Goal: Information Seeking & Learning: Compare options

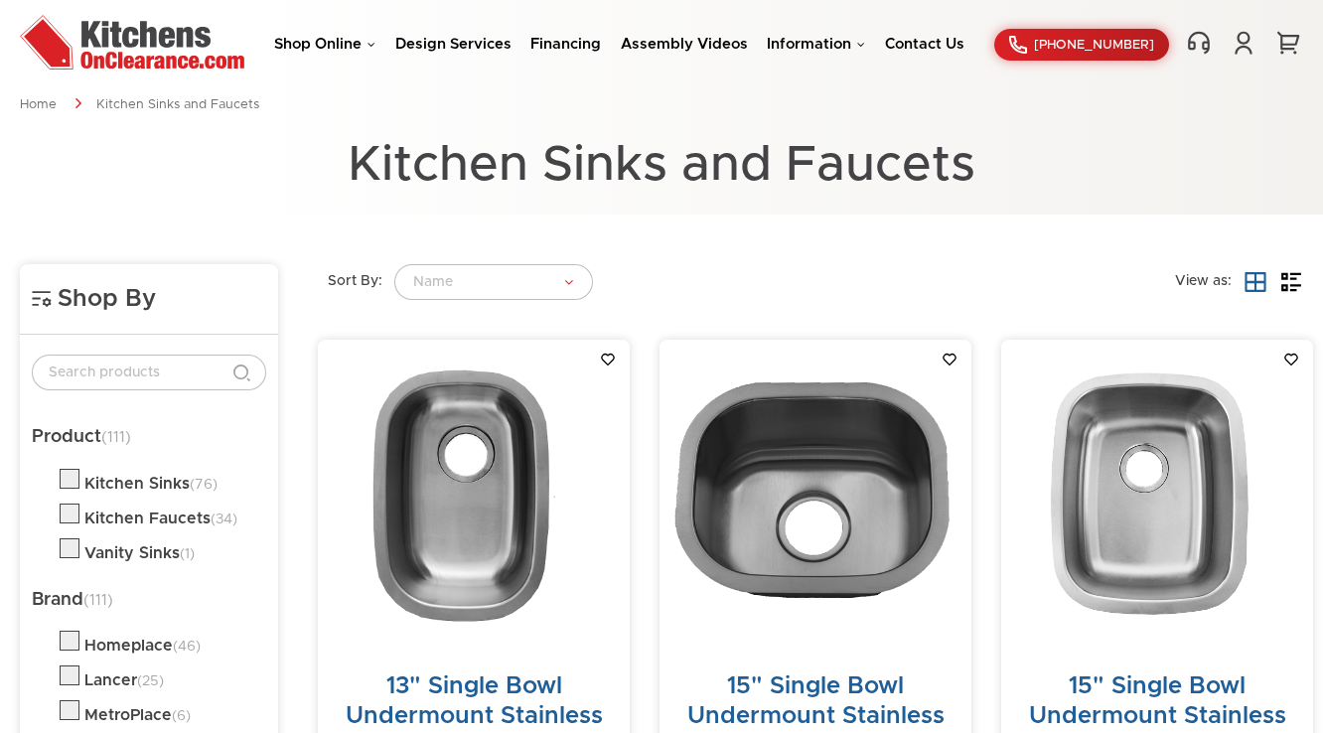
scroll to position [79, 0]
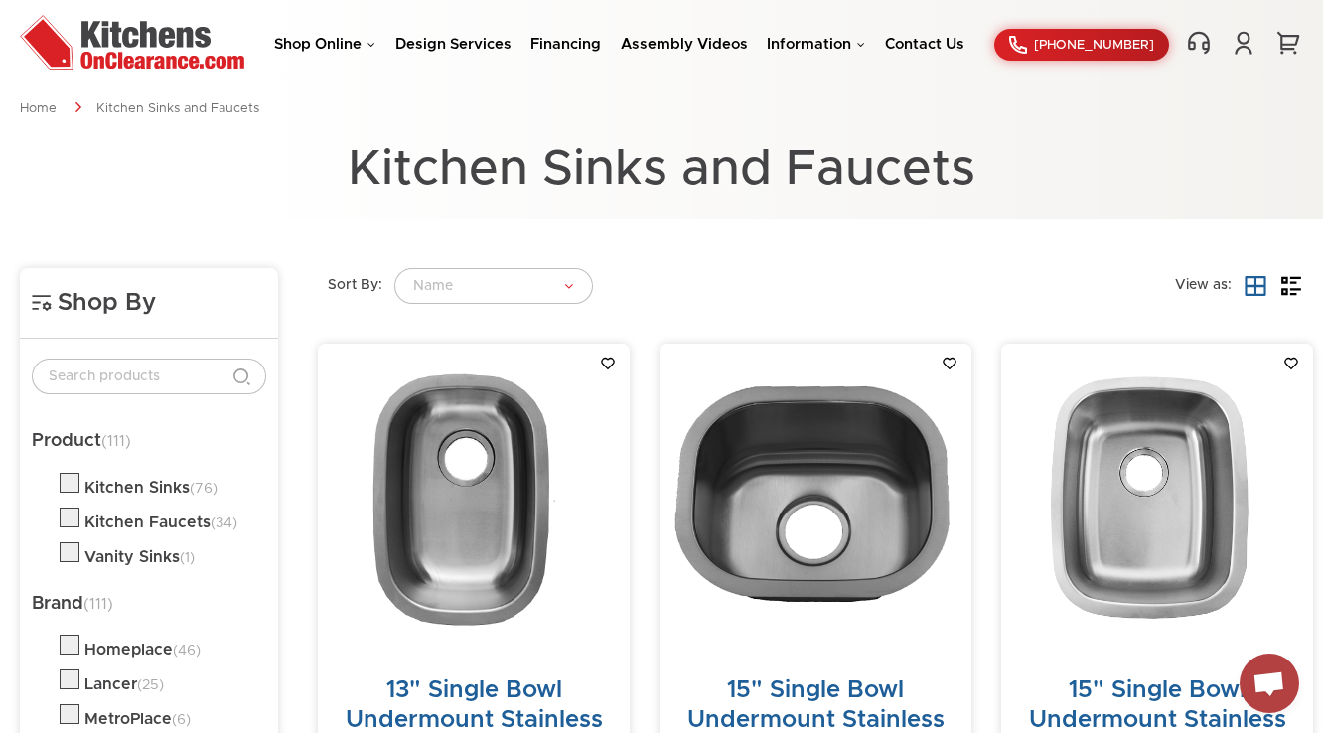
click at [295, 214] on div "Home Kitchen Sinks and Faucets Kitchen Sinks and Faucets" at bounding box center [661, 115] width 1323 height 208
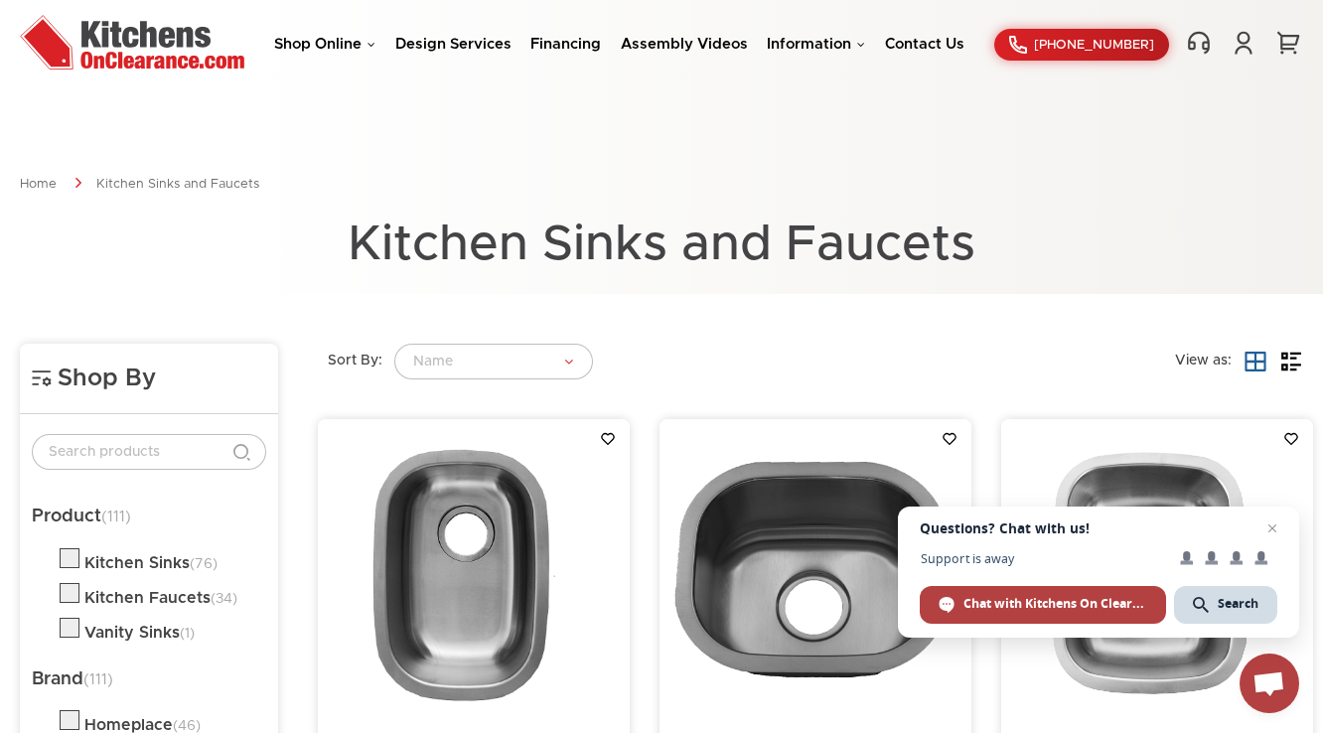
scroll to position [0, 0]
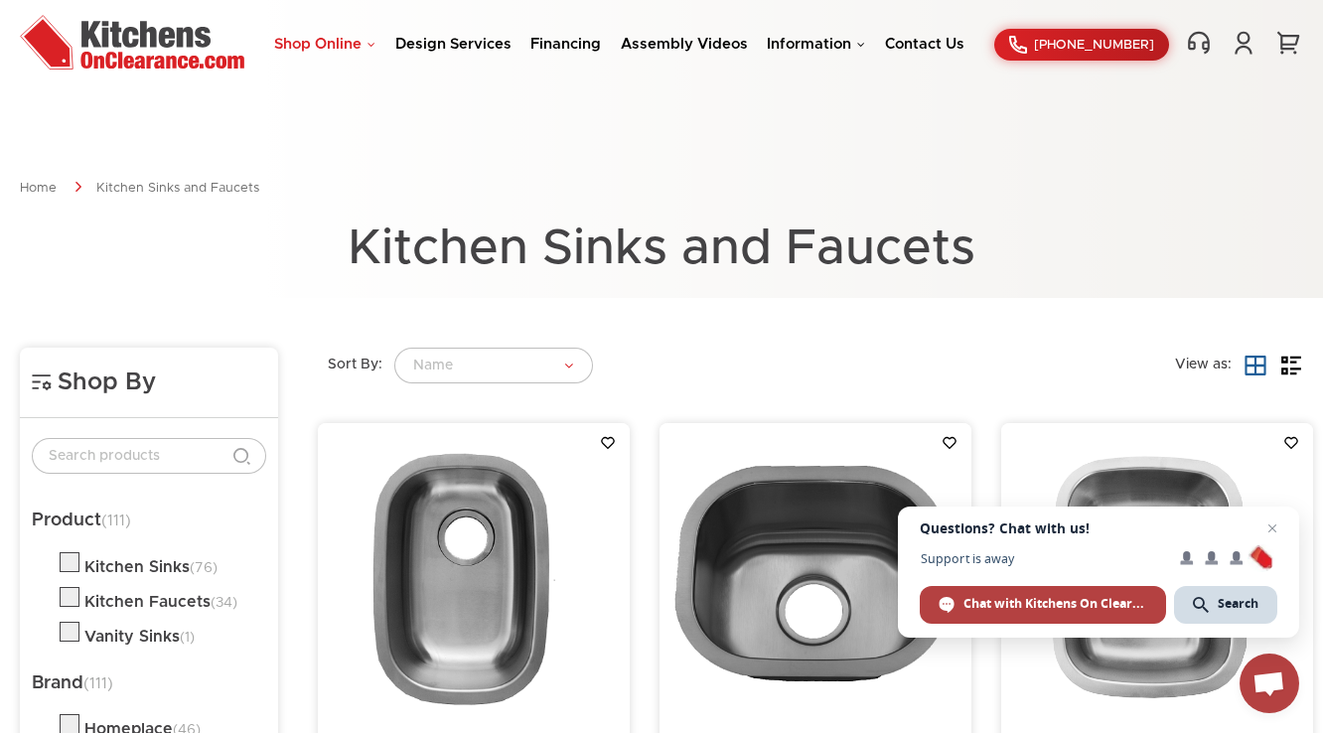
click at [353, 52] on link "Shop Online" at bounding box center [324, 44] width 101 height 15
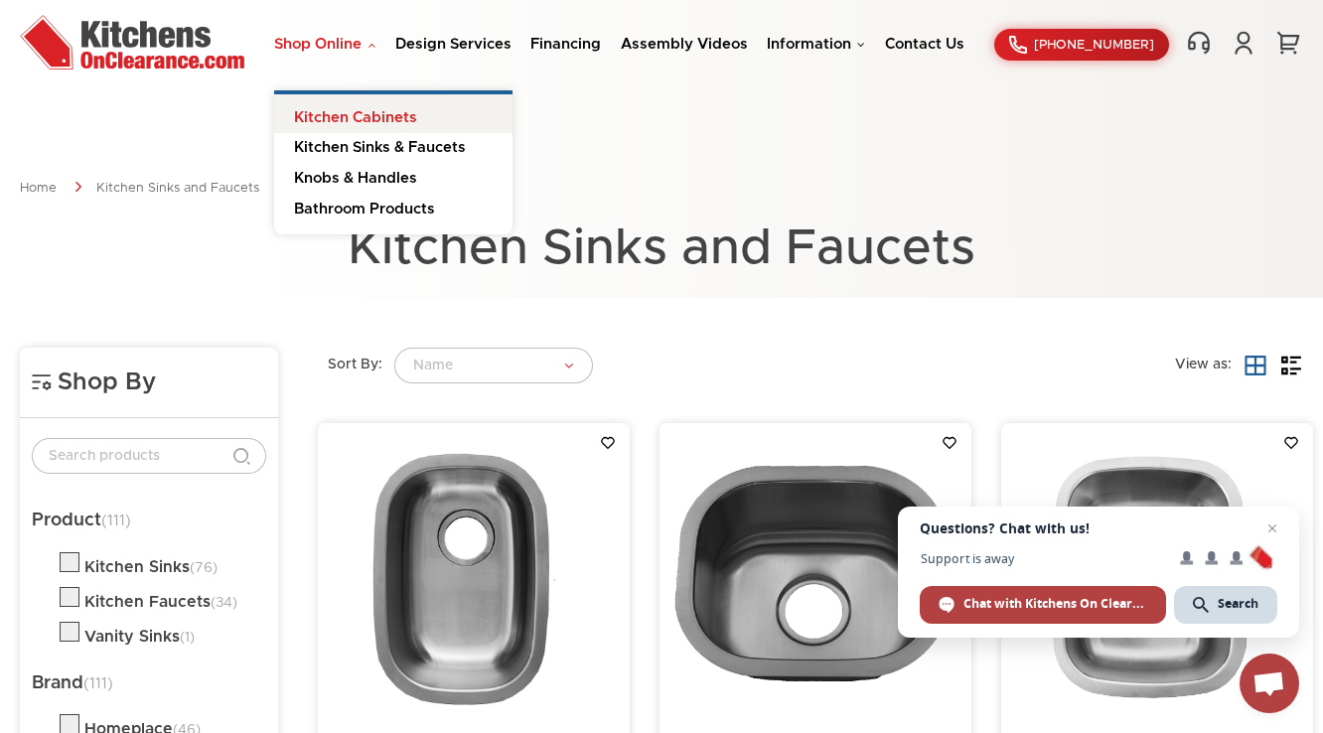
click at [361, 115] on link "Kitchen Cabinets" at bounding box center [393, 114] width 238 height 40
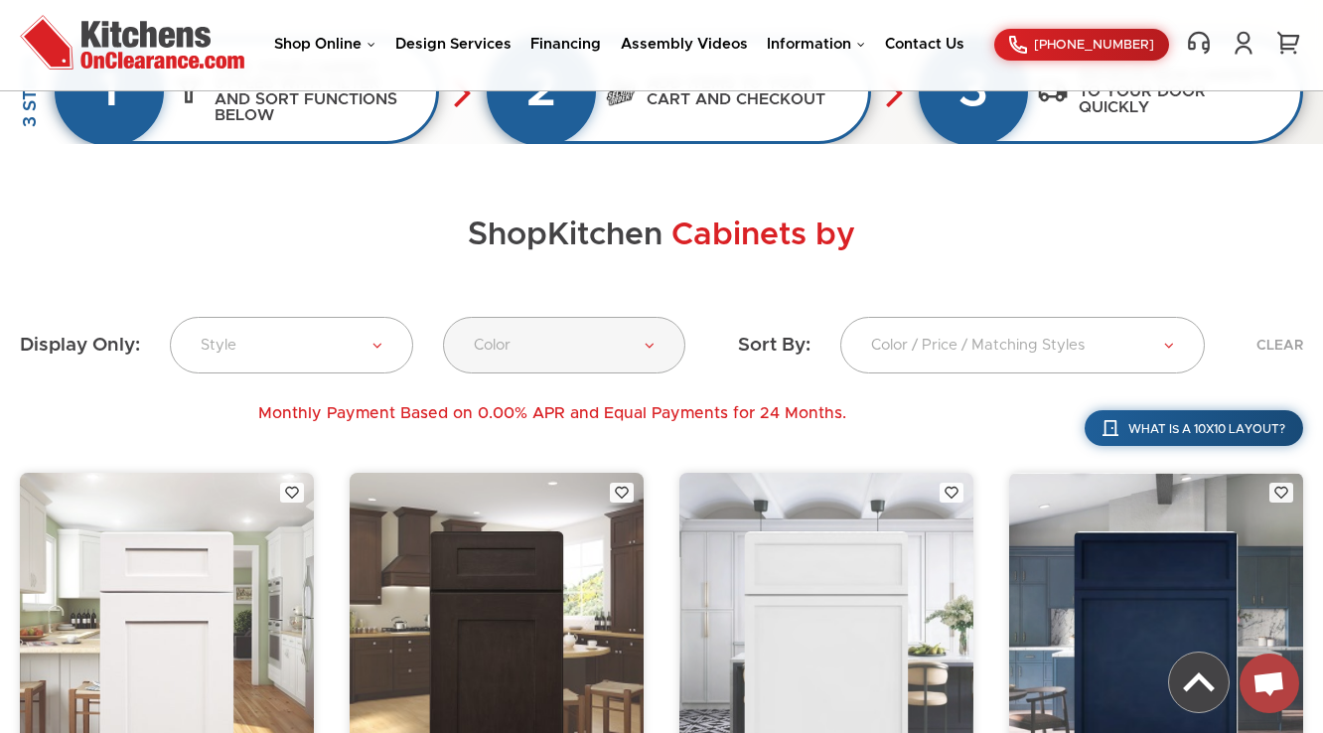
scroll to position [556, 0]
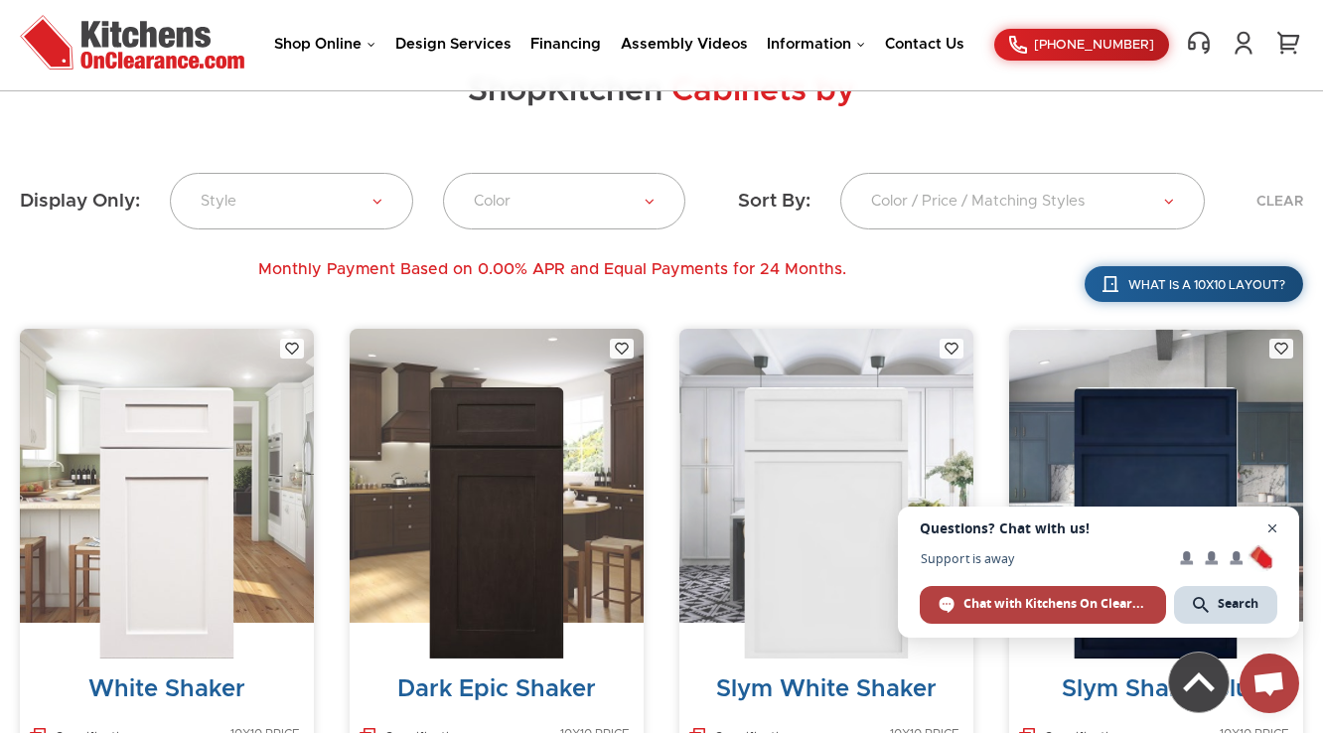
click at [1270, 526] on span "Close chat" at bounding box center [1273, 529] width 25 height 25
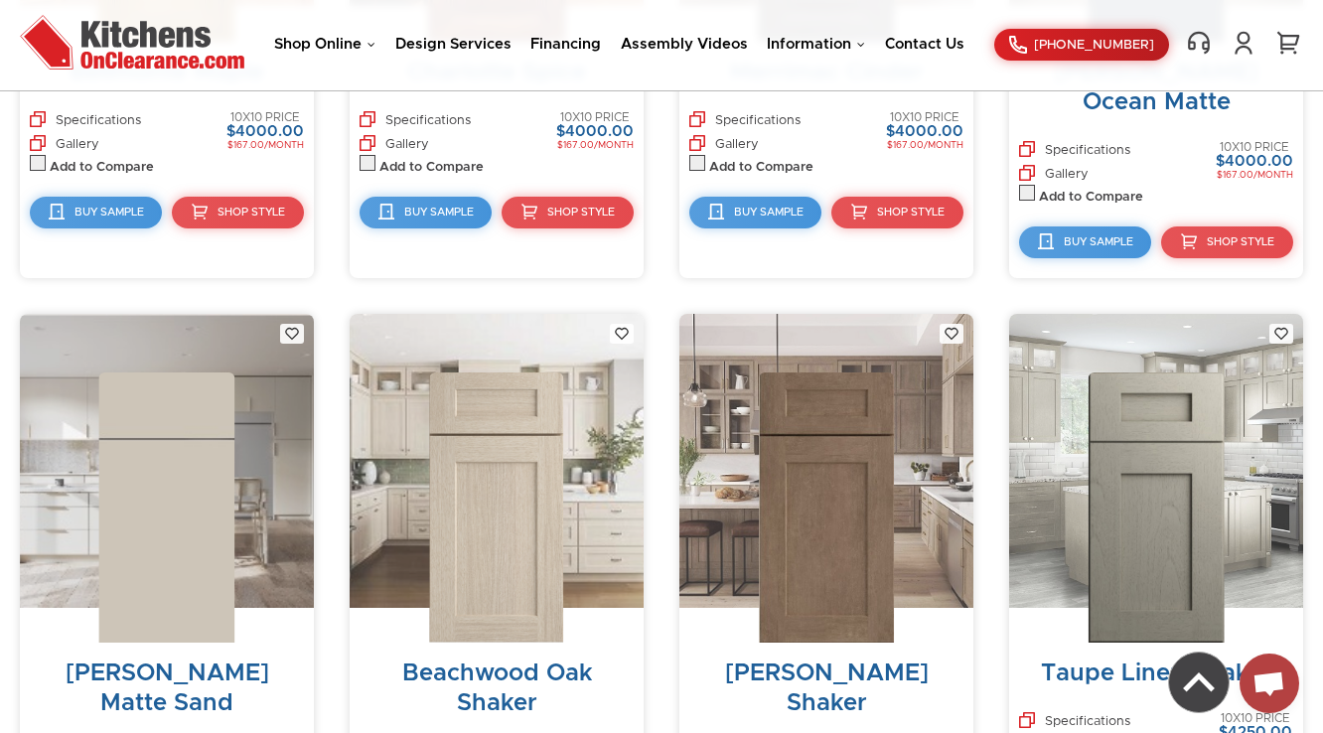
scroll to position [10502, 0]
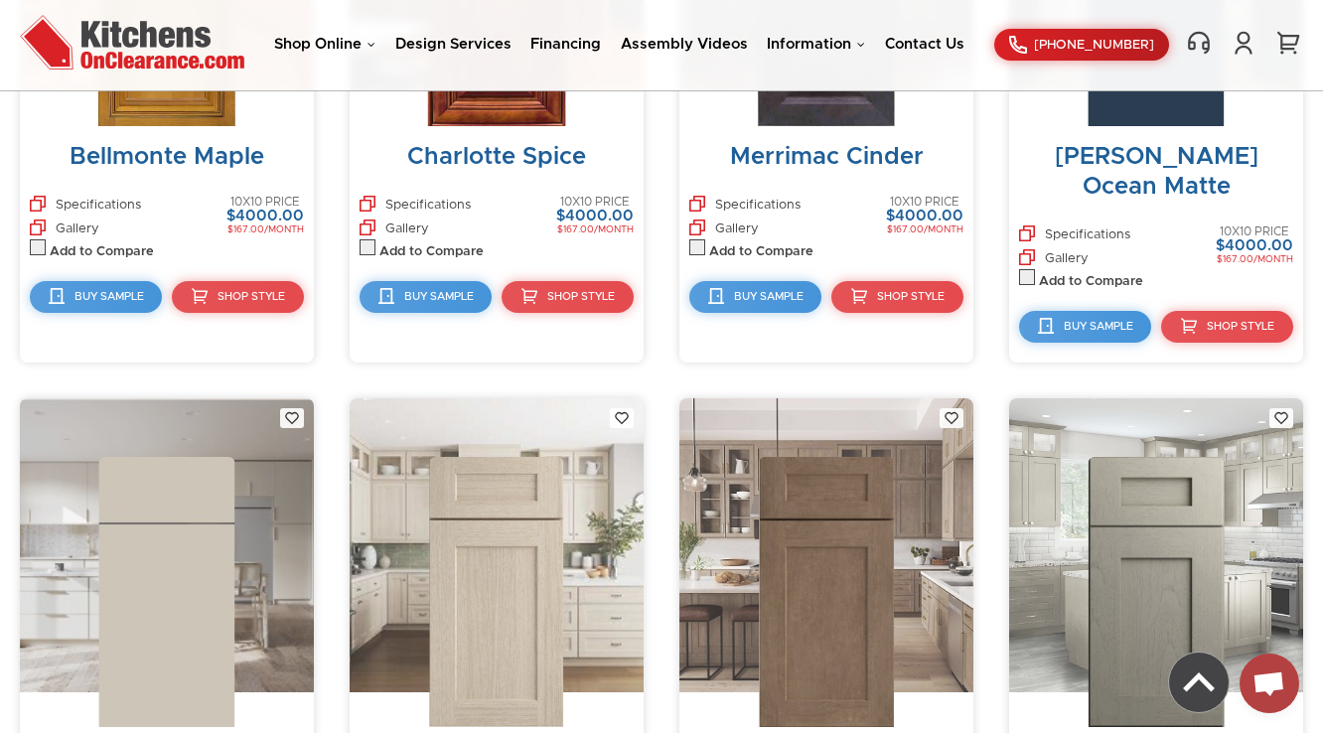
click at [517, 497] on img at bounding box center [496, 592] width 134 height 270
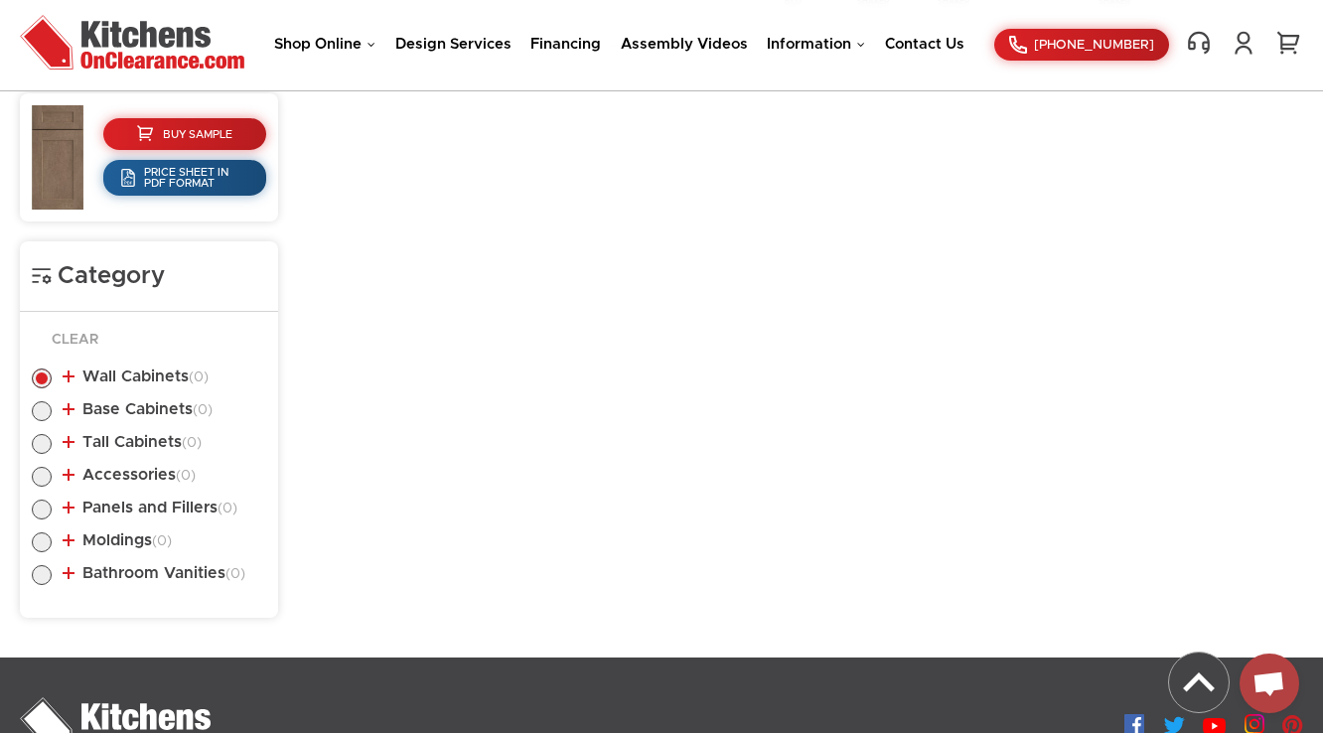
scroll to position [874, 0]
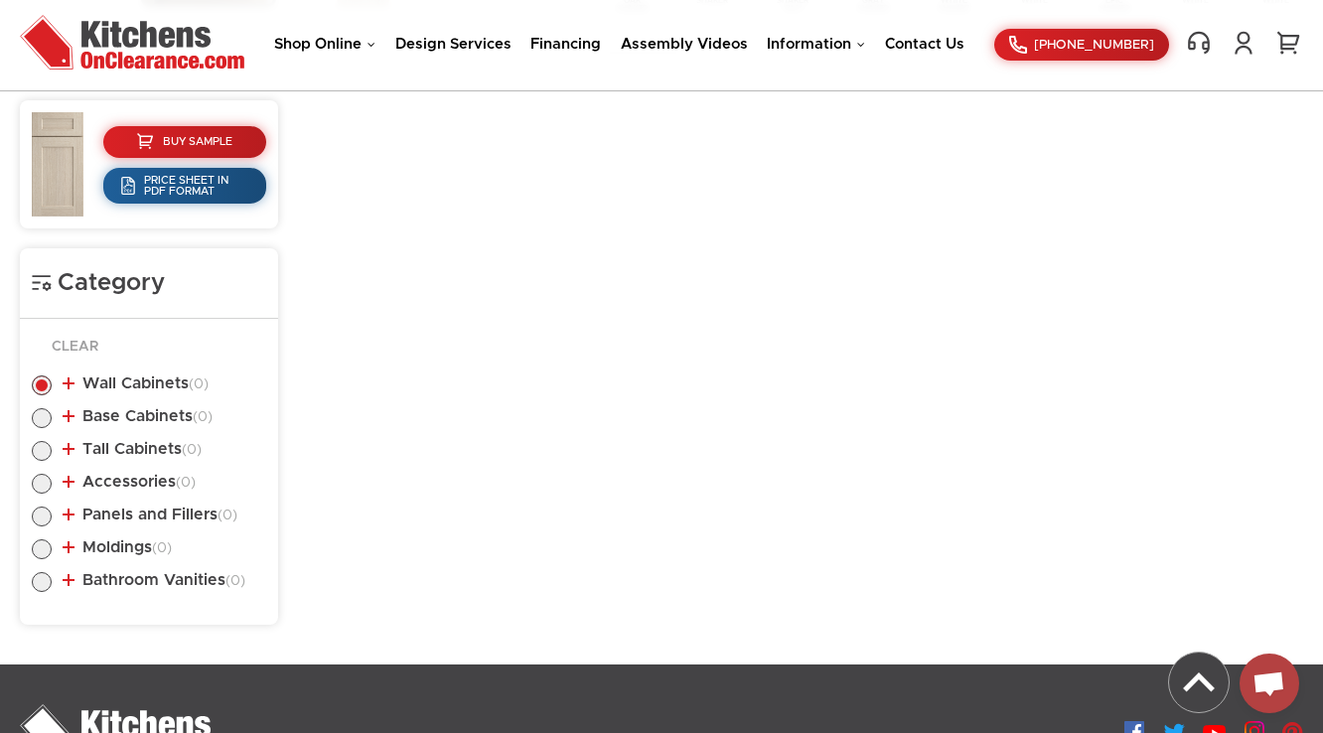
scroll to position [795, 0]
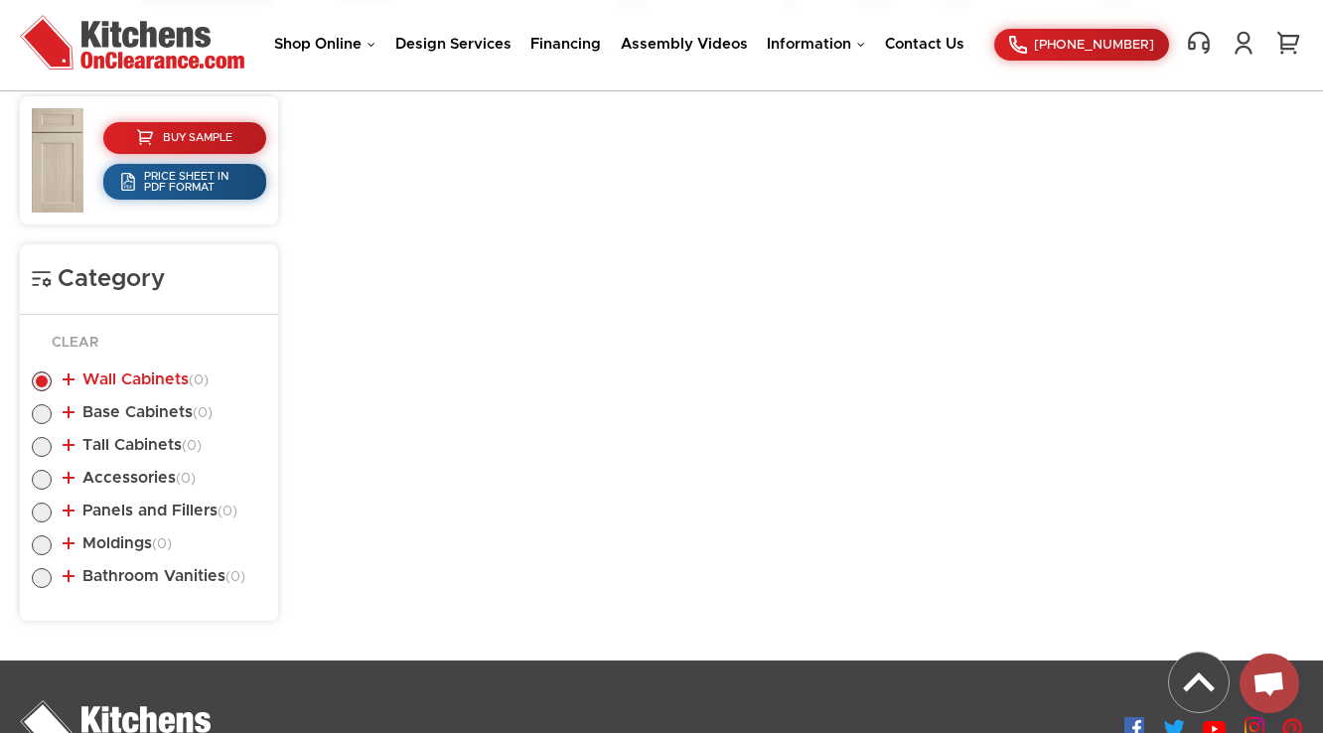
click at [151, 375] on link "Wall Cabinets (0)" at bounding box center [136, 379] width 146 height 16
click at [325, 383] on div "Buy Sample Price Sheet in PDF Format Category Clear Wall Cabinets (0) Base Cabi…" at bounding box center [661, 359] width 1283 height 604
click at [78, 413] on link "Base Cabinets (0)" at bounding box center [138, 412] width 150 height 16
click at [92, 405] on link "Base Cabinets (0)" at bounding box center [138, 412] width 150 height 16
click at [114, 373] on link "Wall Cabinets (0)" at bounding box center [136, 379] width 146 height 16
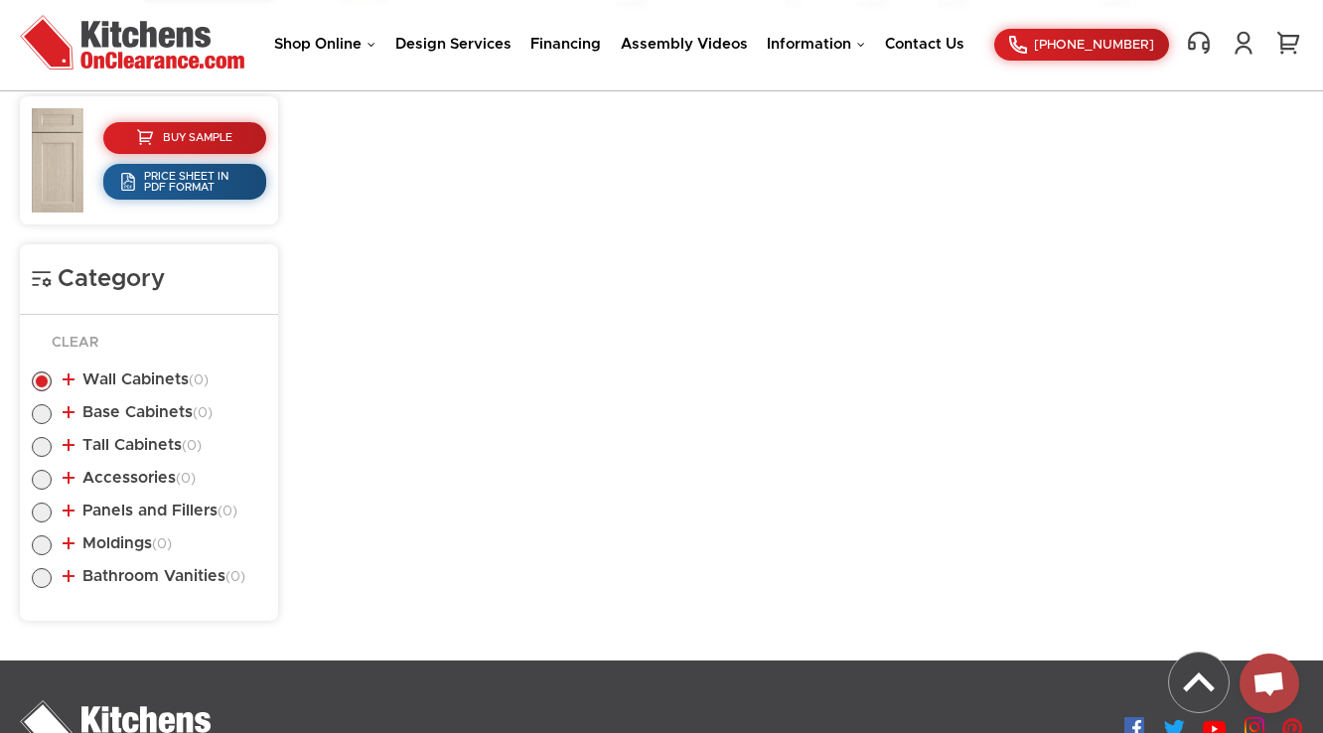
click at [372, 400] on section "Loading More" at bounding box center [815, 358] width 975 height 524
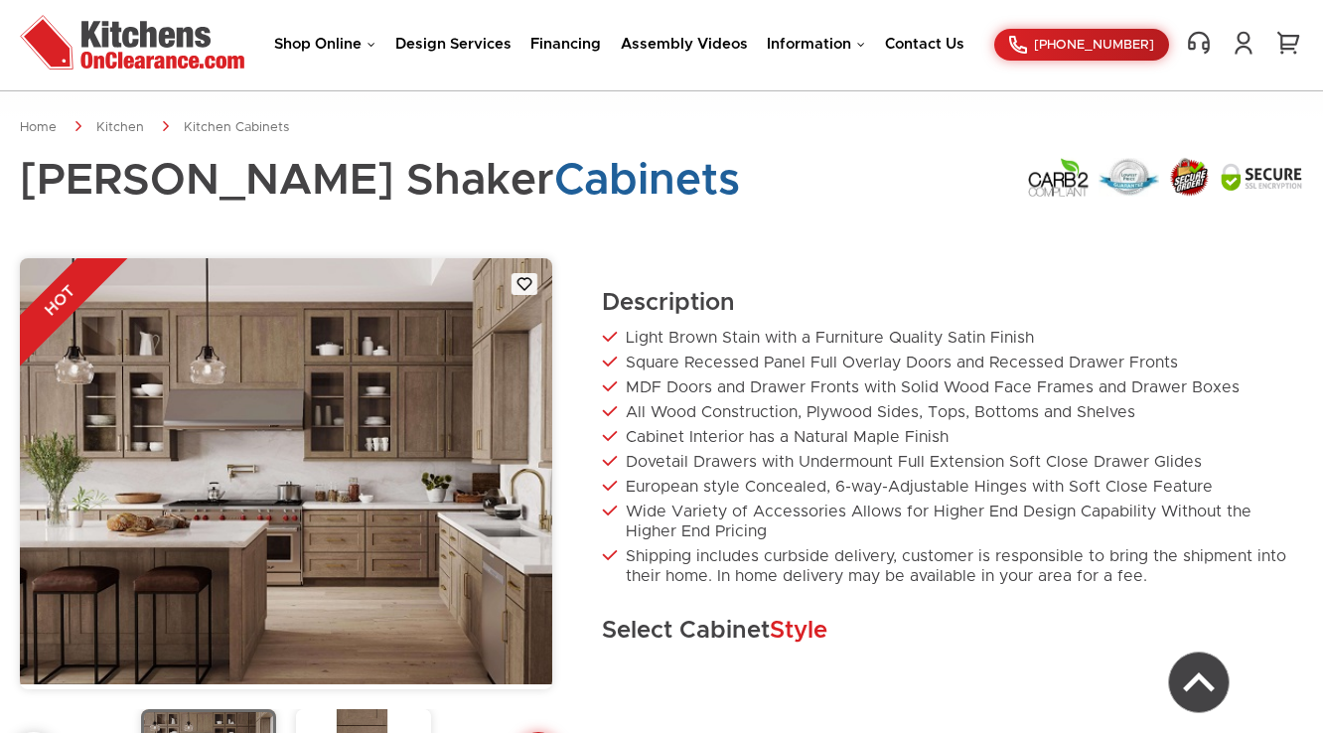
scroll to position [671, 0]
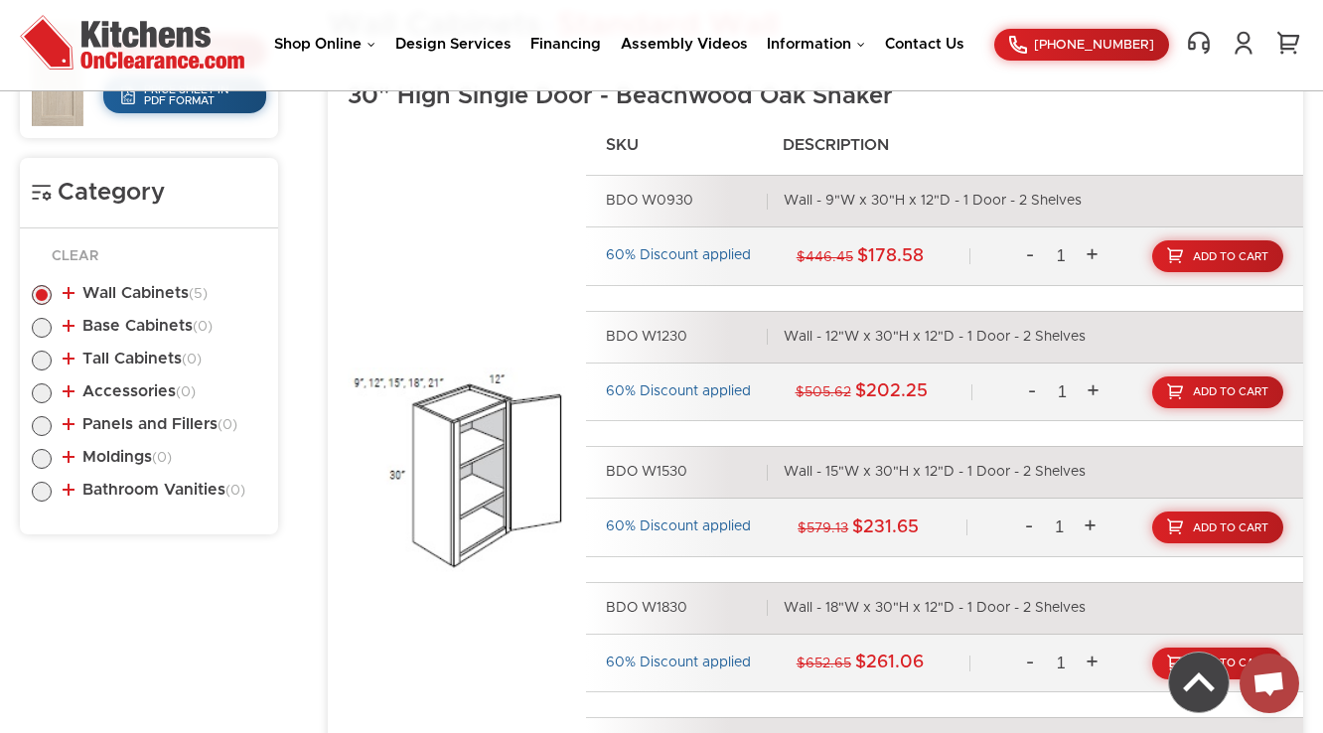
scroll to position [882, 0]
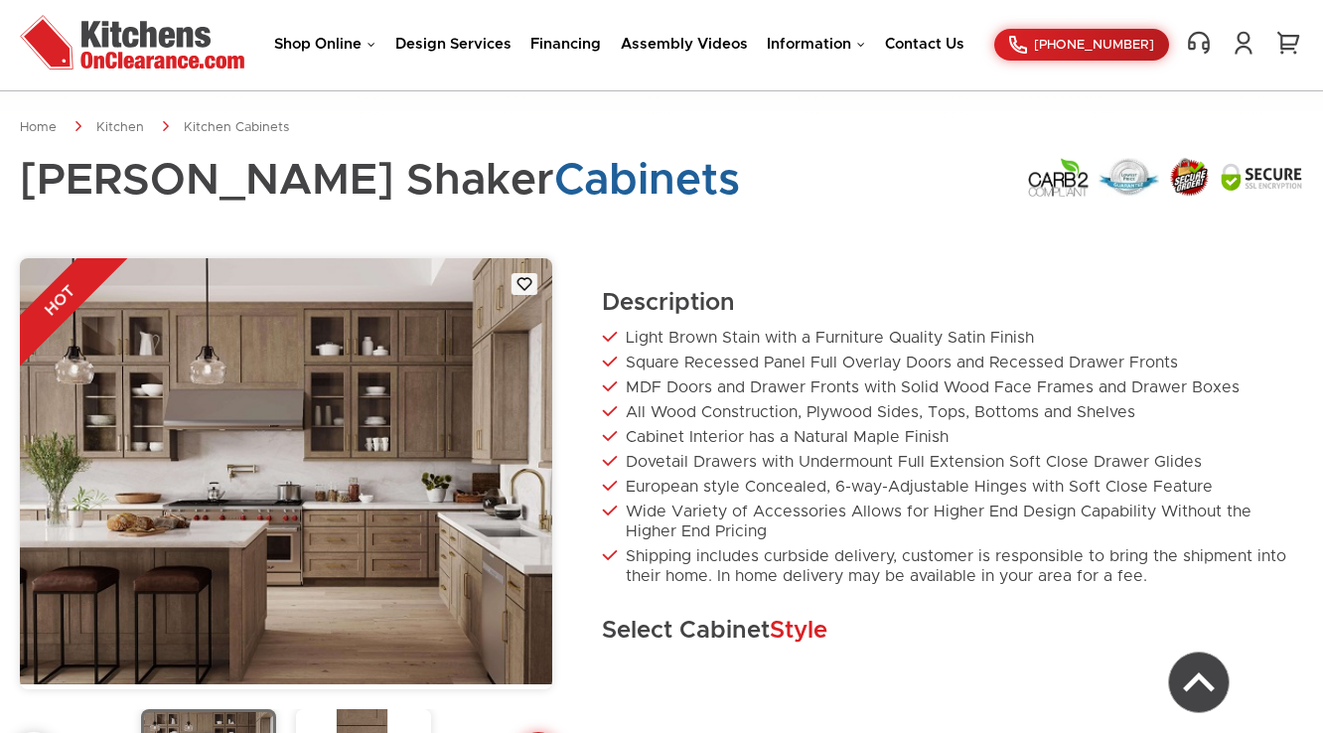
scroll to position [777, 0]
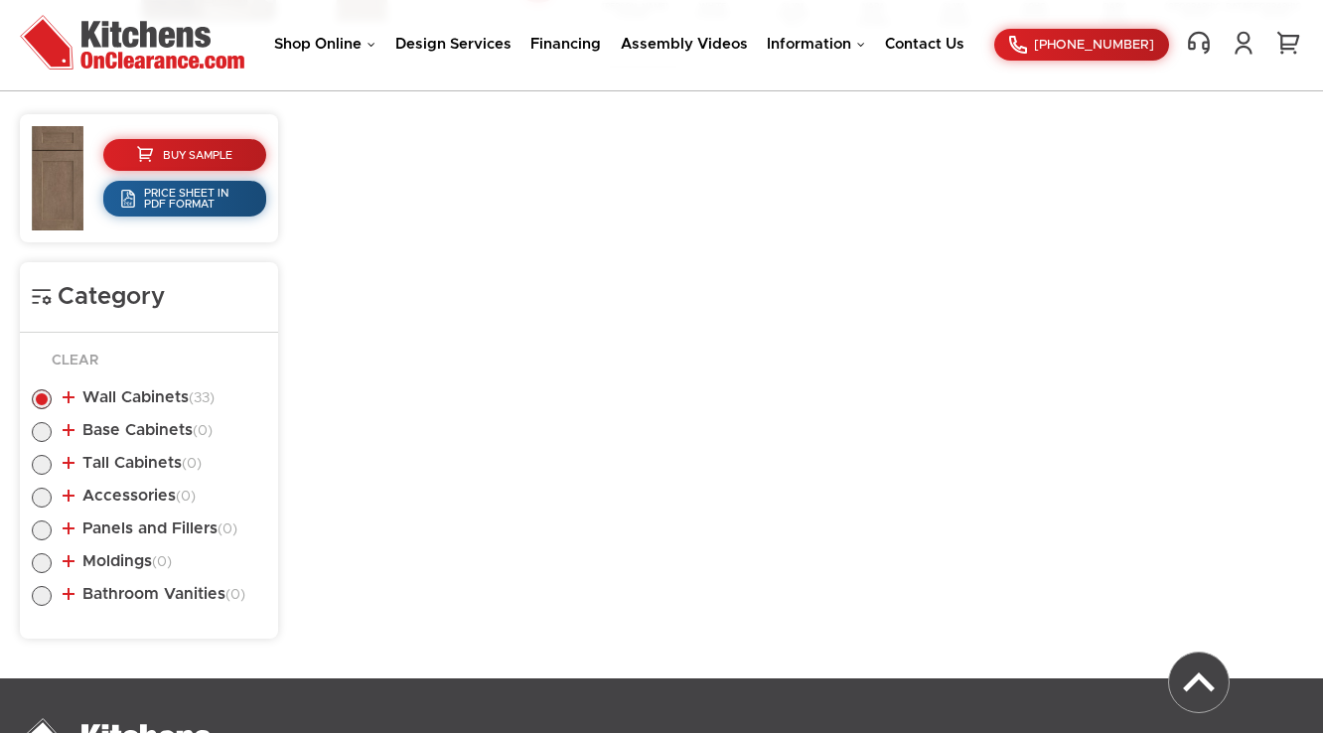
click at [162, 340] on div "Clear Wall Cabinets (33) Standard Wall (33) 30" High Single Door 30" High Doubl…" at bounding box center [149, 486] width 258 height 307
click at [166, 394] on link "Wall Cabinets (33)" at bounding box center [139, 397] width 152 height 16
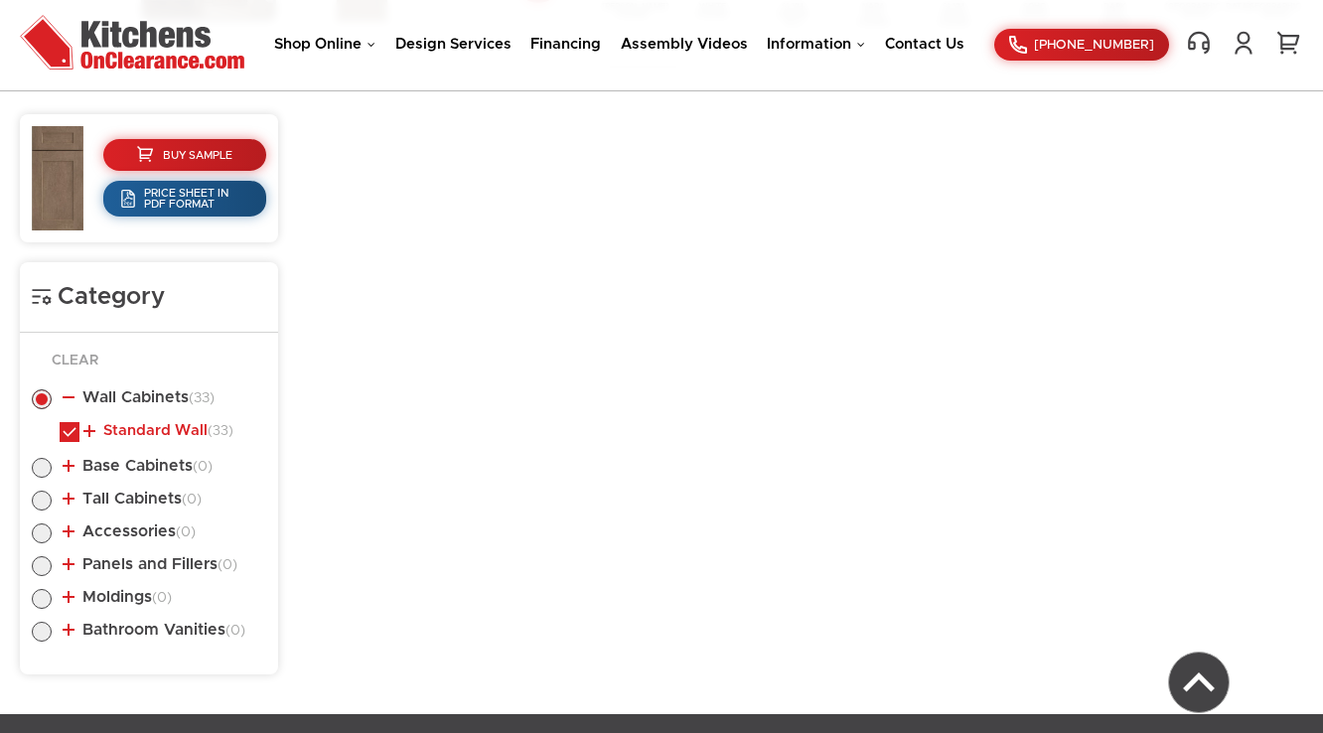
click at [169, 423] on link "Standard Wall (33)" at bounding box center [158, 431] width 150 height 16
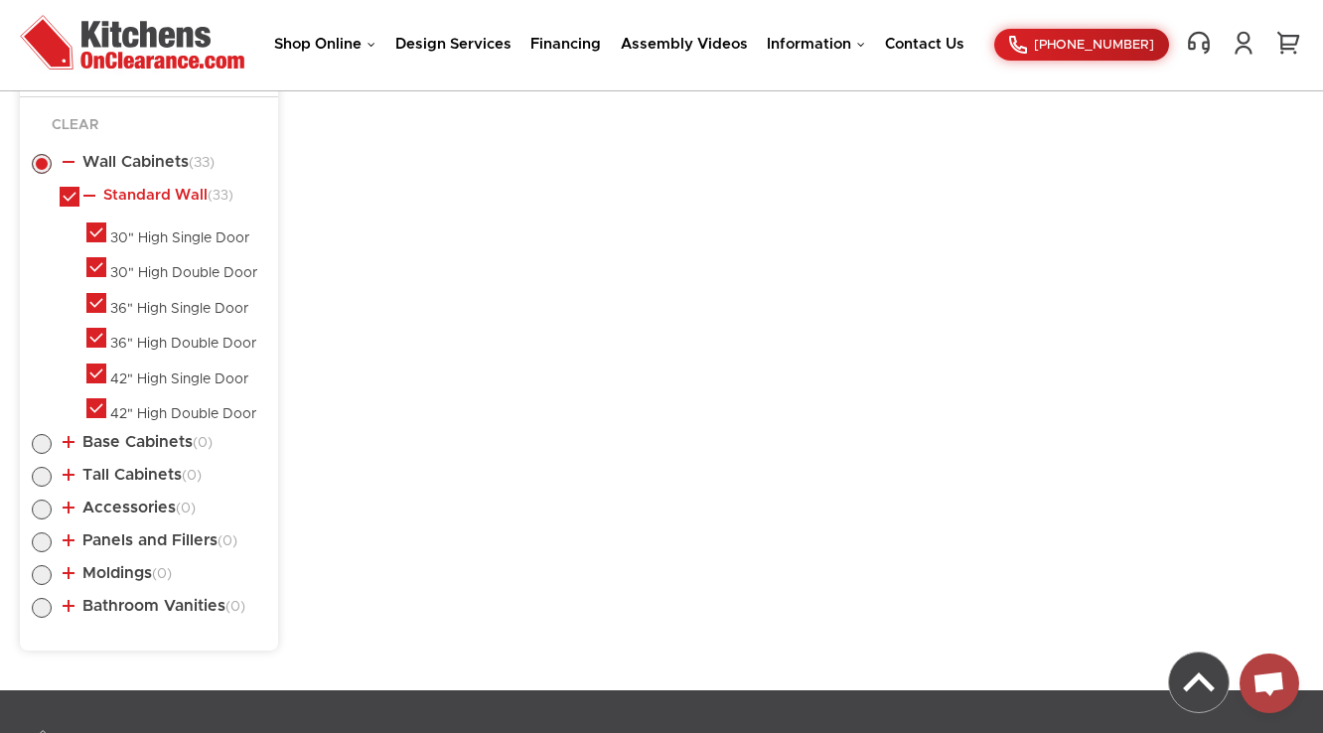
scroll to position [1015, 0]
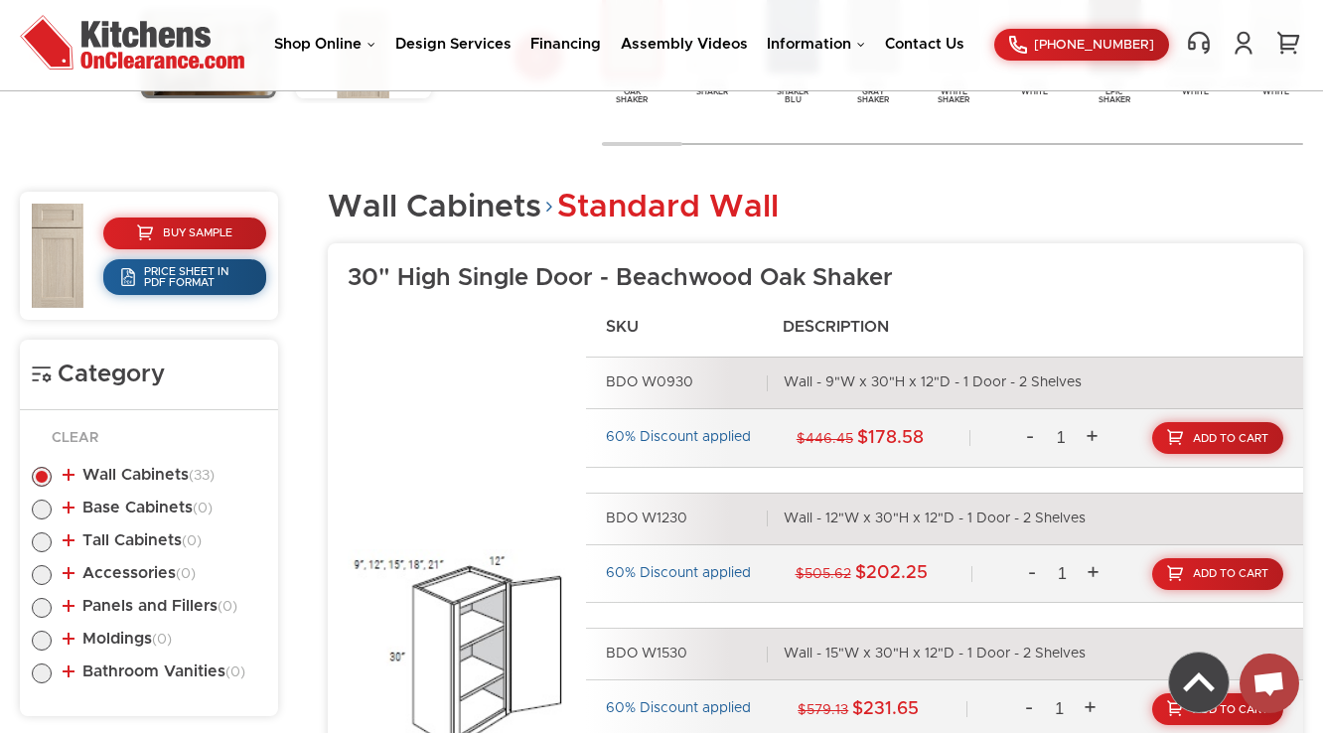
scroll to position [751, 0]
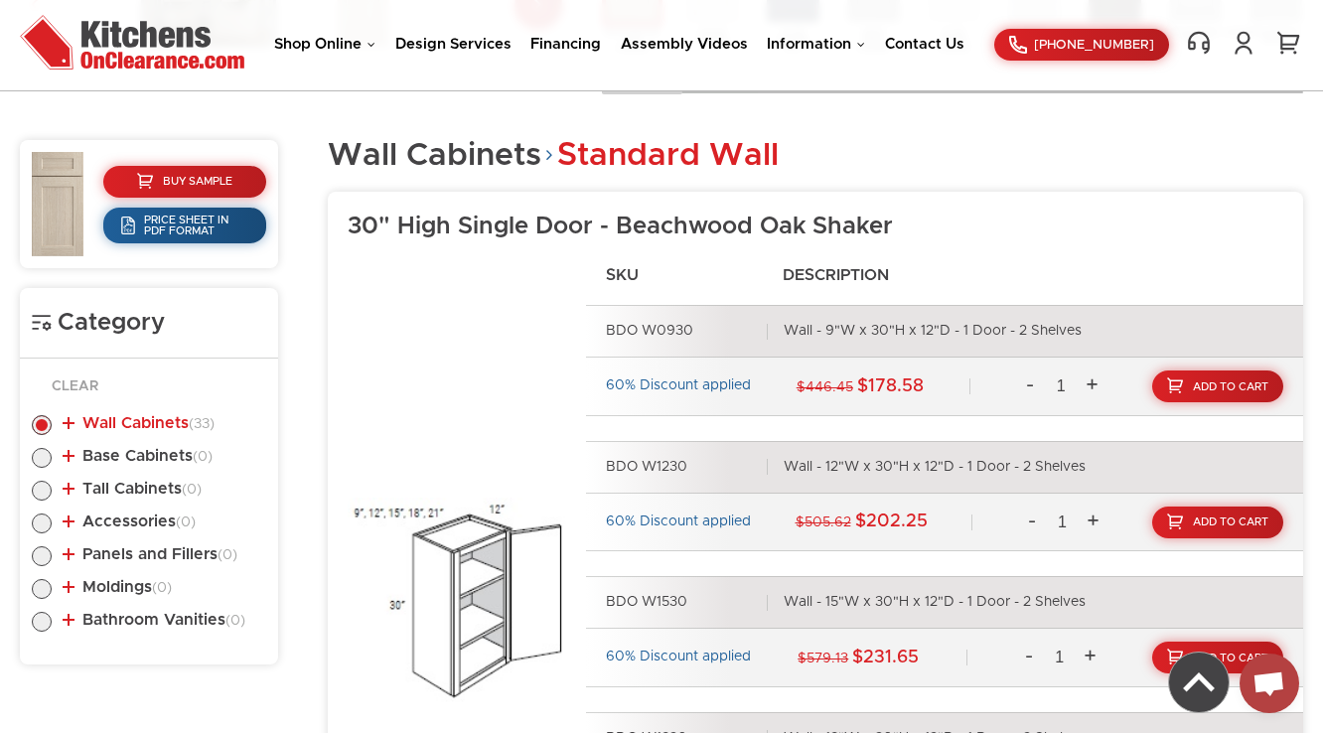
click at [107, 426] on link "Wall Cabinets (33)" at bounding box center [139, 423] width 152 height 16
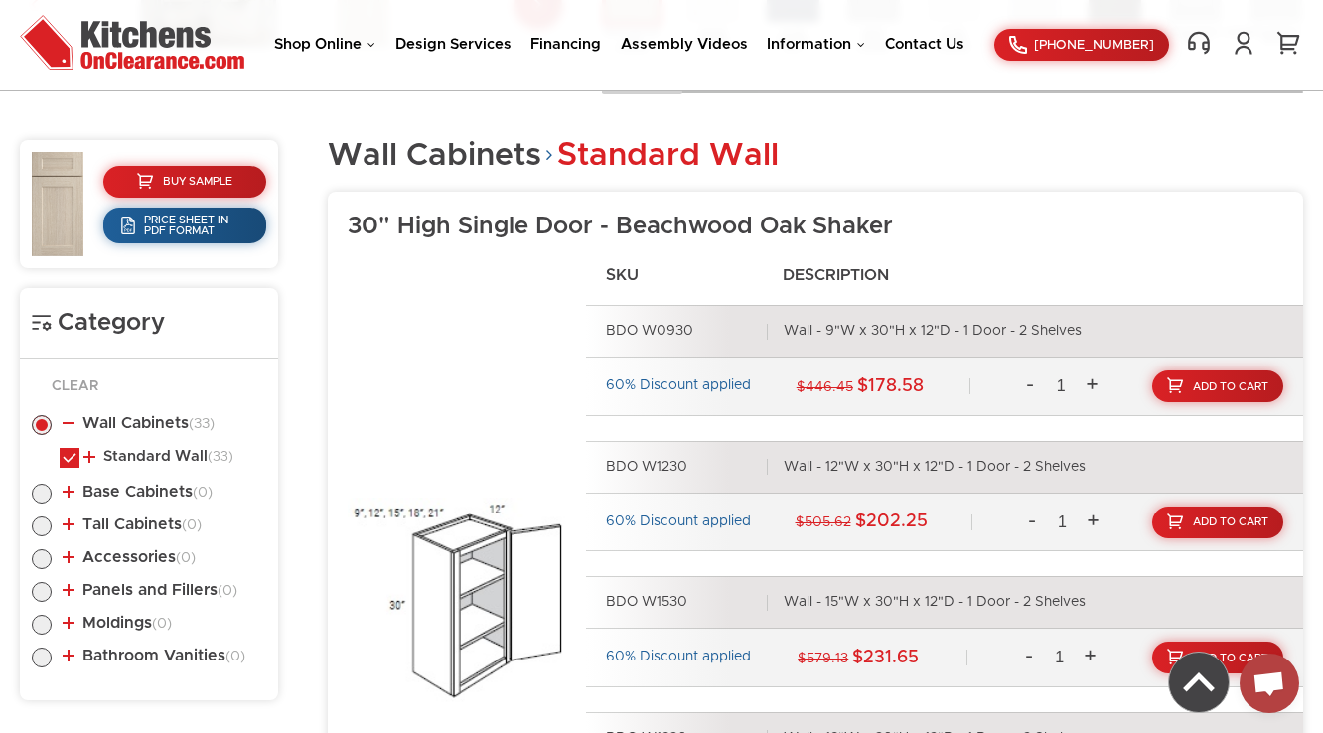
click at [125, 444] on li "Wall Cabinets (33) Standard Wall (33) 30" High Single Door" at bounding box center [149, 444] width 234 height 59
click at [136, 457] on link "Standard Wall (33)" at bounding box center [158, 457] width 150 height 16
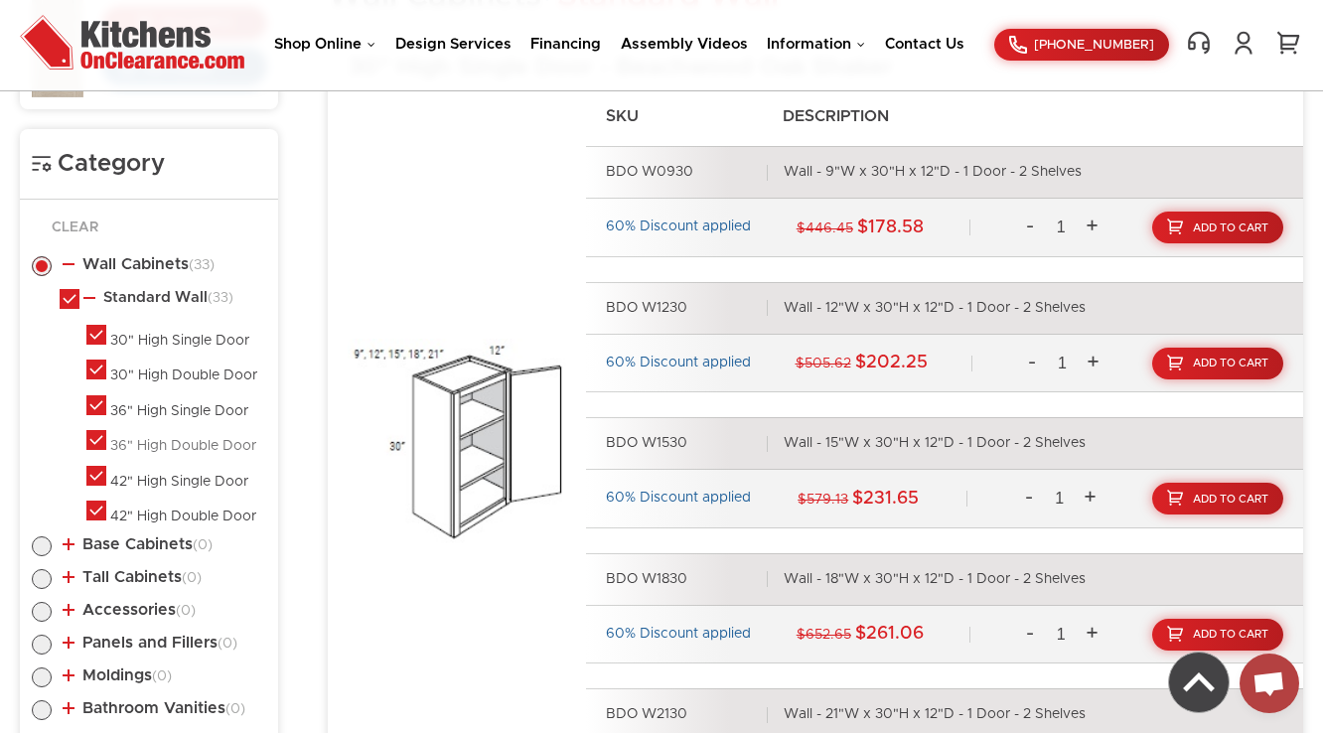
scroll to position [989, 0]
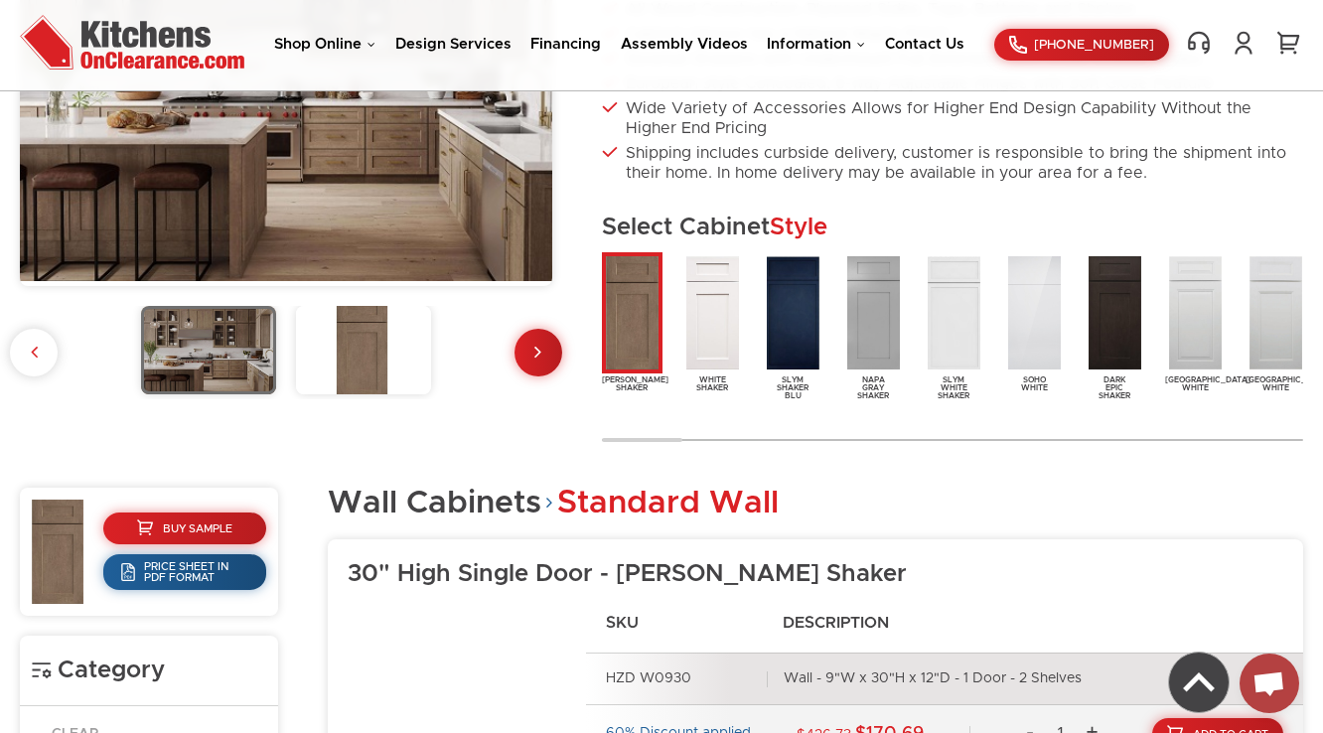
scroll to position [372, 0]
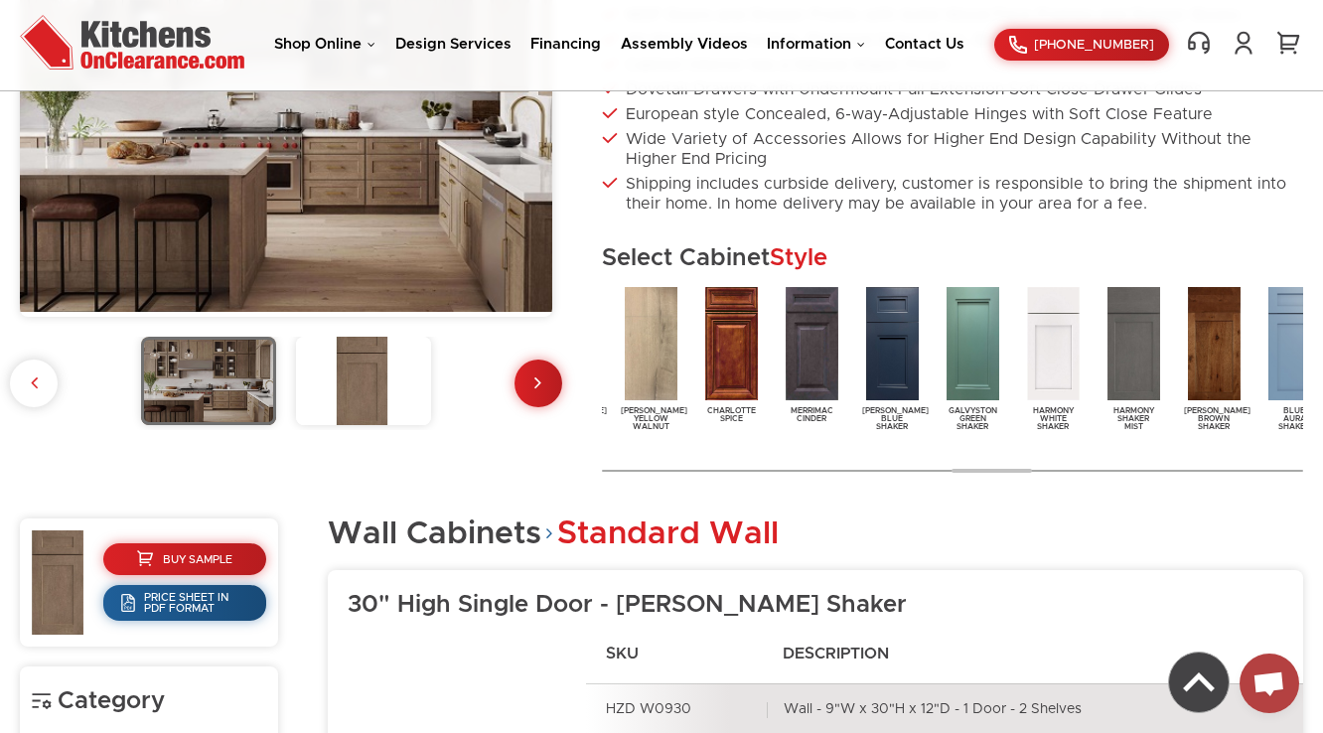
click at [1062, 393] on img at bounding box center [1053, 343] width 61 height 121
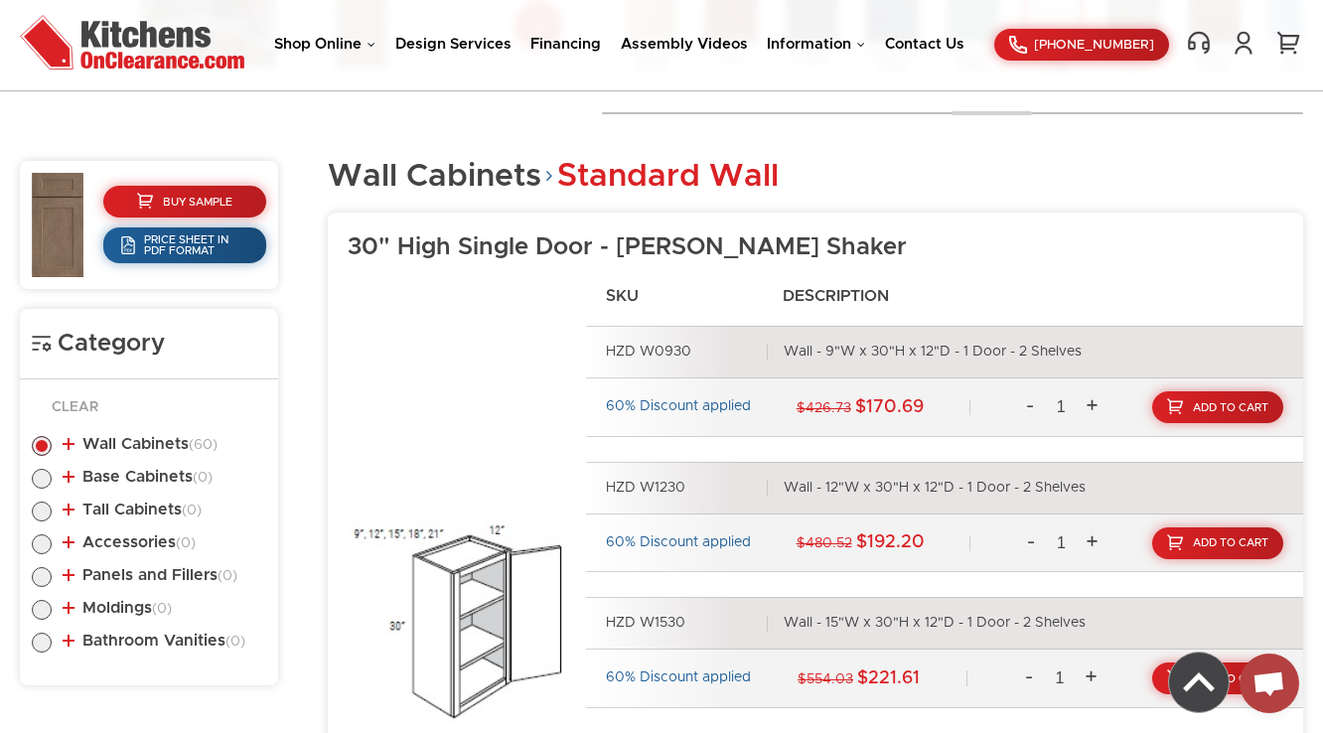
scroll to position [770, 0]
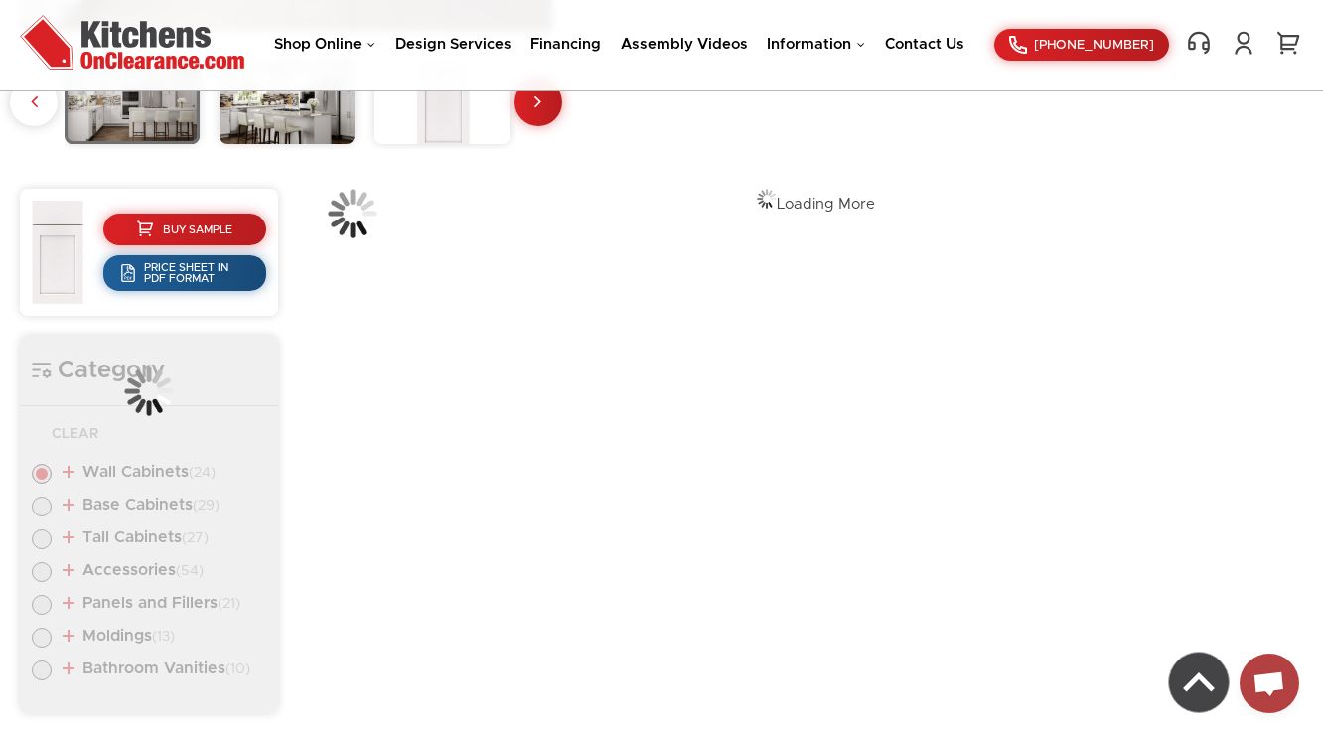
scroll to position [671, 0]
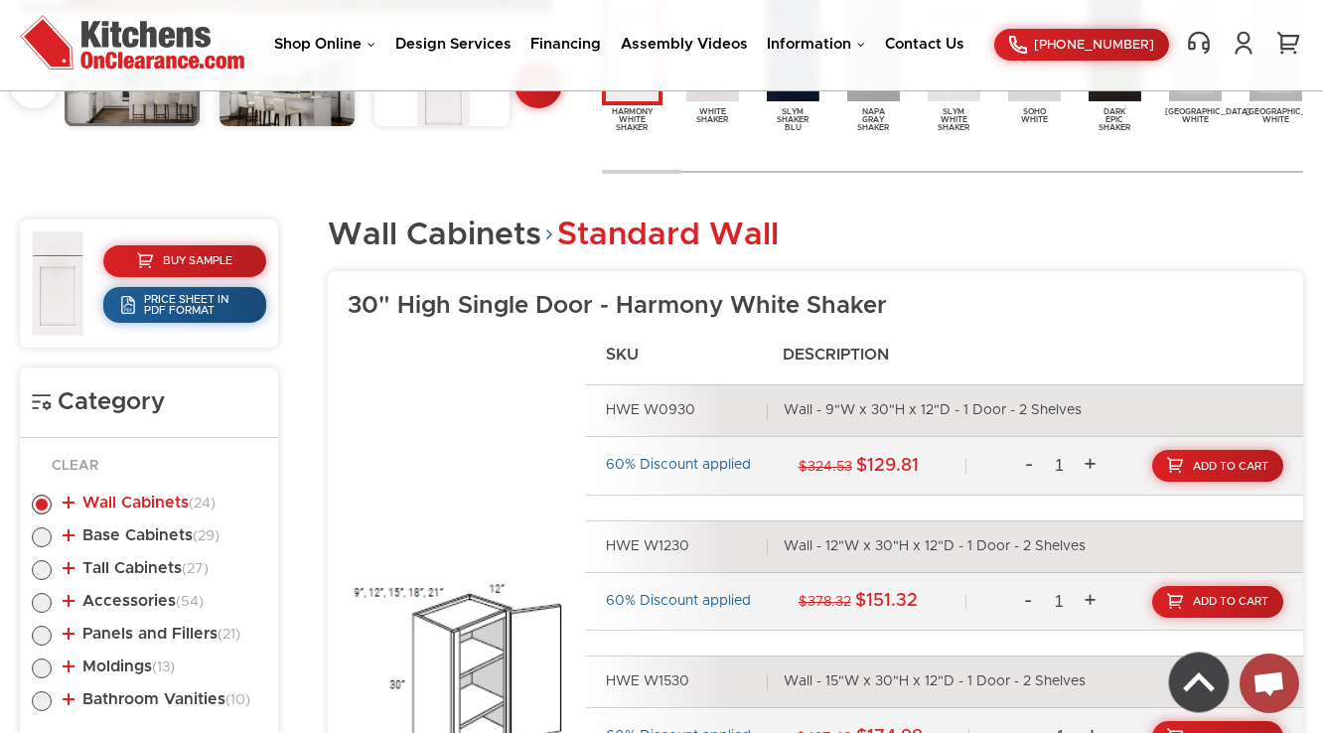
click at [120, 505] on link "Wall Cabinets (24)" at bounding box center [139, 503] width 153 height 16
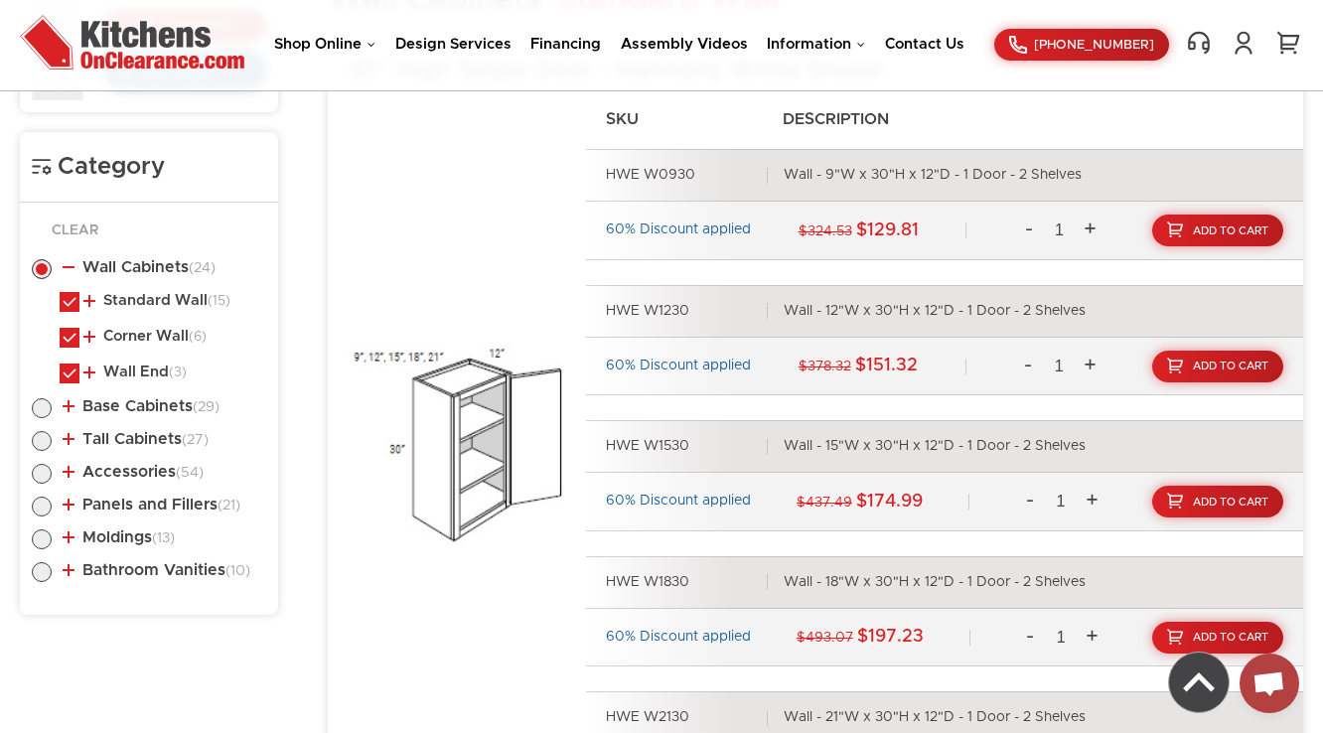
scroll to position [910, 0]
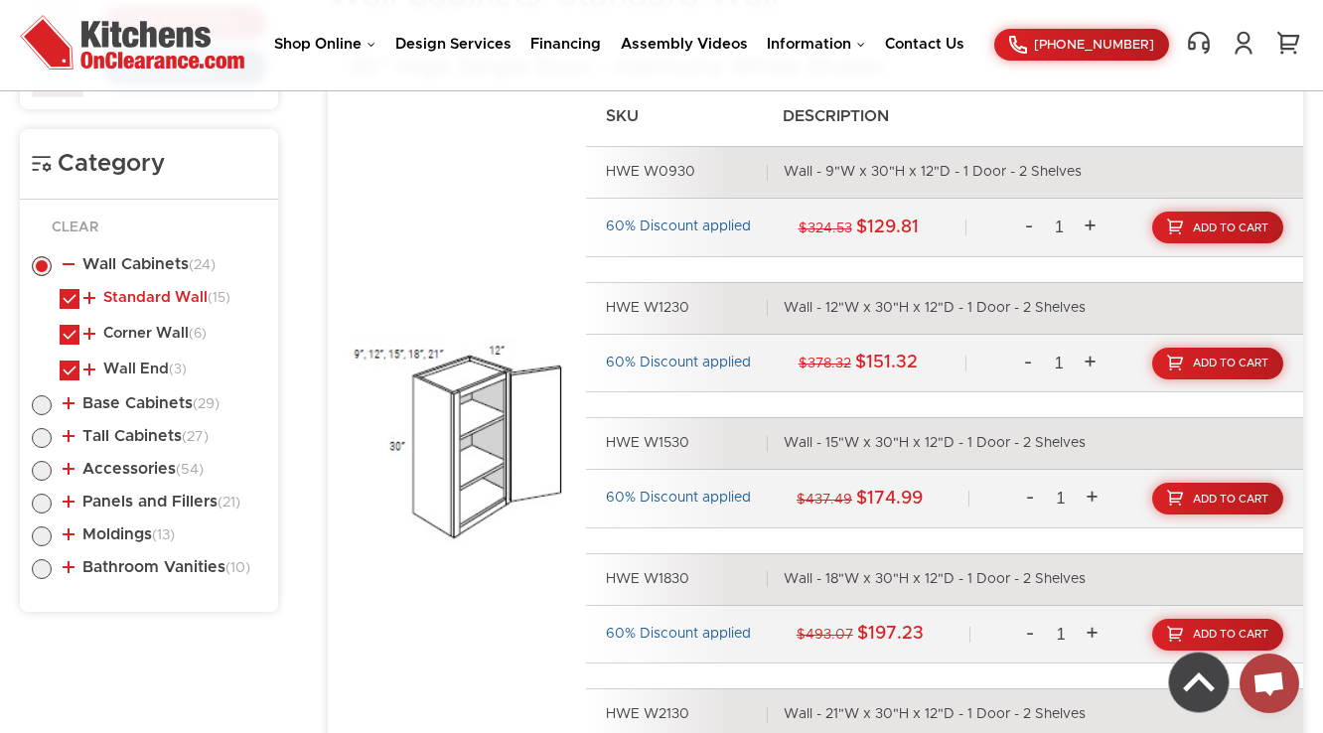
click at [151, 295] on link "Standard Wall (15)" at bounding box center [156, 298] width 147 height 16
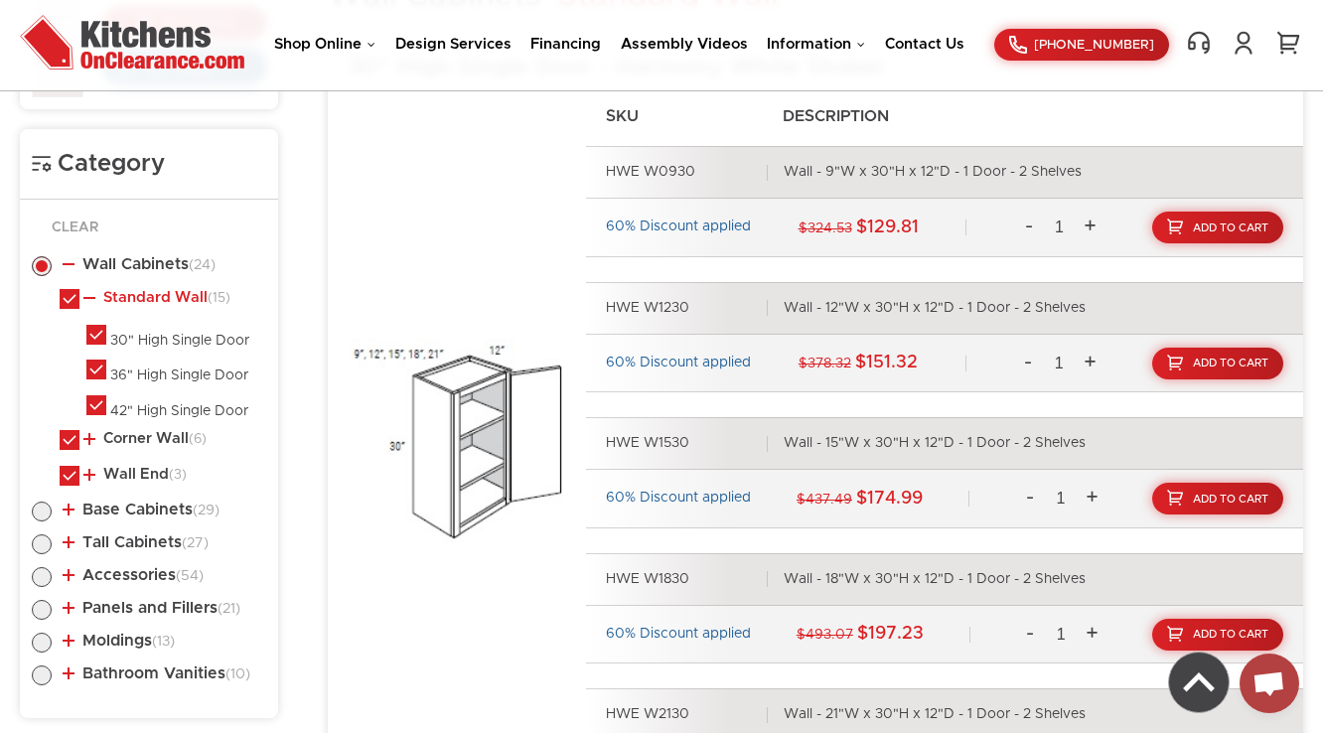
click at [151, 295] on link "Standard Wall (15)" at bounding box center [156, 298] width 147 height 16
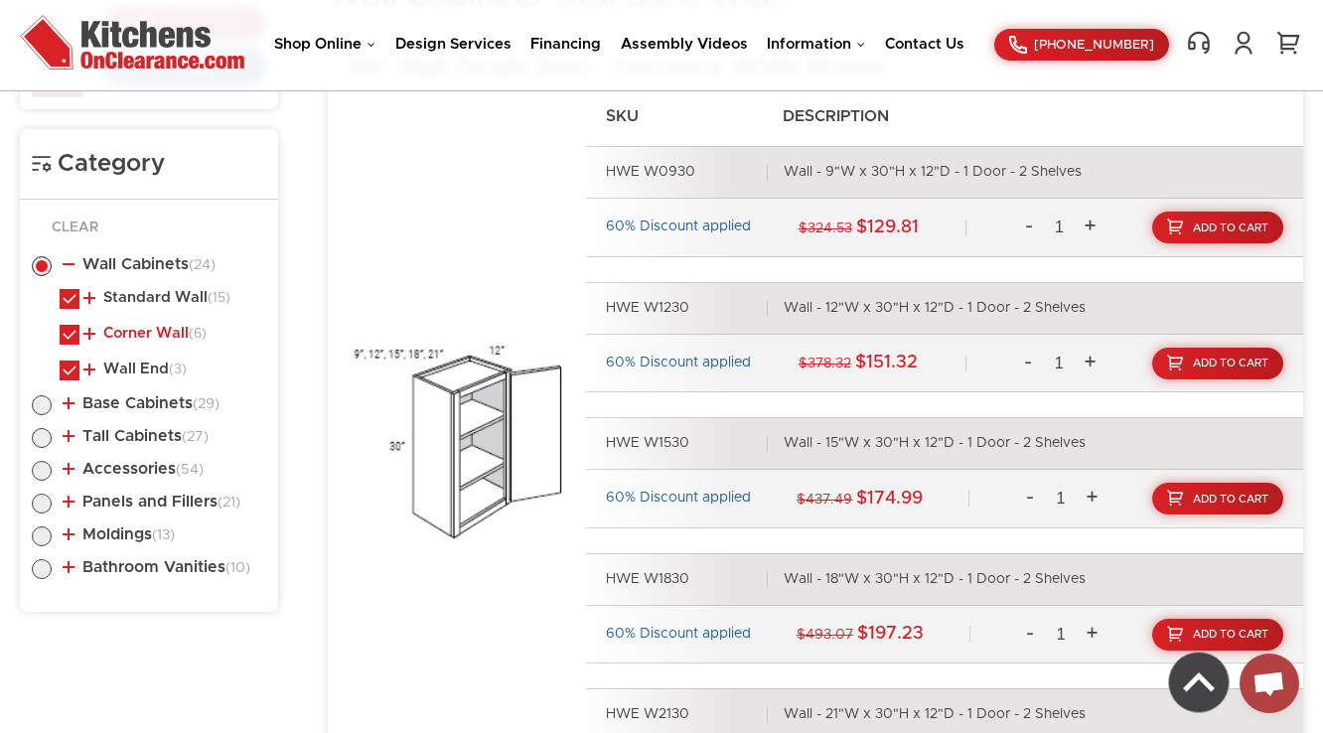
click at [146, 333] on link "Corner Wall (6)" at bounding box center [144, 334] width 123 height 16
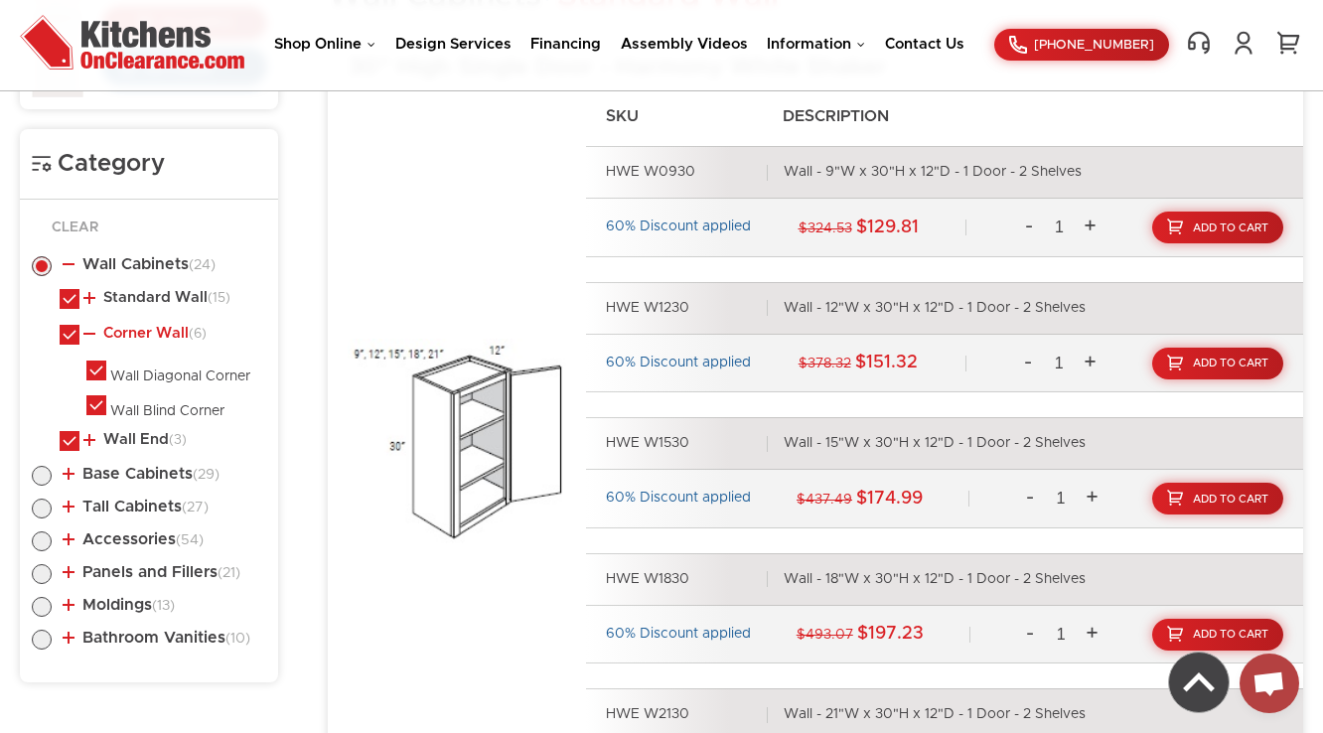
click at [146, 333] on link "Corner Wall (6)" at bounding box center [144, 334] width 123 height 16
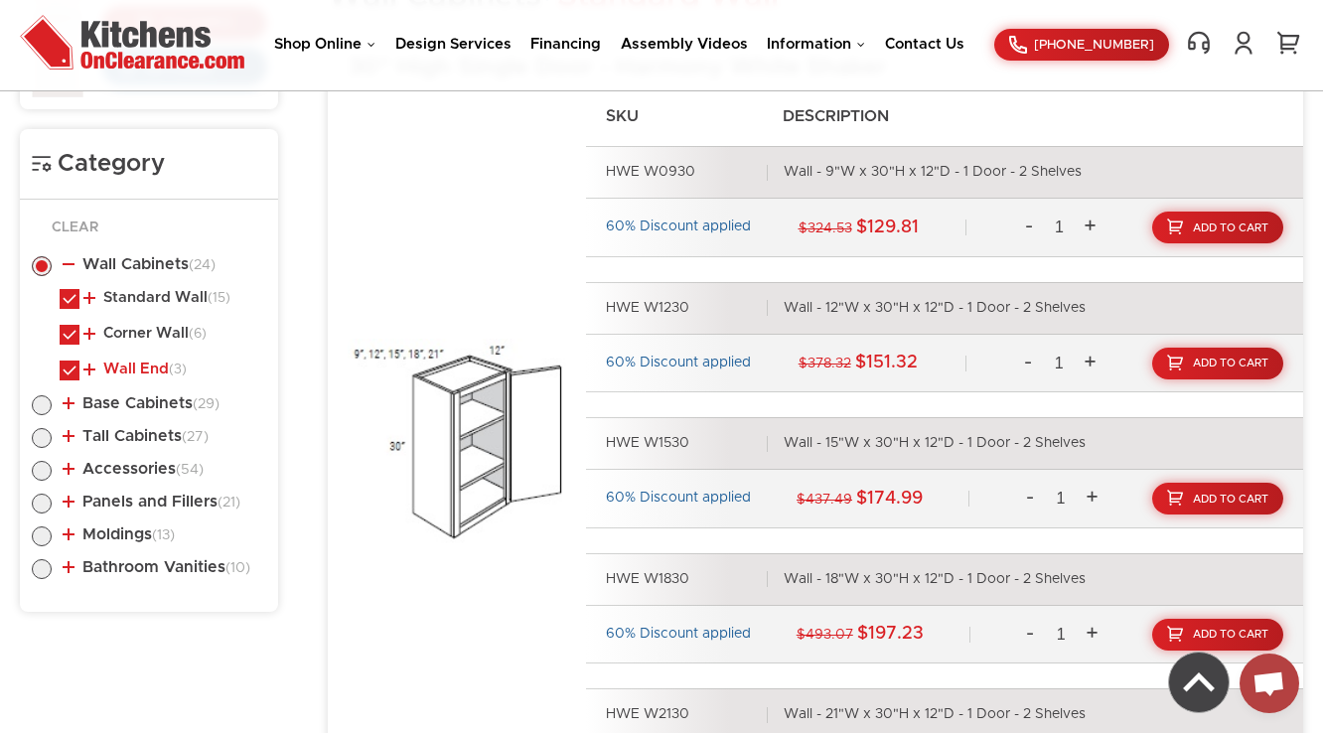
click at [143, 368] on link "Wall End (3)" at bounding box center [134, 370] width 103 height 16
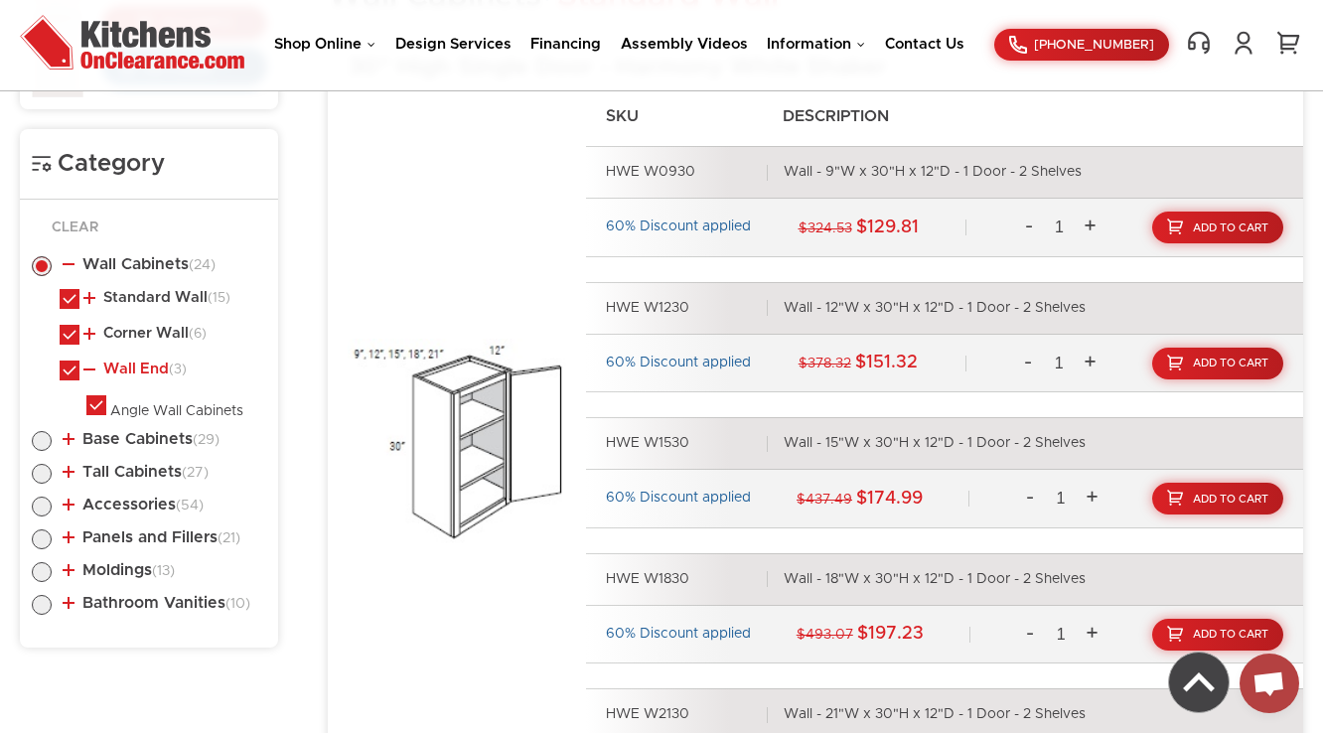
click at [143, 368] on link "Wall End (3)" at bounding box center [134, 370] width 103 height 16
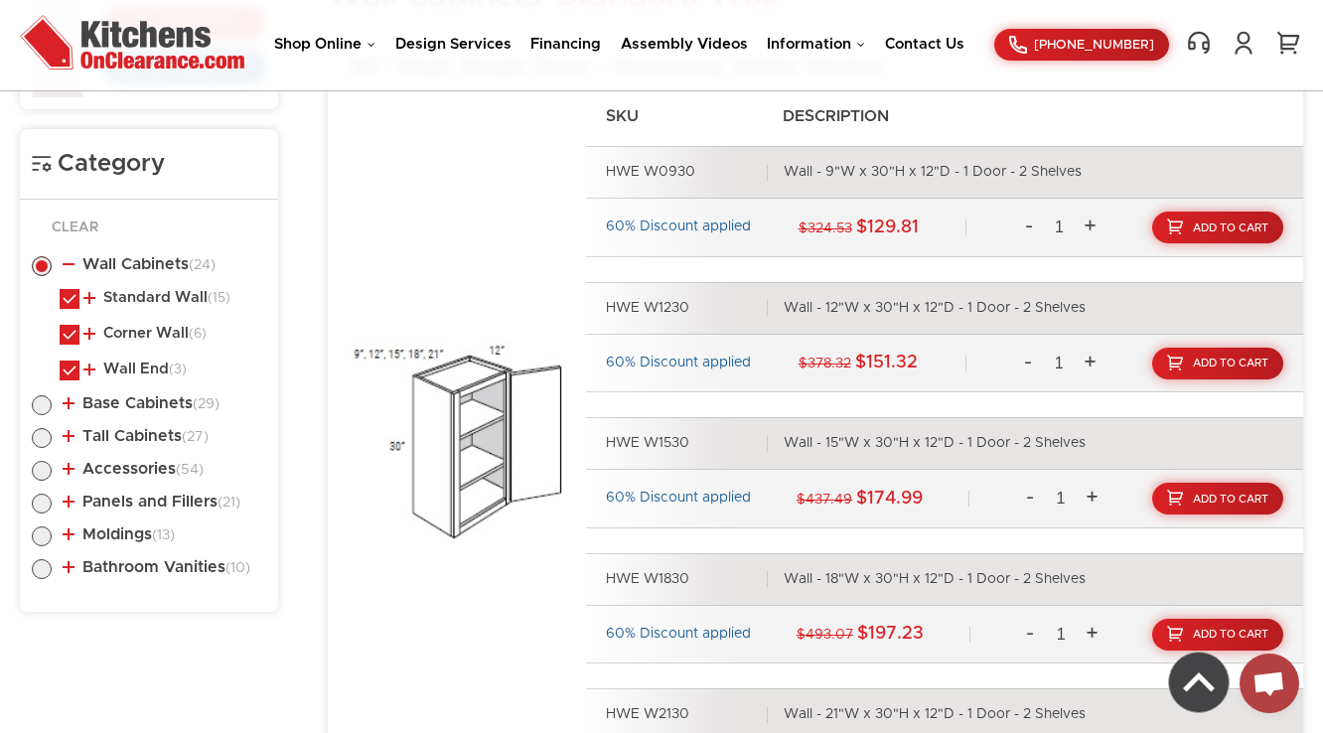
click at [150, 245] on ul "Wall Cabinets (24) Standard Wall (15) 30" High Single Door (6)" at bounding box center [149, 414] width 234 height 356
click at [163, 258] on link "Wall Cabinets (24)" at bounding box center [139, 264] width 153 height 16
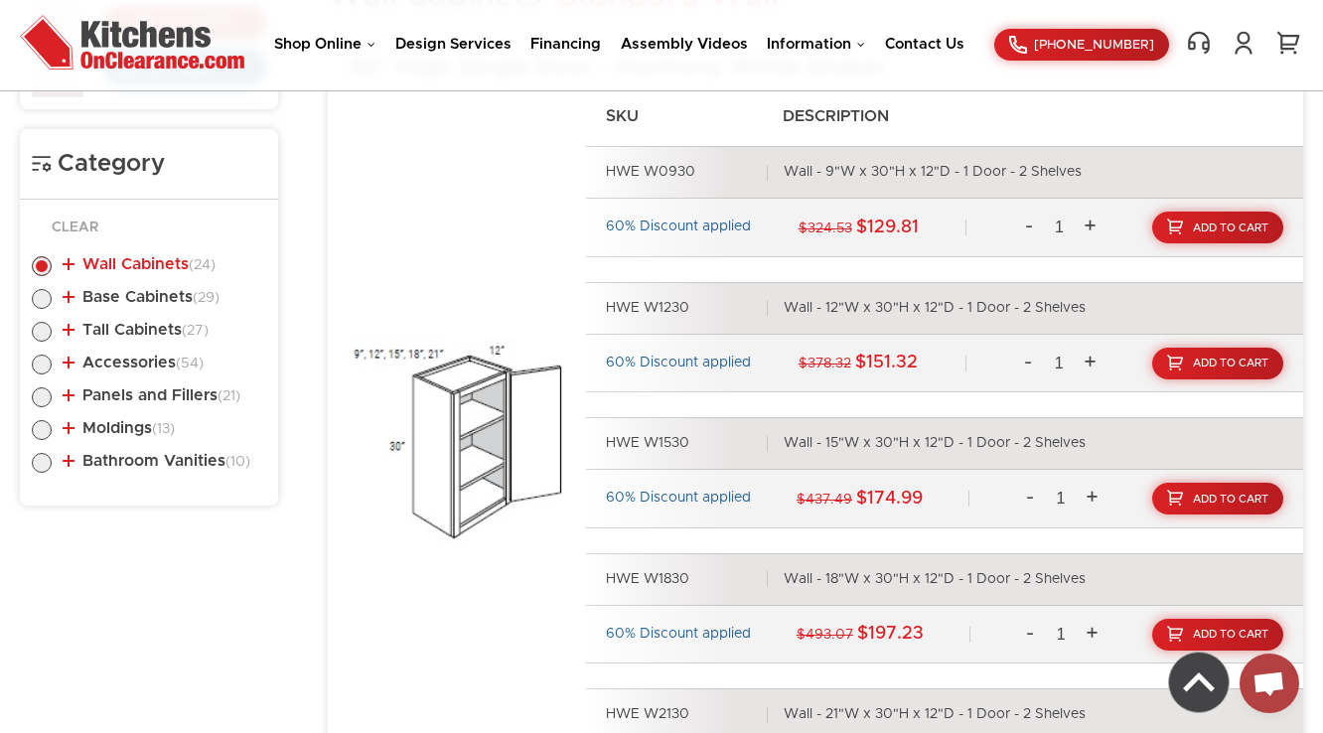
click at [163, 264] on link "Wall Cabinets (24)" at bounding box center [139, 264] width 153 height 16
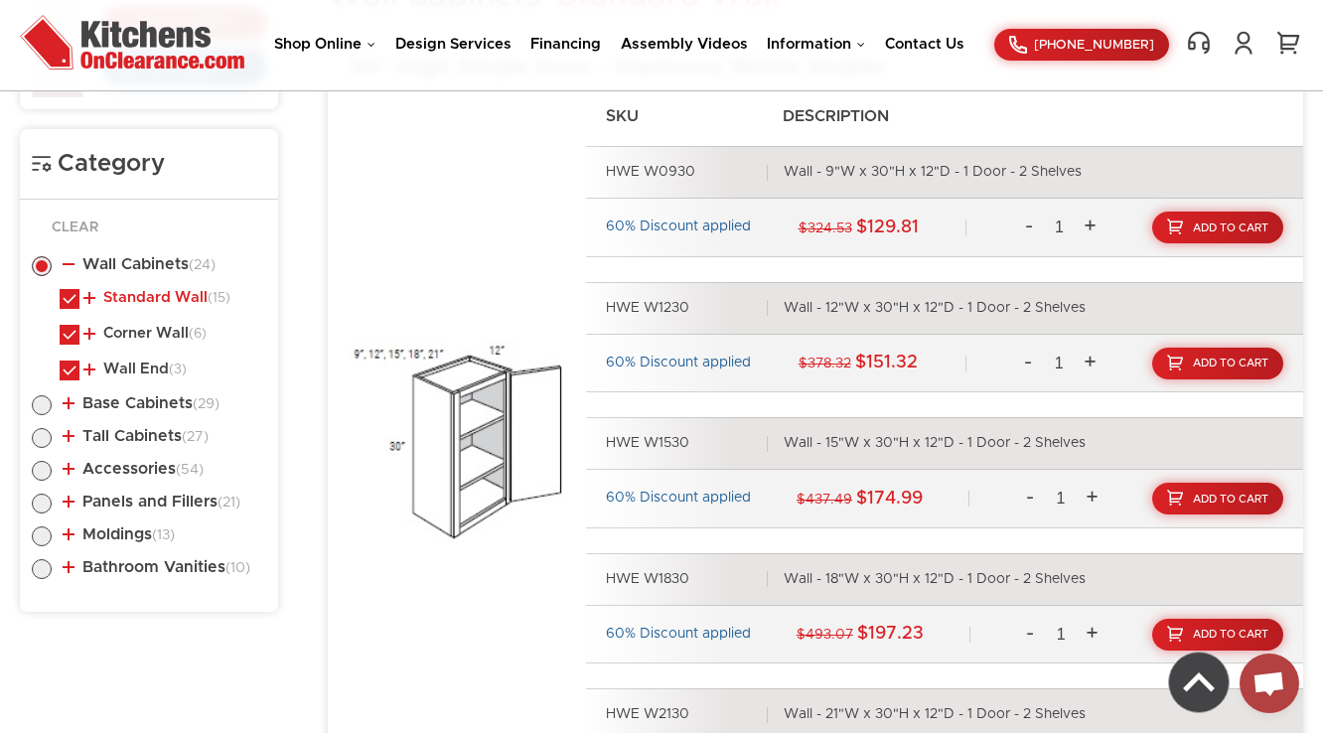
click at [162, 294] on link "Standard Wall (15)" at bounding box center [156, 298] width 147 height 16
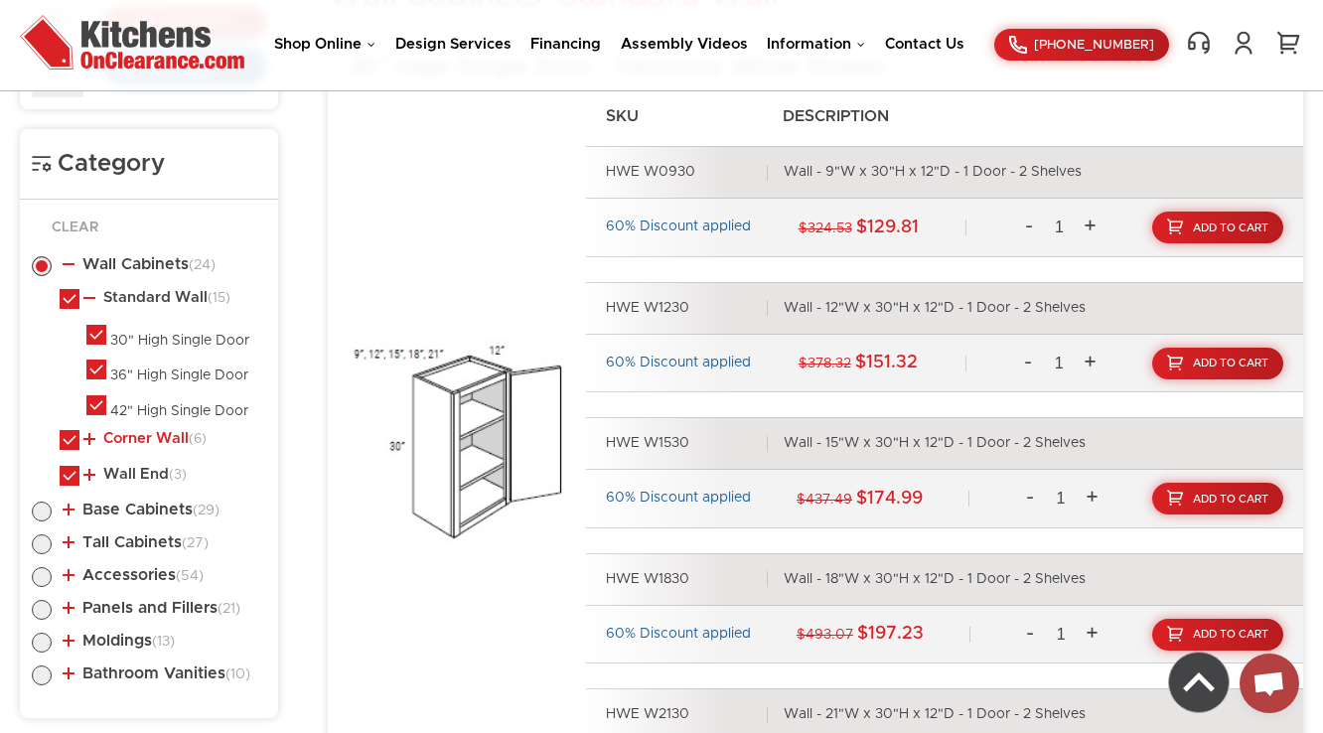
click at [151, 439] on link "Corner Wall (6)" at bounding box center [144, 439] width 123 height 16
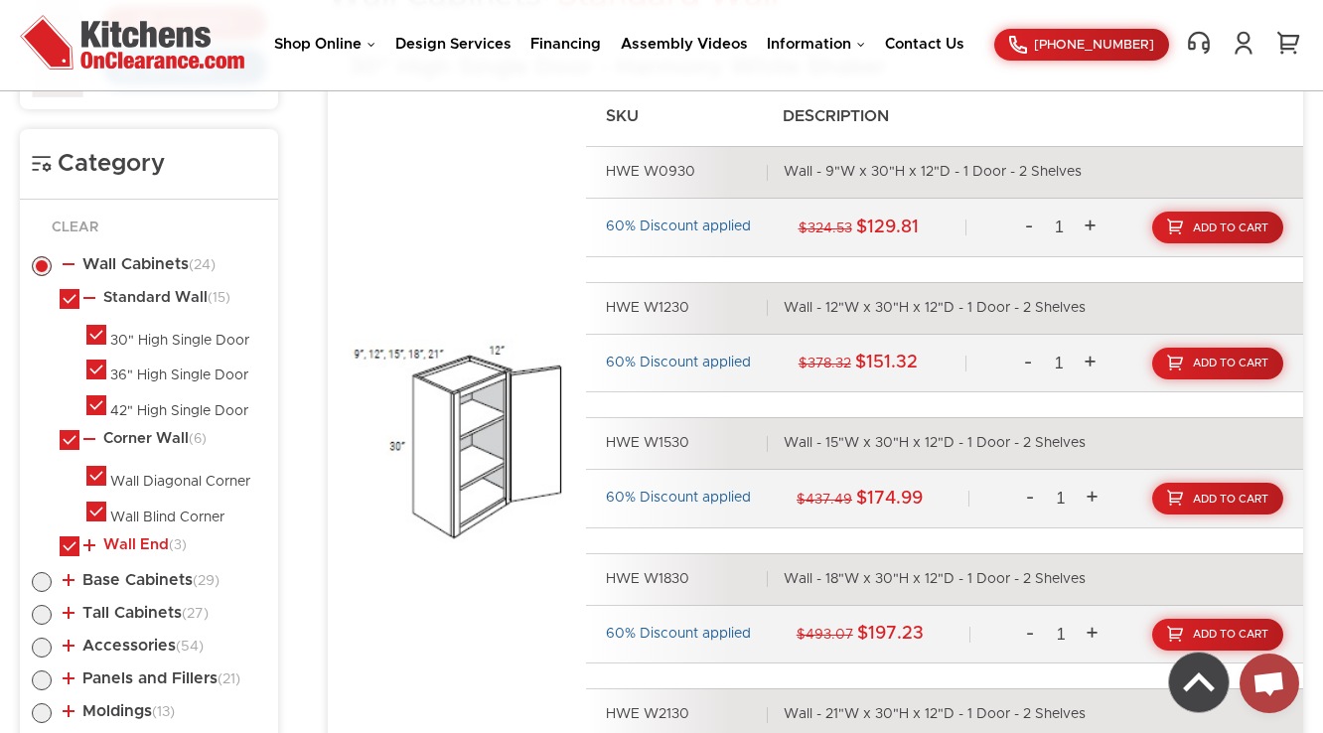
click at [144, 537] on link "Wall End (3)" at bounding box center [134, 545] width 103 height 16
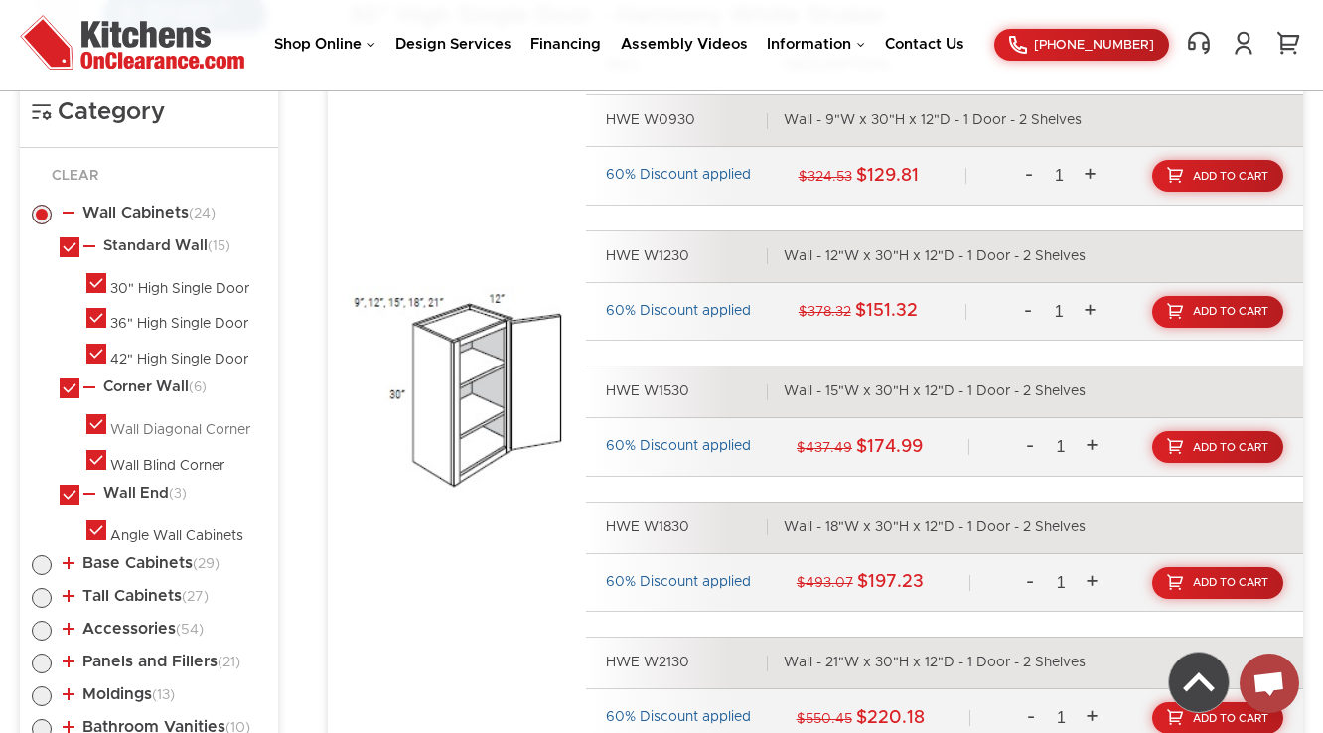
scroll to position [989, 0]
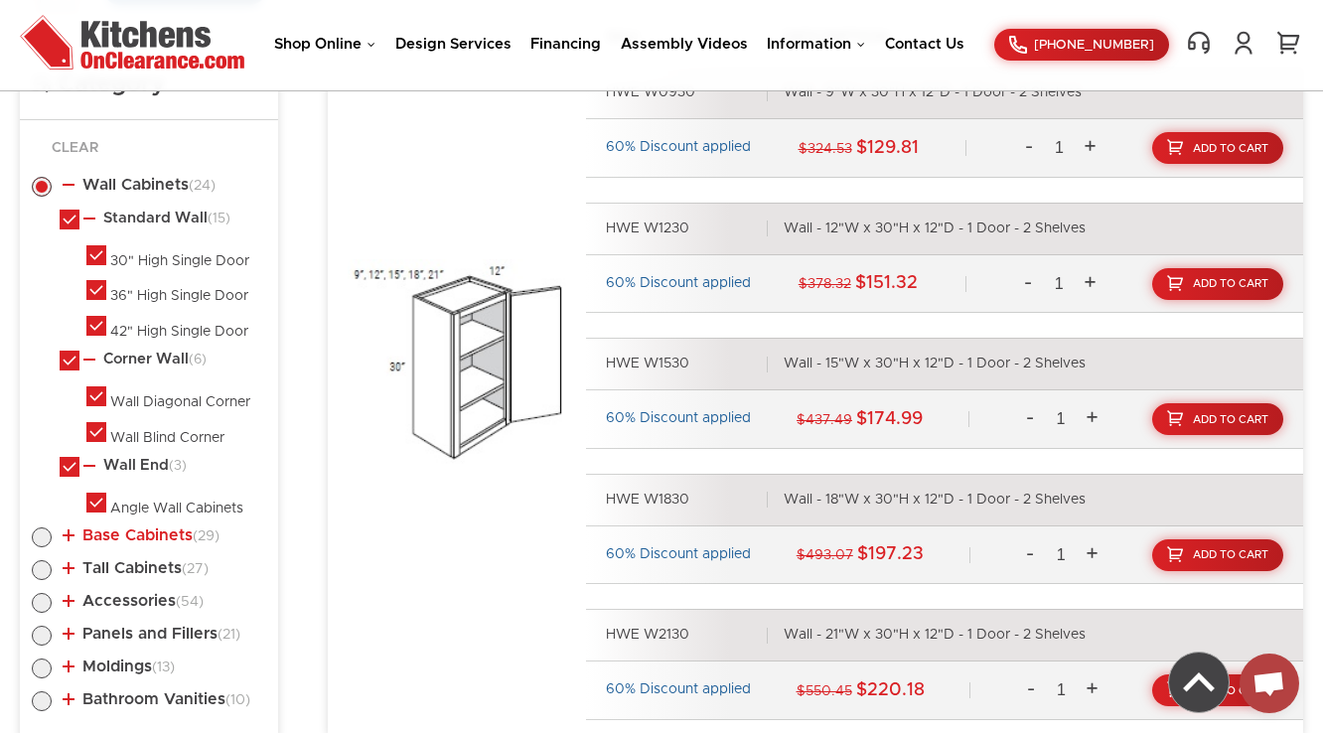
click at [161, 532] on link "Base Cabinets (29)" at bounding box center [141, 535] width 157 height 16
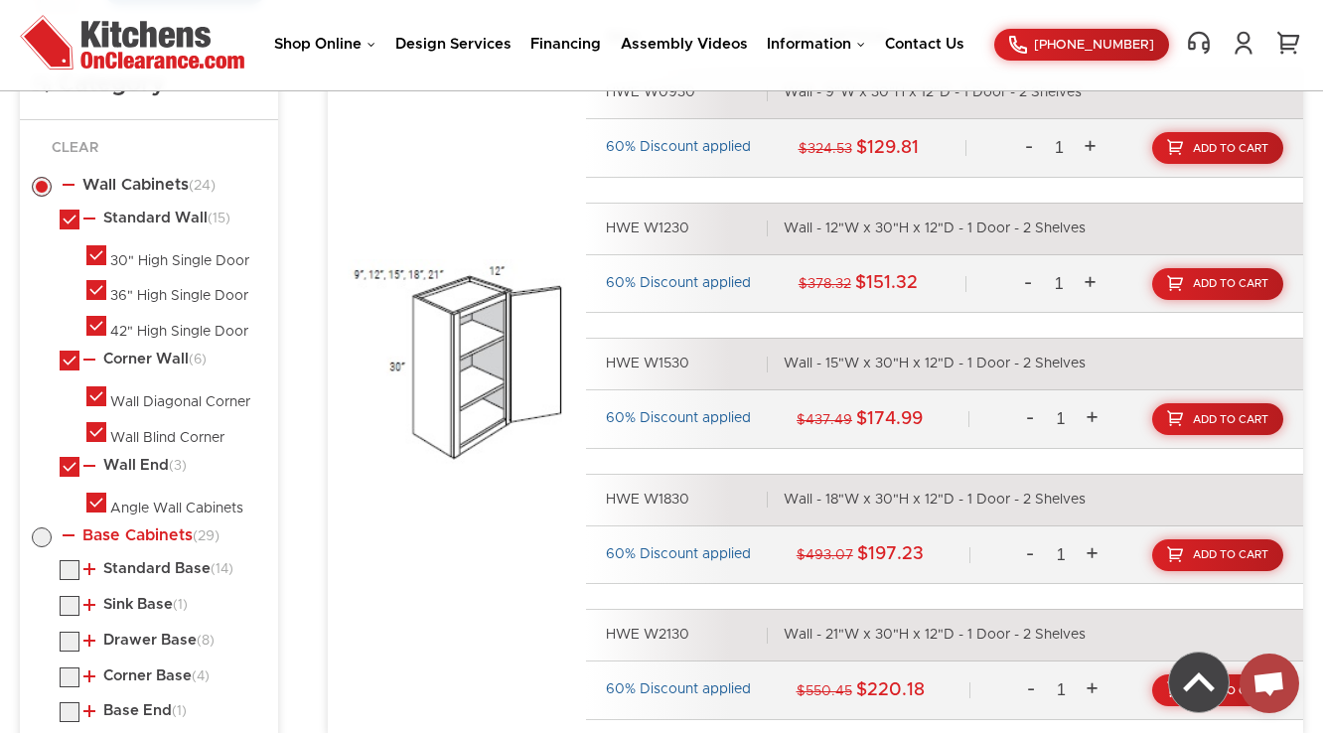
click at [161, 532] on link "Base Cabinets (29)" at bounding box center [141, 535] width 157 height 16
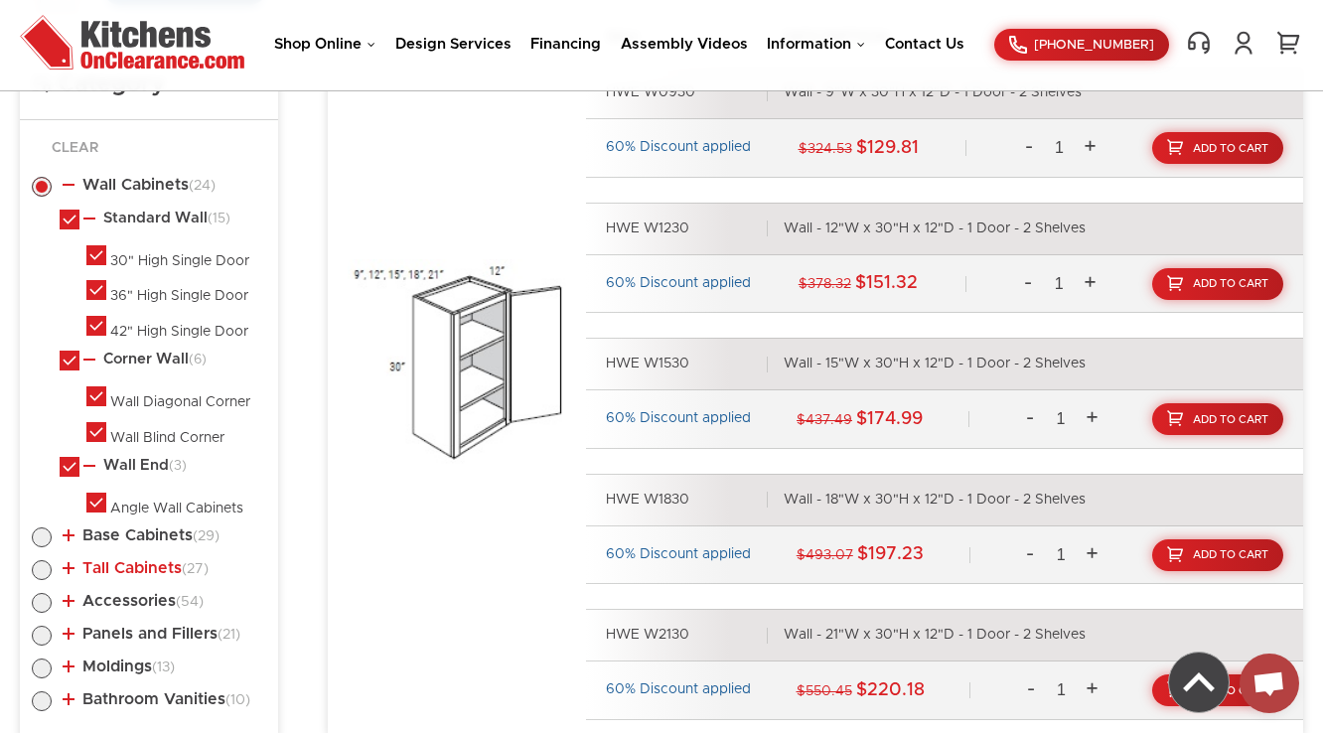
click at [151, 567] on link "Tall Cabinets (27)" at bounding box center [136, 568] width 146 height 16
click at [127, 179] on link "Wall Cabinets (24)" at bounding box center [139, 185] width 153 height 16
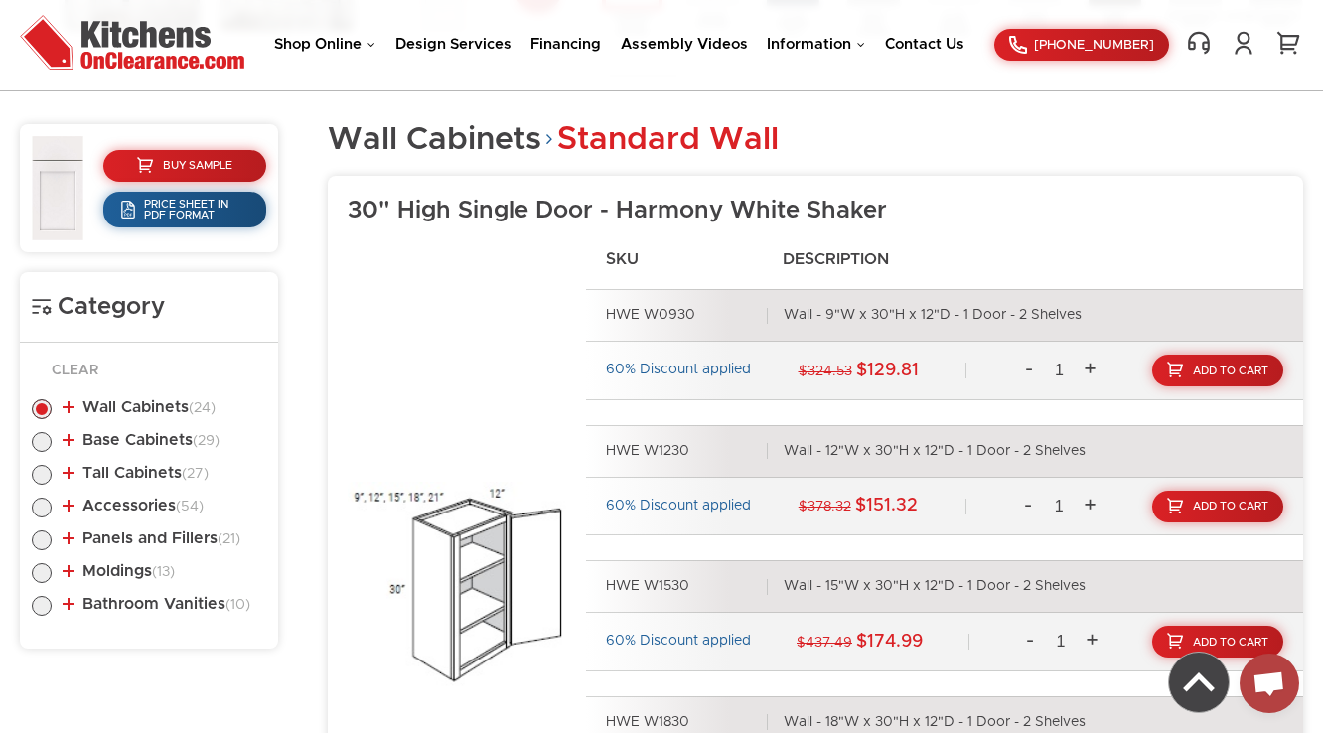
scroll to position [830, 0]
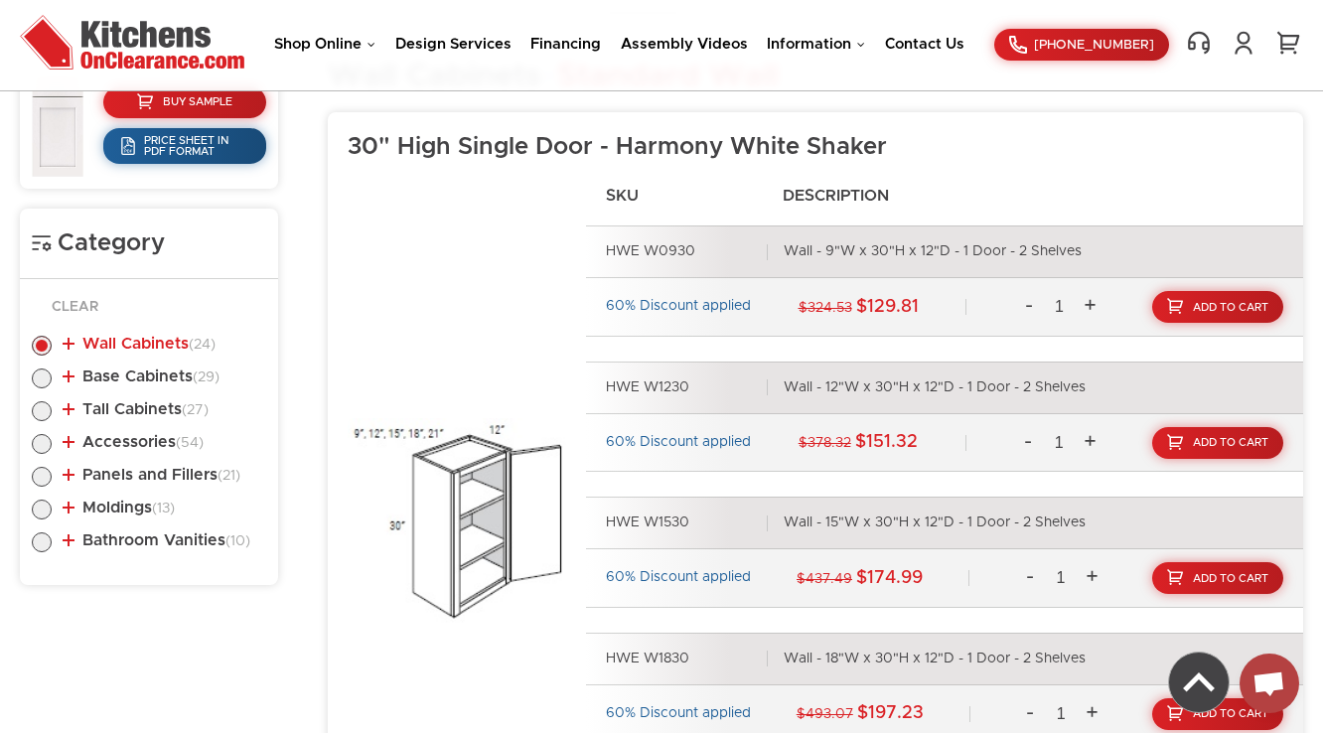
click at [170, 346] on link "Wall Cabinets (24)" at bounding box center [139, 344] width 153 height 16
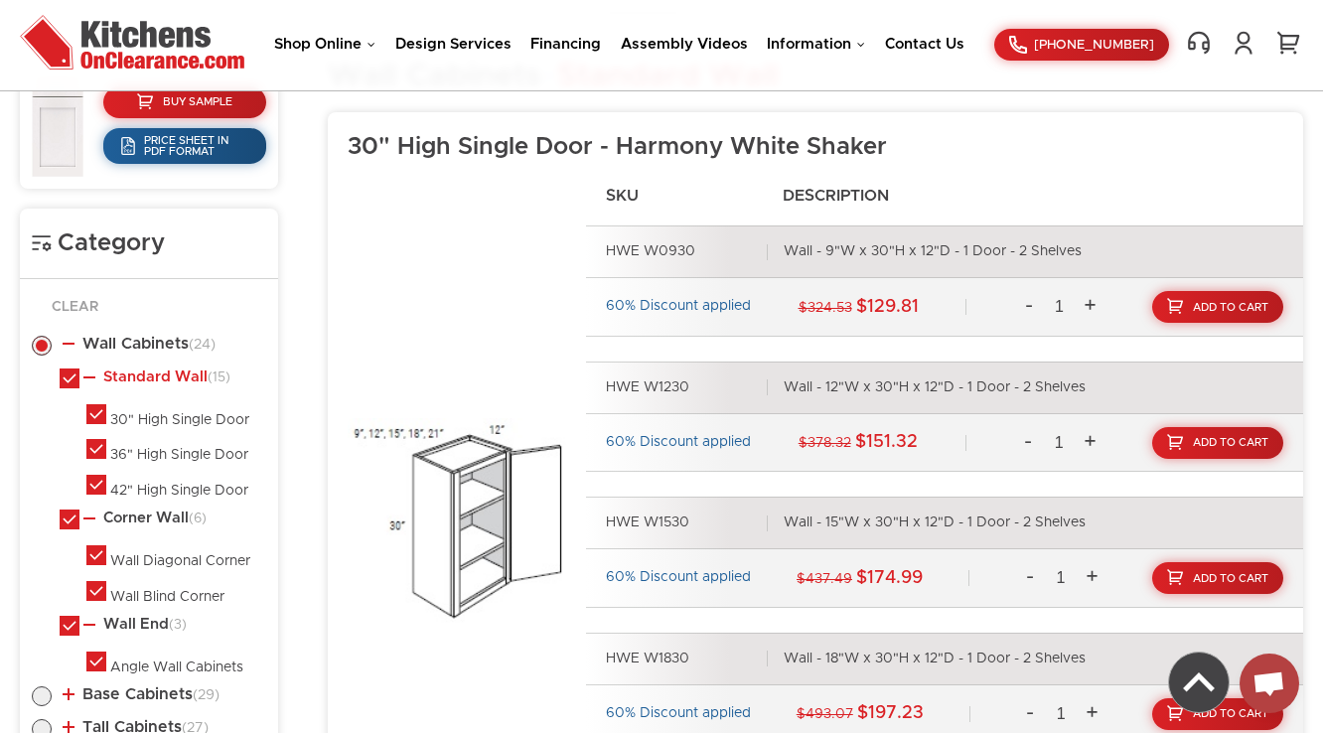
click at [165, 377] on link "Standard Wall (15)" at bounding box center [156, 378] width 147 height 16
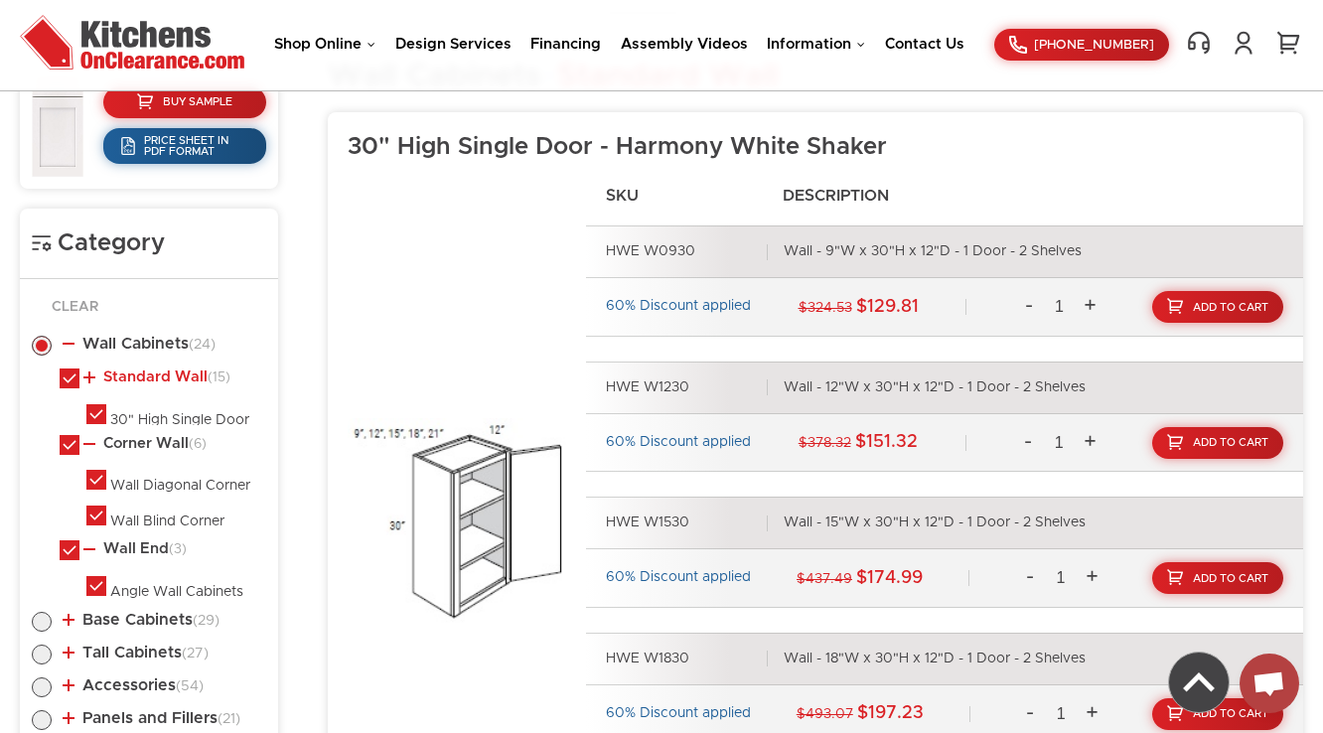
click at [165, 377] on link "Standard Wall (15)" at bounding box center [156, 378] width 147 height 16
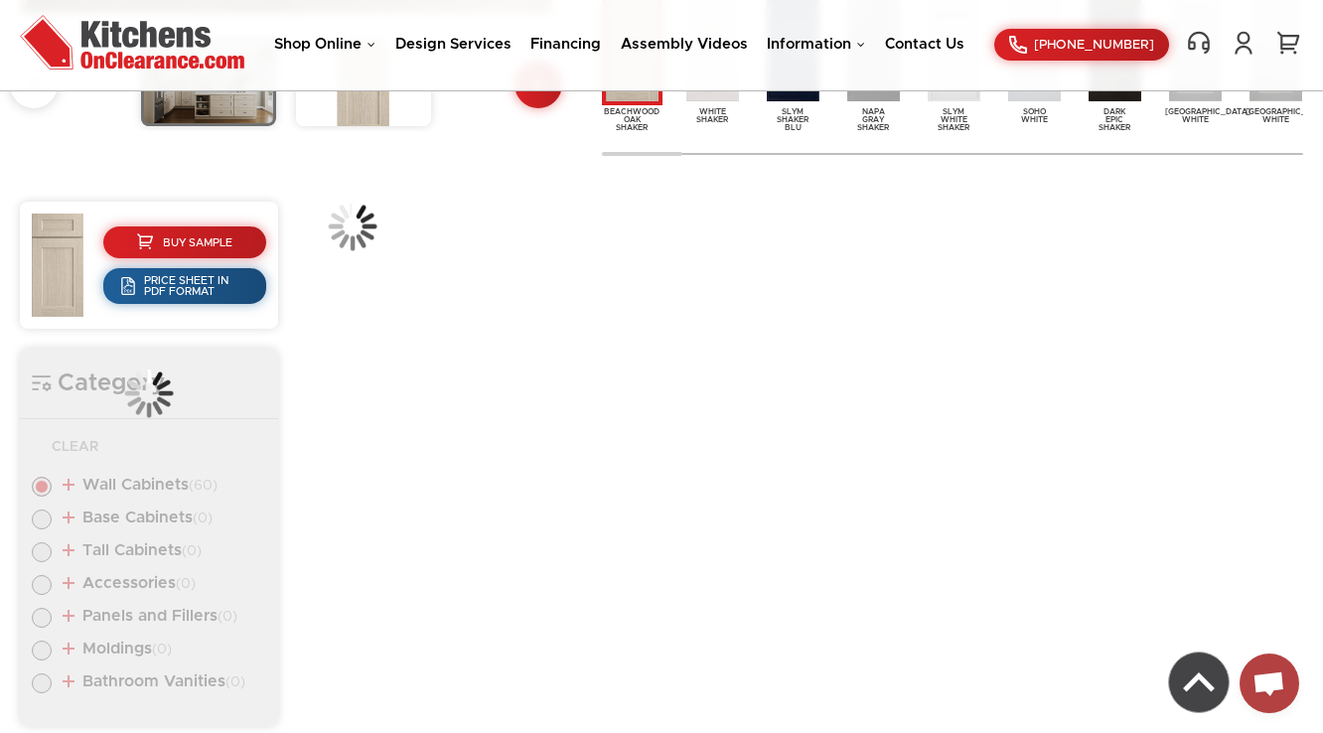
scroll to position [671, 0]
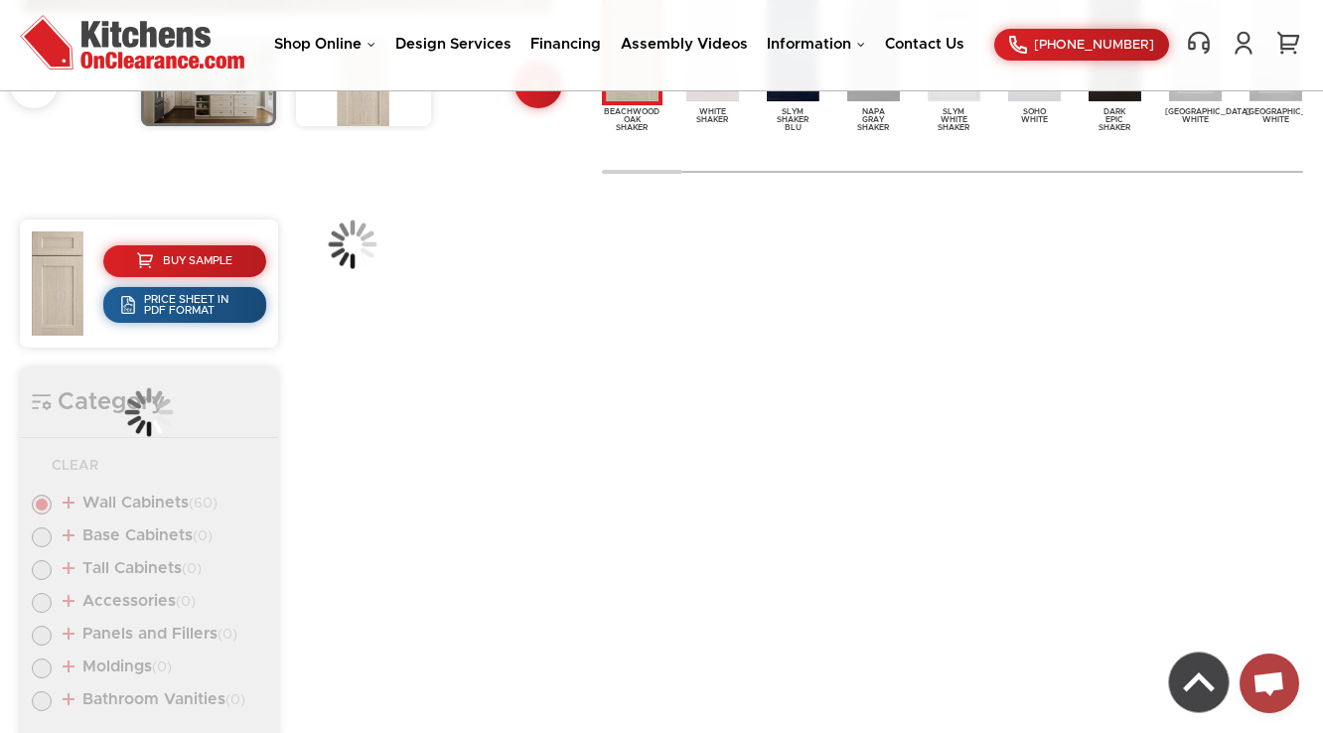
click at [325, 354] on div "Buy Sample Price Sheet in PDF Format Category Clear Wall Cabinets (60) Standard…" at bounding box center [661, 482] width 1283 height 604
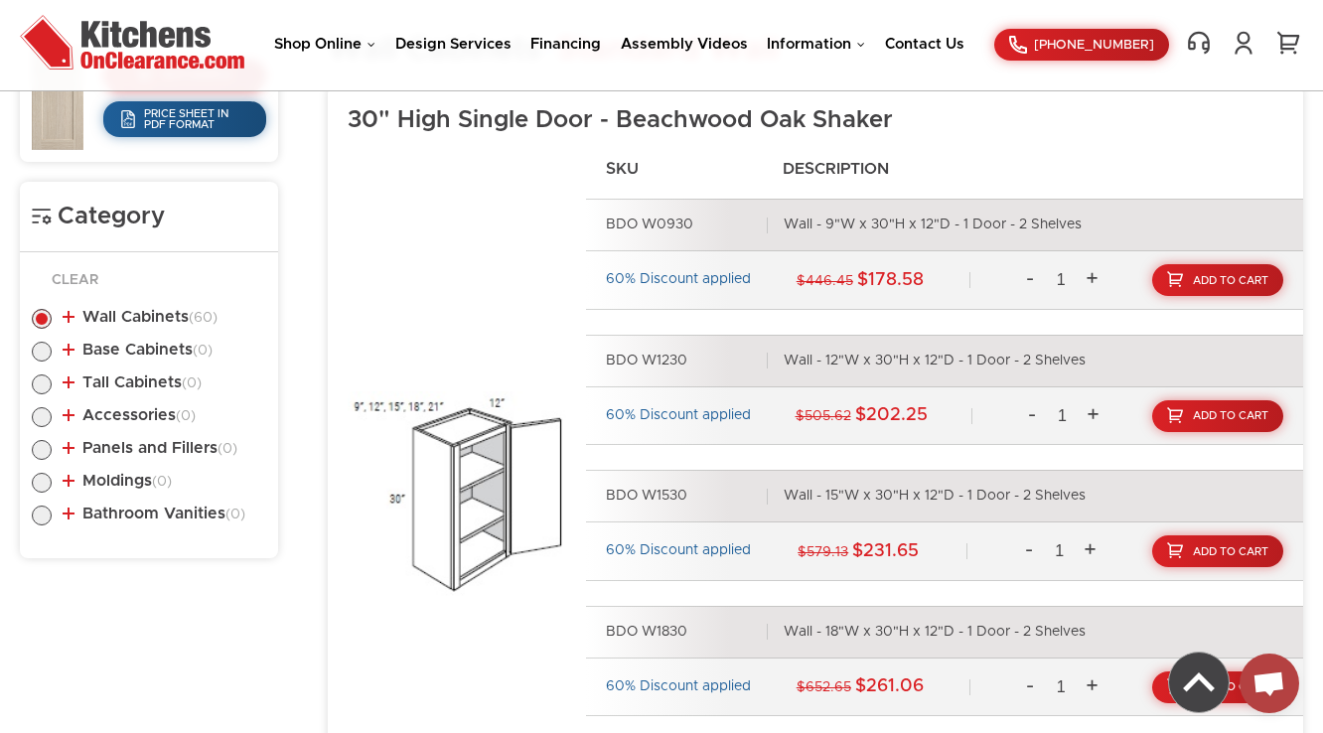
scroll to position [879, 0]
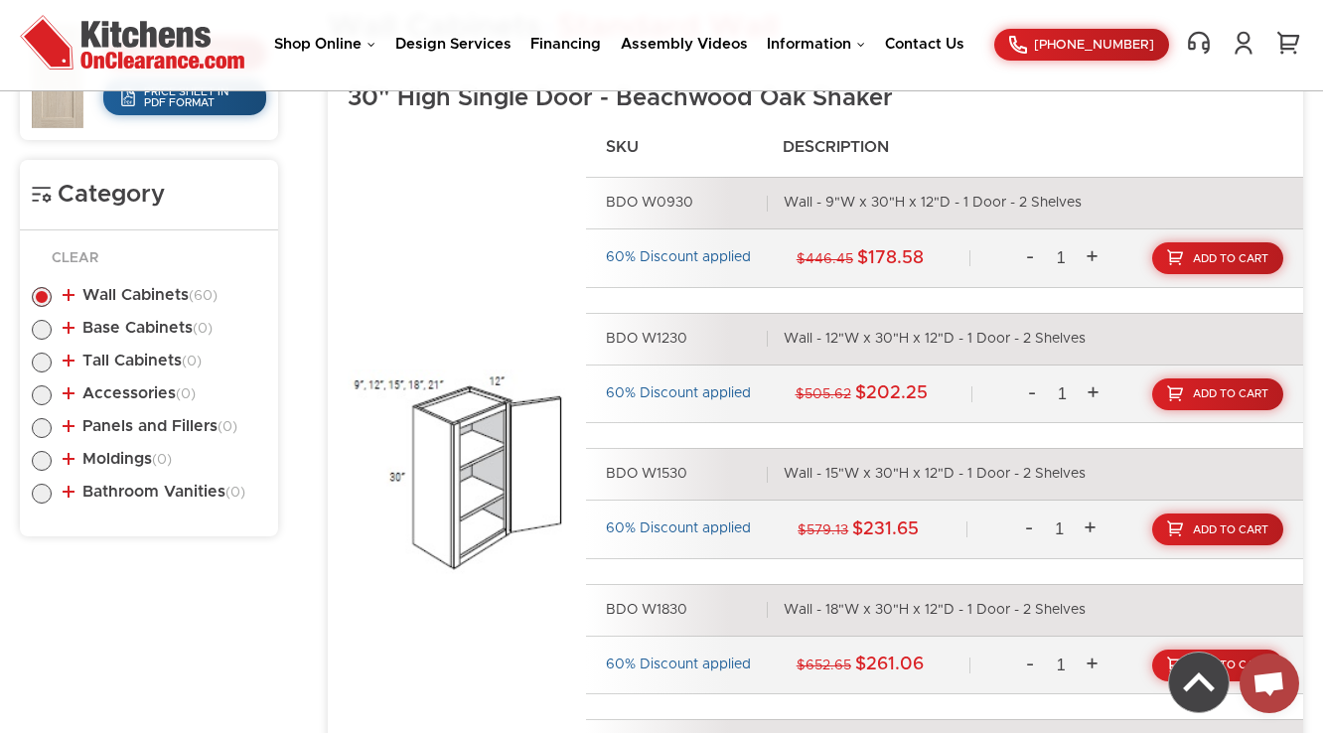
click at [132, 279] on ul "Wall Cabinets (60) Standard Wall (33) 30" High Single Door (27)" at bounding box center [149, 391] width 234 height 249
click at [130, 289] on link "Wall Cabinets (60)" at bounding box center [140, 295] width 155 height 16
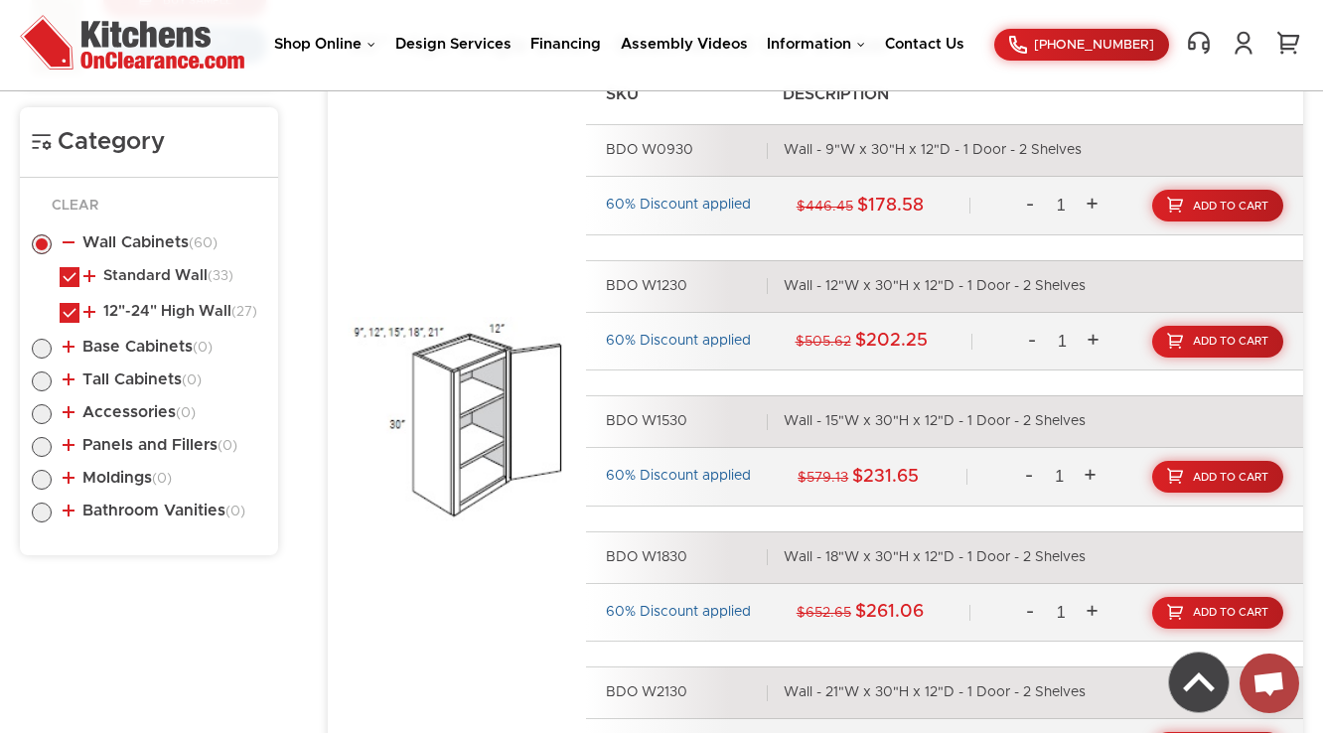
scroll to position [959, 0]
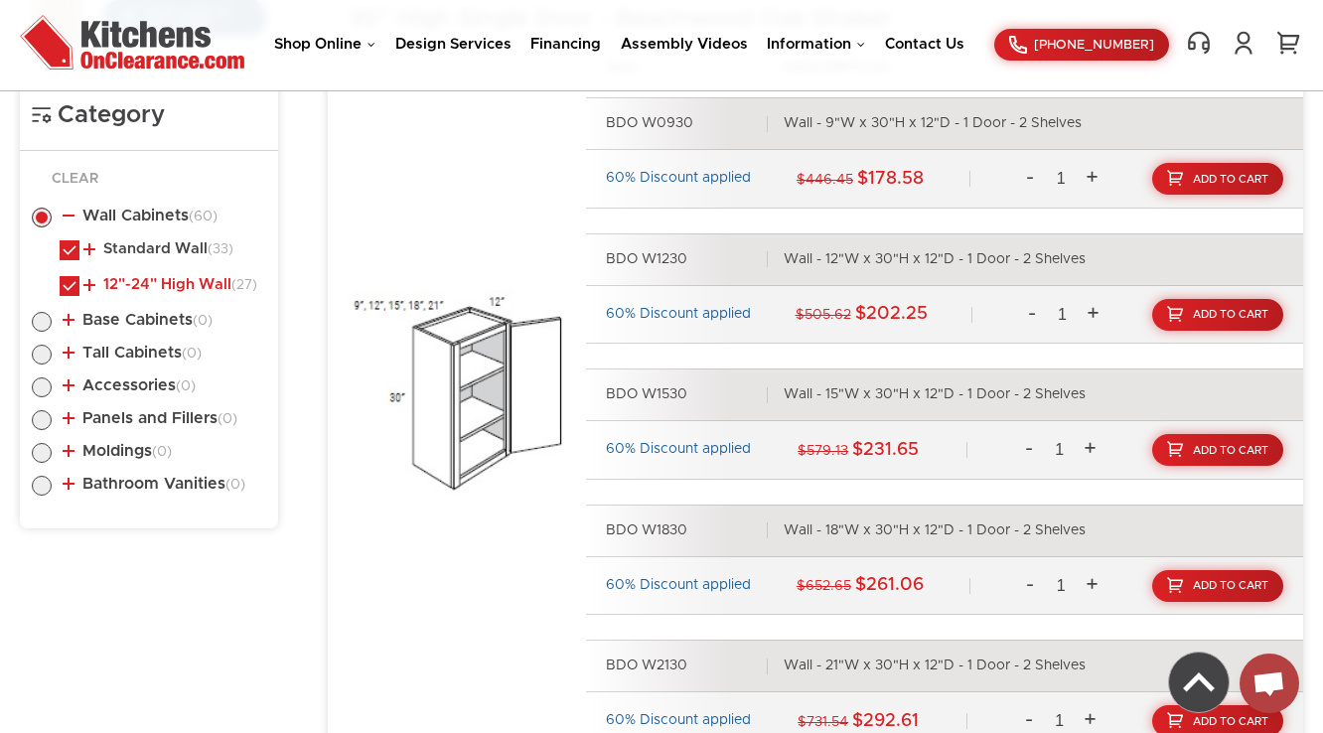
click at [161, 284] on link "12"-24" High Wall (27)" at bounding box center [170, 285] width 174 height 16
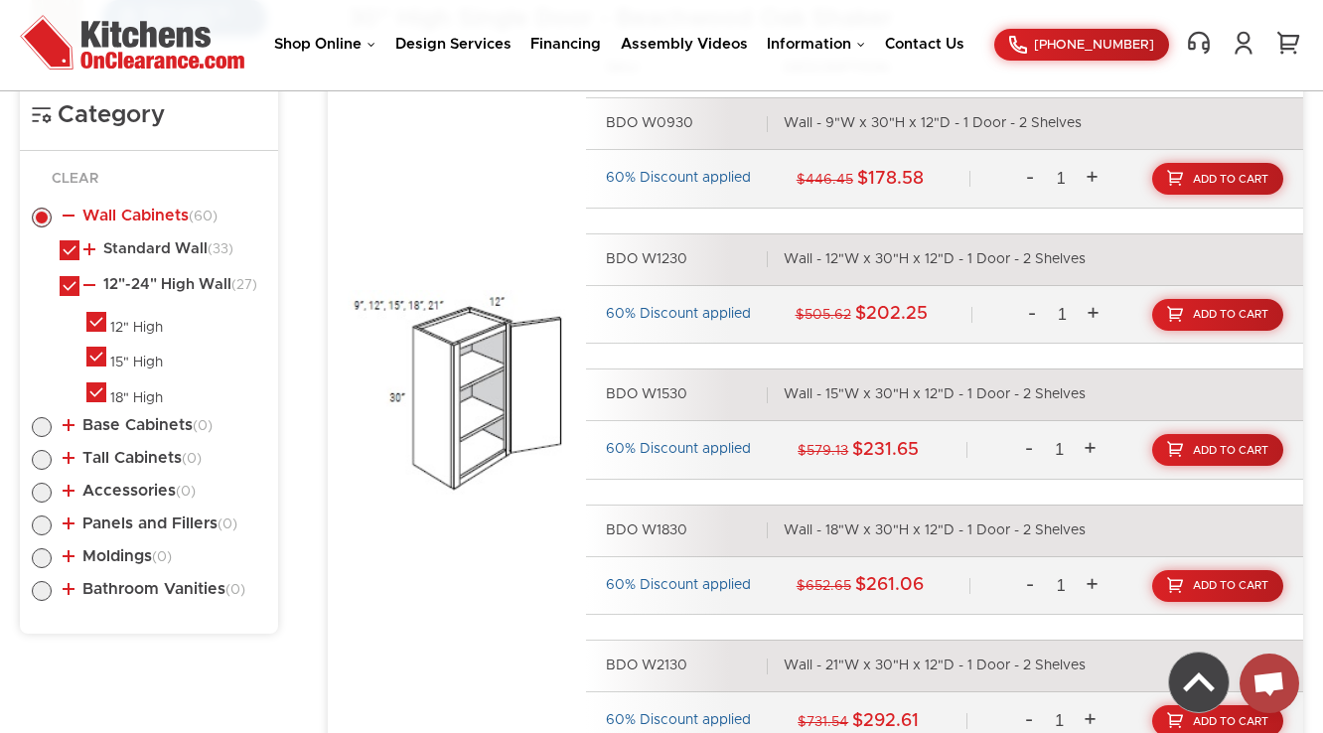
click at [127, 211] on link "Wall Cabinets (60)" at bounding box center [140, 216] width 155 height 16
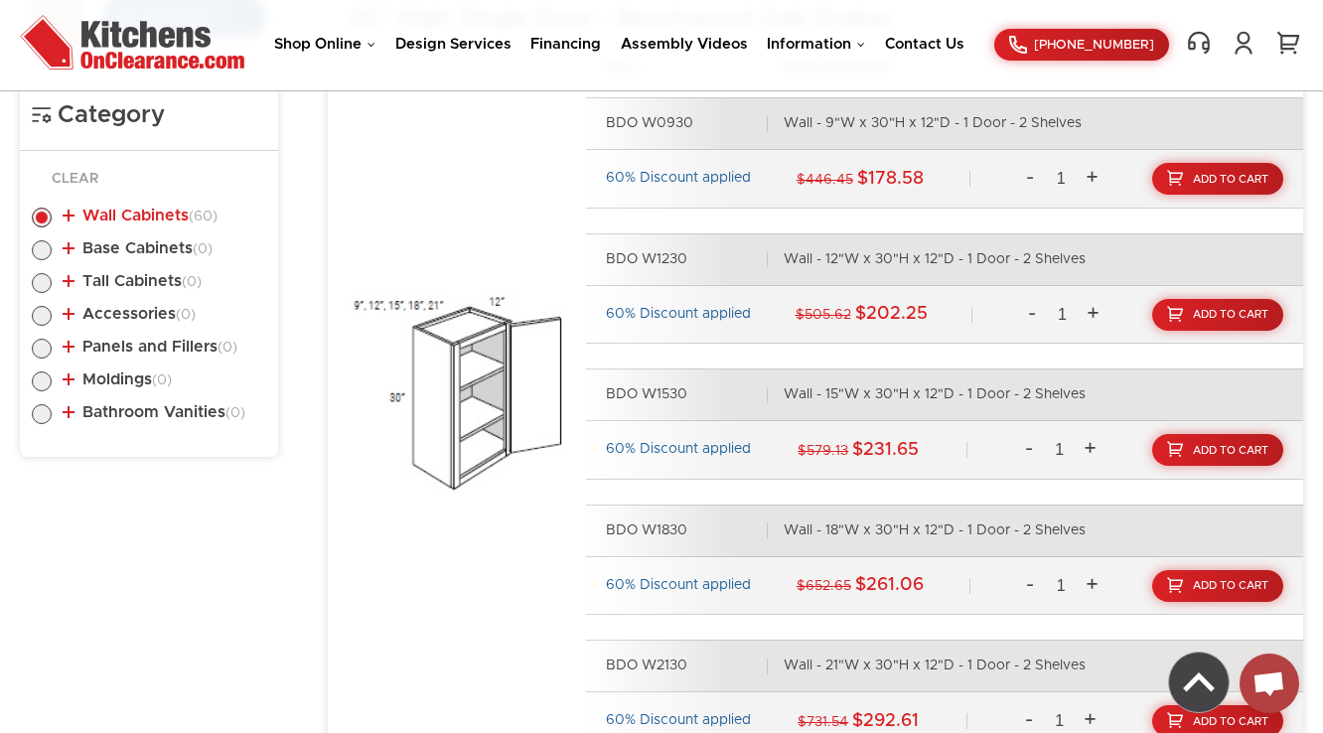
click at [93, 208] on link "Wall Cabinets (60)" at bounding box center [140, 216] width 155 height 16
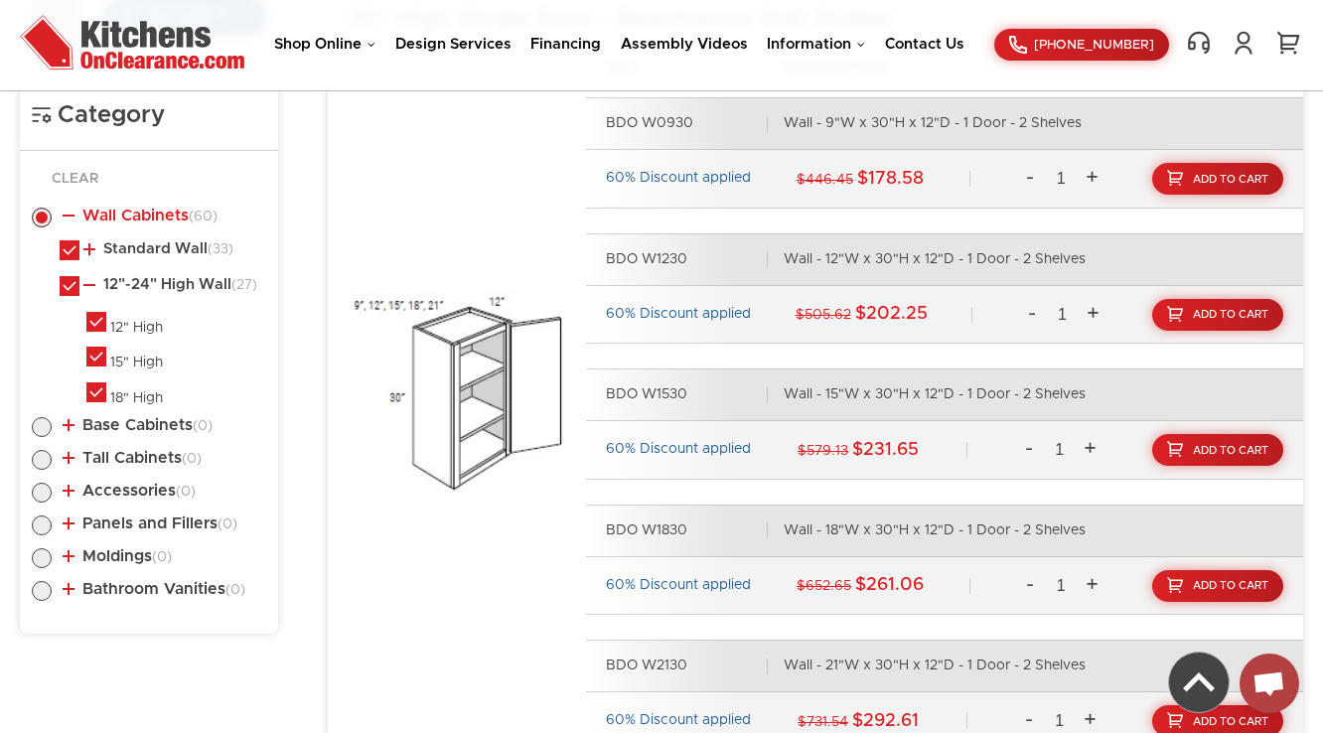
click at [97, 208] on link "Wall Cabinets (60)" at bounding box center [140, 216] width 155 height 16
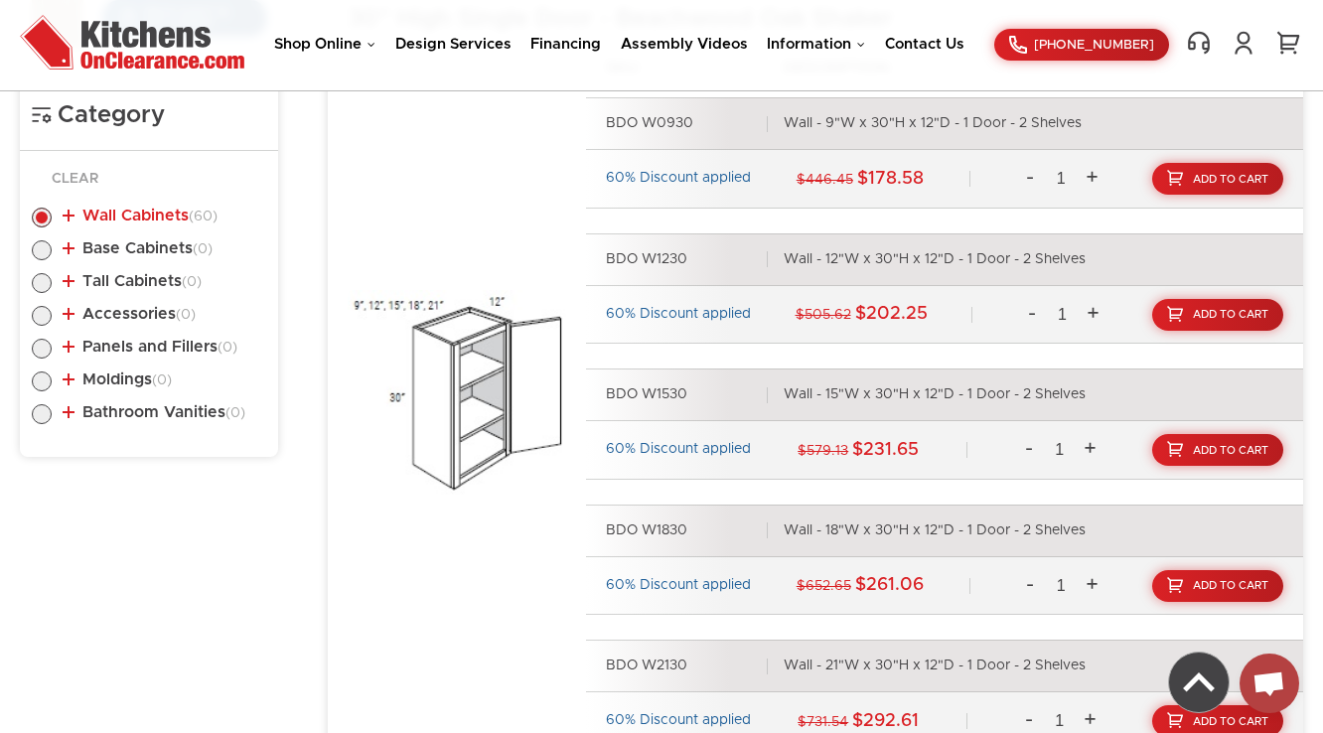
click at [168, 219] on link "Wall Cabinets (60)" at bounding box center [140, 216] width 155 height 16
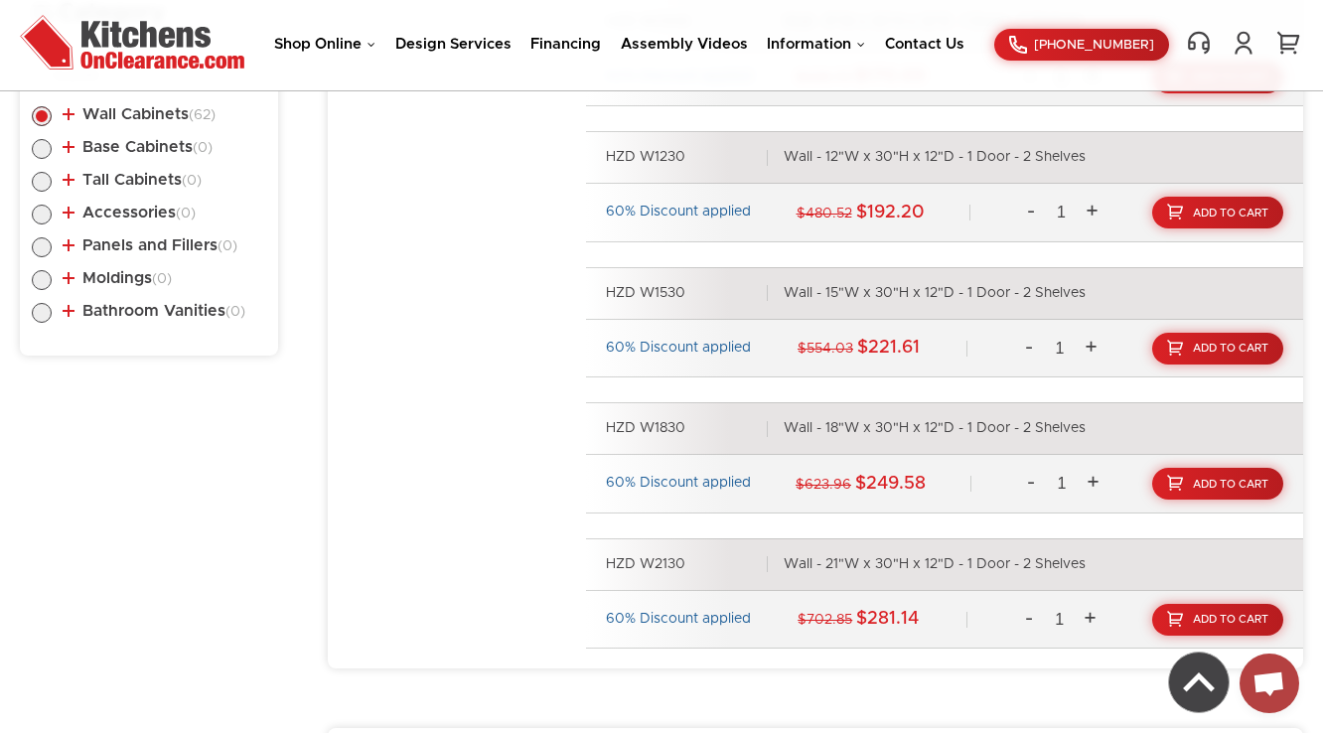
scroll to position [770, 0]
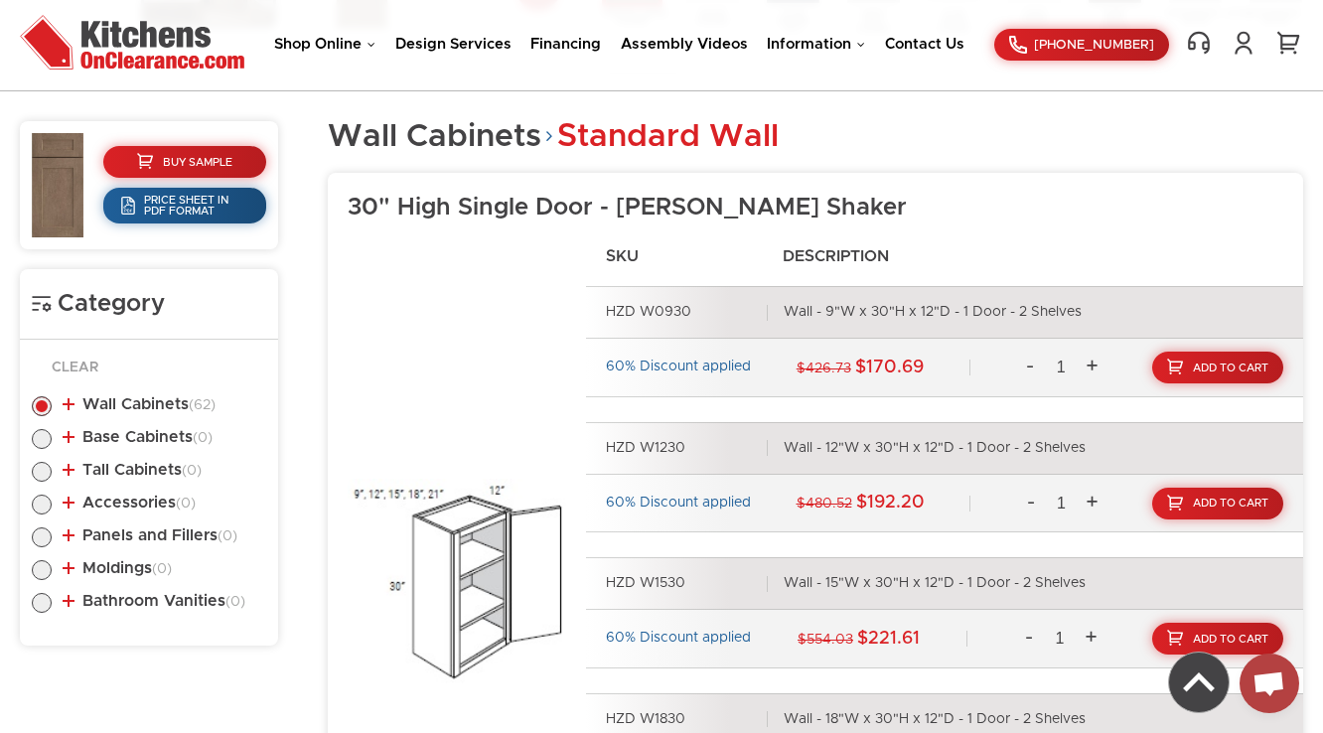
click at [120, 411] on li "Wall Cabinets (62) Standard Wall (33) 30" High Single Door (29)" at bounding box center [149, 407] width 234 height 23
click at [131, 404] on link "Wall Cabinets (62)" at bounding box center [139, 404] width 153 height 16
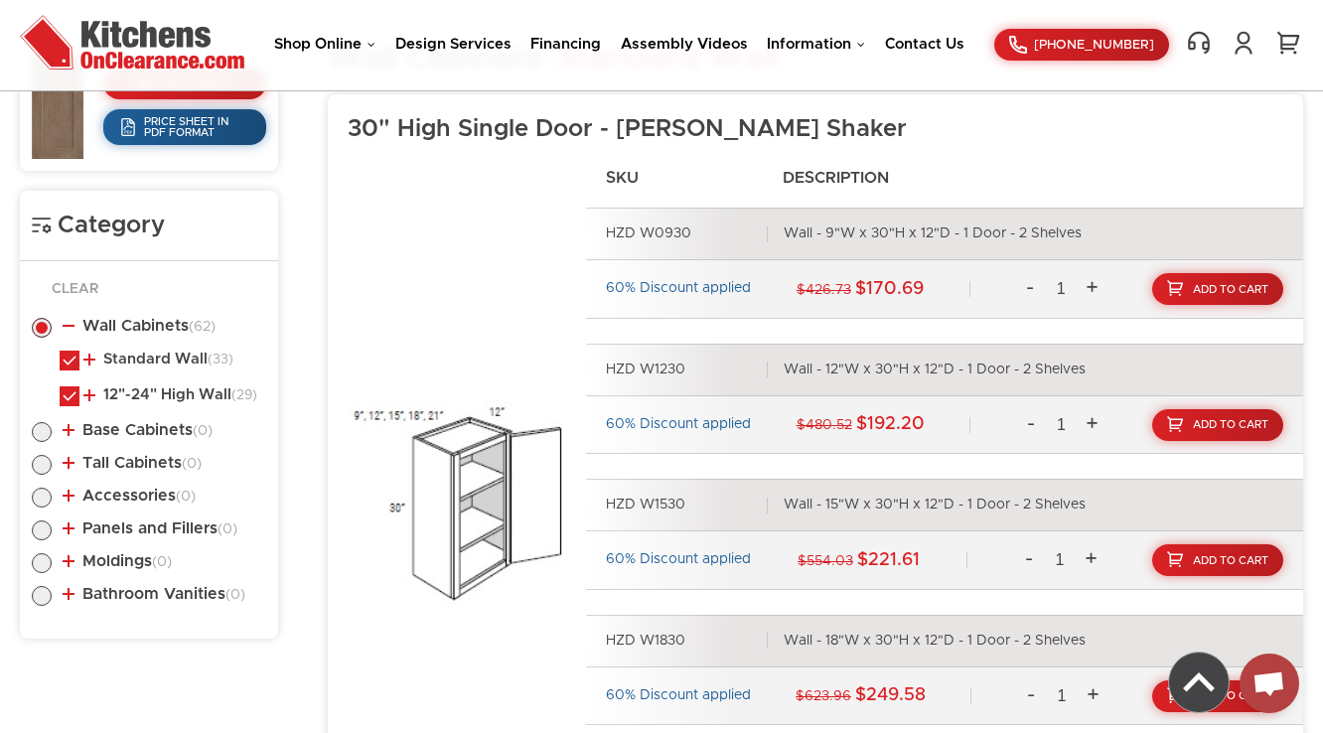
scroll to position [849, 0]
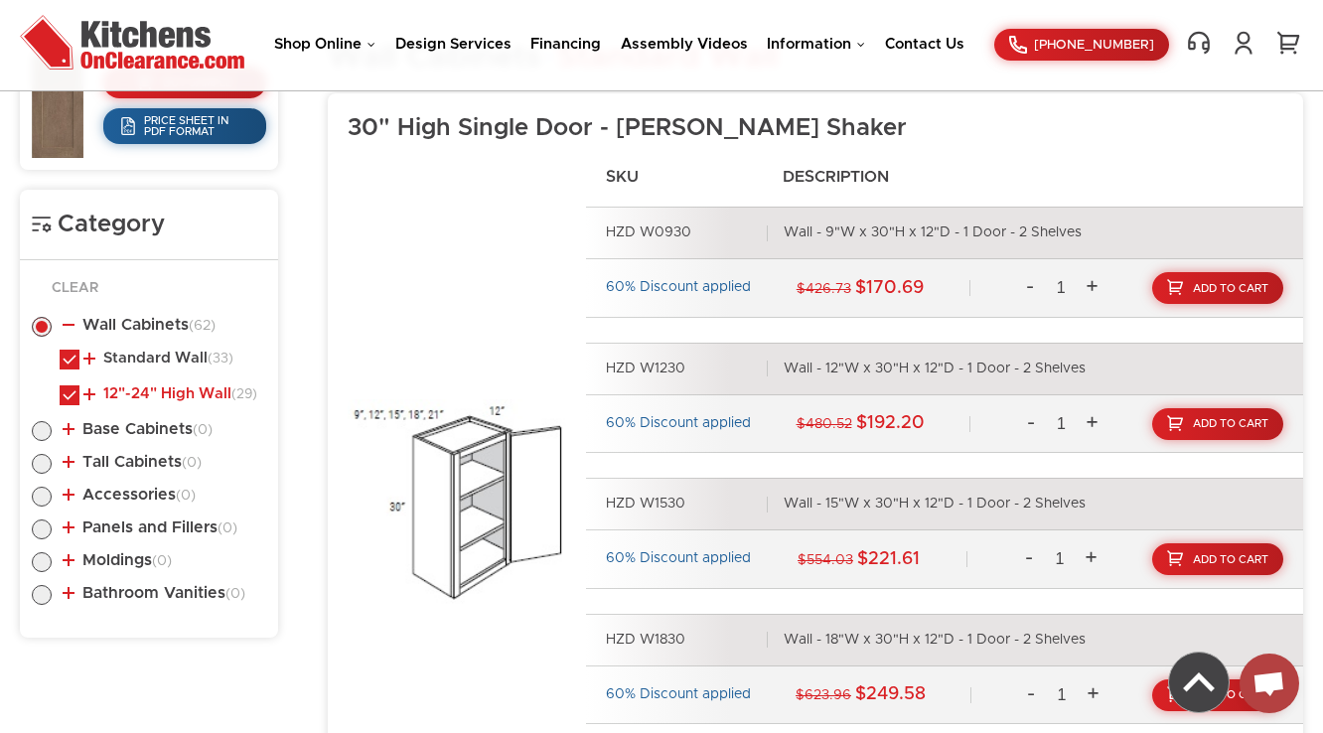
click at [142, 393] on link "12"-24" High Wall (29)" at bounding box center [170, 394] width 174 height 16
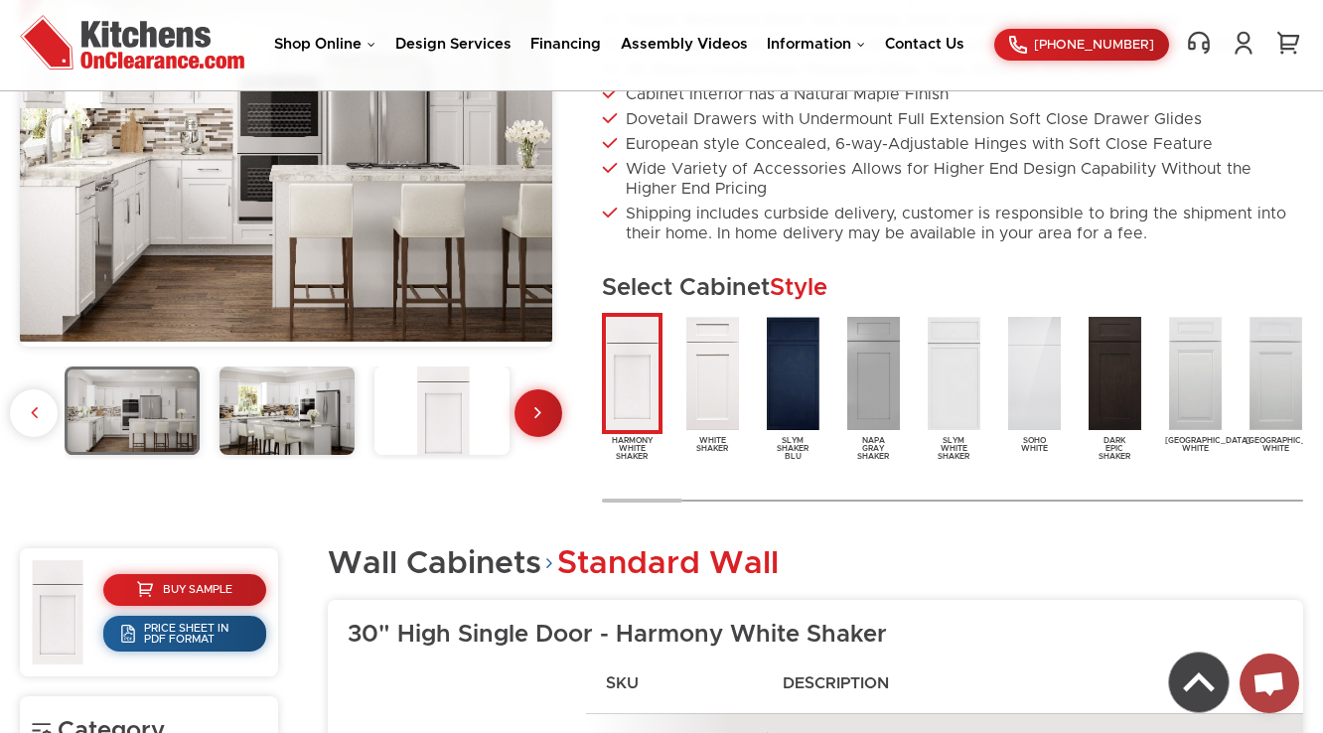
scroll to position [358, 0]
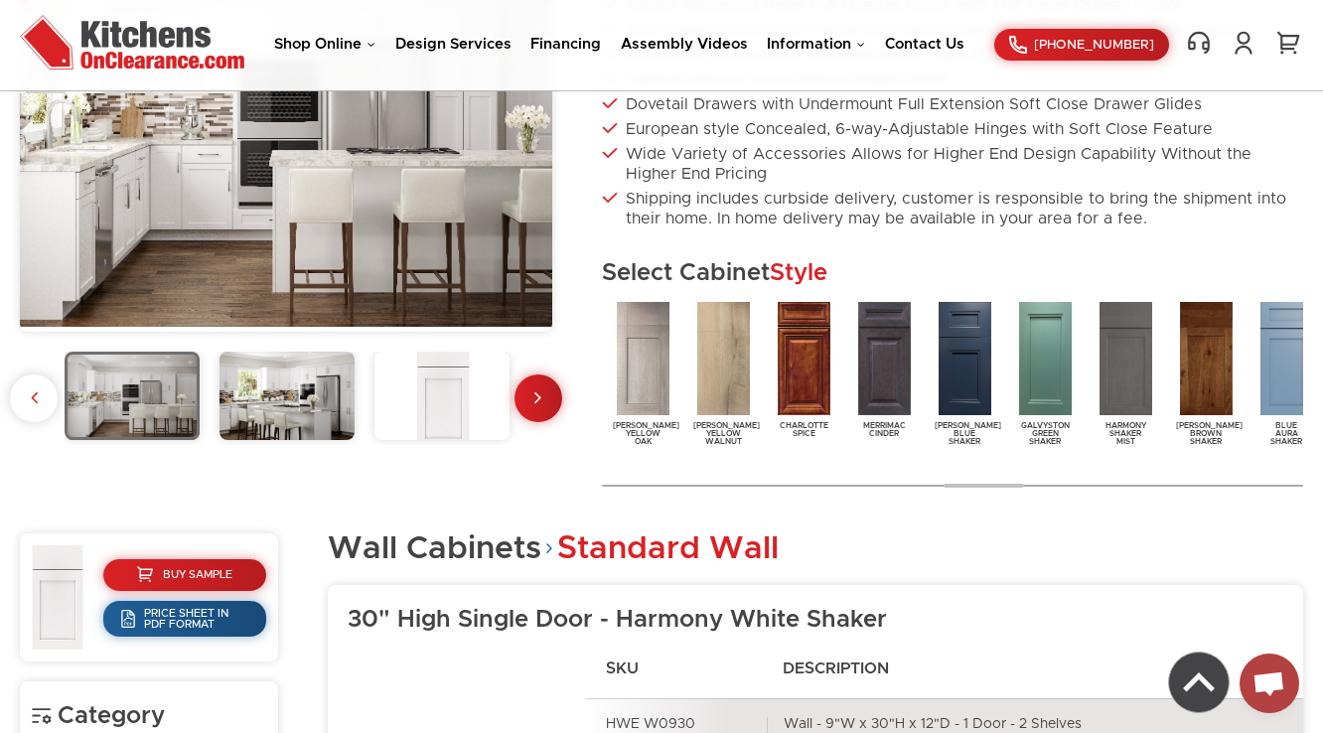
click at [1224, 416] on img at bounding box center [1206, 358] width 61 height 121
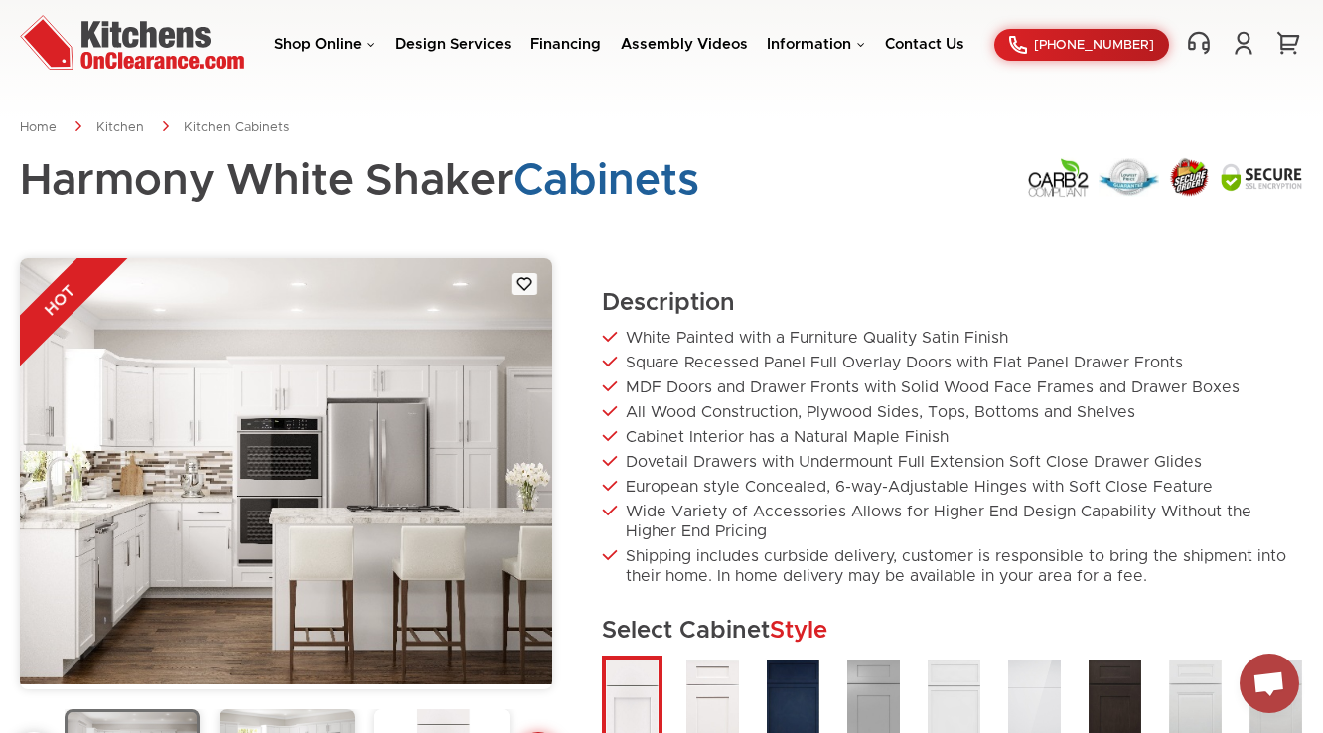
scroll to position [477, 0]
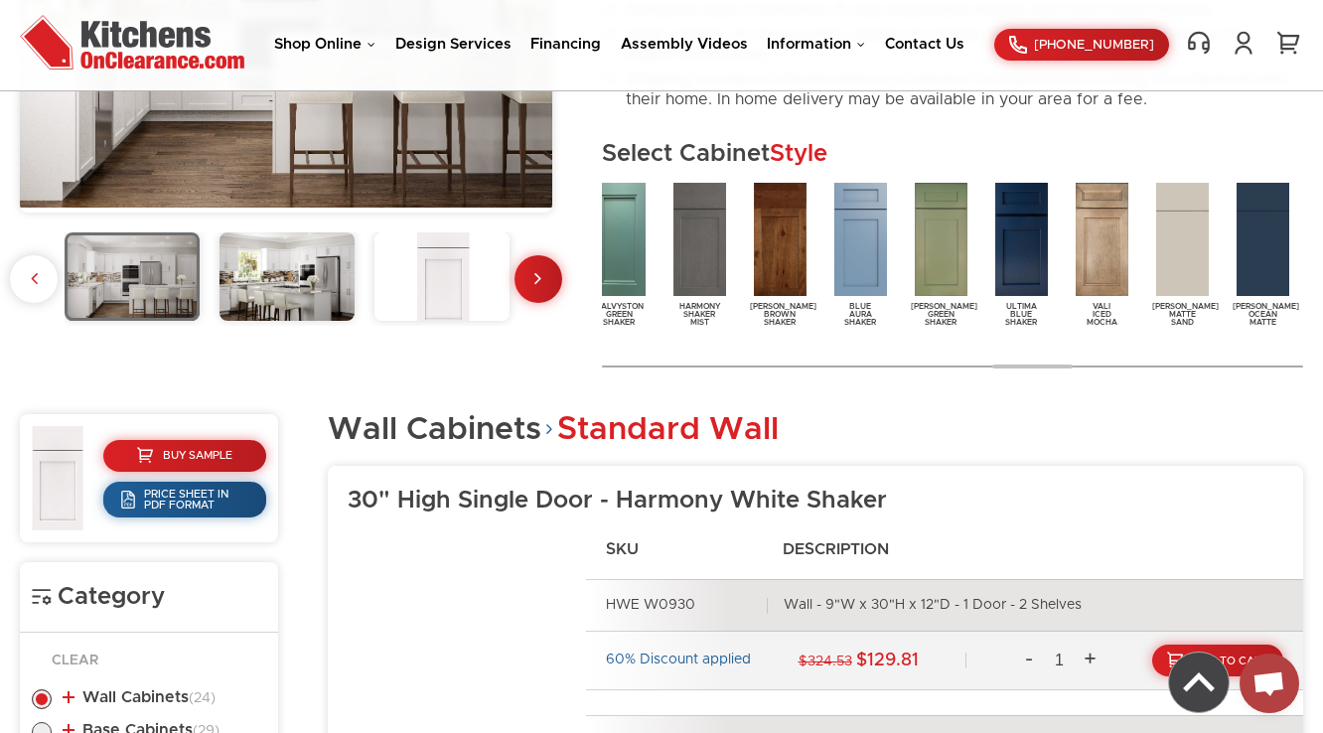
click at [699, 274] on img at bounding box center [699, 239] width 61 height 121
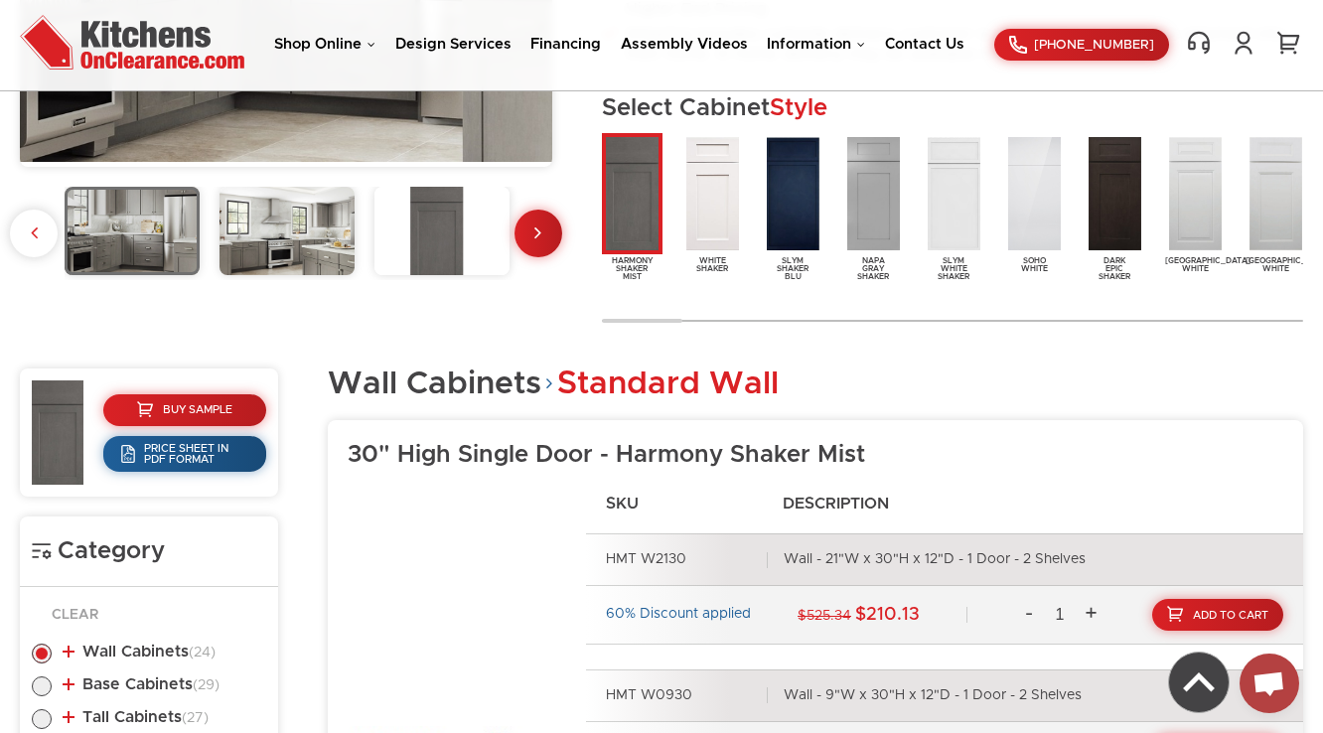
scroll to position [636, 0]
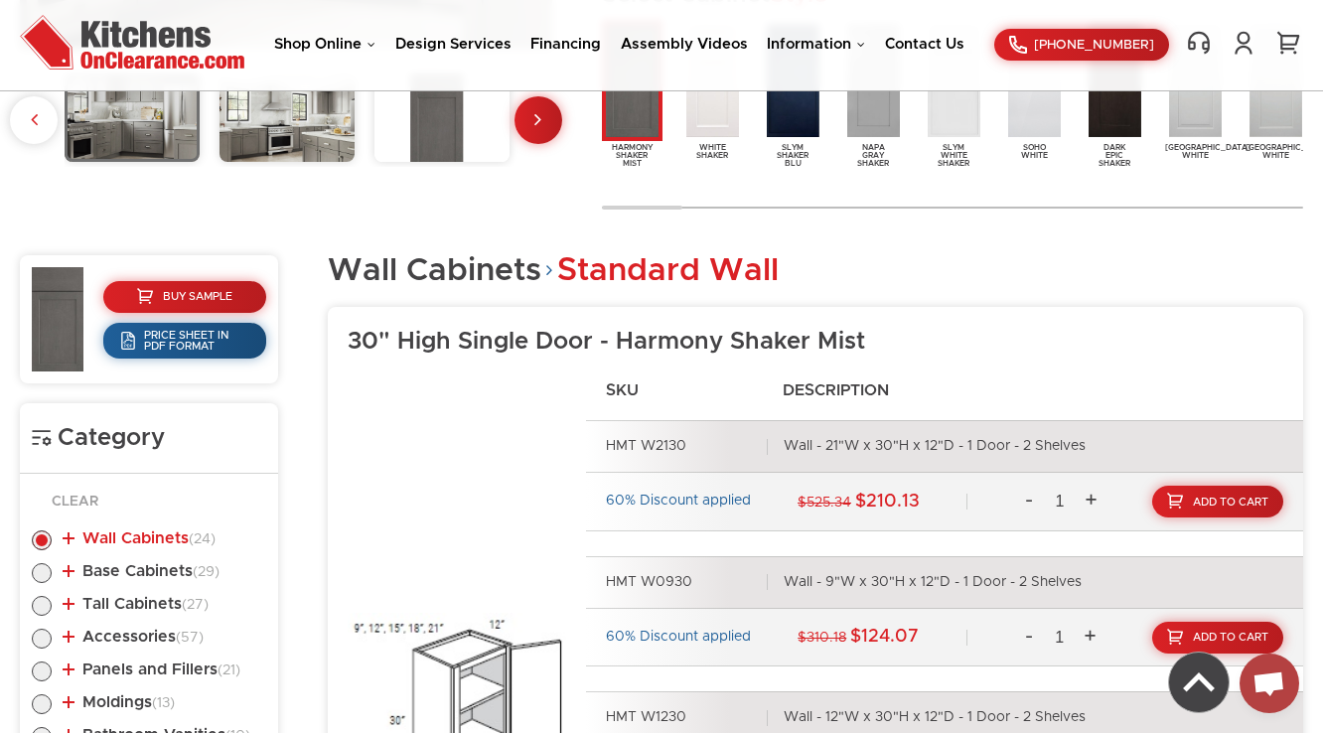
click at [141, 530] on link "Wall Cabinets (24)" at bounding box center [139, 538] width 153 height 16
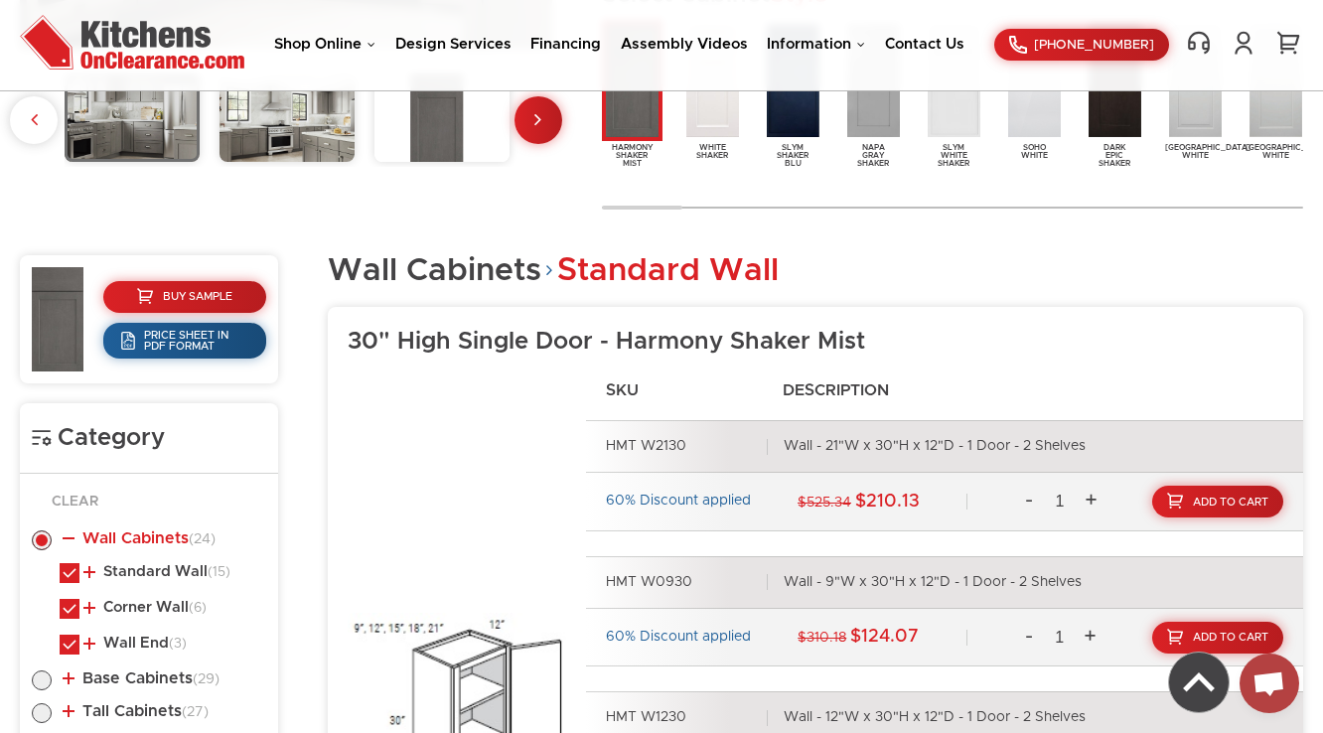
click at [142, 530] on link "Wall Cabinets (24)" at bounding box center [139, 538] width 153 height 16
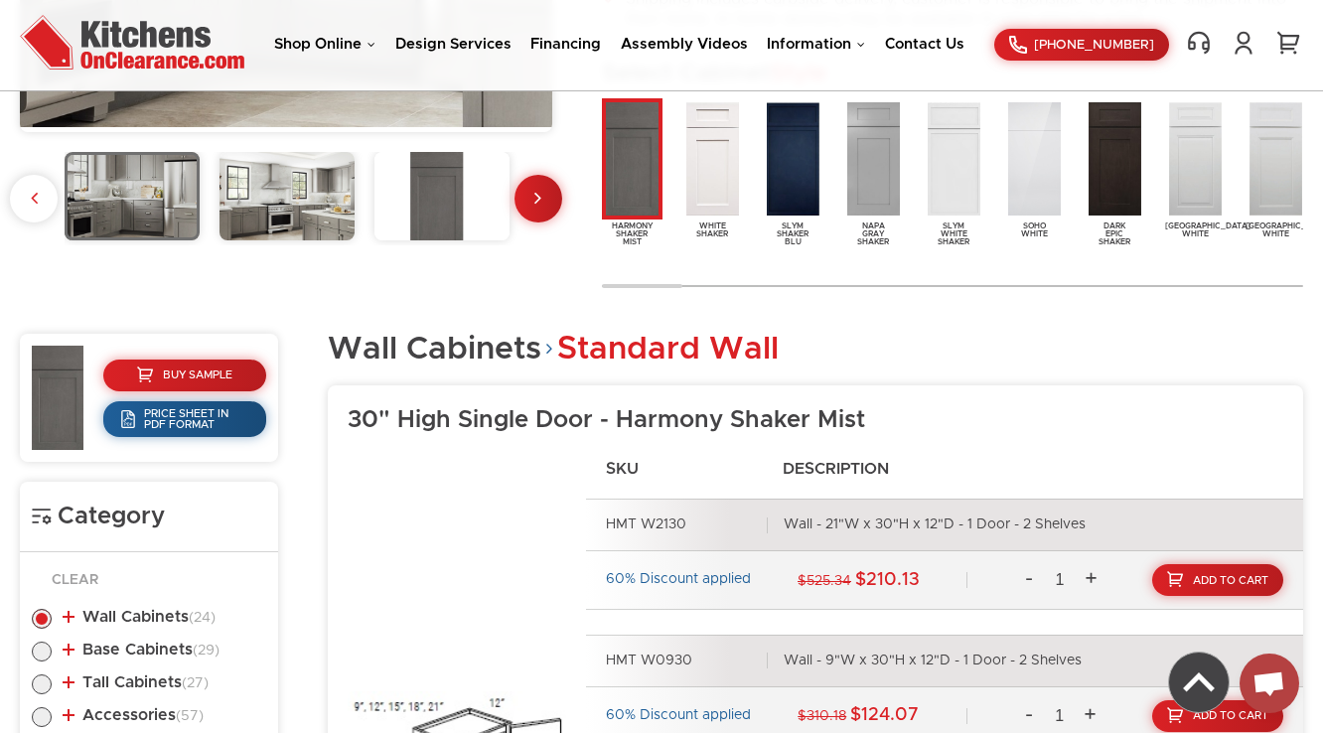
scroll to position [397, 0]
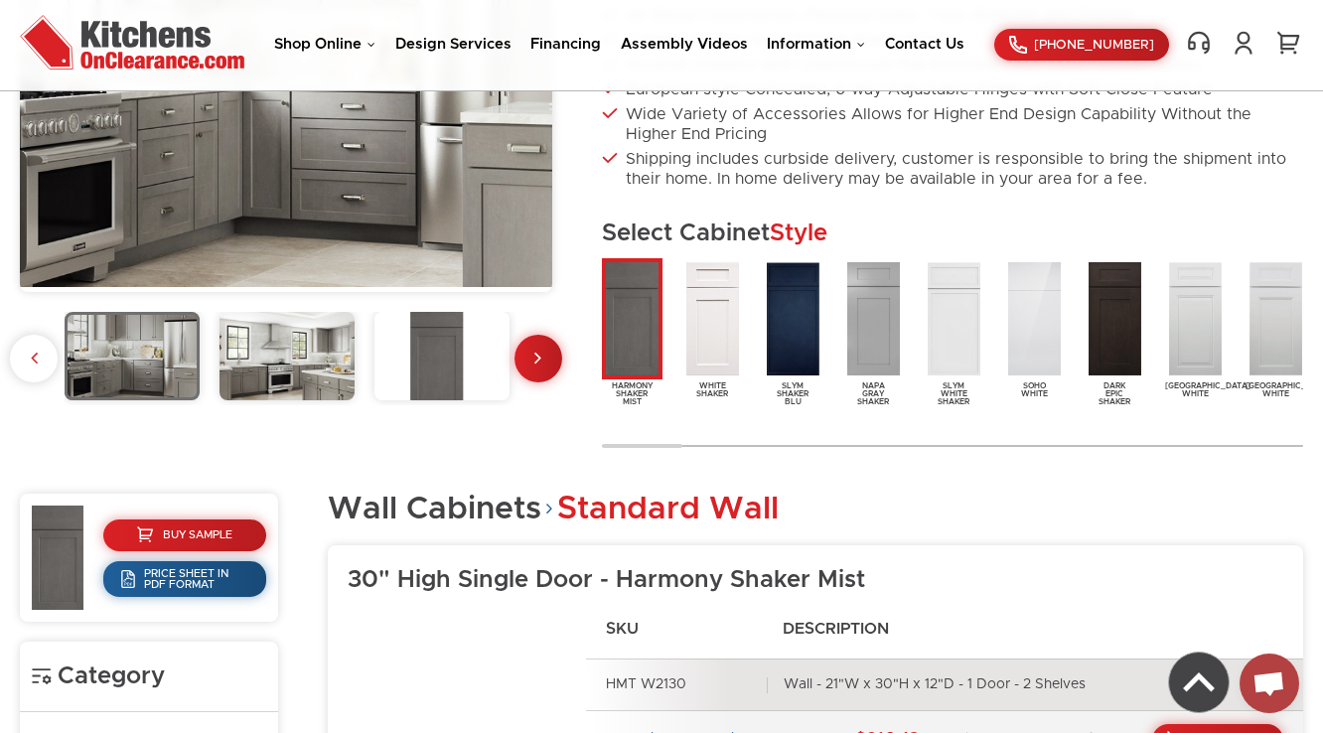
click at [984, 225] on h2 "Select Cabinet Style" at bounding box center [952, 234] width 701 height 30
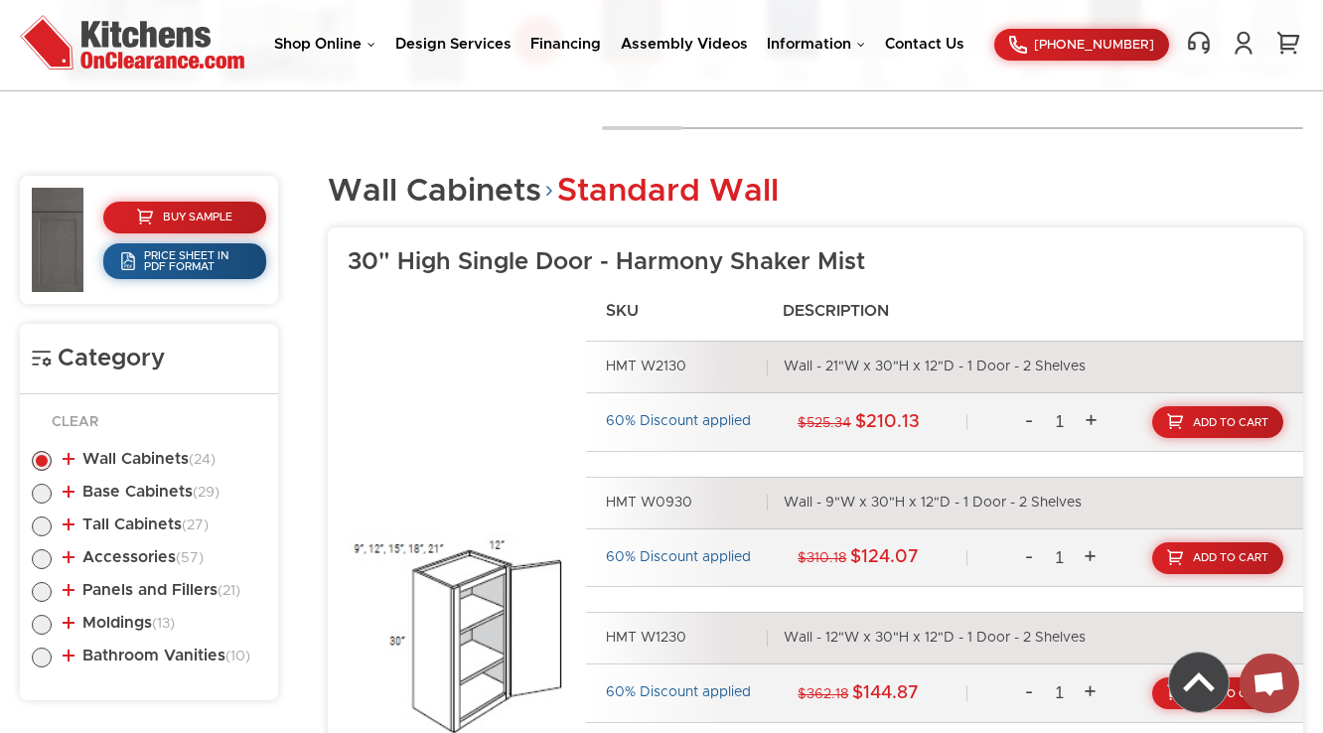
scroll to position [874, 0]
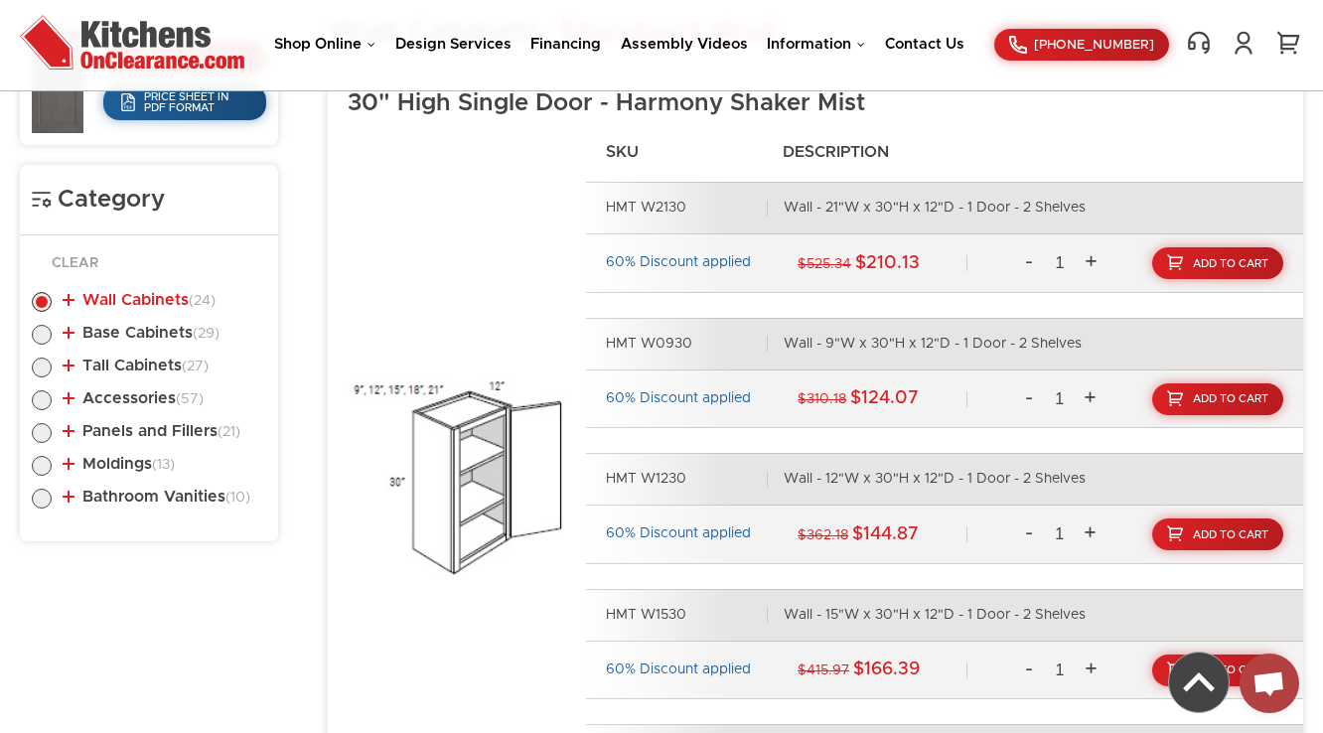
click at [161, 298] on link "Wall Cabinets (24)" at bounding box center [139, 300] width 153 height 16
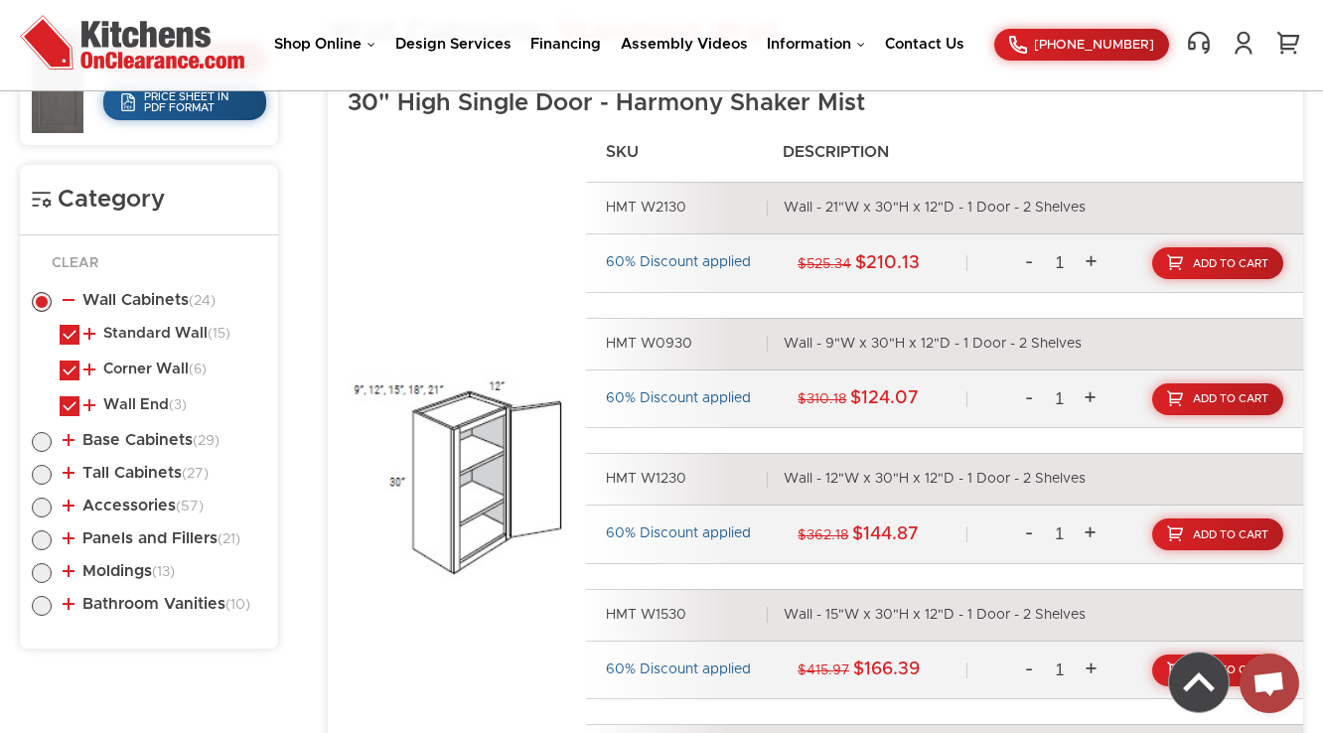
click at [145, 319] on li "Wall Cabinets (24) Standard Wall (15) 30" High Single Door (6)" at bounding box center [149, 356] width 234 height 129
click at [145, 326] on link "Standard Wall (15)" at bounding box center [156, 334] width 147 height 16
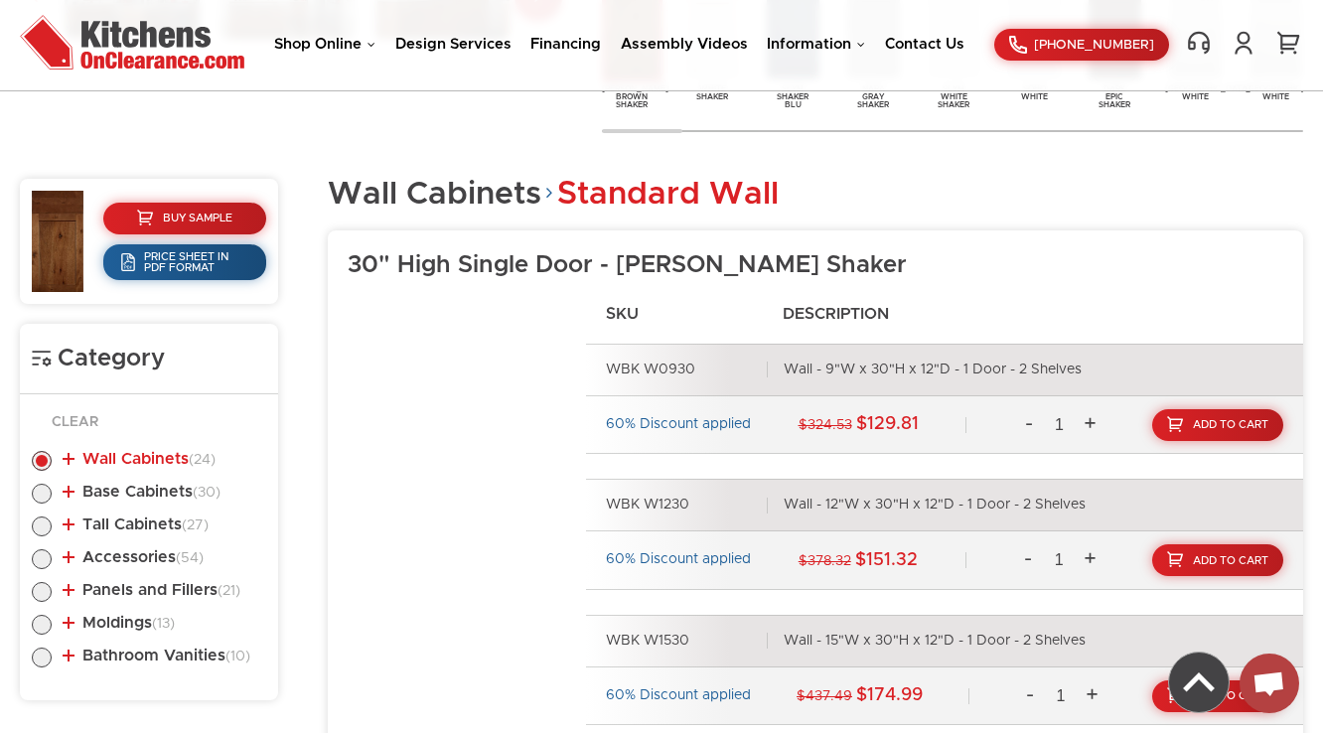
scroll to position [795, 0]
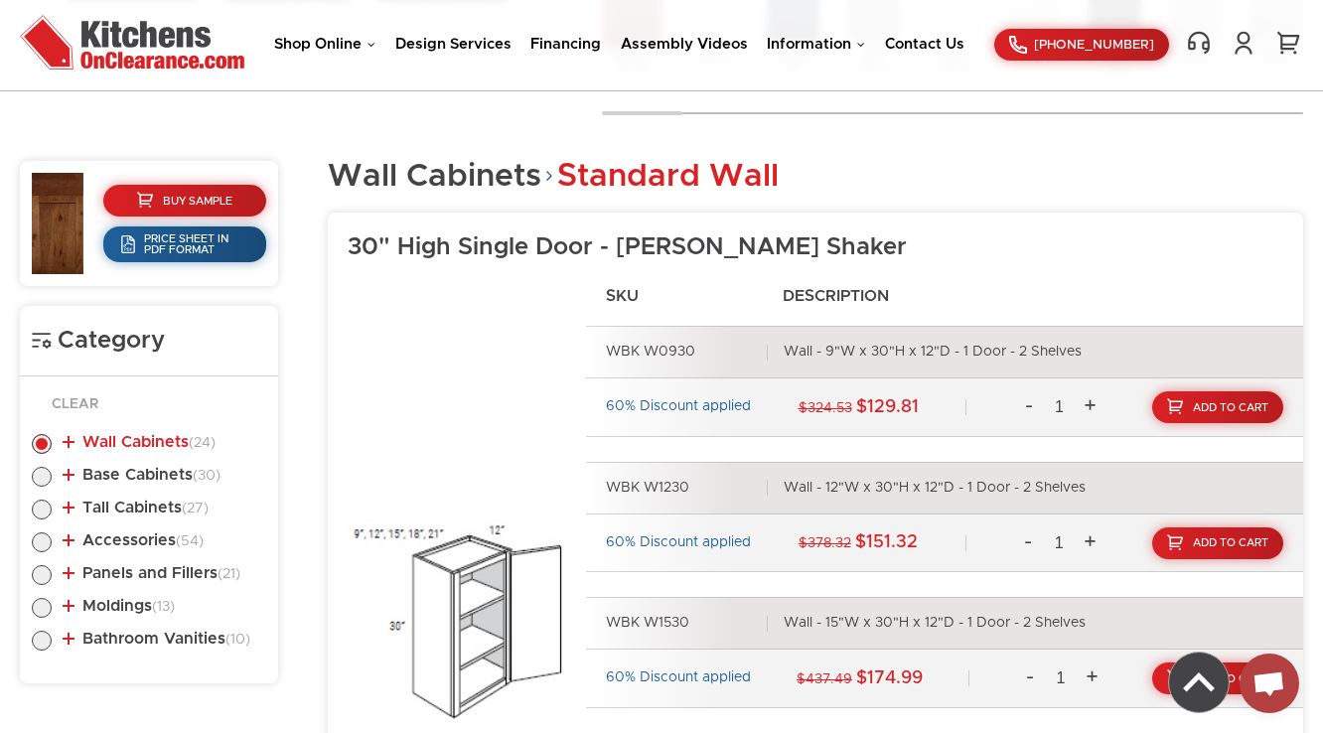
click at [125, 449] on link "Wall Cabinets (24)" at bounding box center [139, 442] width 153 height 16
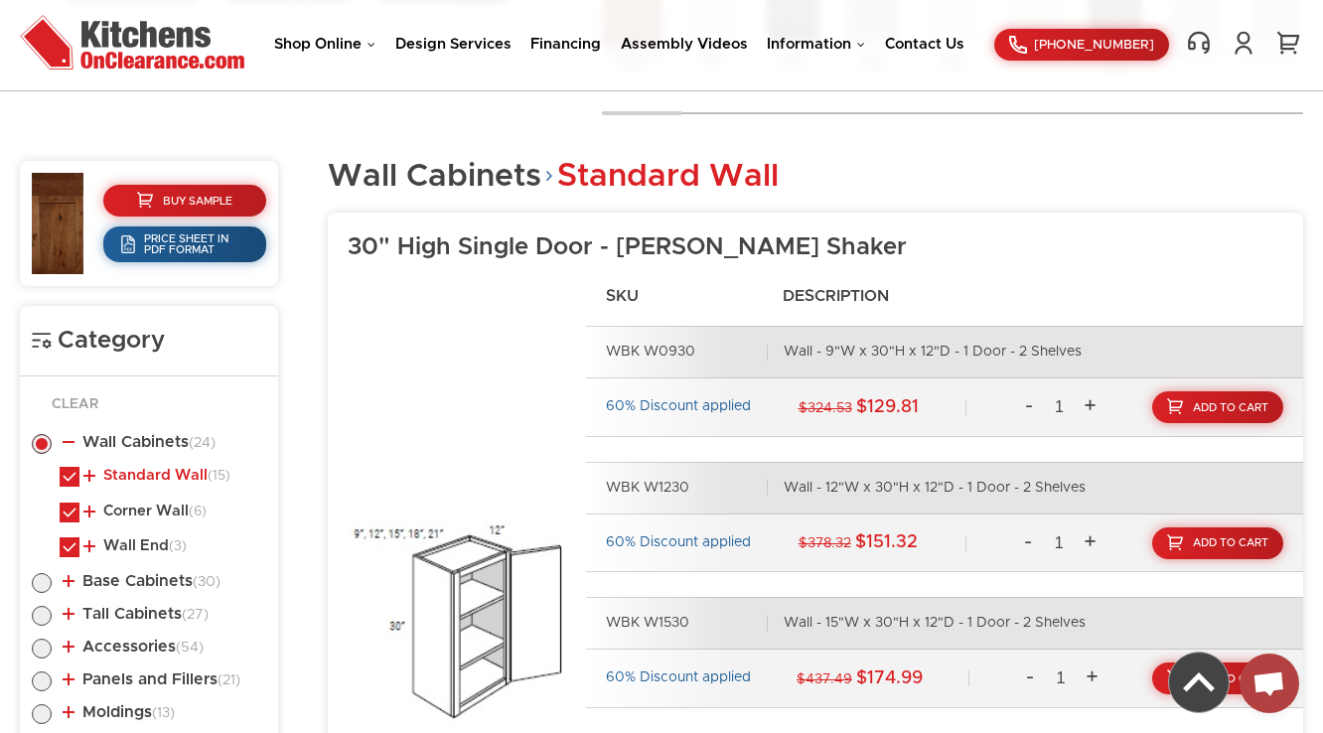
click at [151, 477] on link "Standard Wall (15)" at bounding box center [156, 476] width 147 height 16
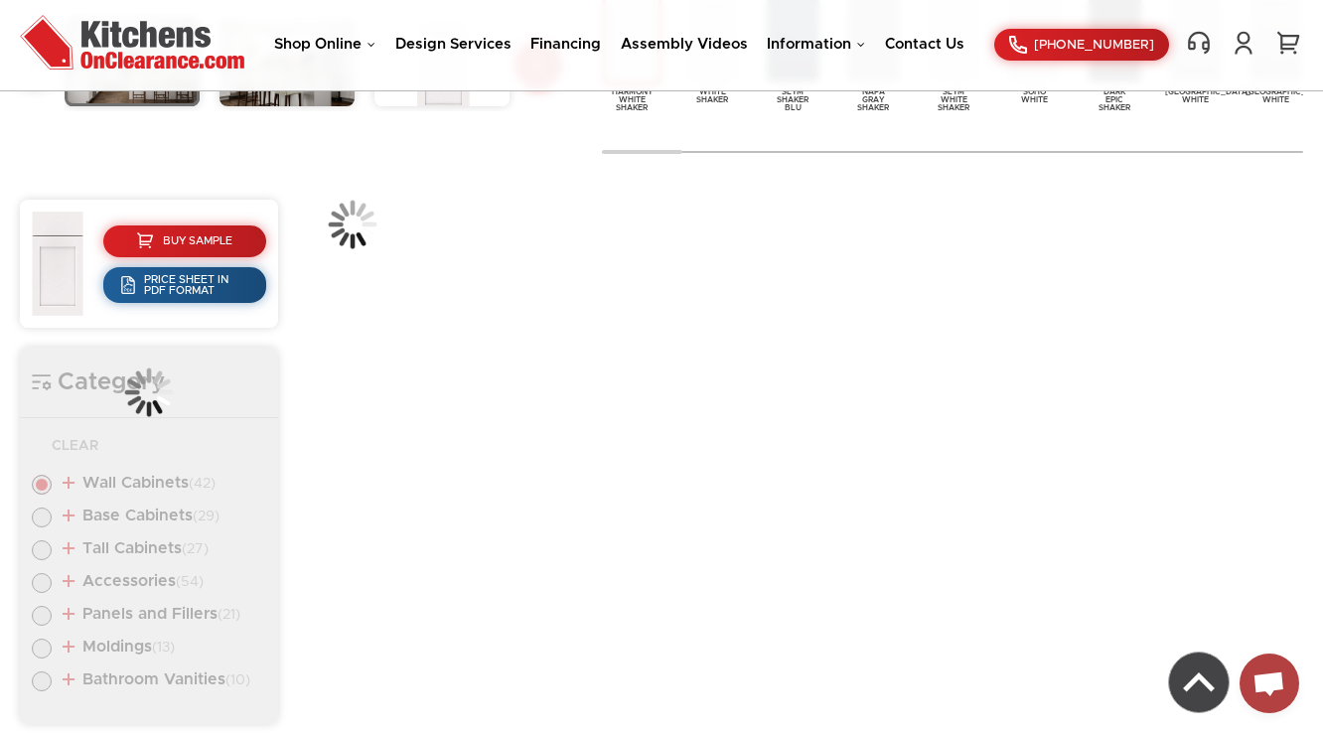
scroll to position [720, 0]
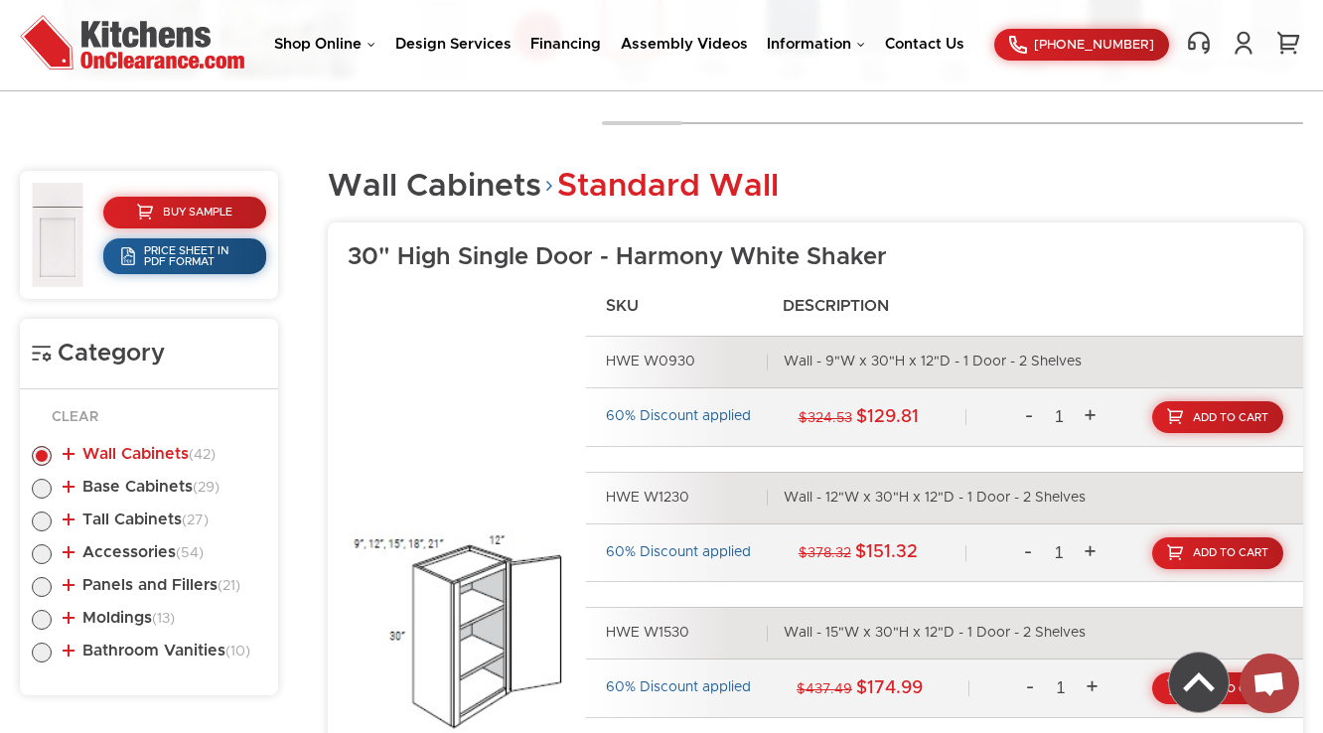
click at [144, 460] on link "Wall Cabinets (42)" at bounding box center [139, 454] width 153 height 16
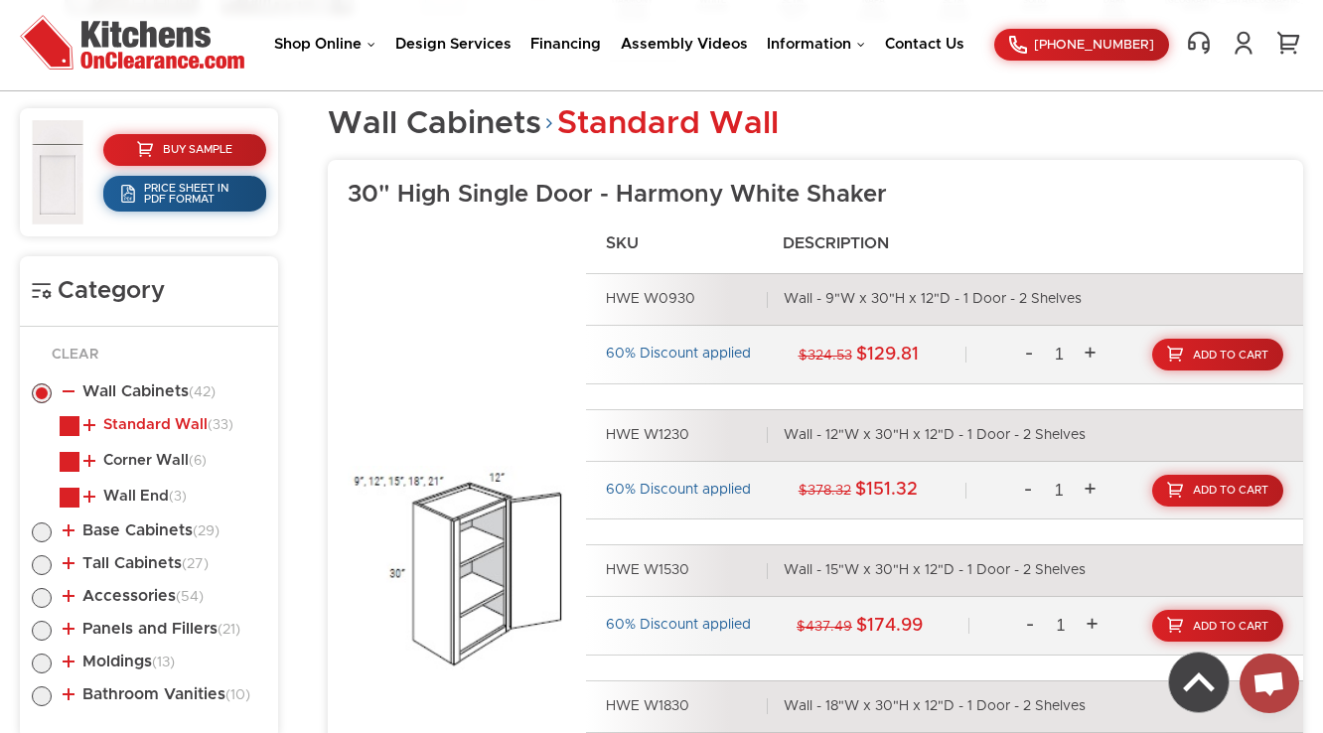
scroll to position [879, 0]
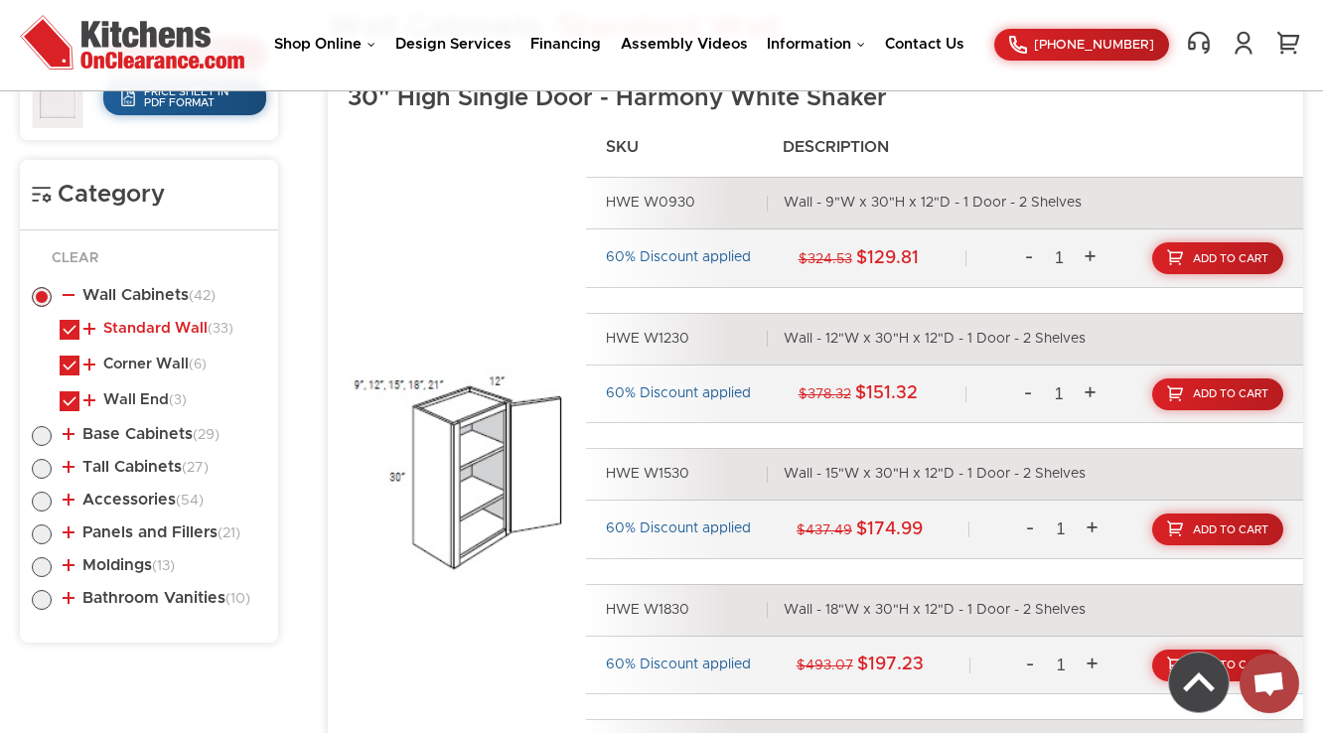
click at [172, 323] on link "Standard Wall (33)" at bounding box center [158, 329] width 150 height 16
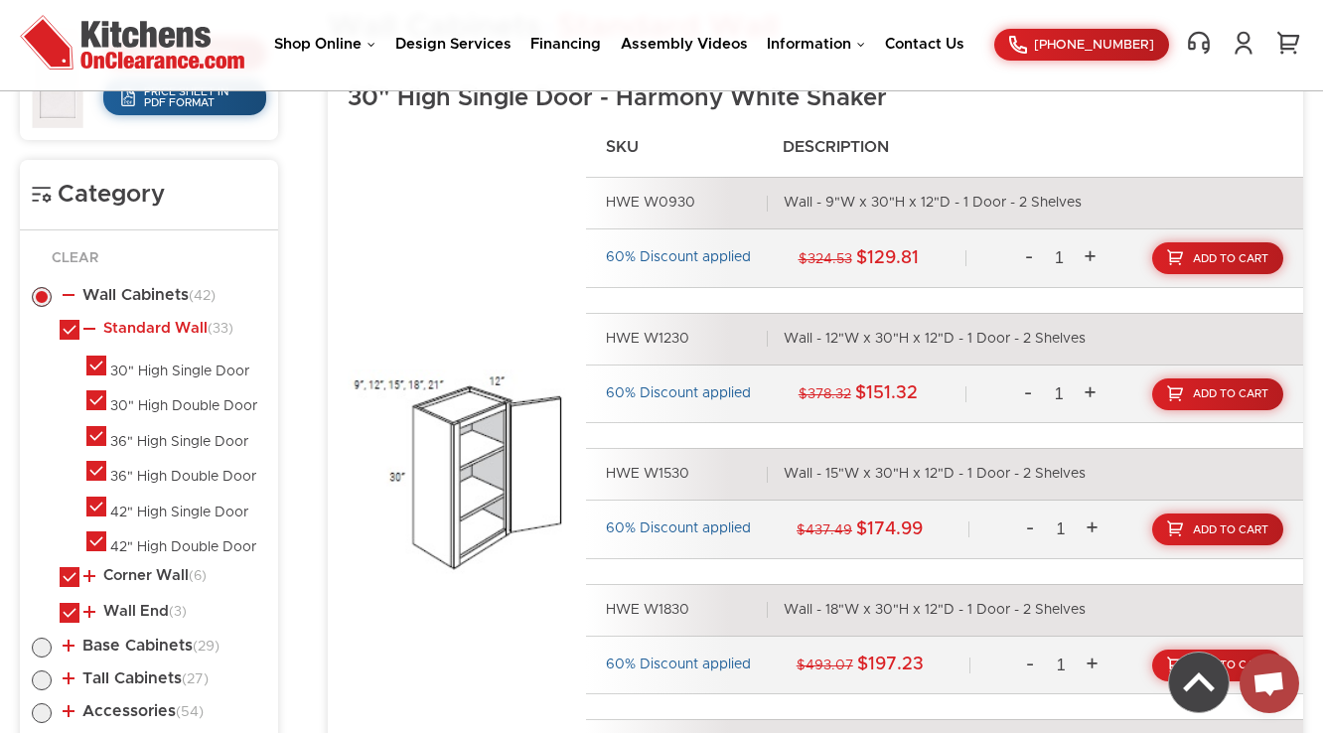
click at [173, 327] on link "Standard Wall (33)" at bounding box center [158, 329] width 150 height 16
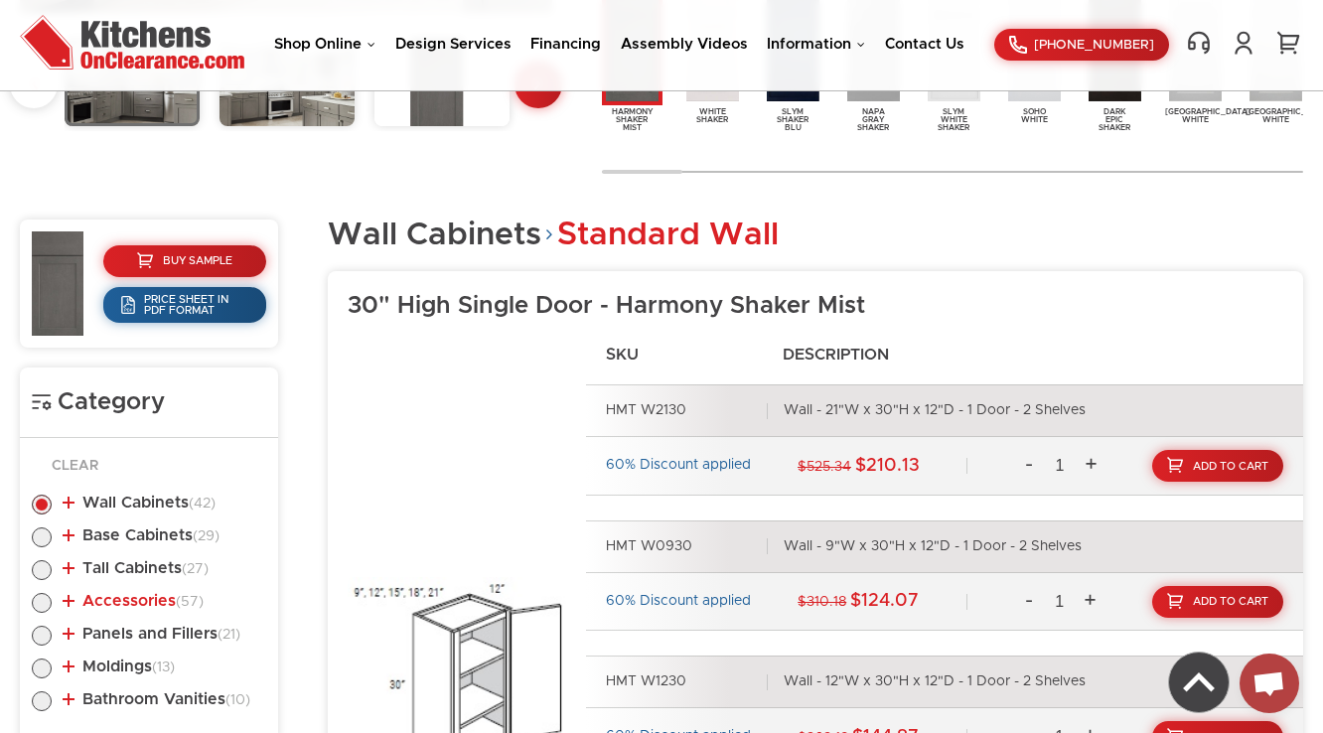
scroll to position [1069, 0]
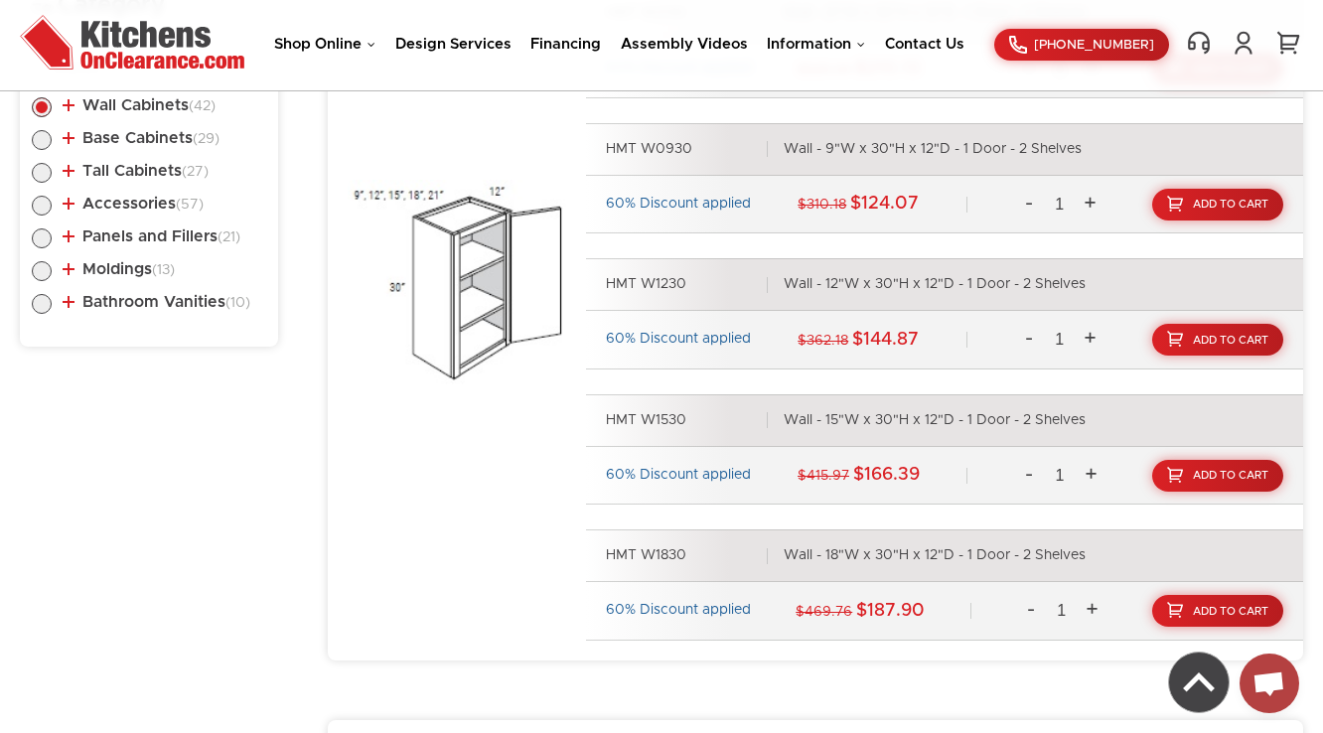
click at [135, 113] on li "Wall Cabinets (42) Standard Wall (33) 30" High Single Door (6)" at bounding box center [149, 108] width 234 height 23
click at [147, 104] on link "Wall Cabinets (42)" at bounding box center [139, 105] width 153 height 16
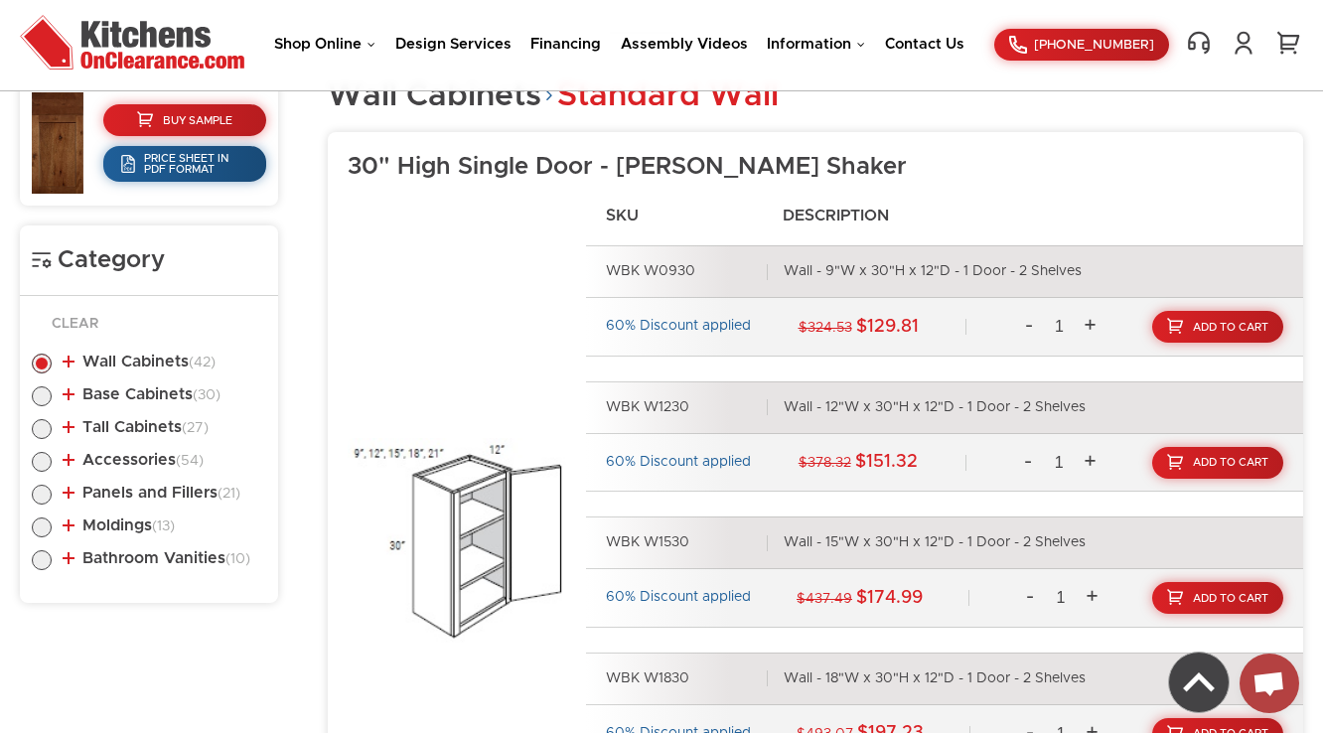
scroll to position [882, 0]
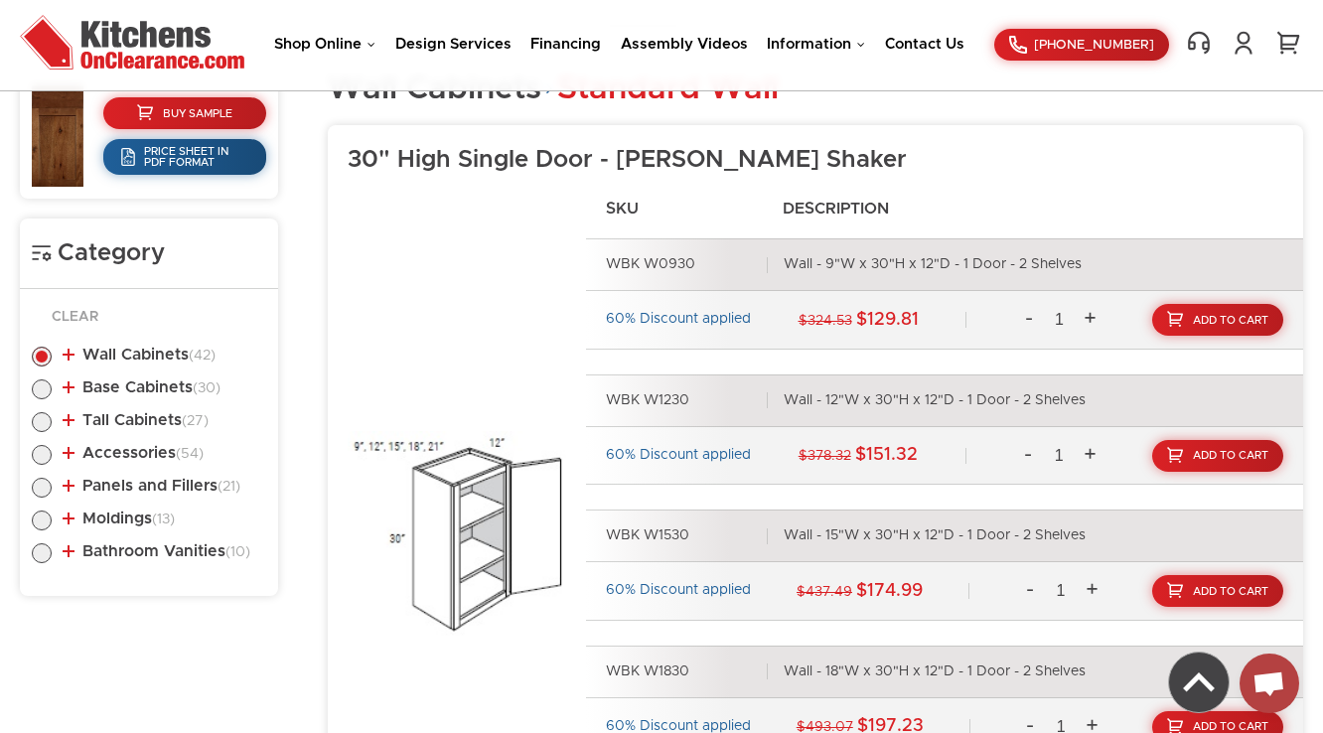
click at [175, 334] on ul "Wall Cabinets (42) Standard Wall (33) 30" High Single Door (6)" at bounding box center [149, 451] width 234 height 249
click at [171, 350] on link "Wall Cabinets (42)" at bounding box center [139, 355] width 153 height 16
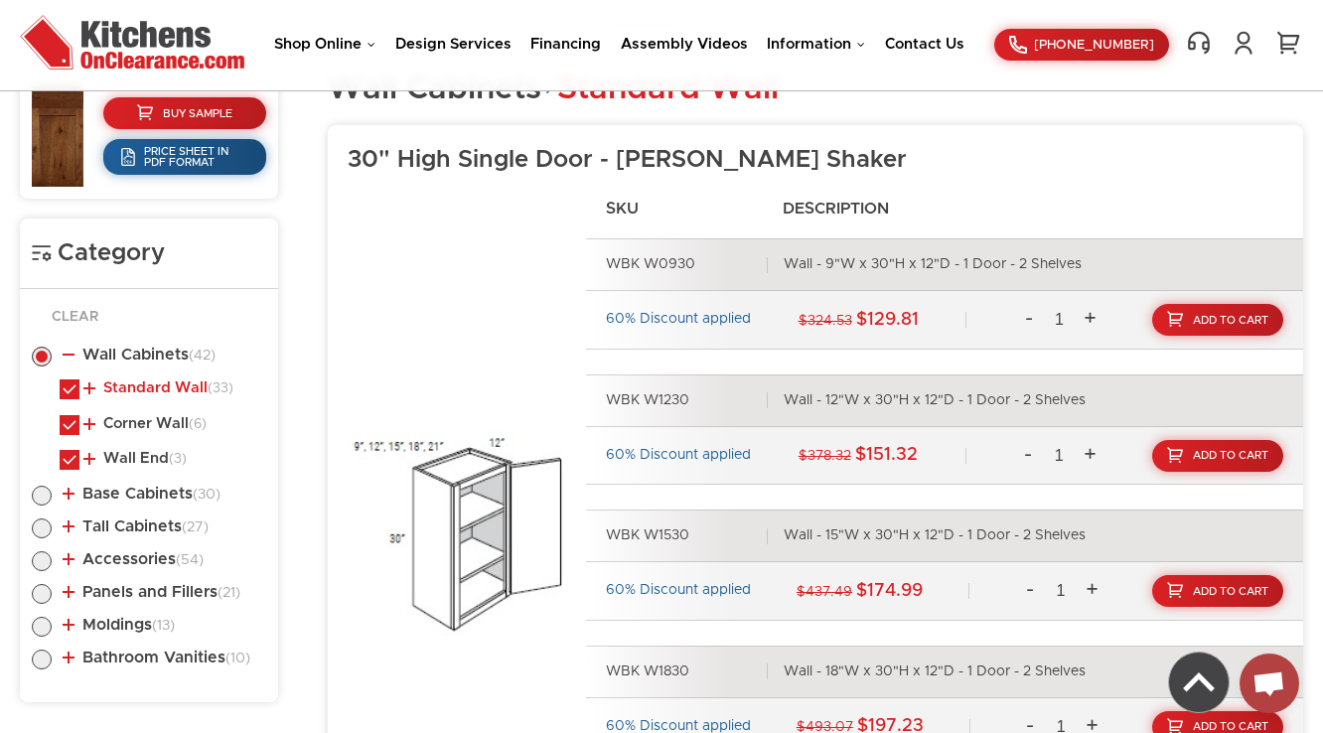
click at [171, 385] on link "Standard Wall (33)" at bounding box center [158, 388] width 150 height 16
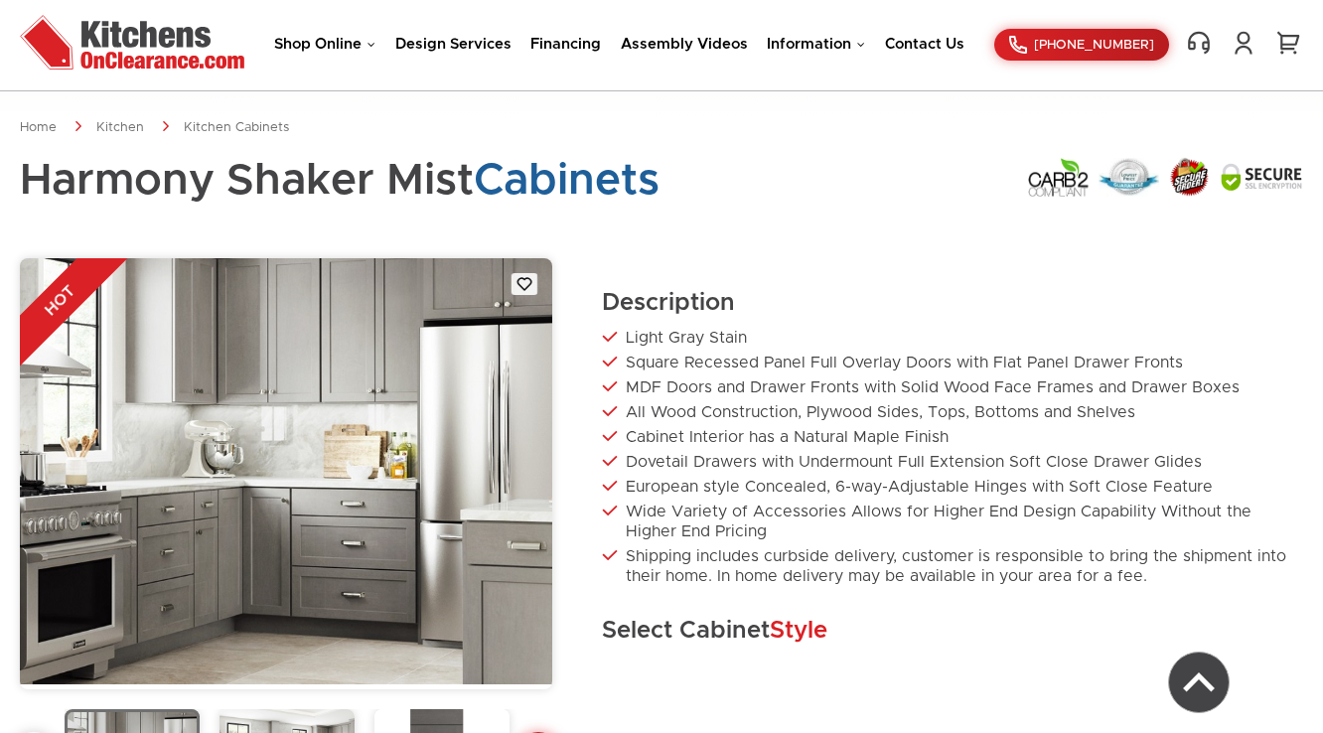
scroll to position [671, 0]
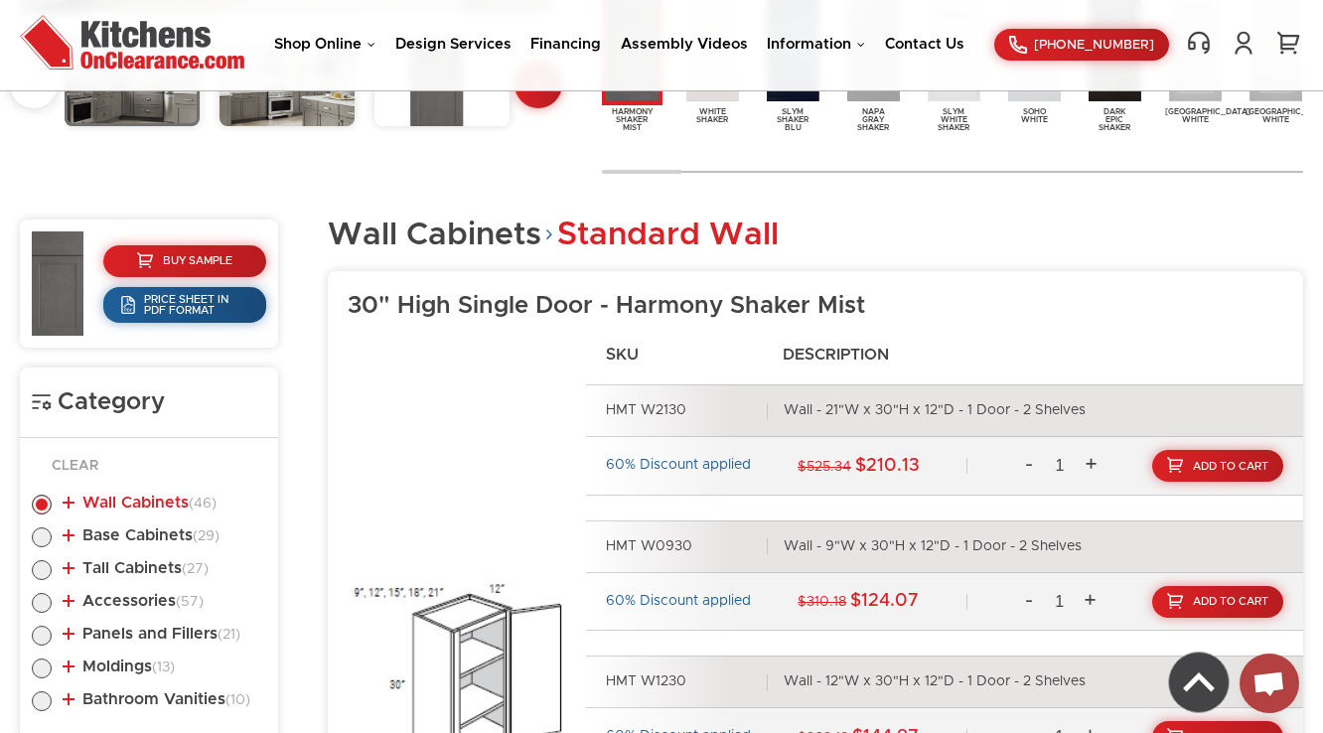
click at [178, 499] on link "Wall Cabinets (46)" at bounding box center [140, 503] width 154 height 16
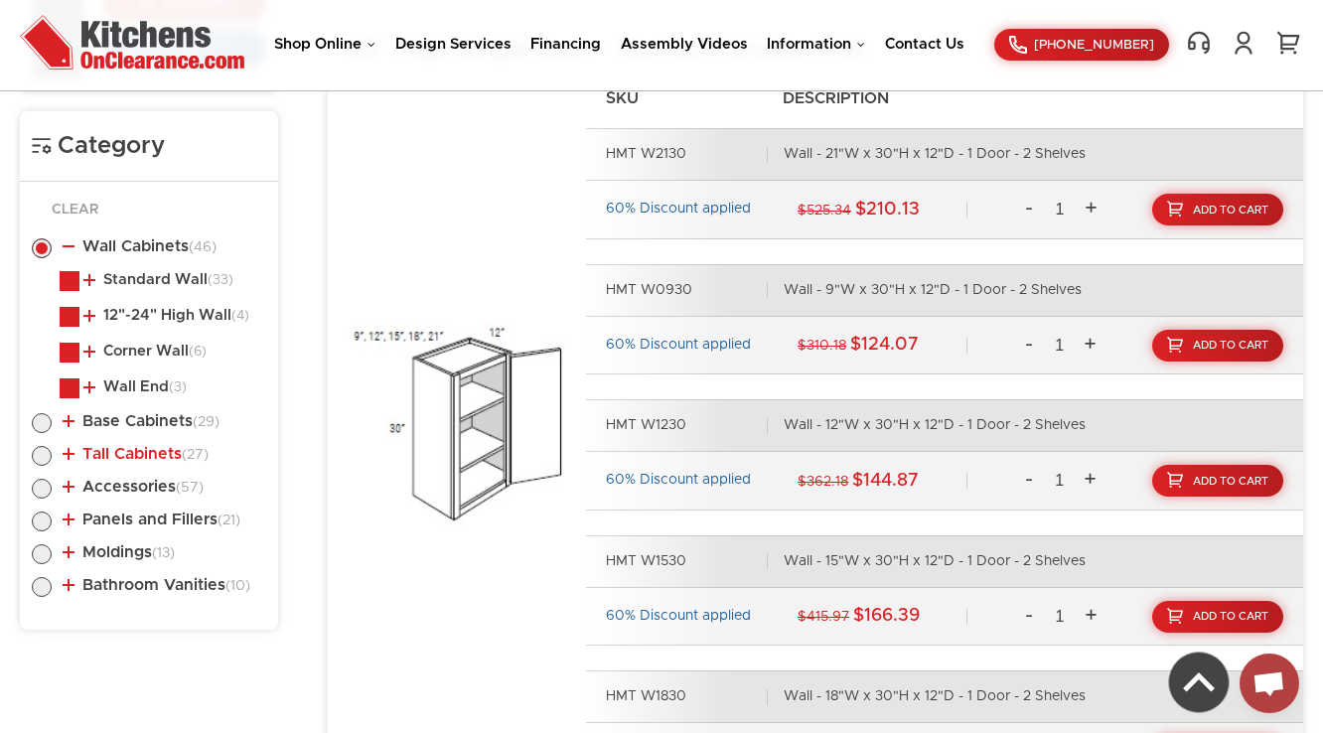
scroll to position [989, 0]
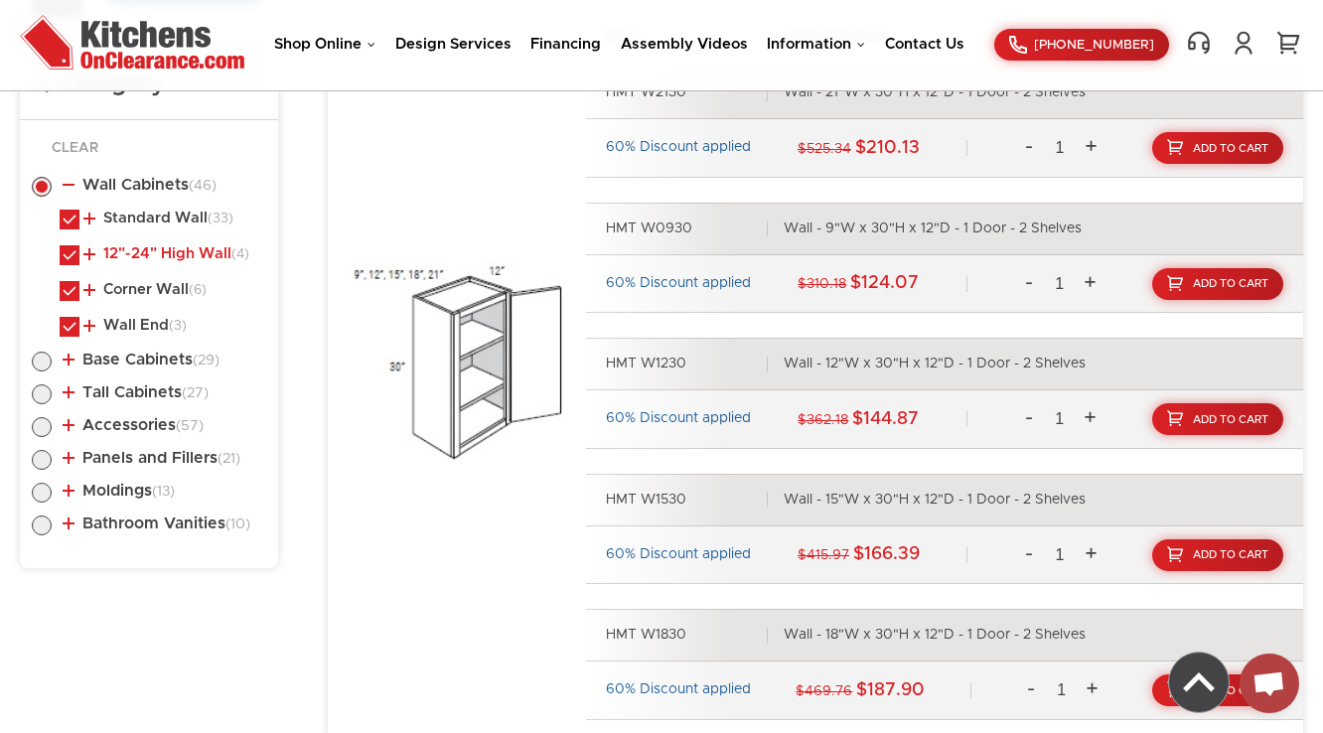
click at [187, 250] on link "12"-24" High Wall (4)" at bounding box center [166, 254] width 166 height 16
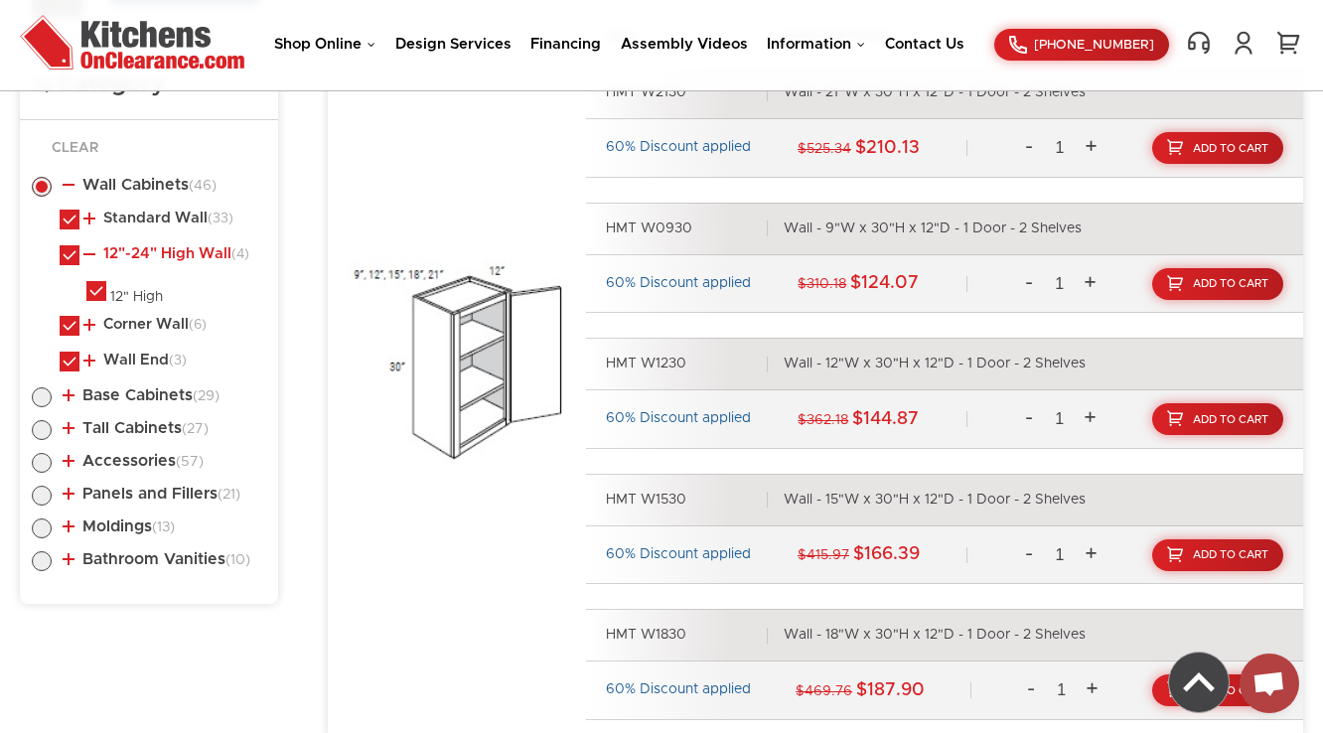
click at [187, 250] on link "12"-24" High Wall (4)" at bounding box center [166, 254] width 166 height 16
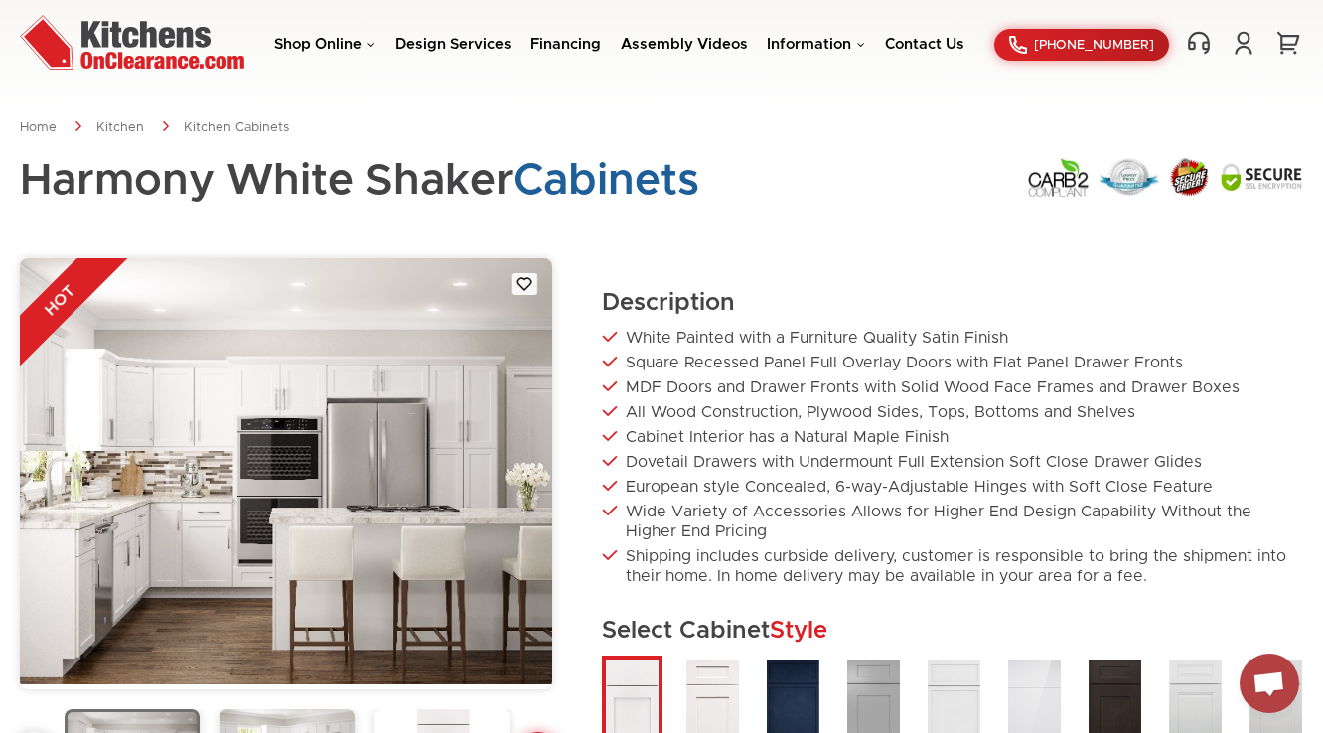
scroll to position [690, 0]
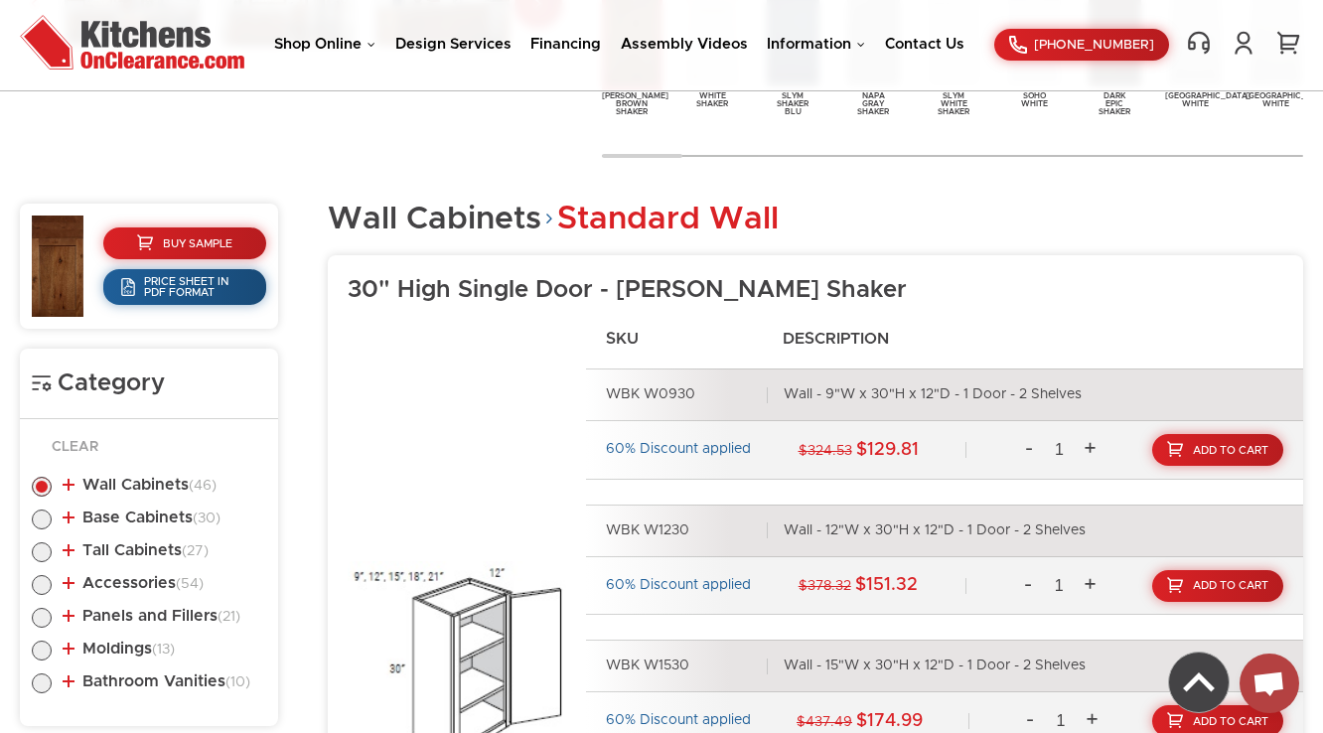
scroll to position [752, 0]
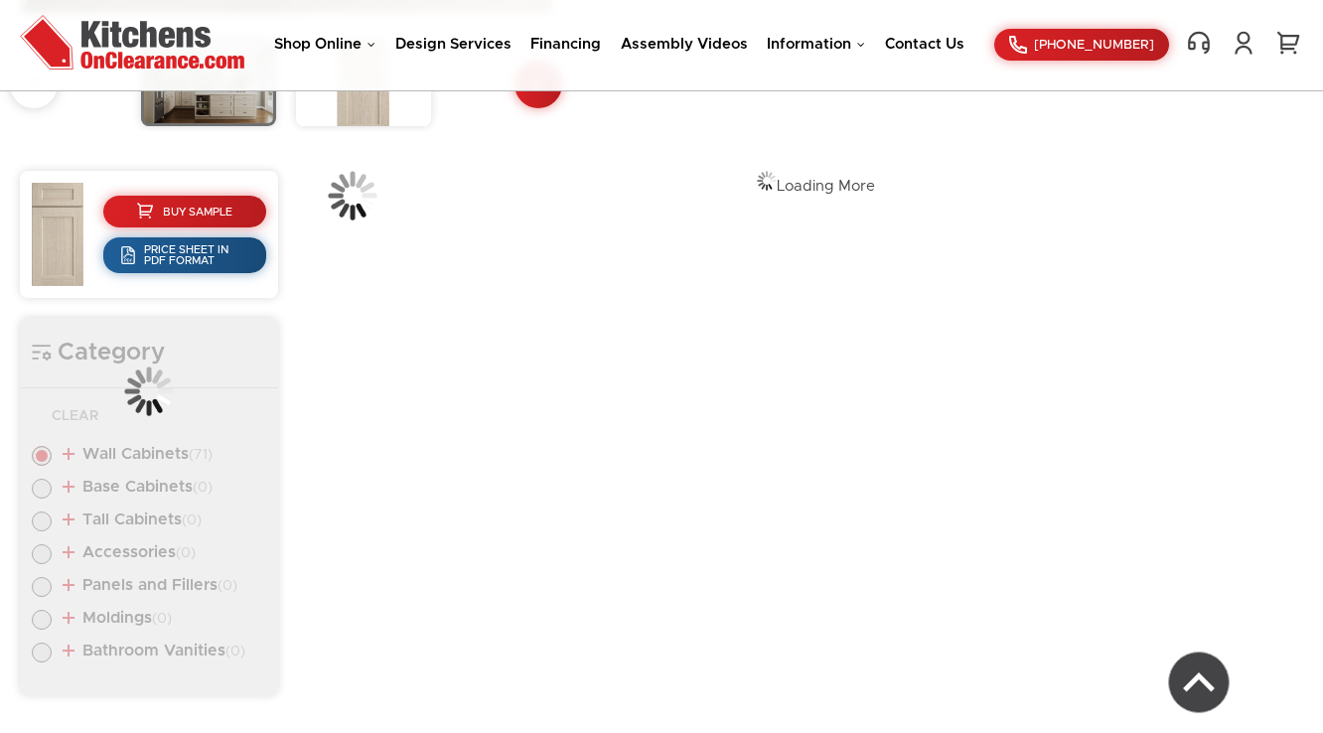
scroll to position [671, 0]
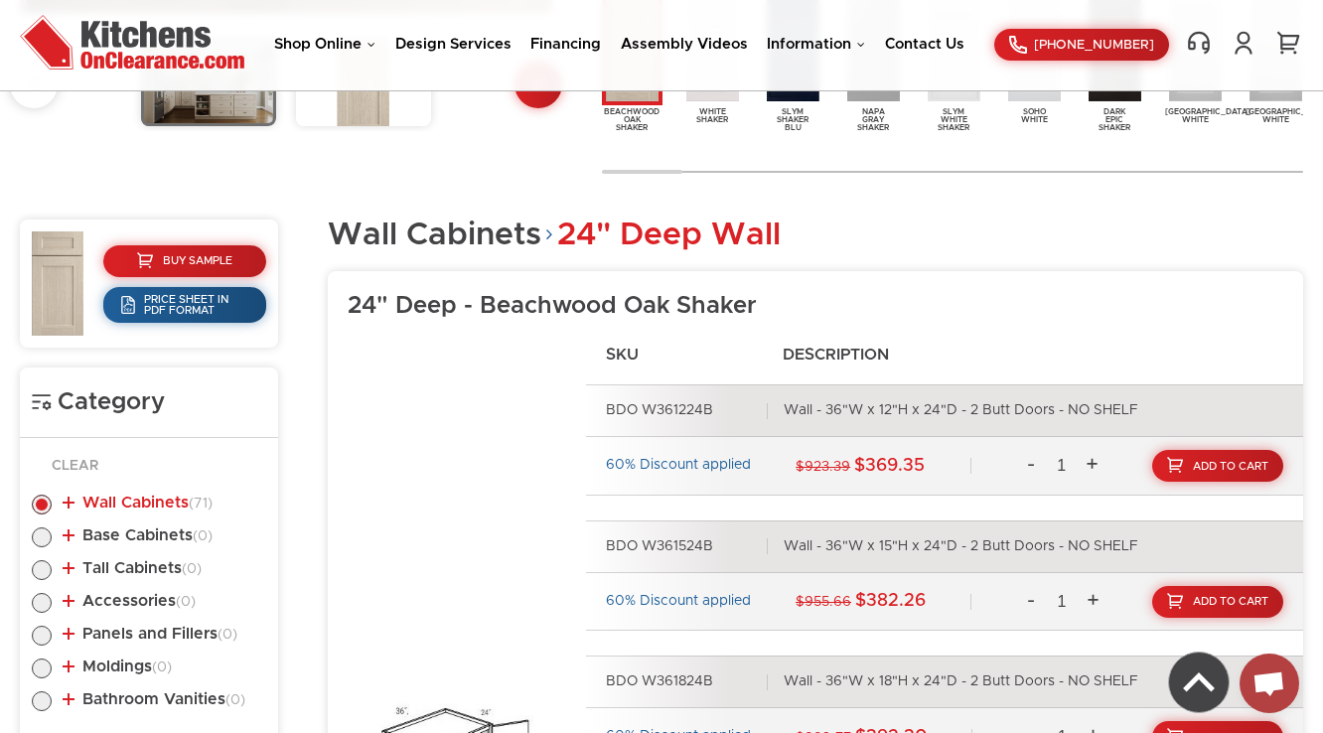
click at [187, 497] on link "Wall Cabinets (71)" at bounding box center [138, 503] width 150 height 16
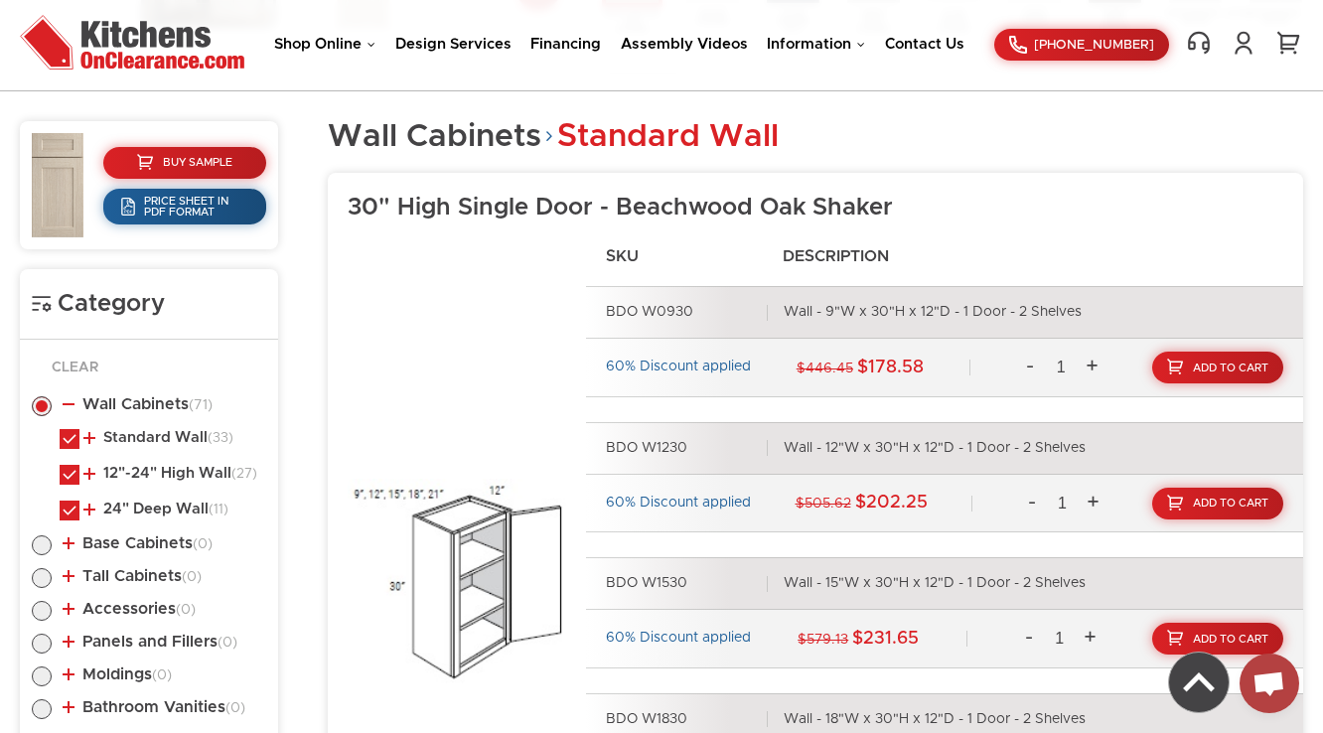
scroll to position [830, 0]
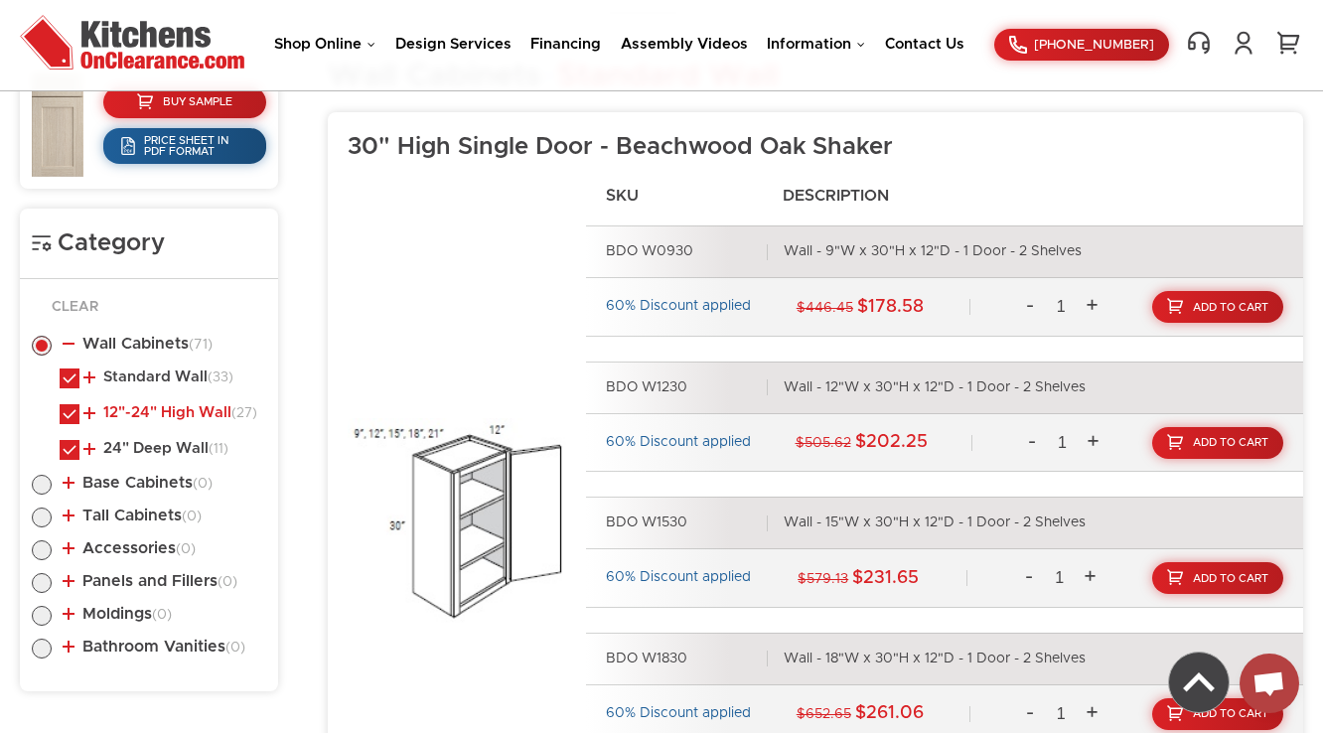
click at [155, 405] on link "12"-24" High Wall (27)" at bounding box center [170, 413] width 174 height 16
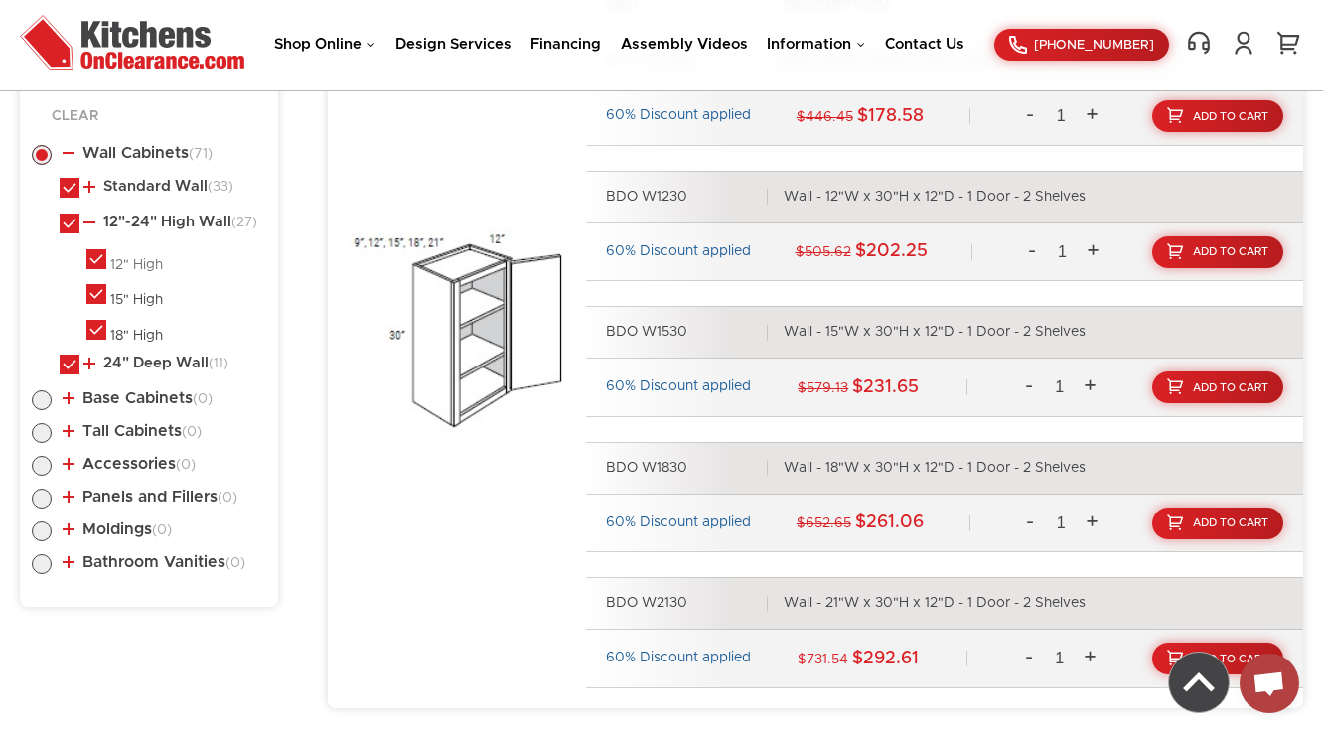
scroll to position [1069, 0]
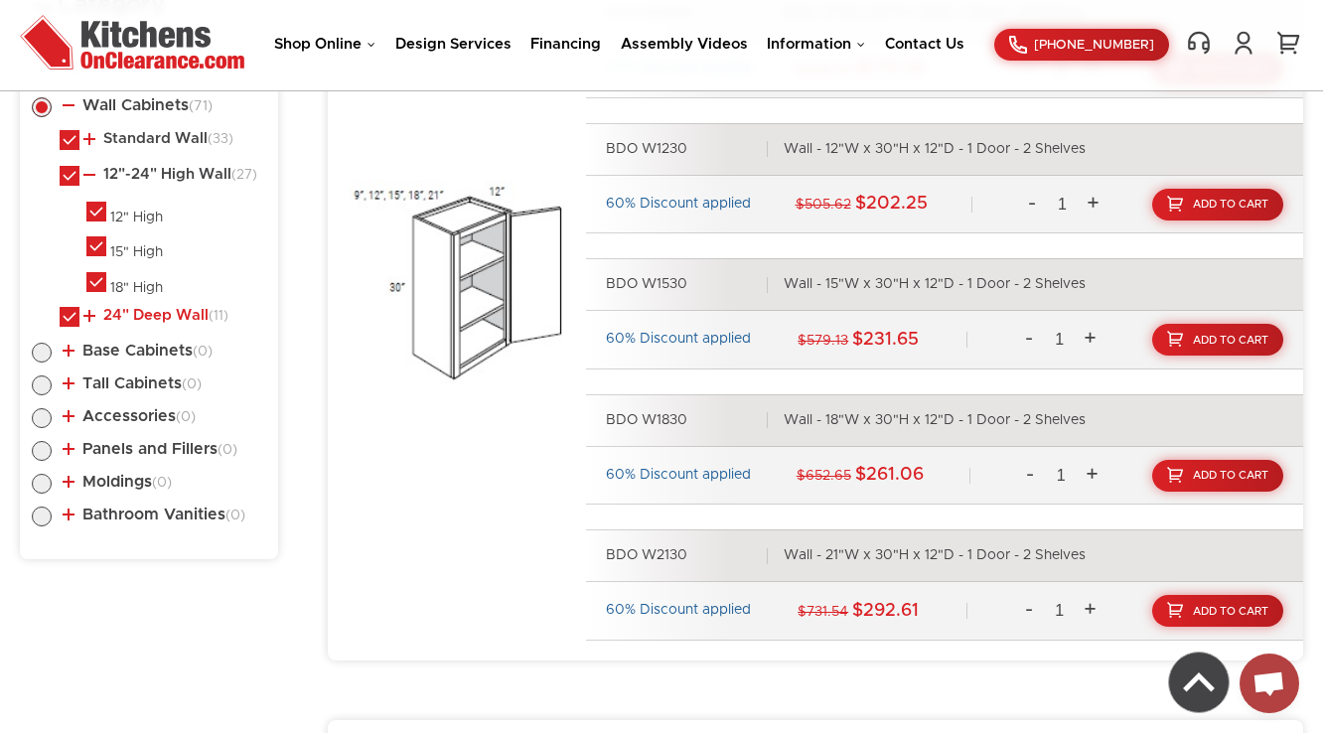
click at [180, 323] on link "24" Deep Wall (11)" at bounding box center [155, 316] width 145 height 16
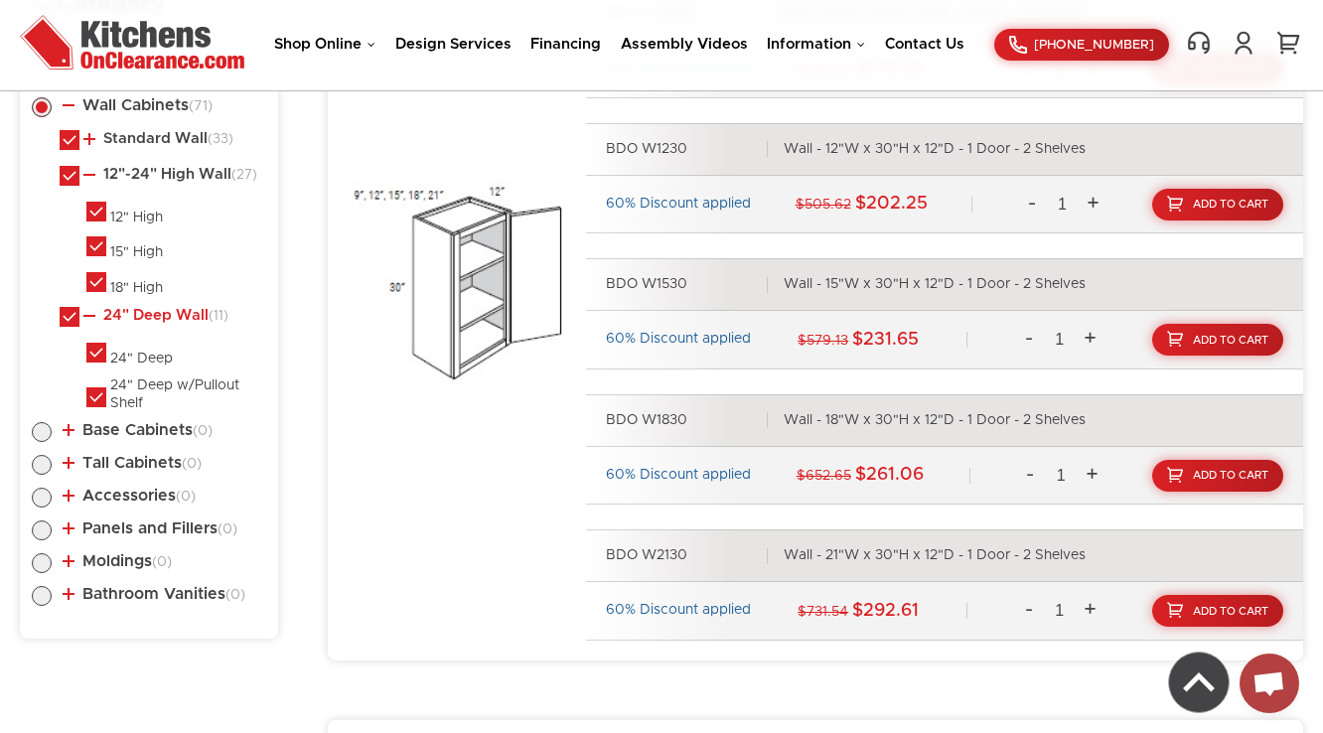
click at [180, 323] on link "24" Deep Wall (11)" at bounding box center [155, 316] width 145 height 16
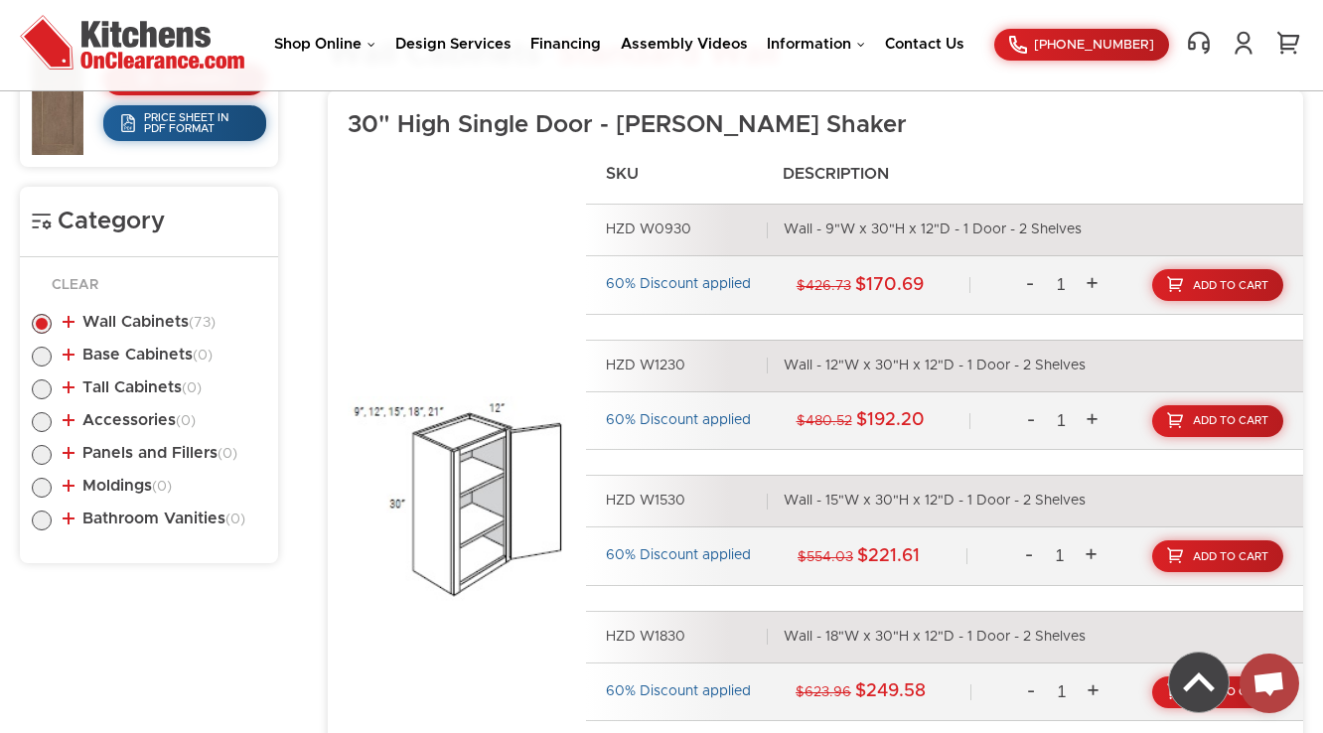
scroll to position [849, 0]
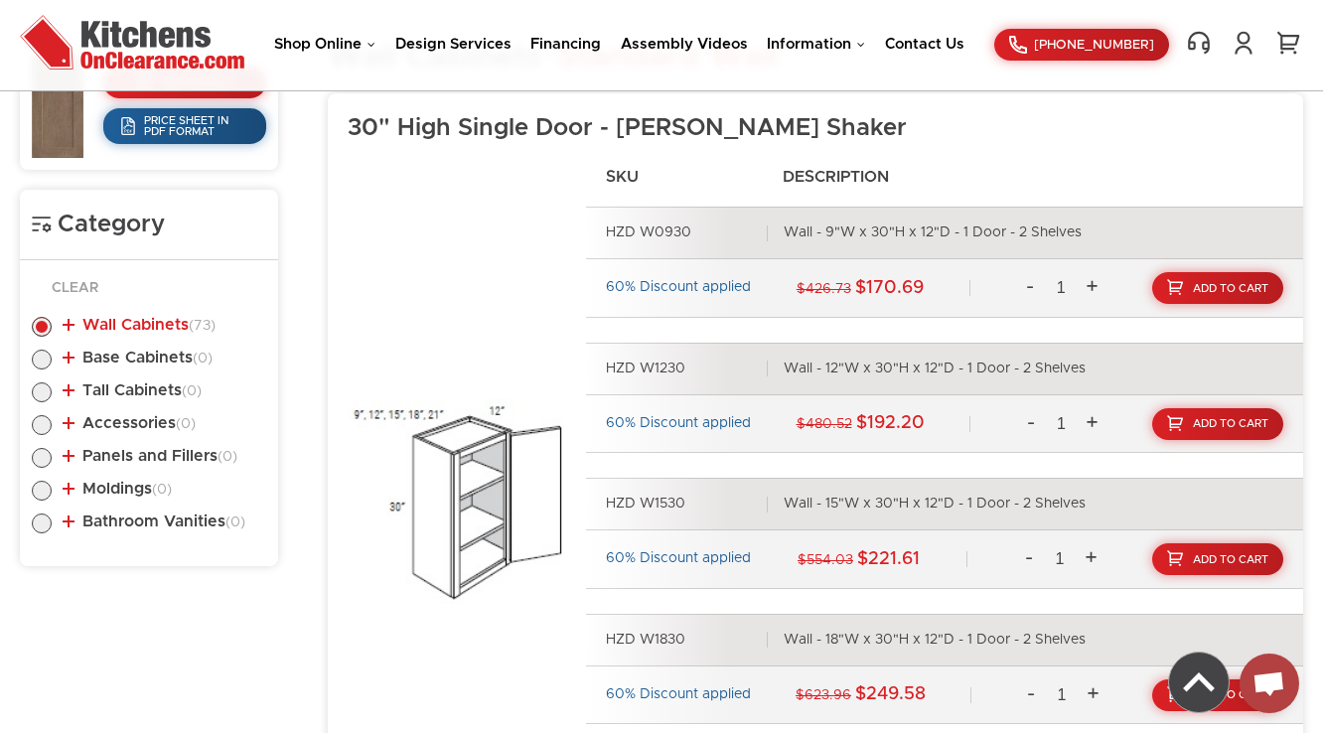
click at [135, 329] on link "Wall Cabinets (73)" at bounding box center [139, 325] width 153 height 16
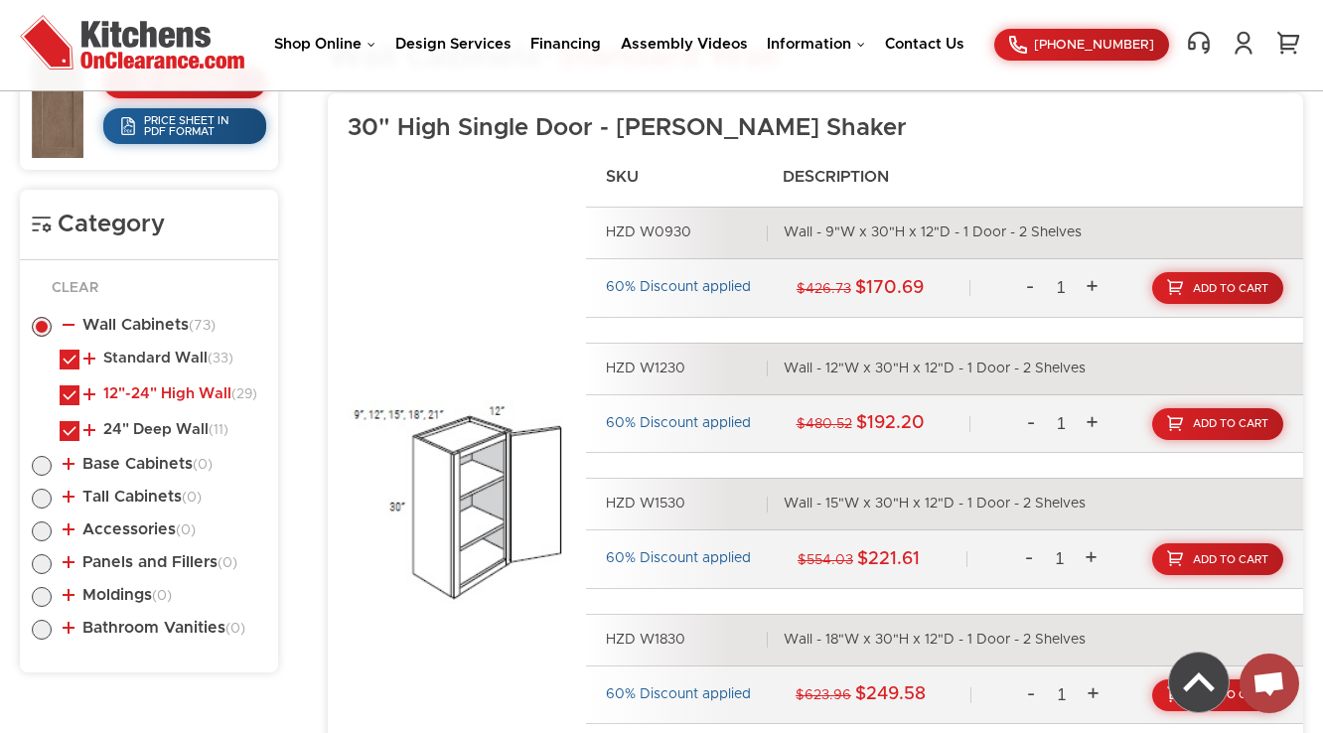
click at [158, 395] on link "12"-24" High Wall (29)" at bounding box center [170, 394] width 174 height 16
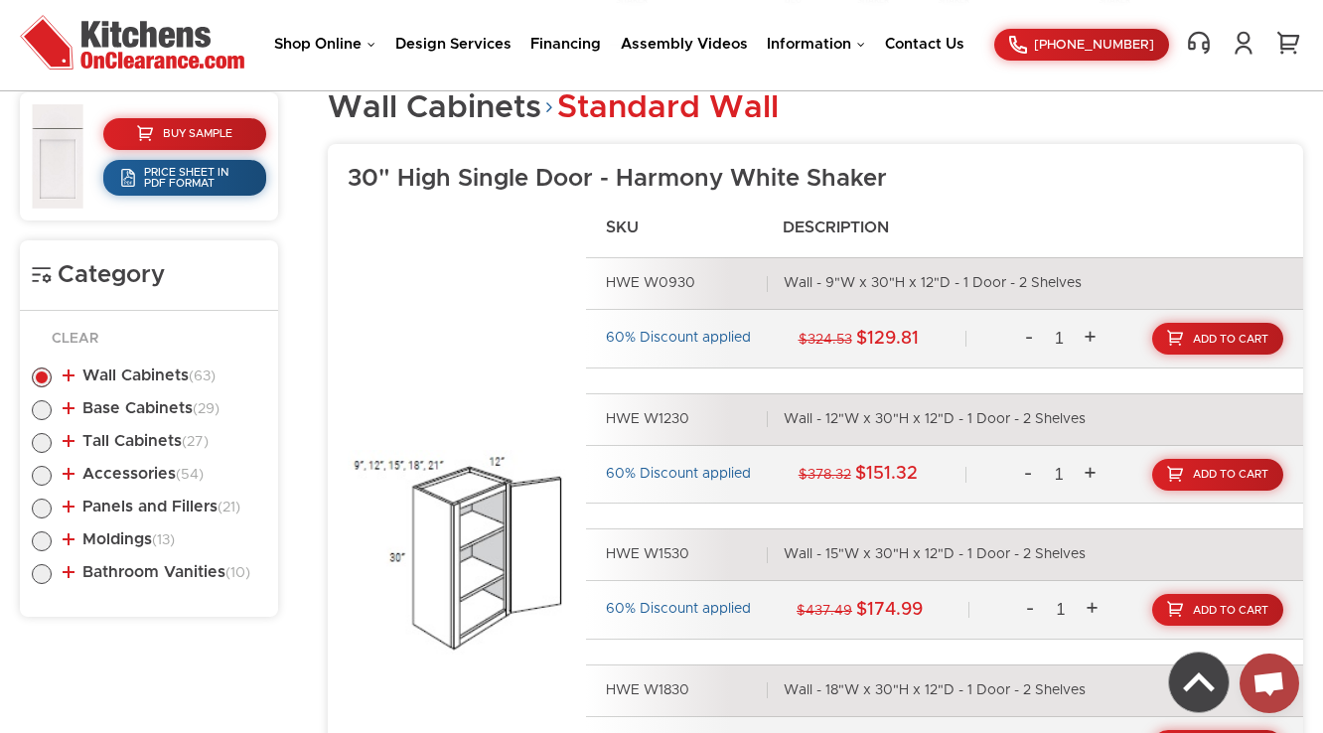
scroll to position [770, 0]
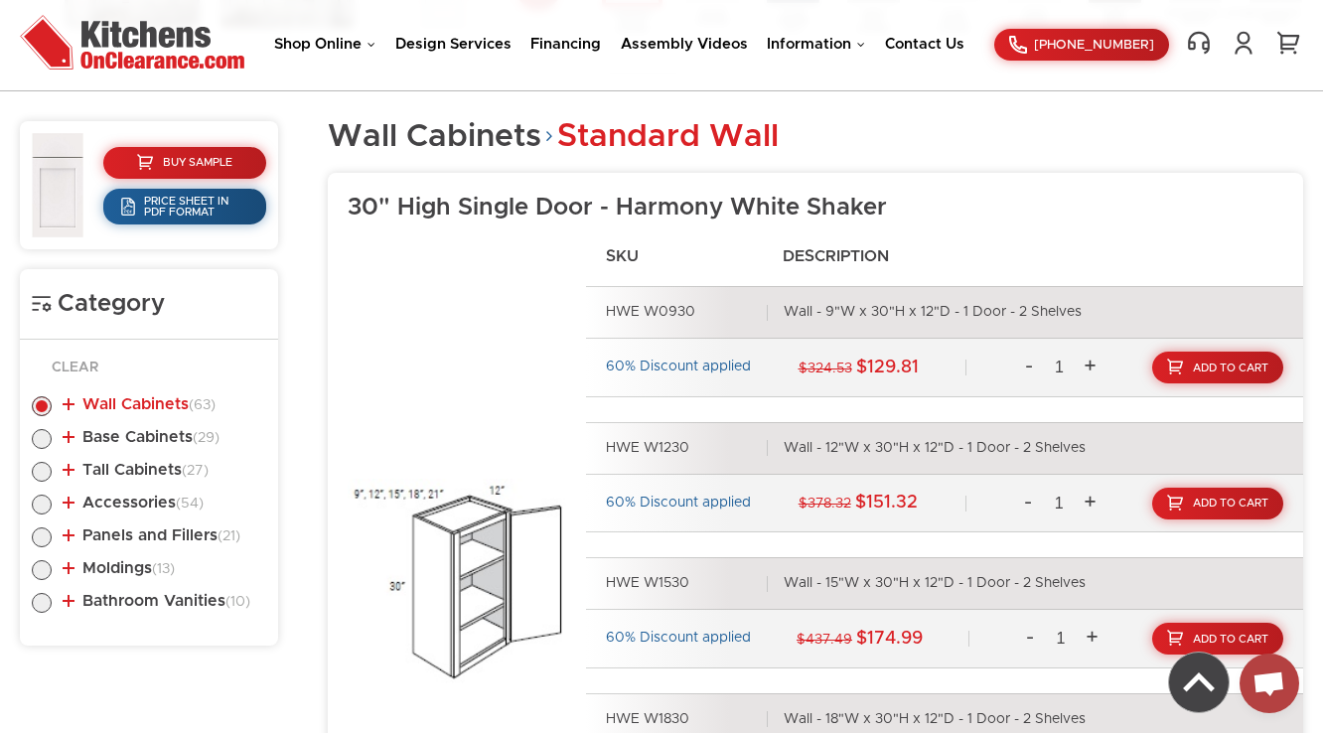
click at [138, 403] on link "Wall Cabinets (63)" at bounding box center [139, 404] width 153 height 16
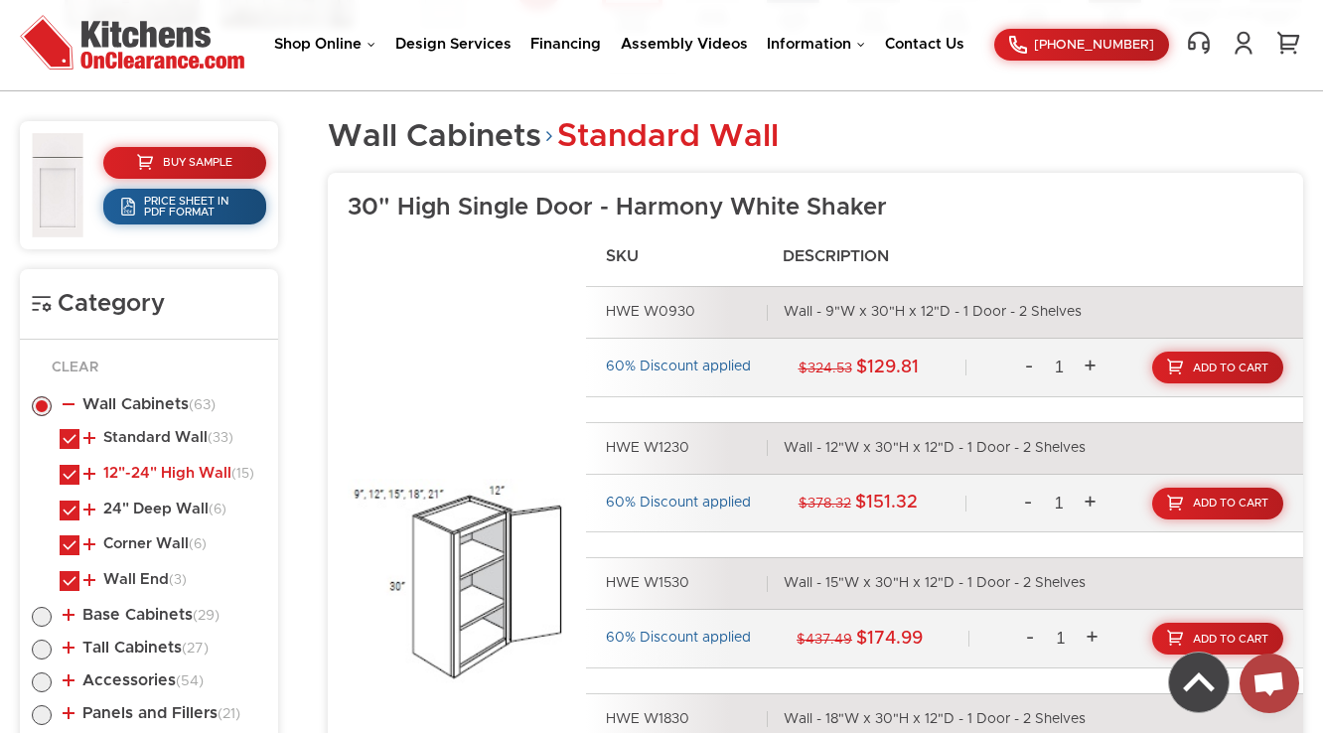
click at [184, 478] on link "12"-24" High Wall (15)" at bounding box center [168, 474] width 171 height 16
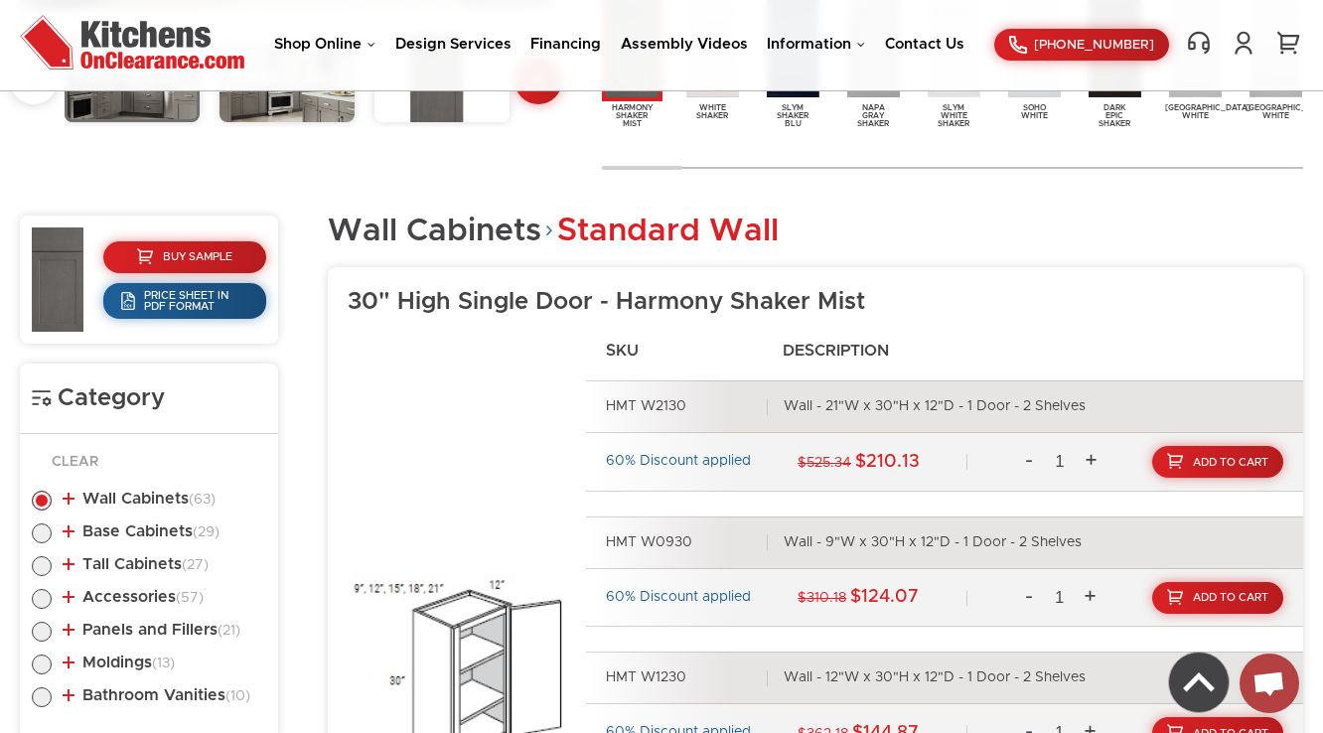
scroll to position [830, 0]
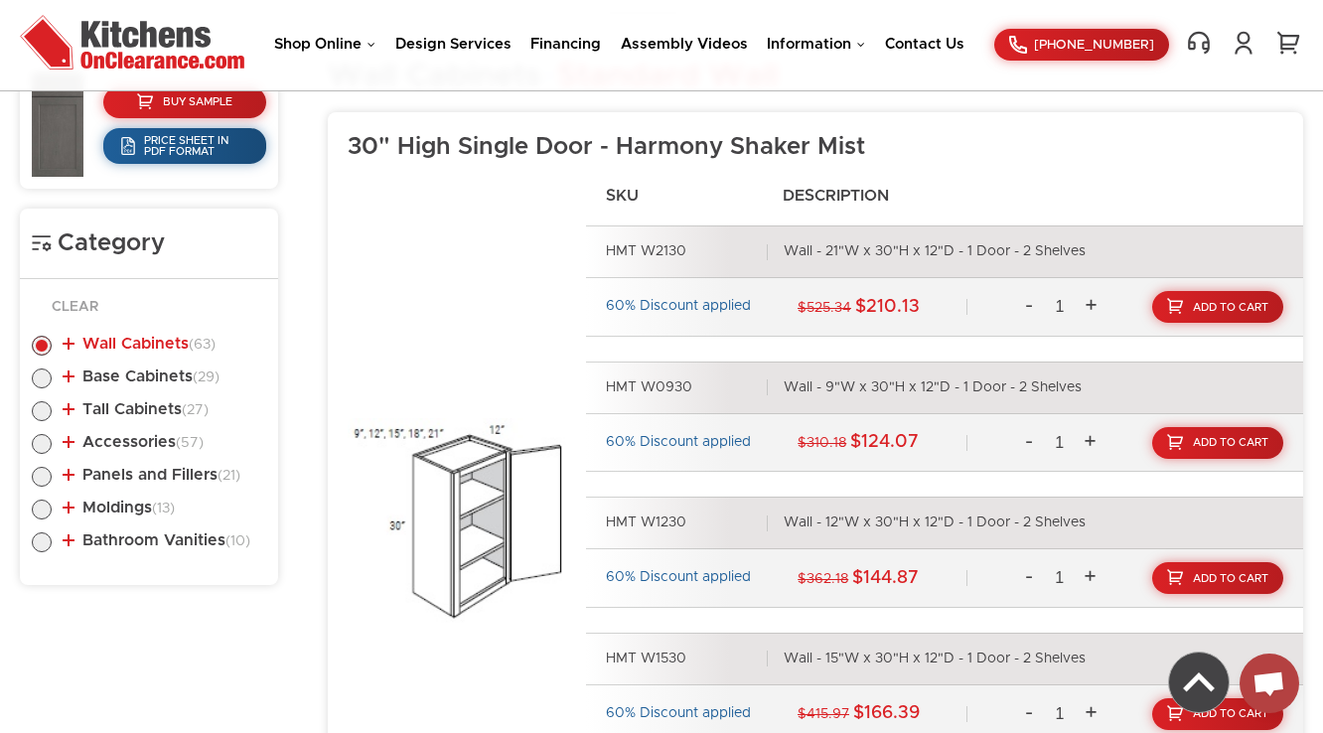
click at [141, 337] on link "Wall Cabinets (63)" at bounding box center [139, 344] width 153 height 16
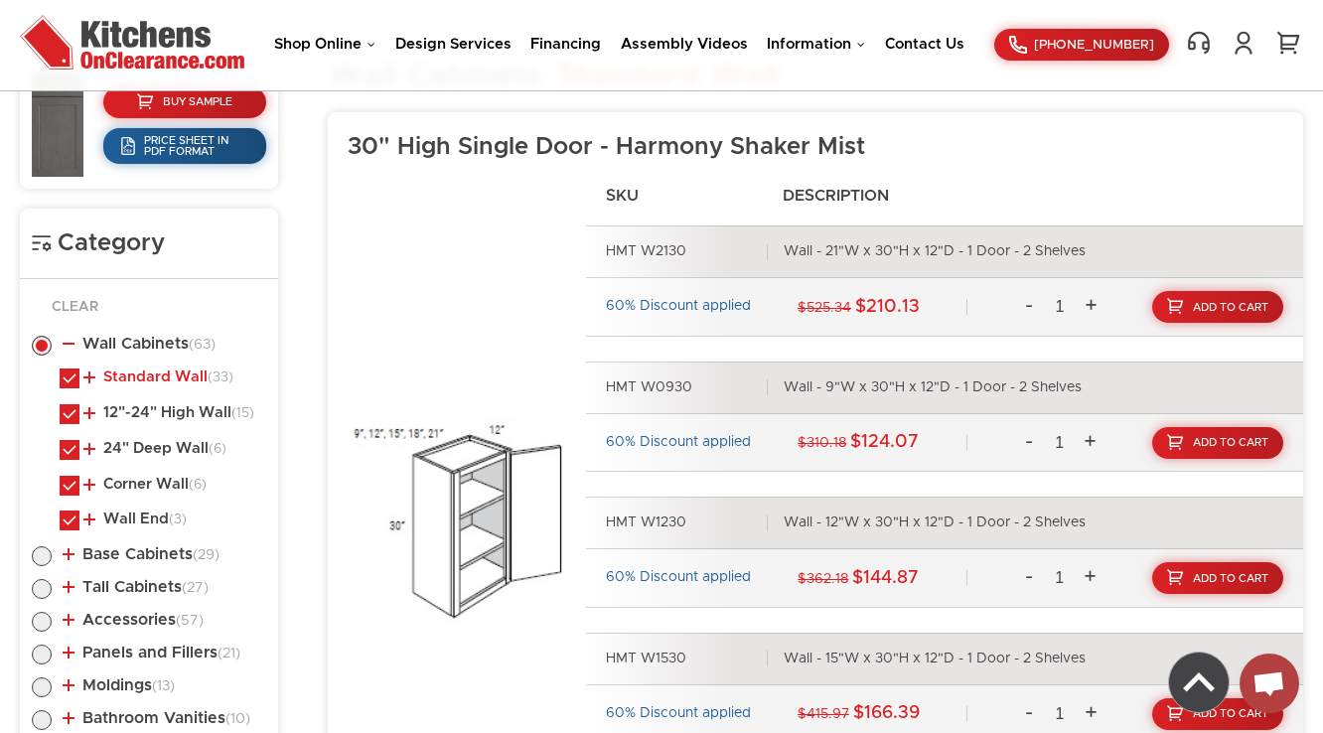
click at [137, 380] on link "Standard Wall (33)" at bounding box center [158, 378] width 150 height 16
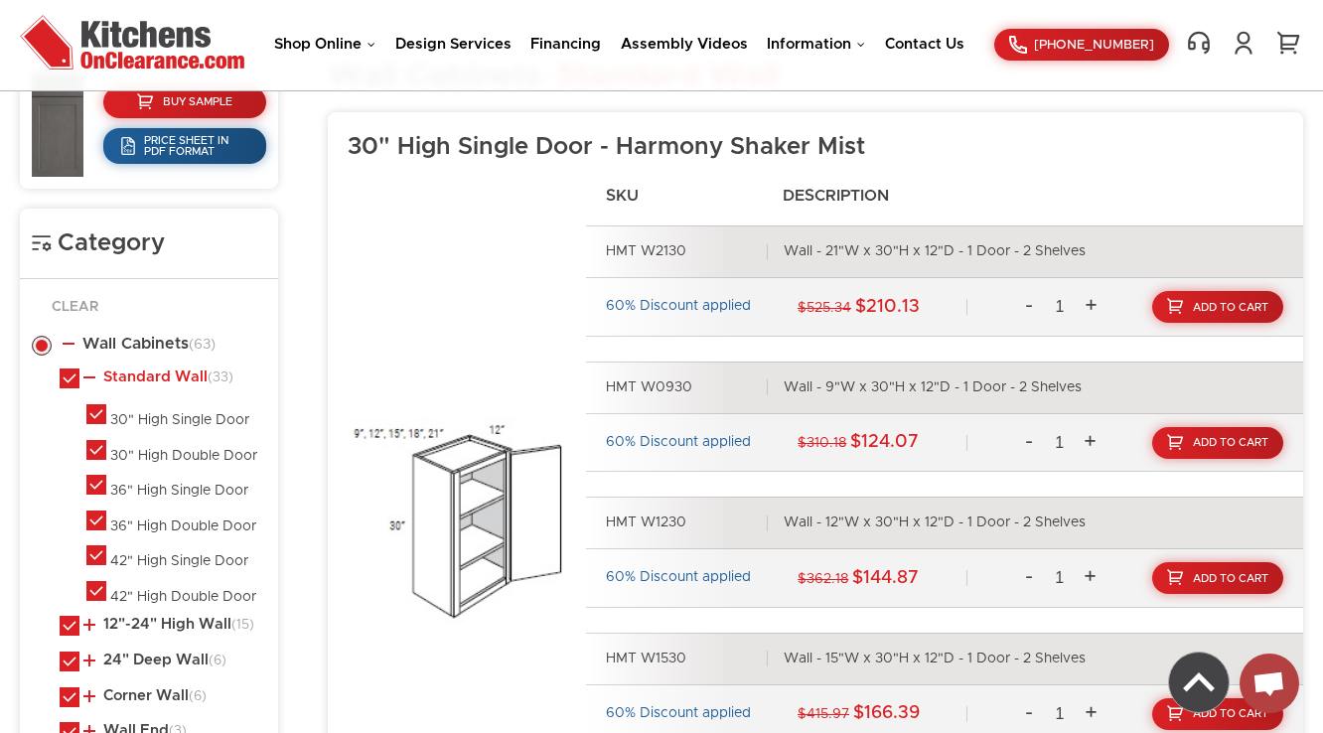
click at [162, 374] on link "Standard Wall (33)" at bounding box center [158, 378] width 150 height 16
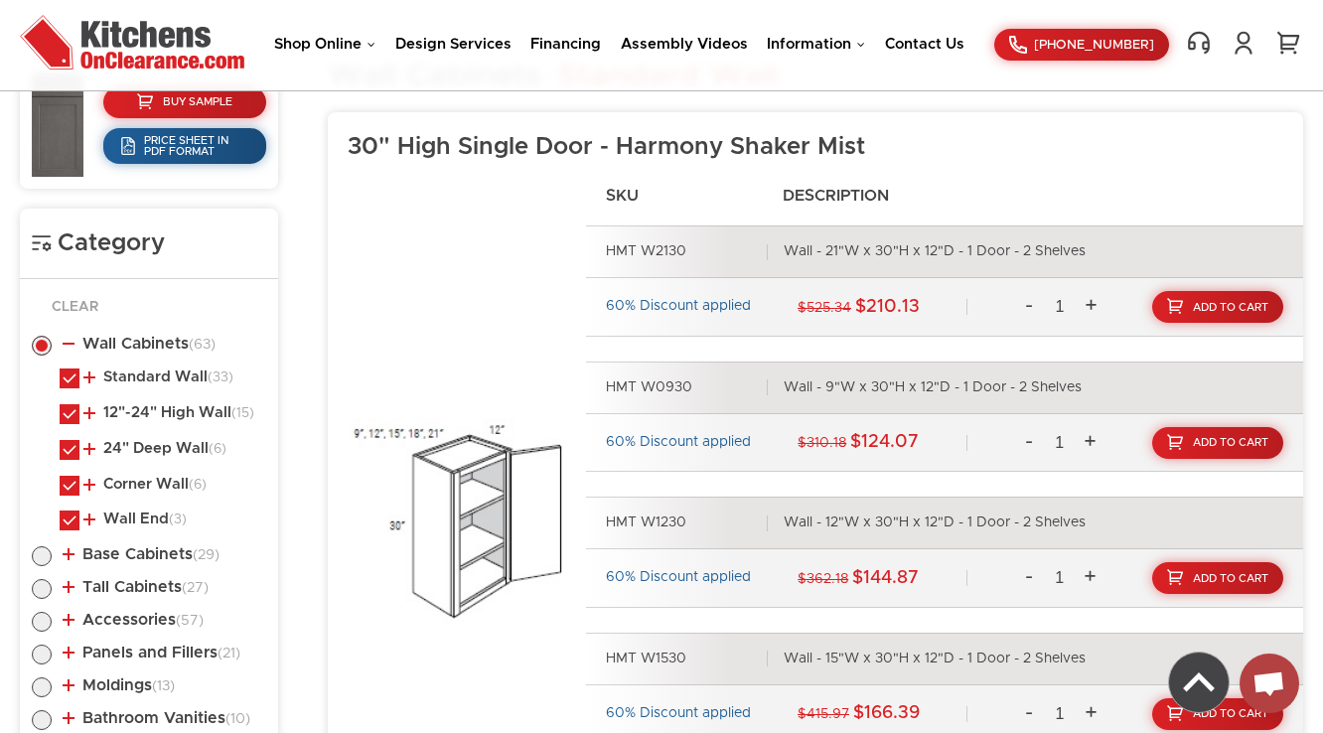
click at [140, 419] on li "12"-24" High Wall (15) 12" High 15" High" at bounding box center [163, 417] width 207 height 26
click at [143, 405] on link "12"-24" High Wall (15)" at bounding box center [168, 413] width 171 height 16
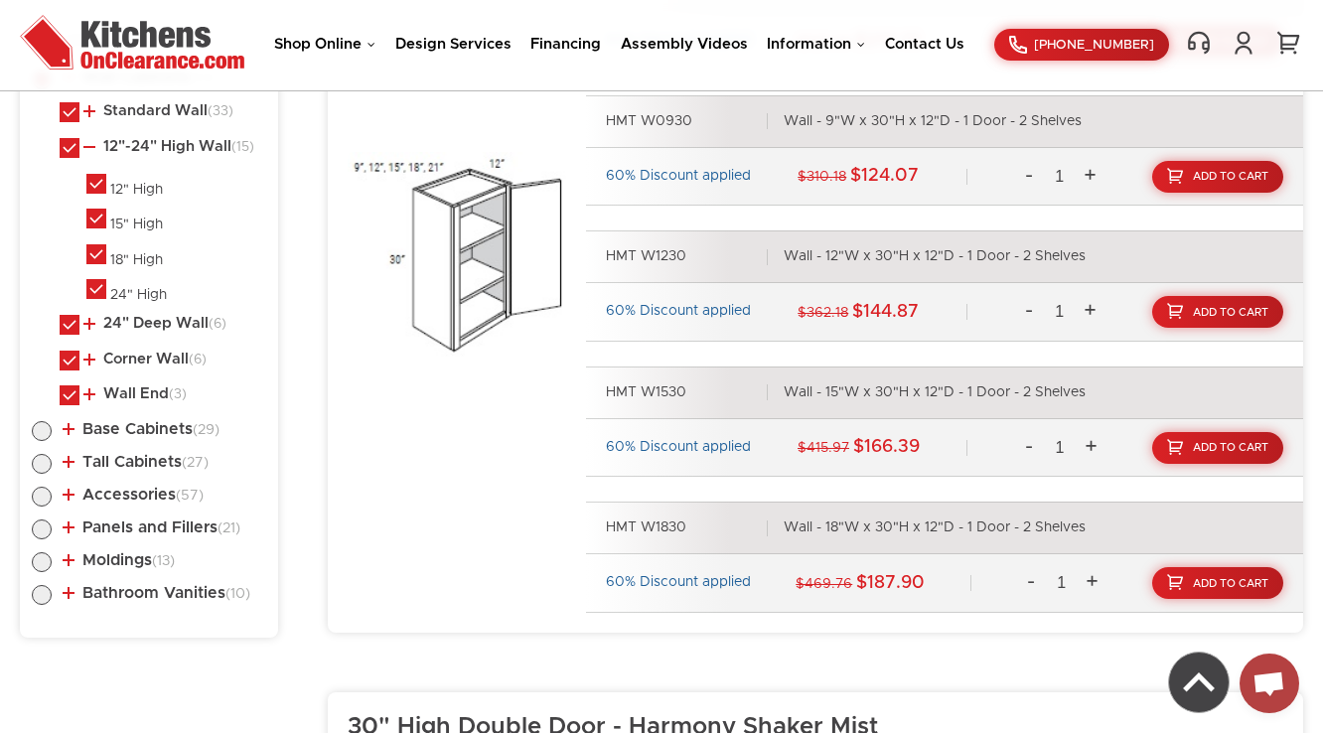
scroll to position [1069, 0]
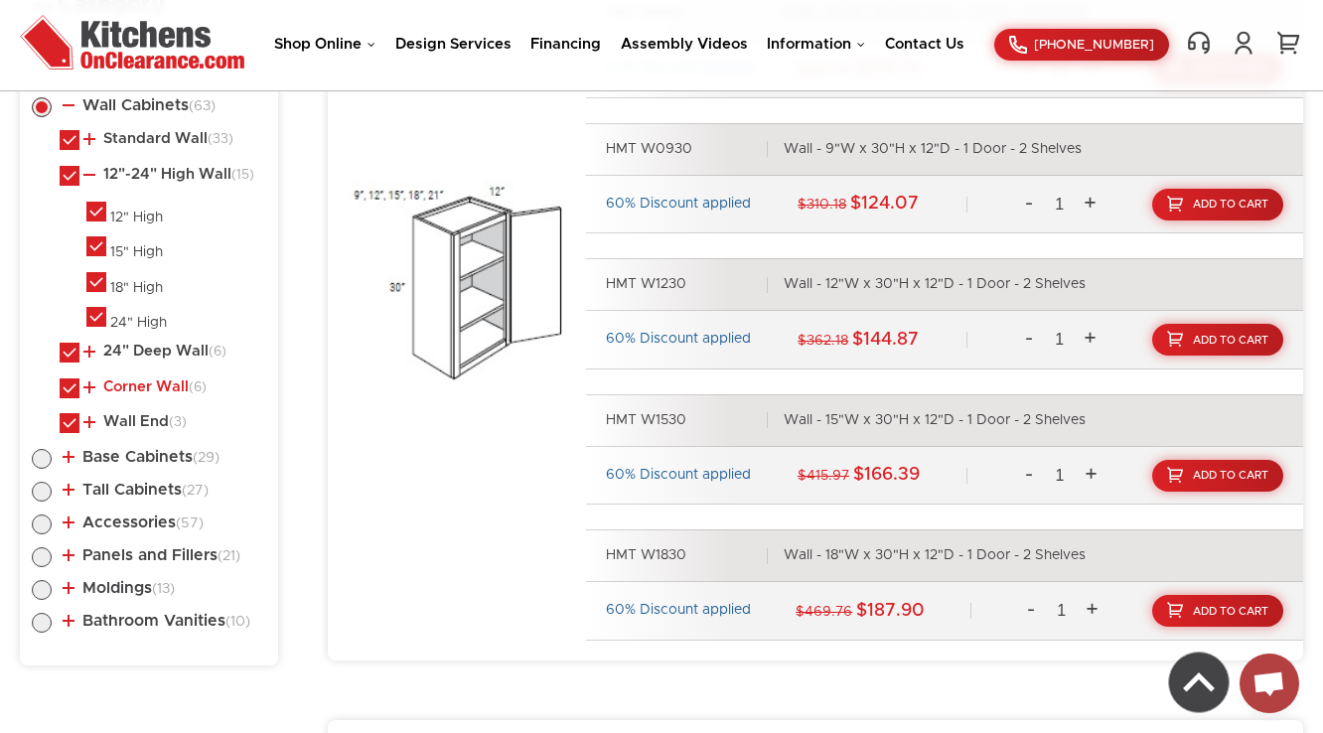
click at [115, 379] on link "Corner Wall (6)" at bounding box center [144, 387] width 123 height 16
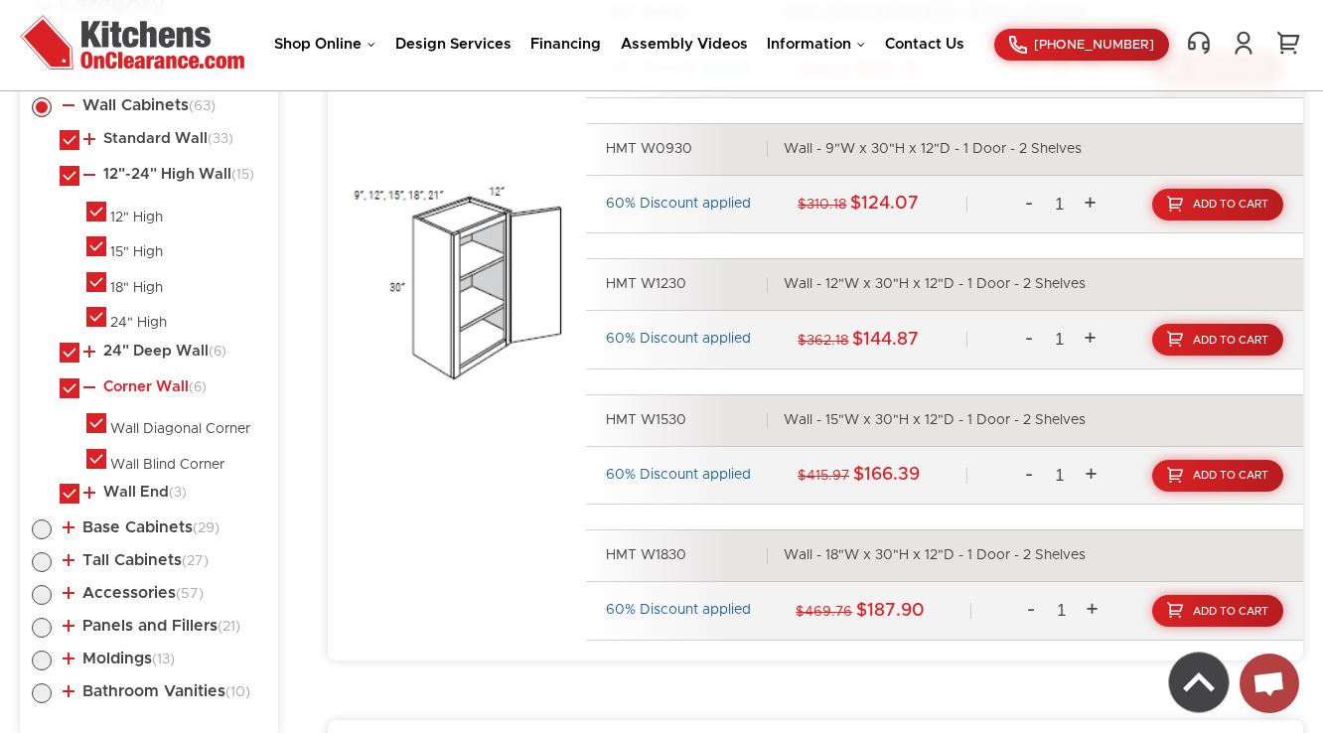
click at [115, 379] on link "Corner Wall (6)" at bounding box center [144, 387] width 123 height 16
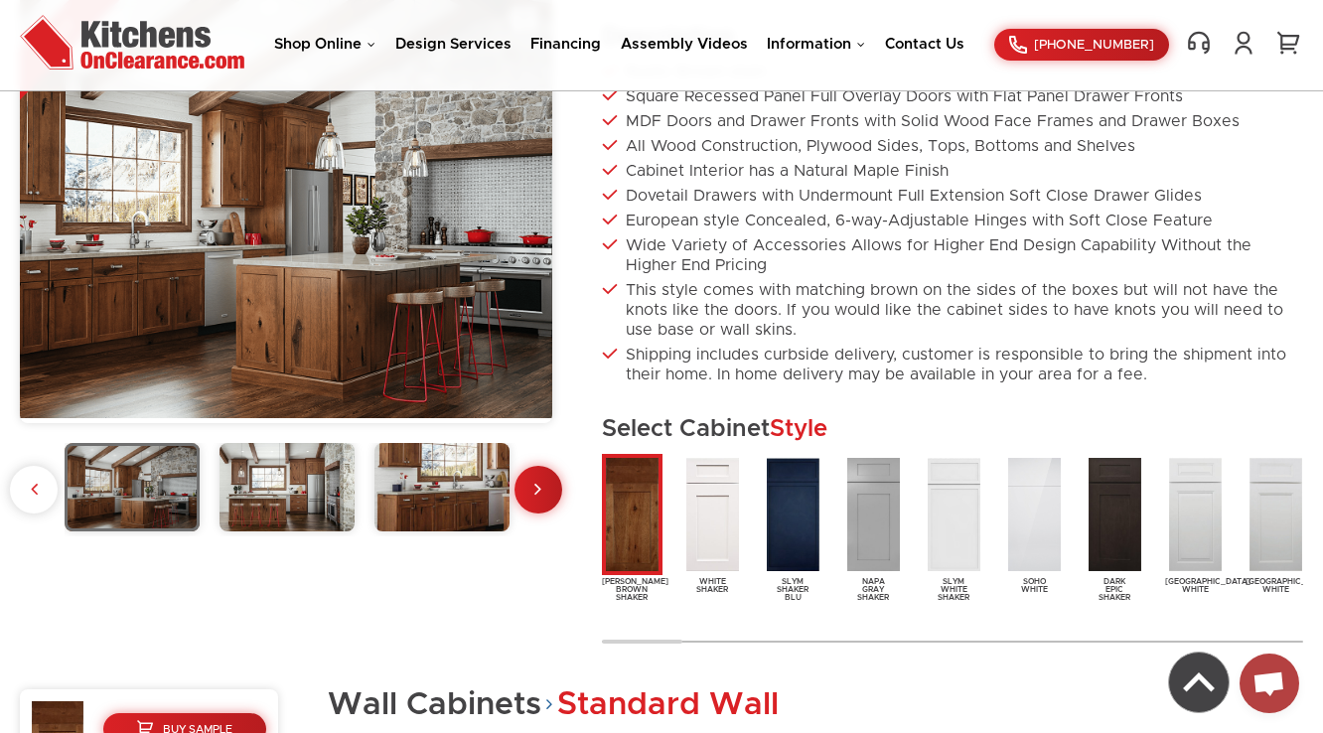
scroll to position [743, 0]
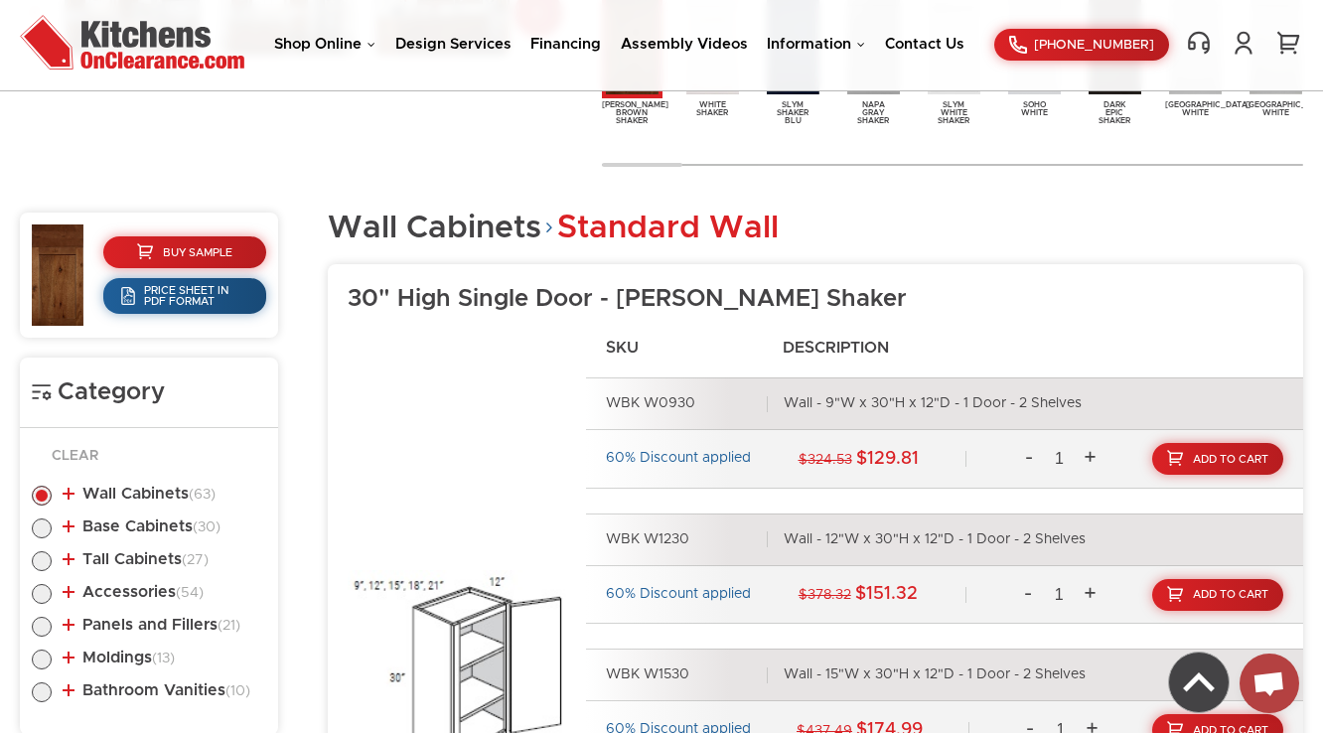
click at [137, 506] on li "Wall Cabinets (63) Standard Wall (33) 30" High Single Door (15)" at bounding box center [149, 497] width 234 height 23
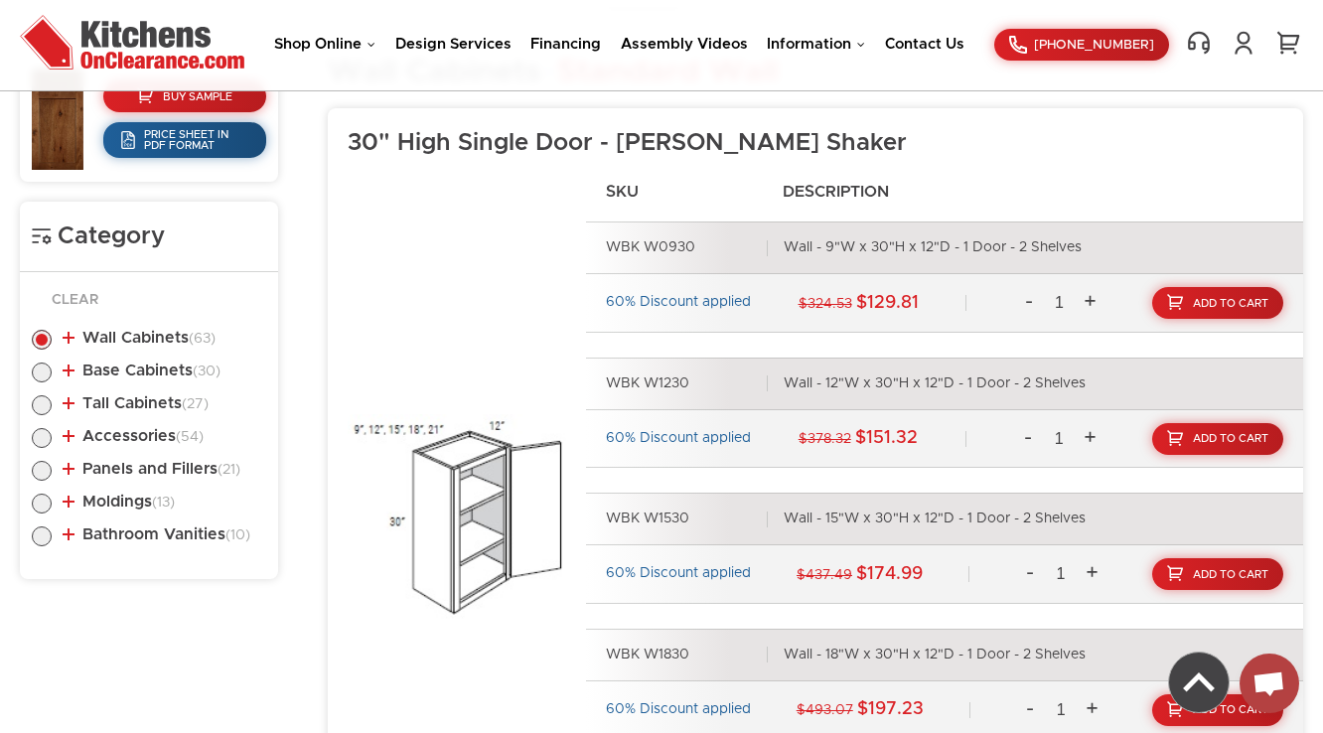
scroll to position [902, 0]
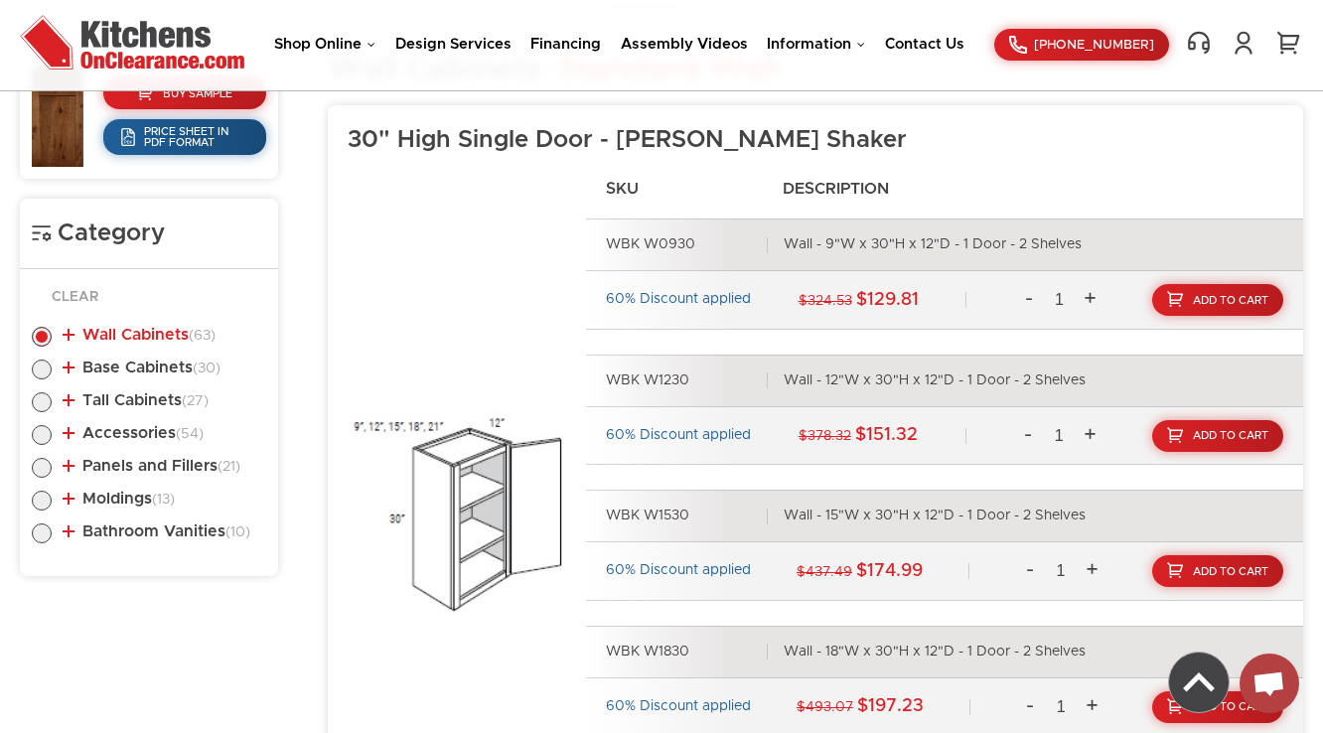
click at [172, 334] on link "Wall Cabinets (63)" at bounding box center [139, 335] width 153 height 16
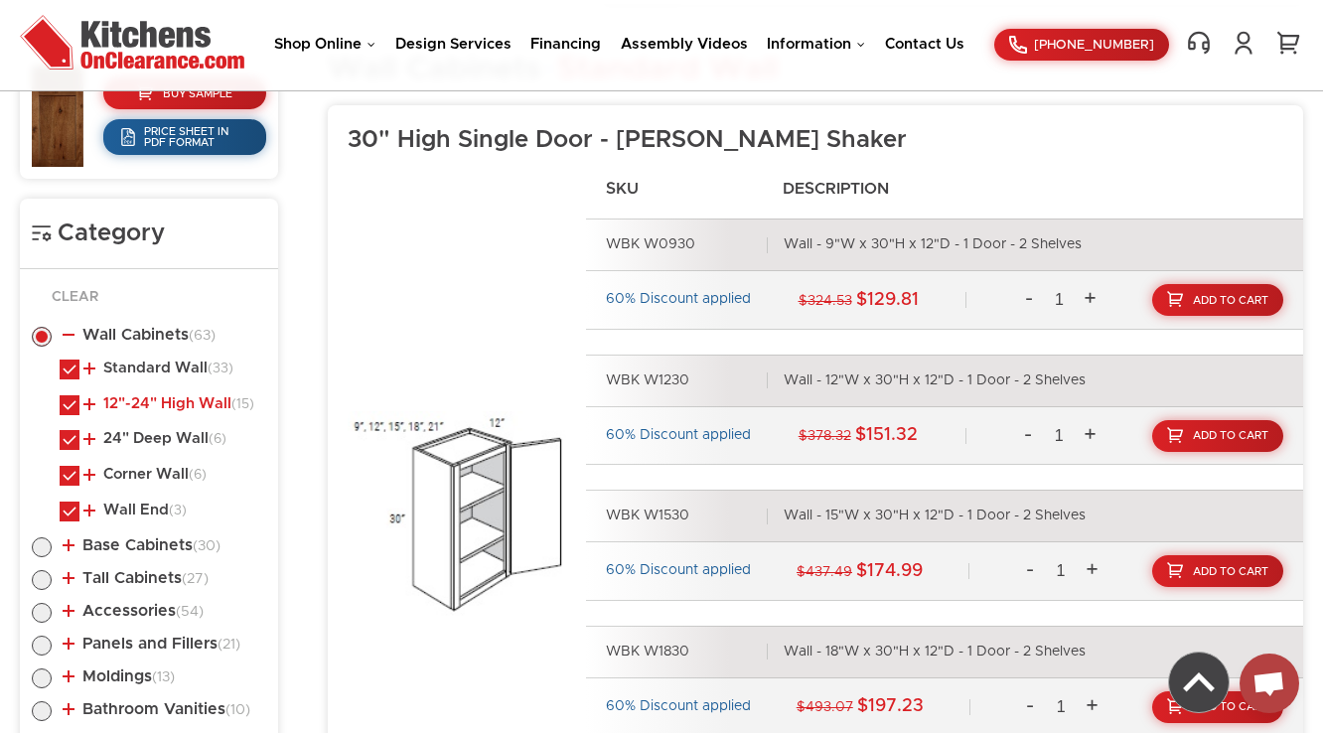
click at [164, 404] on link "12"-24" High Wall (15)" at bounding box center [168, 404] width 171 height 16
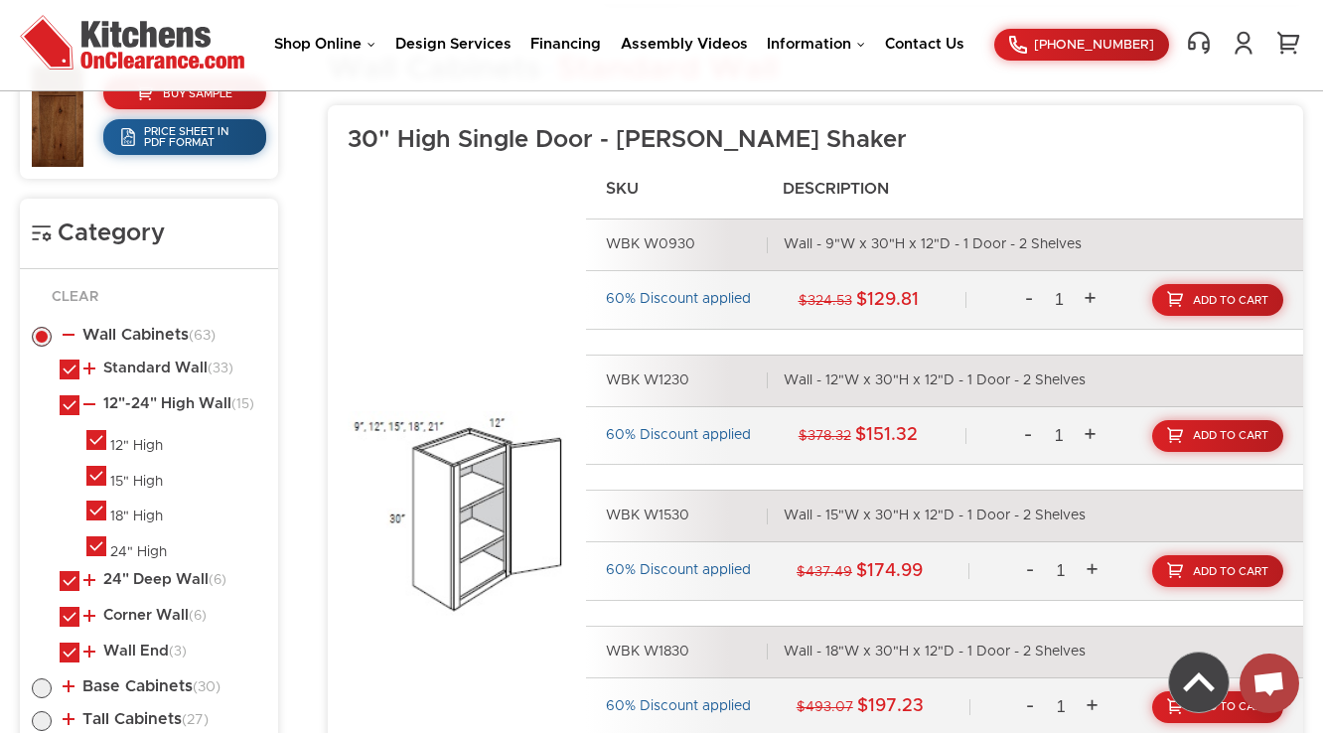
click at [177, 579] on link "24" Deep Wall (6)" at bounding box center [154, 580] width 143 height 16
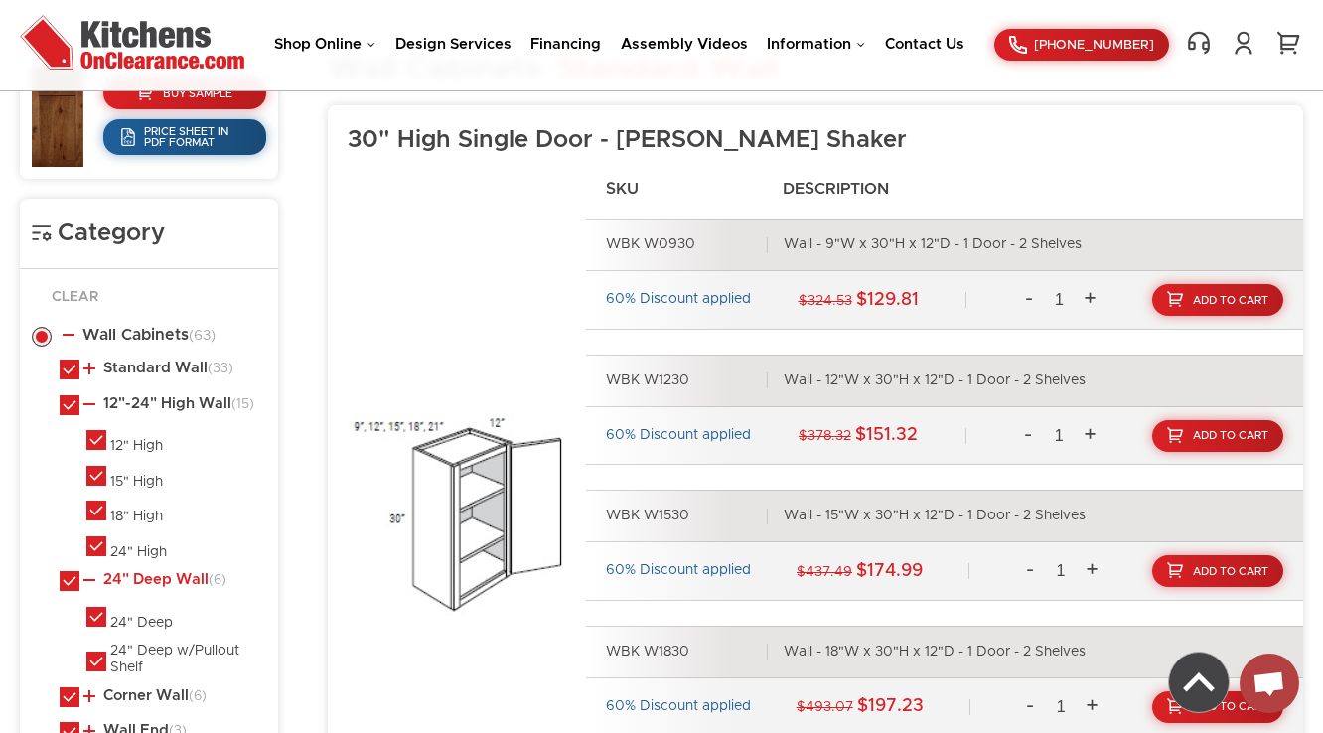
click at [175, 572] on link "24" Deep Wall (6)" at bounding box center [154, 580] width 143 height 16
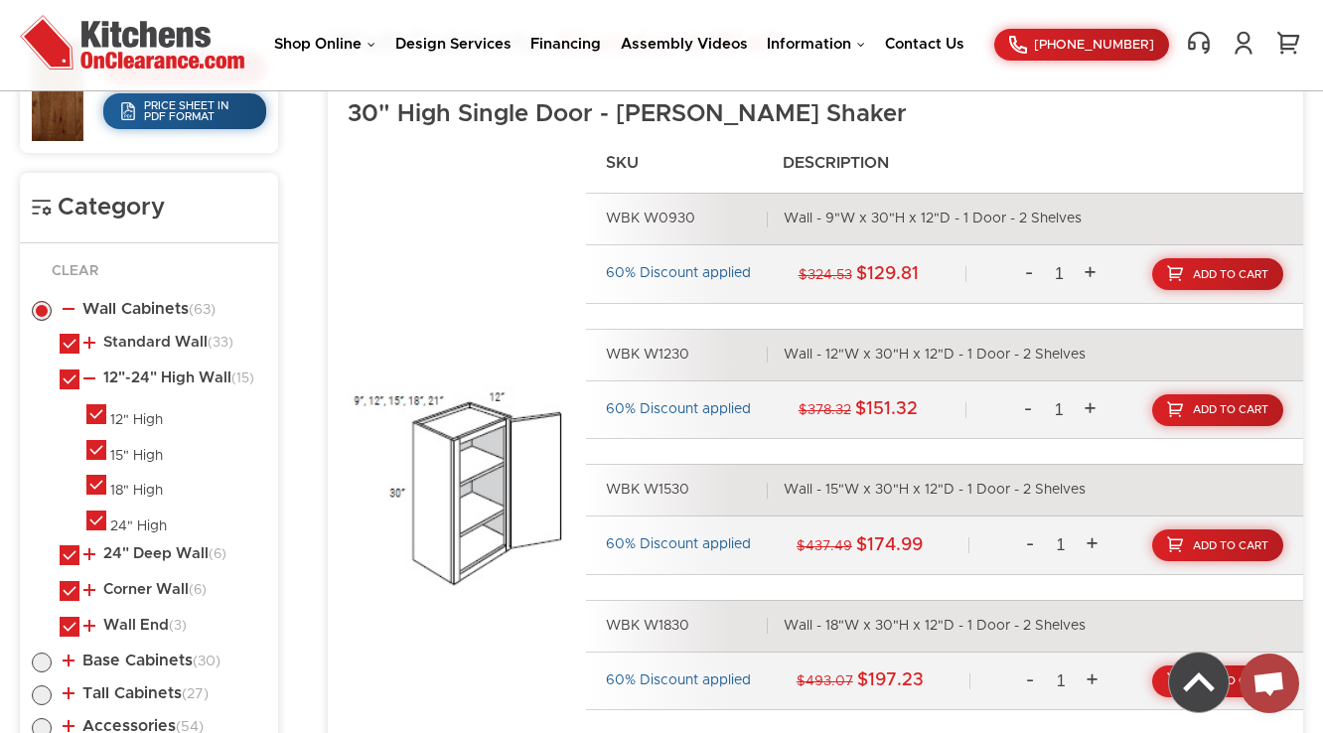
scroll to position [1140, 0]
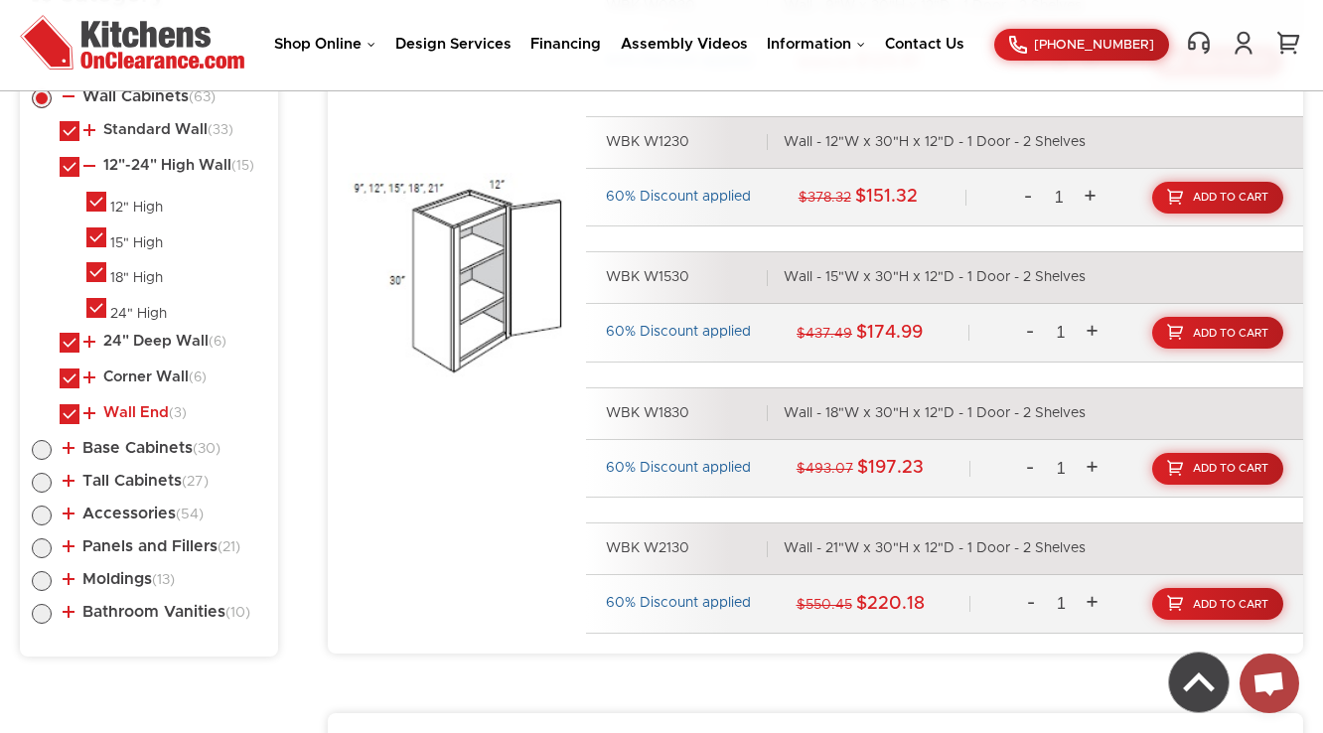
click at [157, 405] on link "Wall End (3)" at bounding box center [134, 413] width 103 height 16
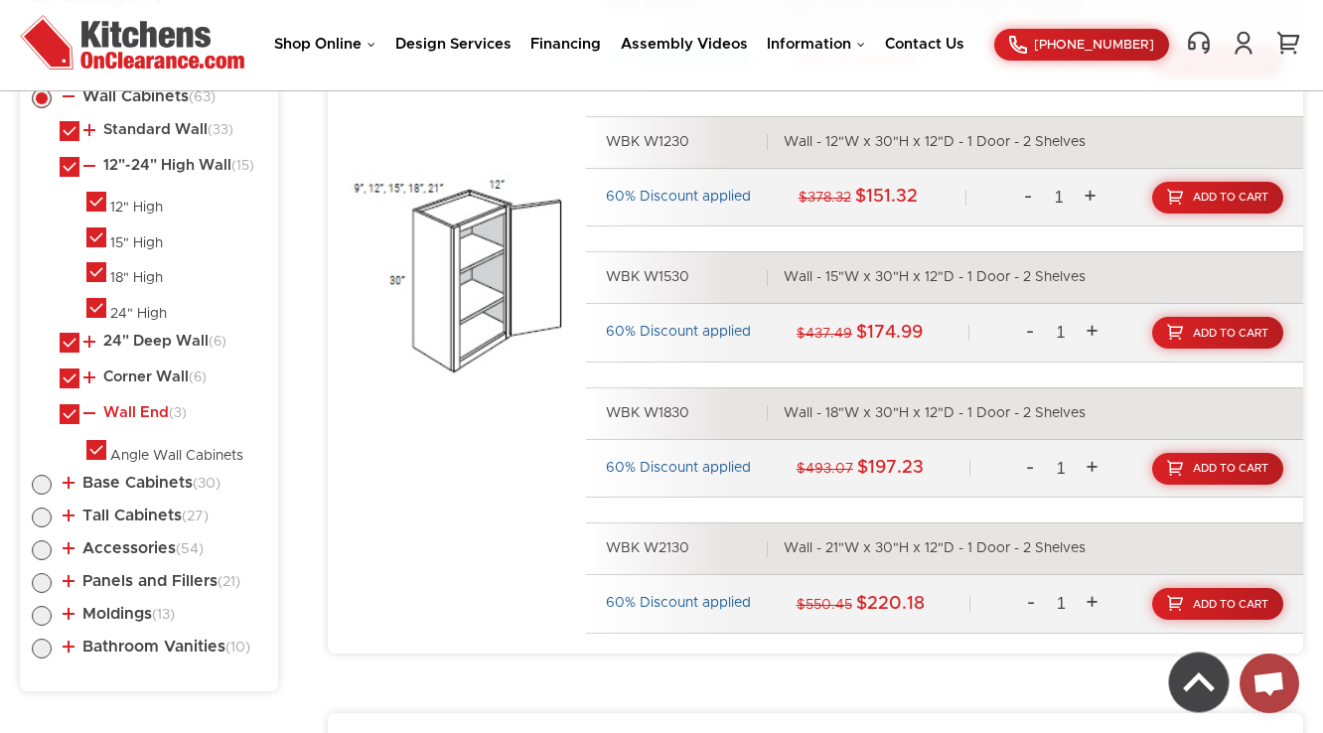
click at [157, 405] on link "Wall End (3)" at bounding box center [134, 413] width 103 height 16
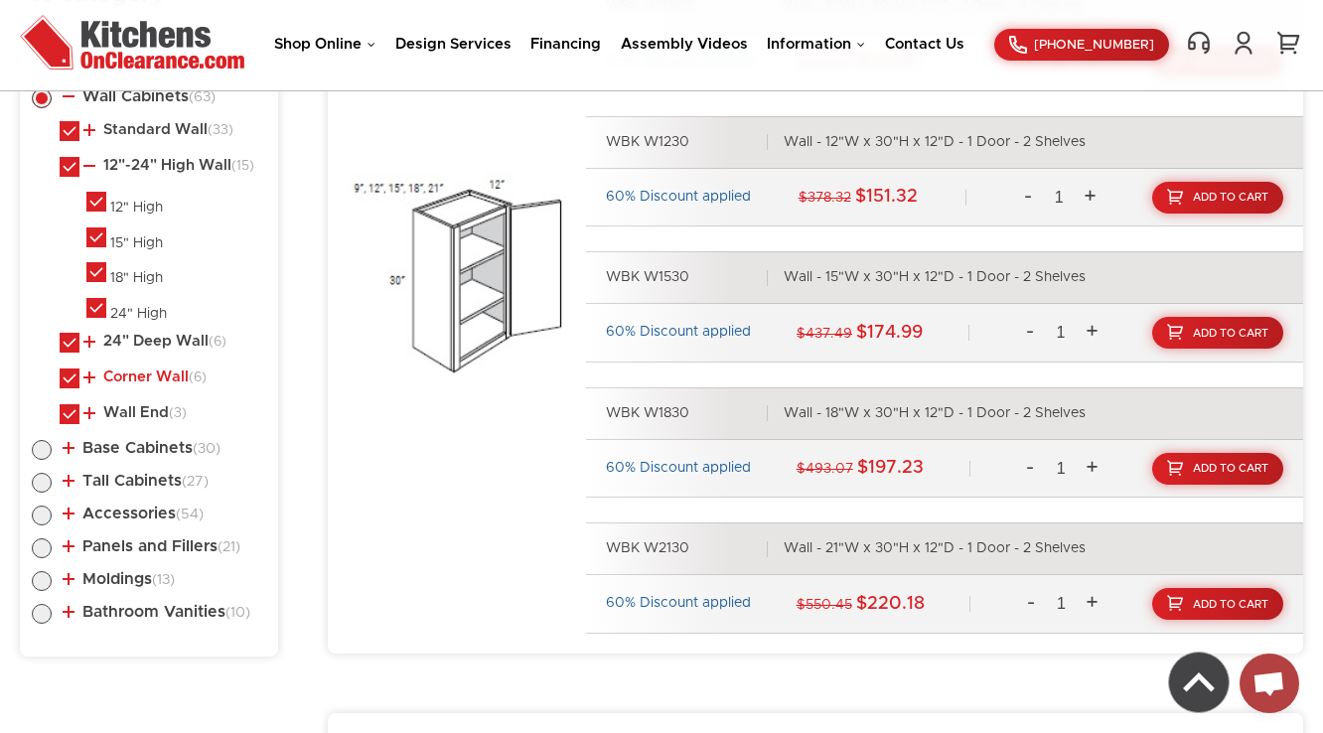
click at [169, 371] on link "Corner Wall (6)" at bounding box center [144, 378] width 123 height 16
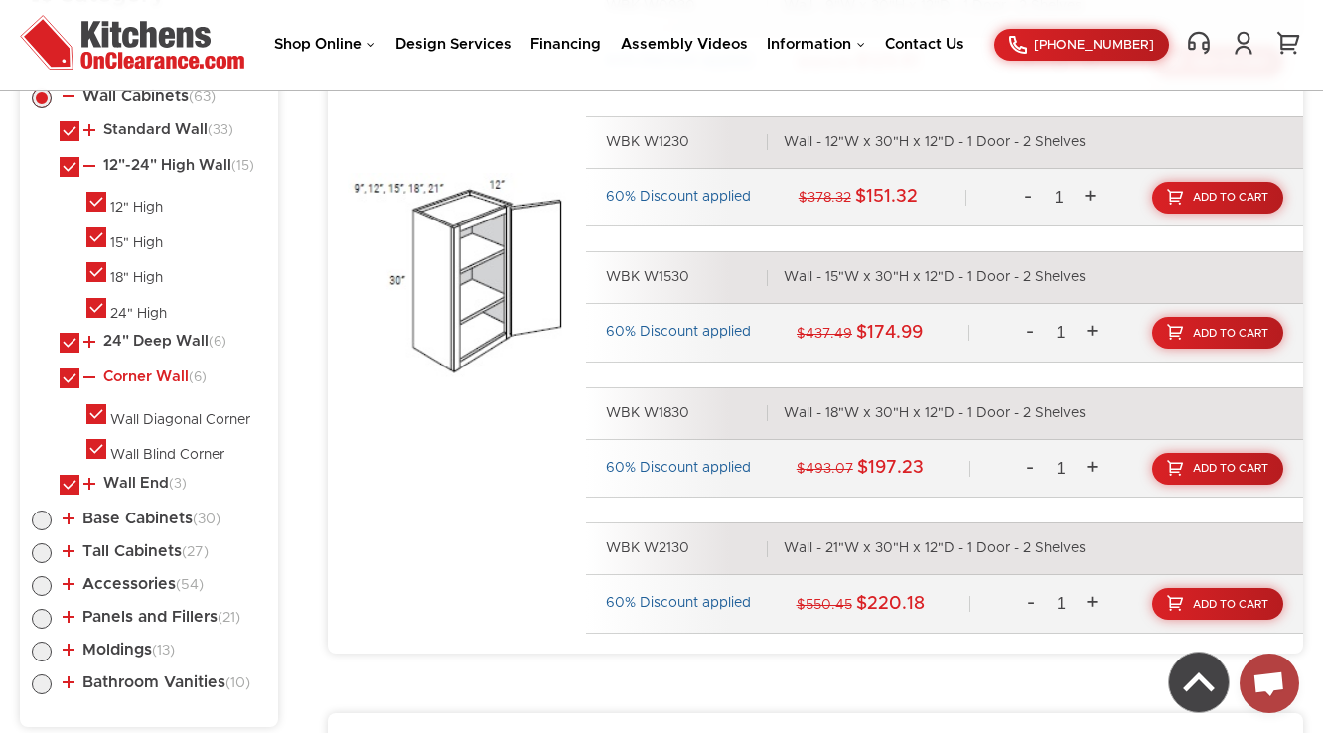
click at [170, 371] on link "Corner Wall (6)" at bounding box center [144, 378] width 123 height 16
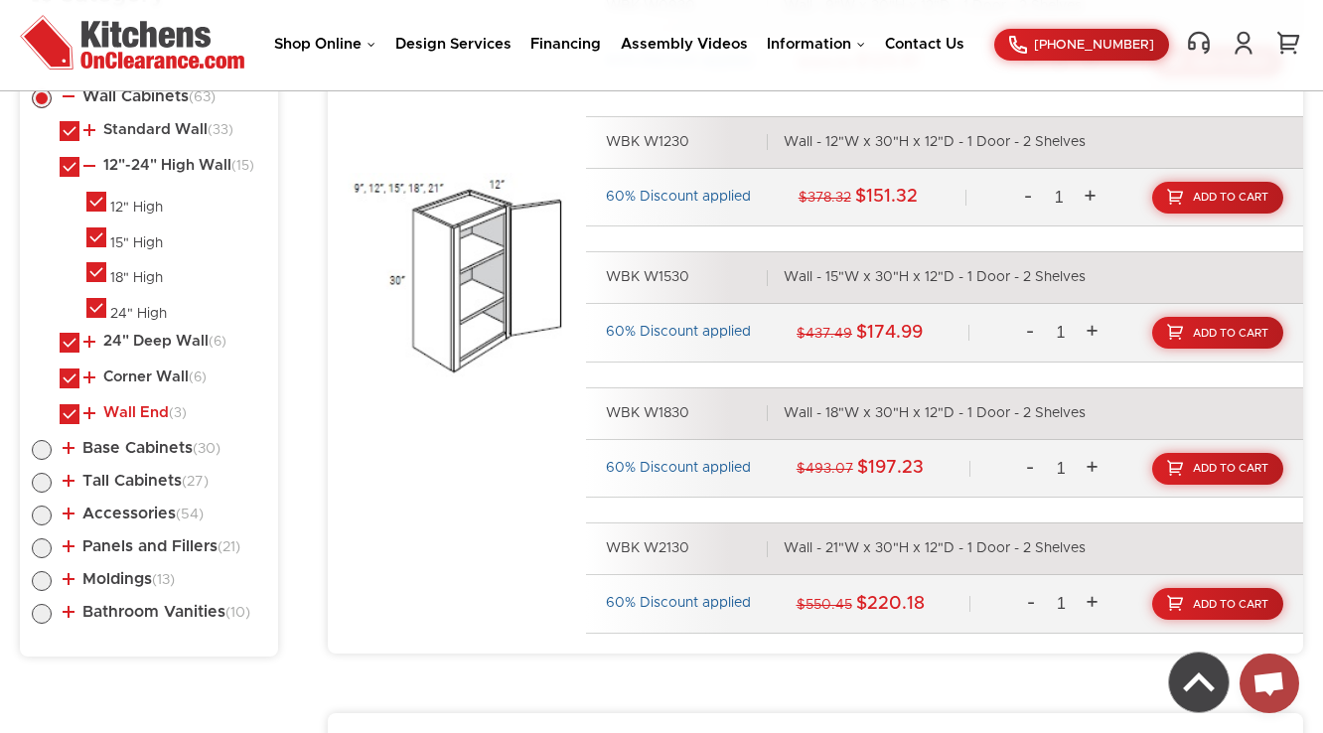
click at [148, 409] on link "Wall End (3)" at bounding box center [134, 413] width 103 height 16
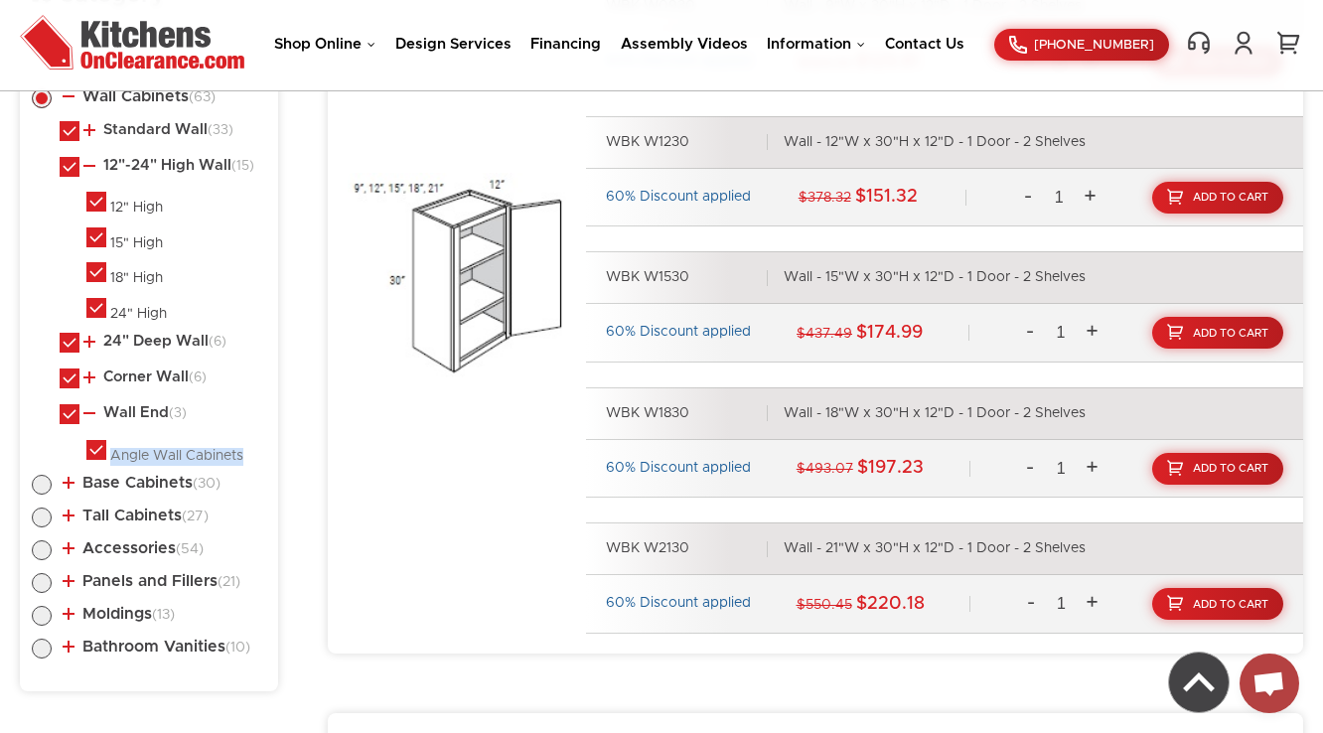
drag, startPoint x: 250, startPoint y: 442, endPoint x: 114, endPoint y: 447, distance: 136.2
click at [114, 447] on li "Angle Wall Cabinets" at bounding box center [176, 453] width 180 height 26
copy div "Angle Wall Cabinets"
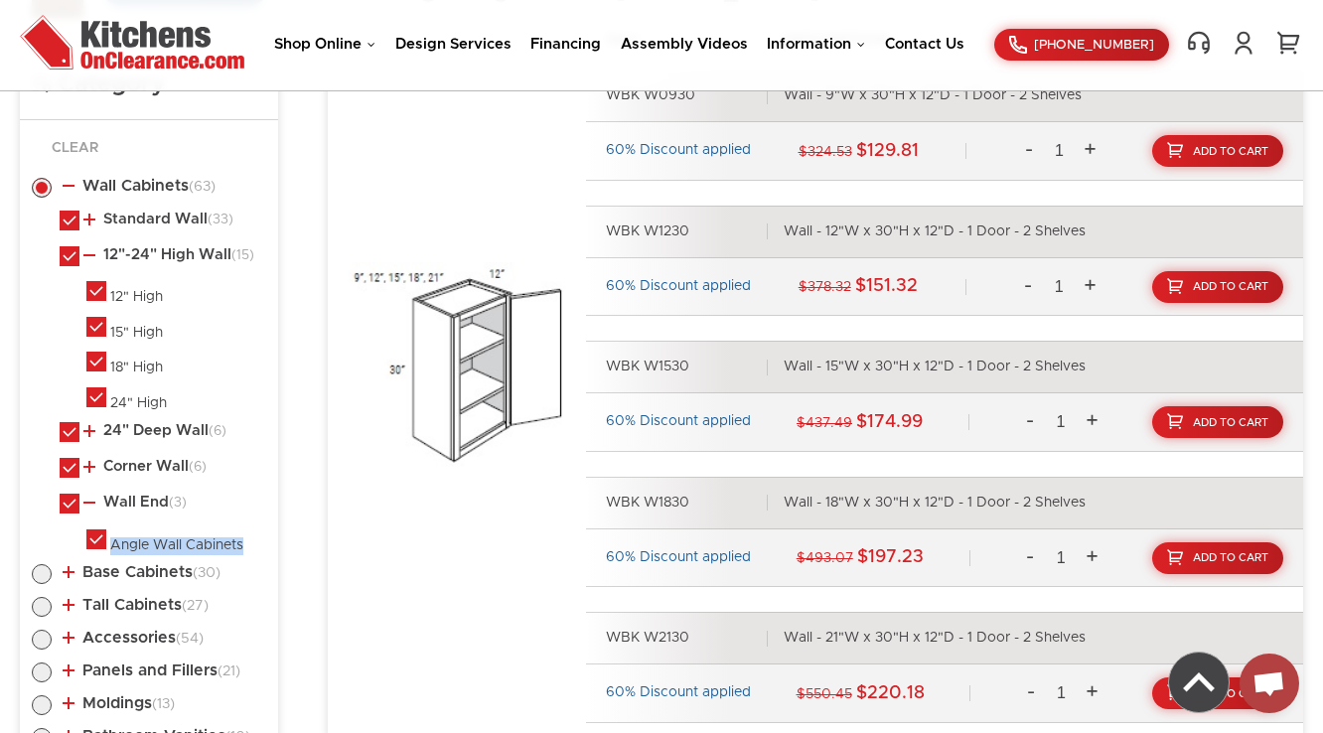
scroll to position [981, 0]
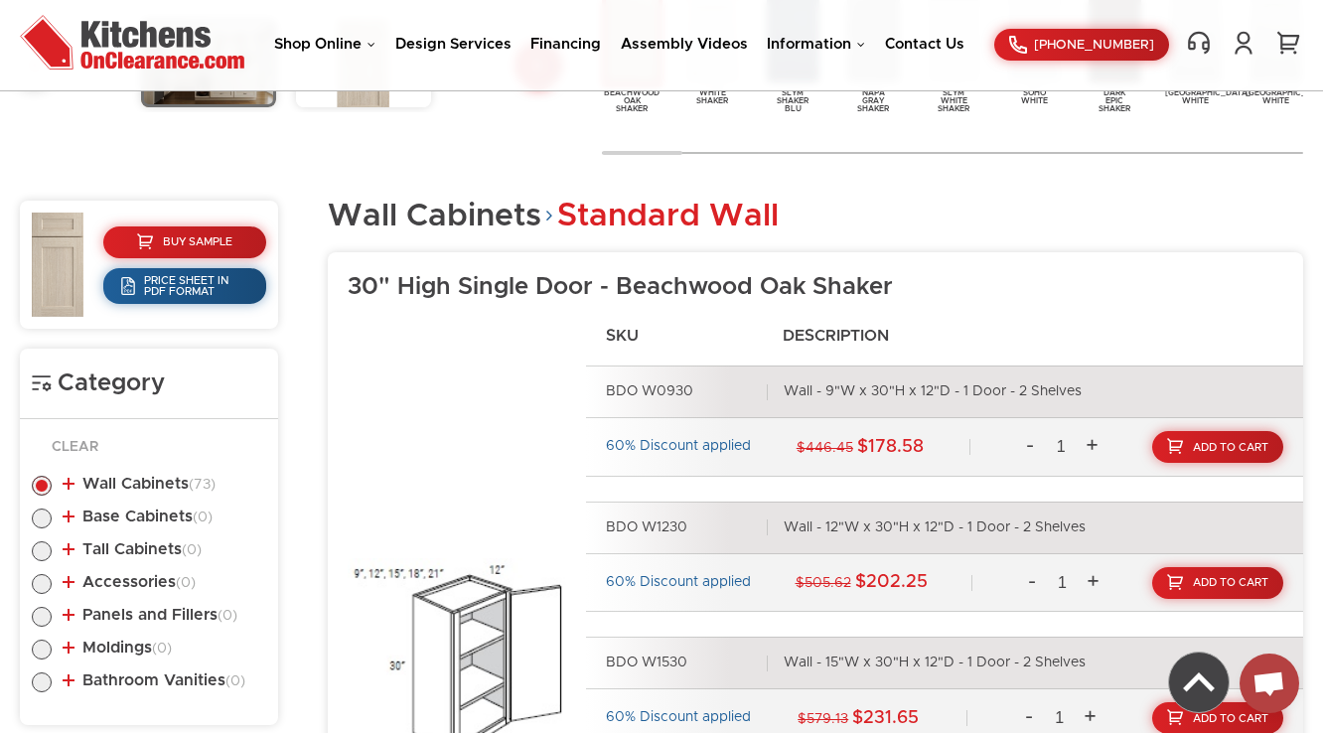
scroll to position [690, 0]
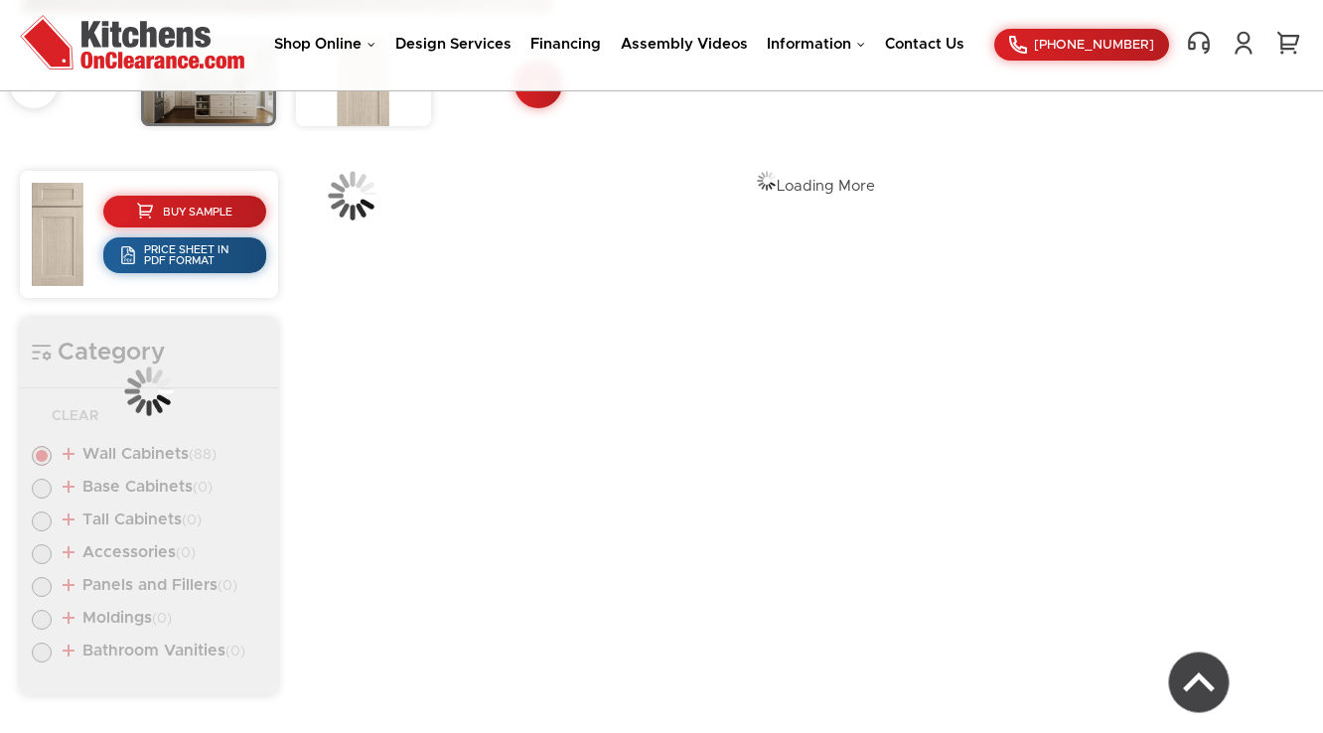
scroll to position [690, 0]
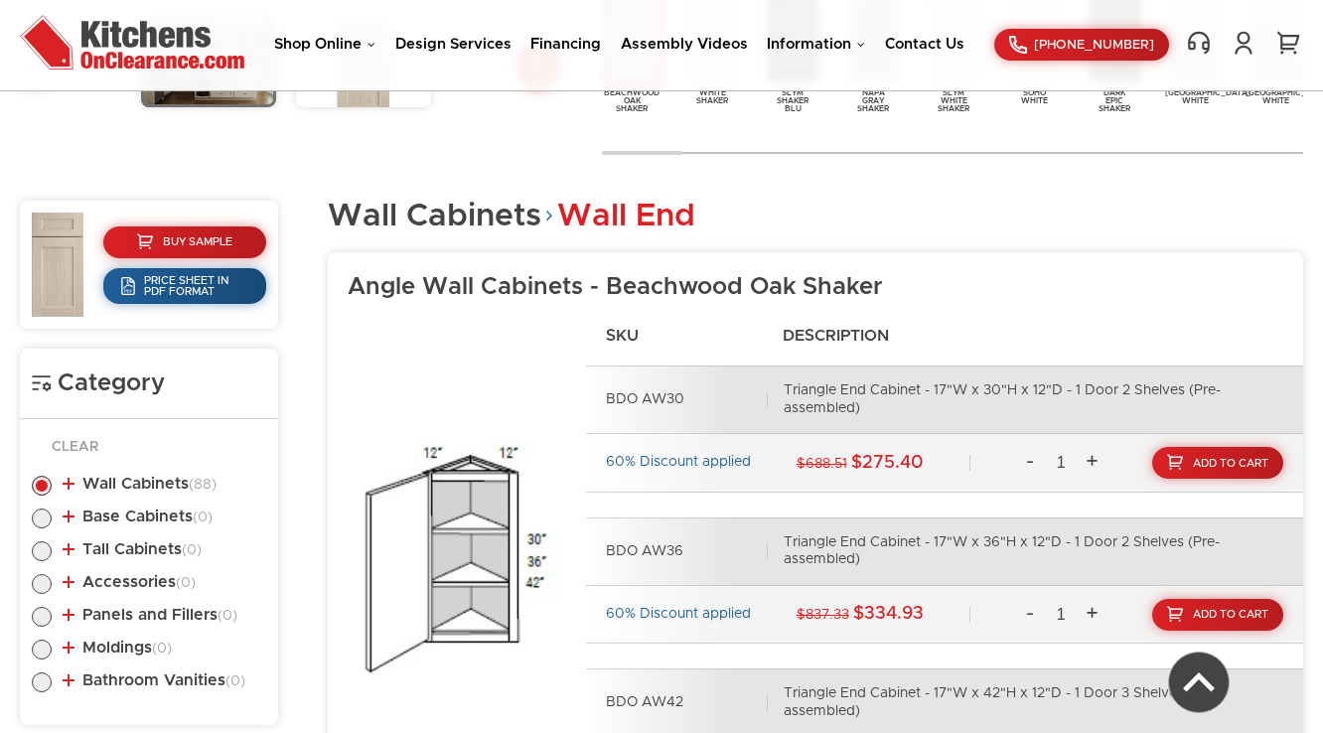
click at [159, 484] on link "Wall Cabinets (88)" at bounding box center [140, 484] width 154 height 16
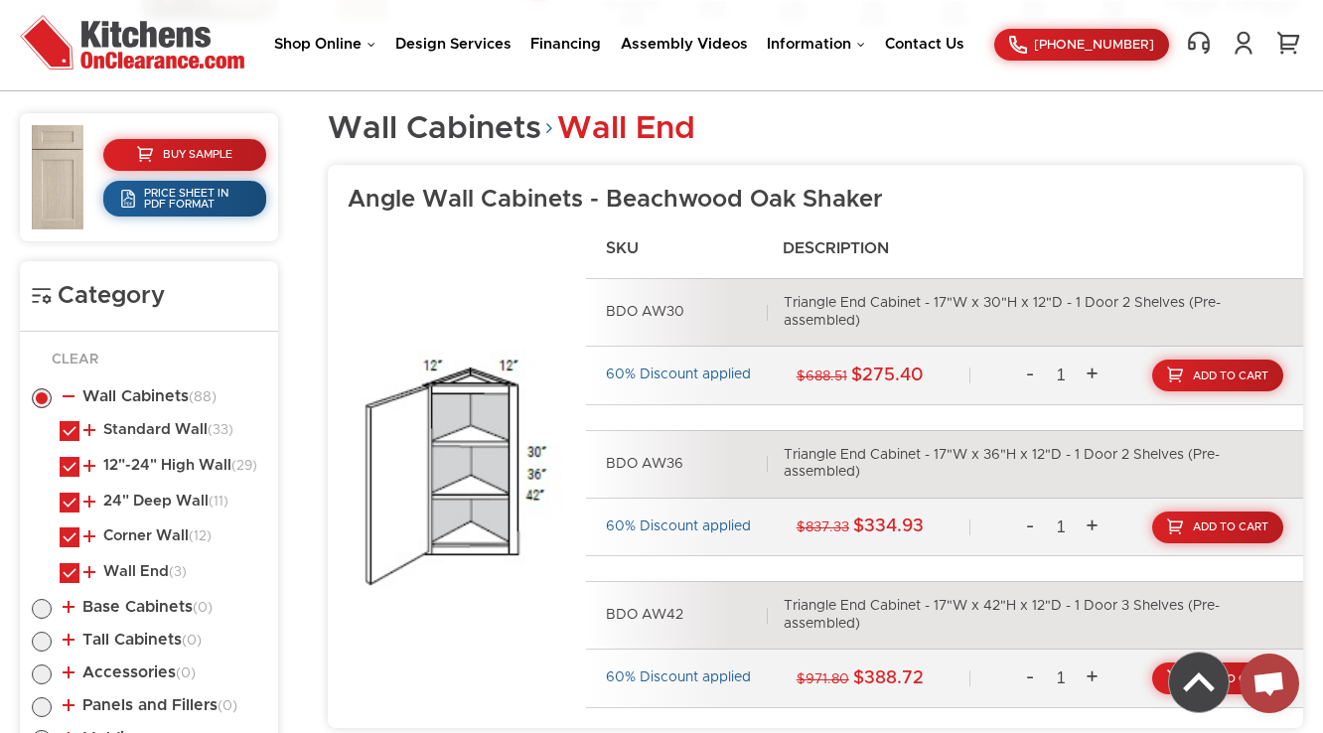
scroll to position [1008, 0]
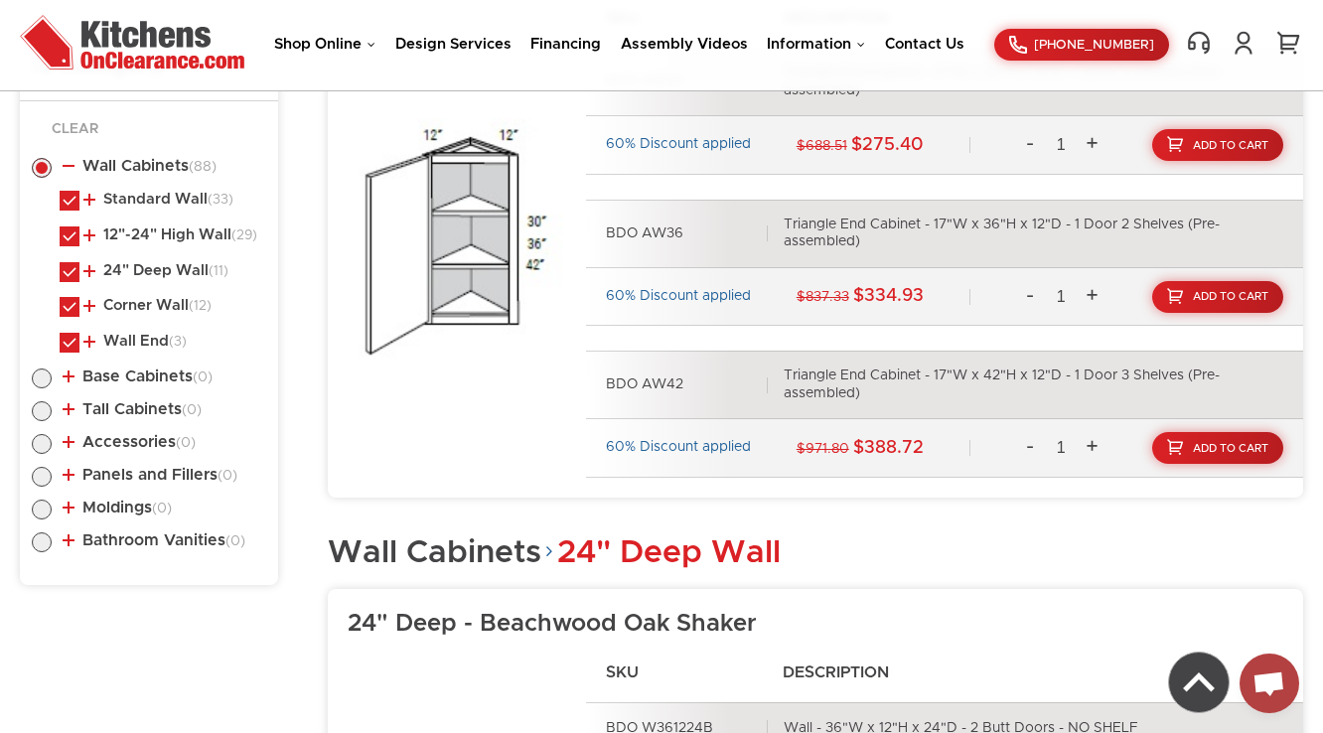
drag, startPoint x: 108, startPoint y: 192, endPoint x: 114, endPoint y: 210, distance: 18.8
click at [110, 192] on link "Standard Wall (33)" at bounding box center [158, 200] width 150 height 16
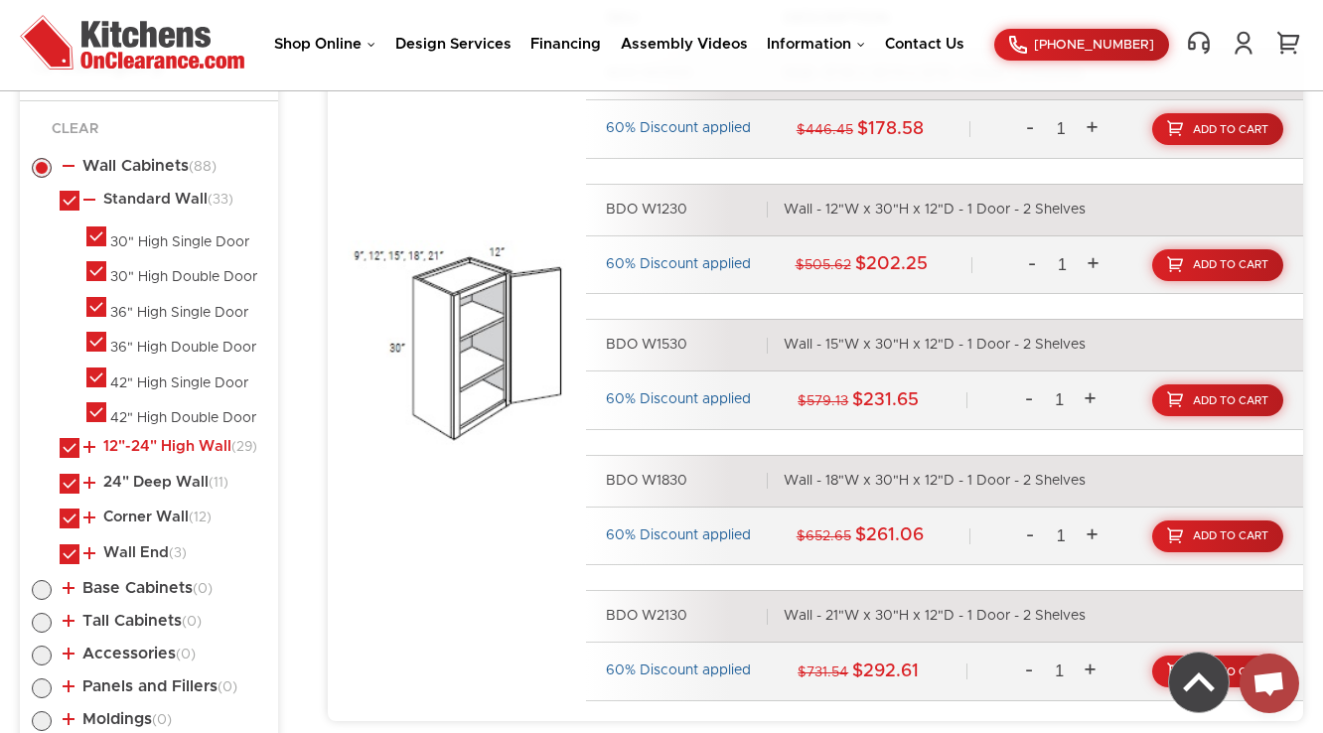
drag, startPoint x: 134, startPoint y: 444, endPoint x: 139, endPoint y: 435, distance: 10.2
click at [134, 445] on link "12"-24" High Wall (29)" at bounding box center [170, 447] width 174 height 16
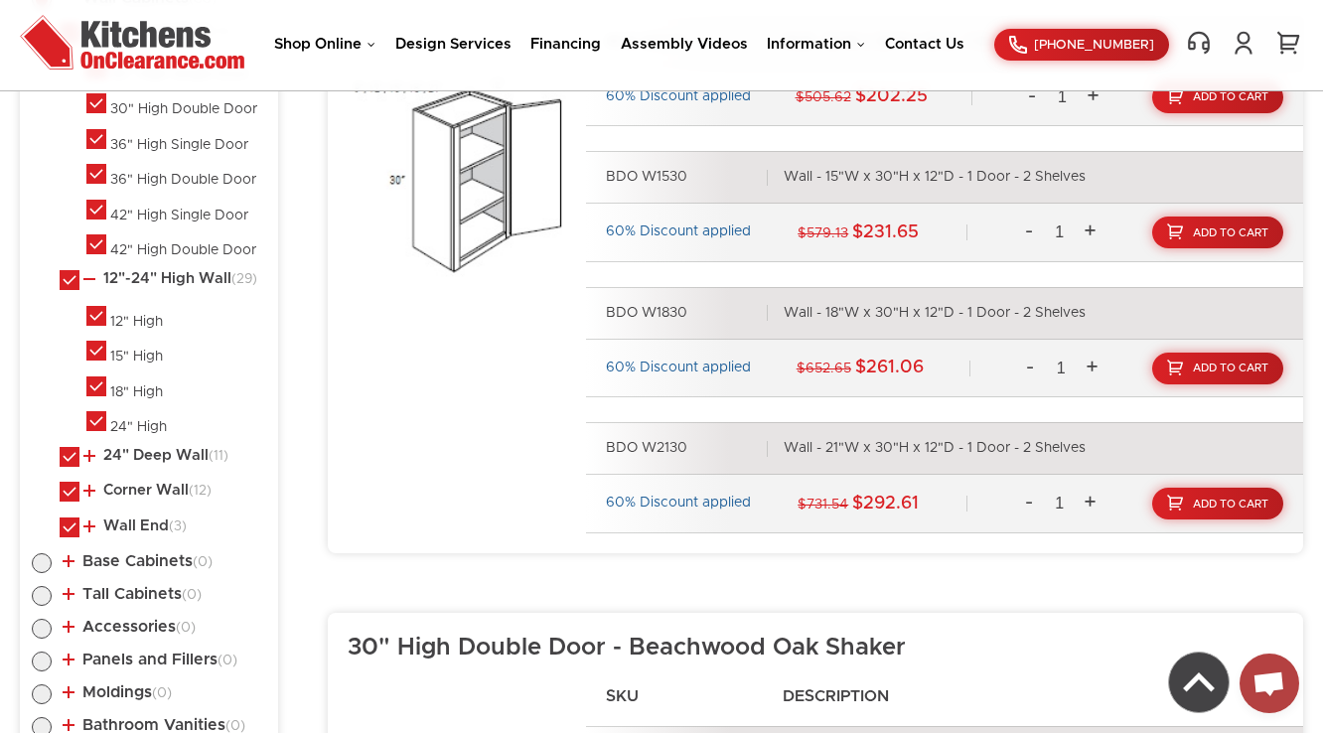
scroll to position [1247, 0]
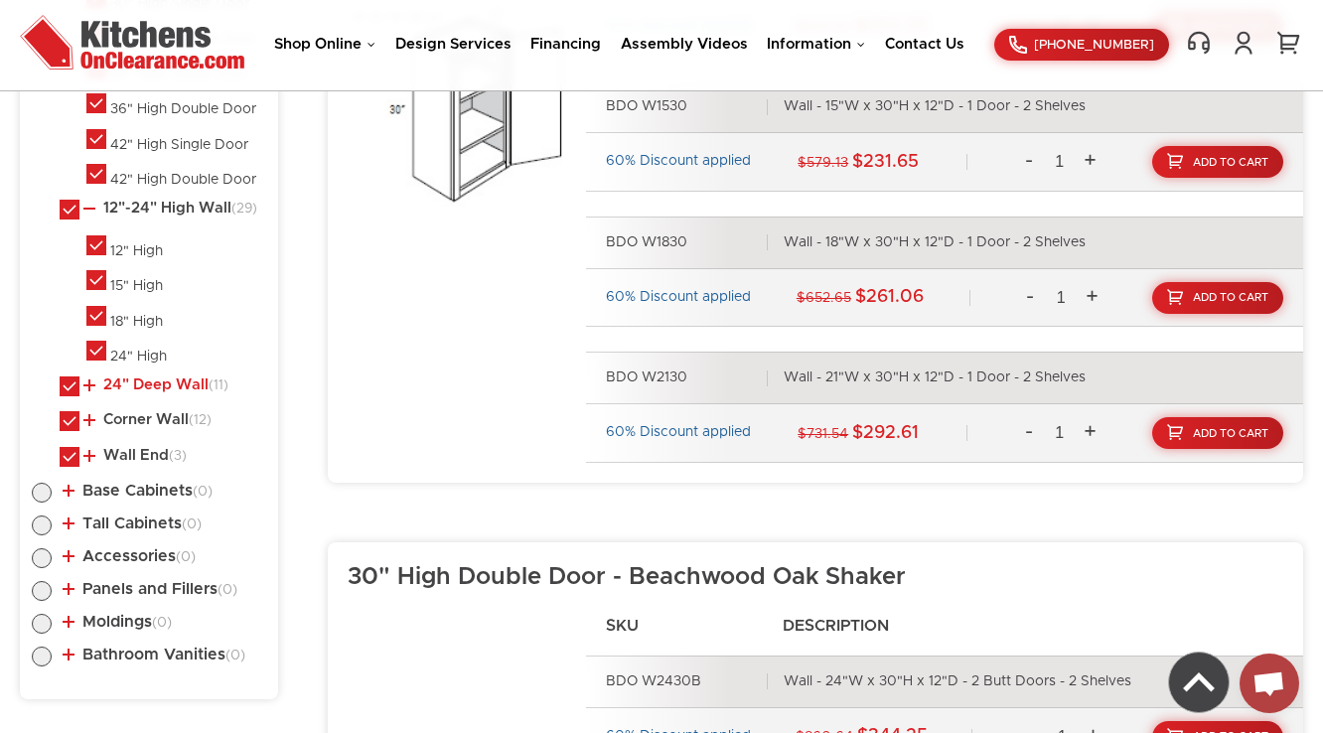
click at [121, 389] on link "24" Deep Wall (11)" at bounding box center [155, 385] width 145 height 16
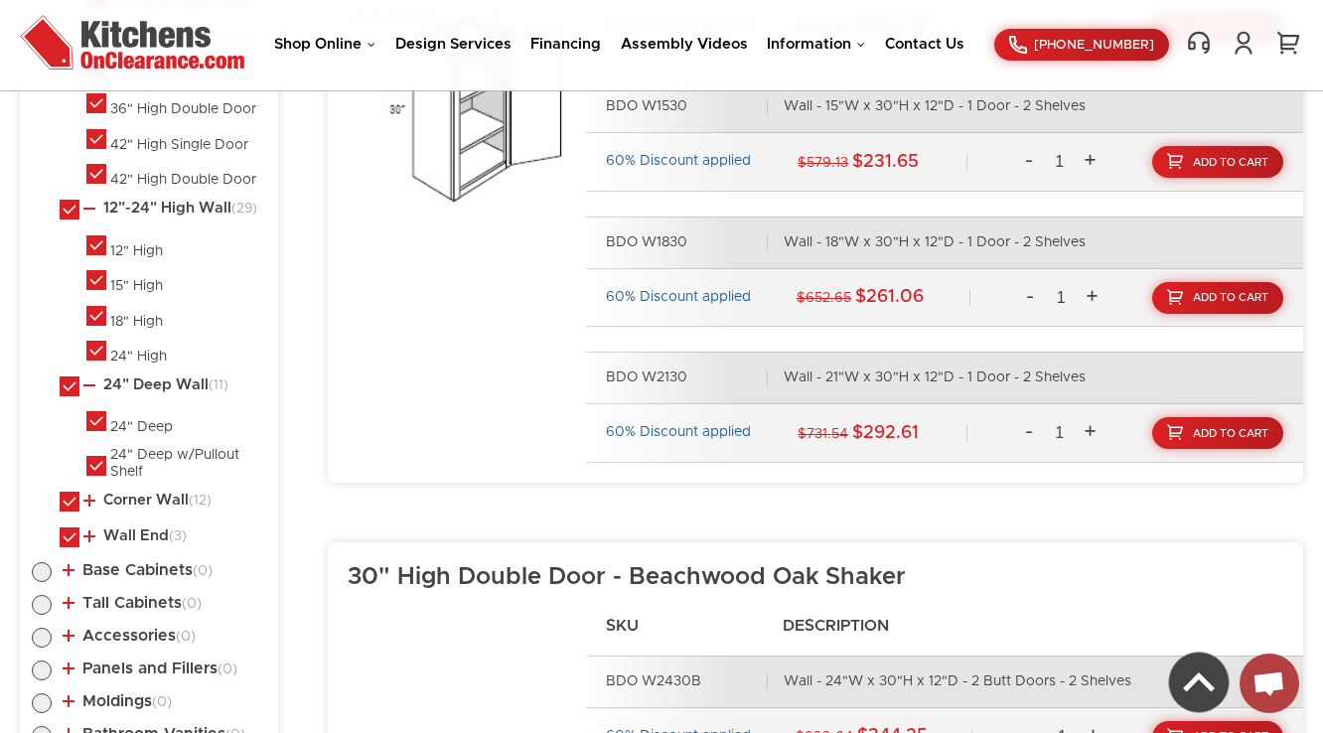
click at [153, 506] on li "Corner Wall (12) [GEOGRAPHIC_DATA] Wall Square Corner Cabinets" at bounding box center [163, 505] width 207 height 26
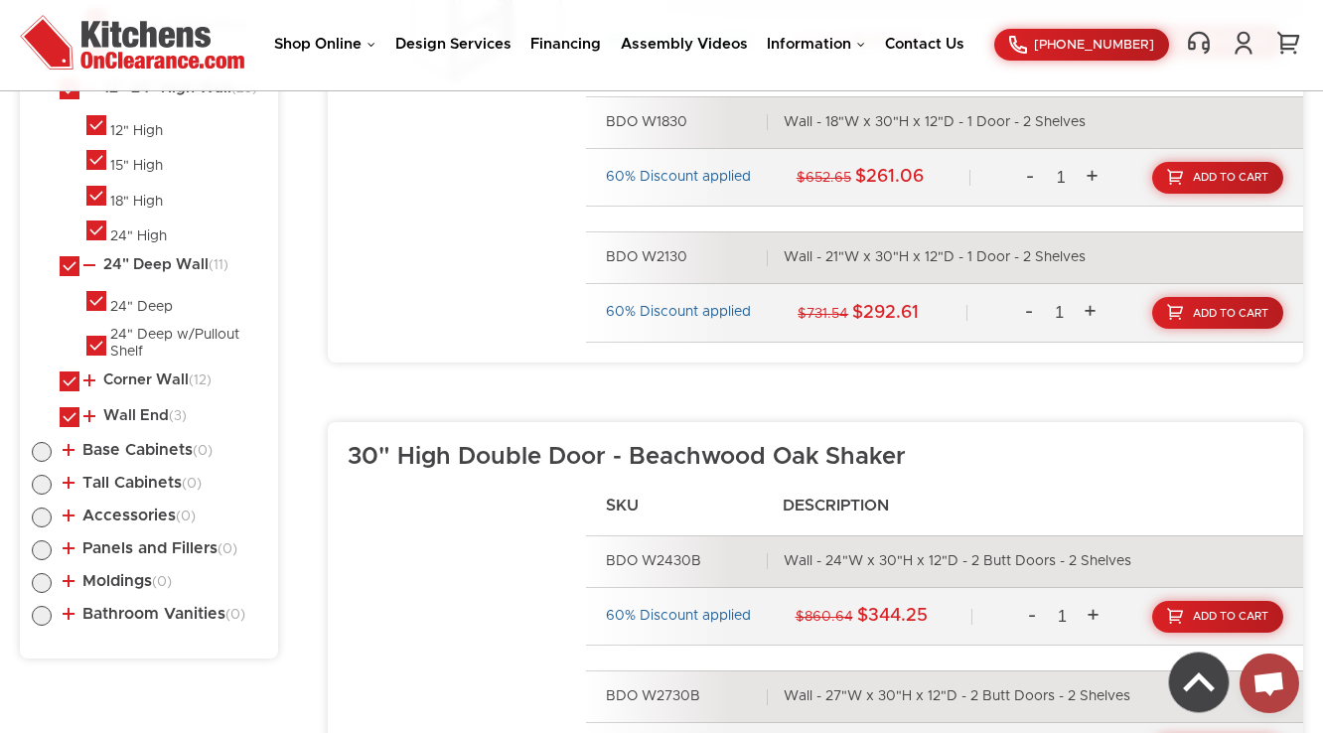
scroll to position [1485, 0]
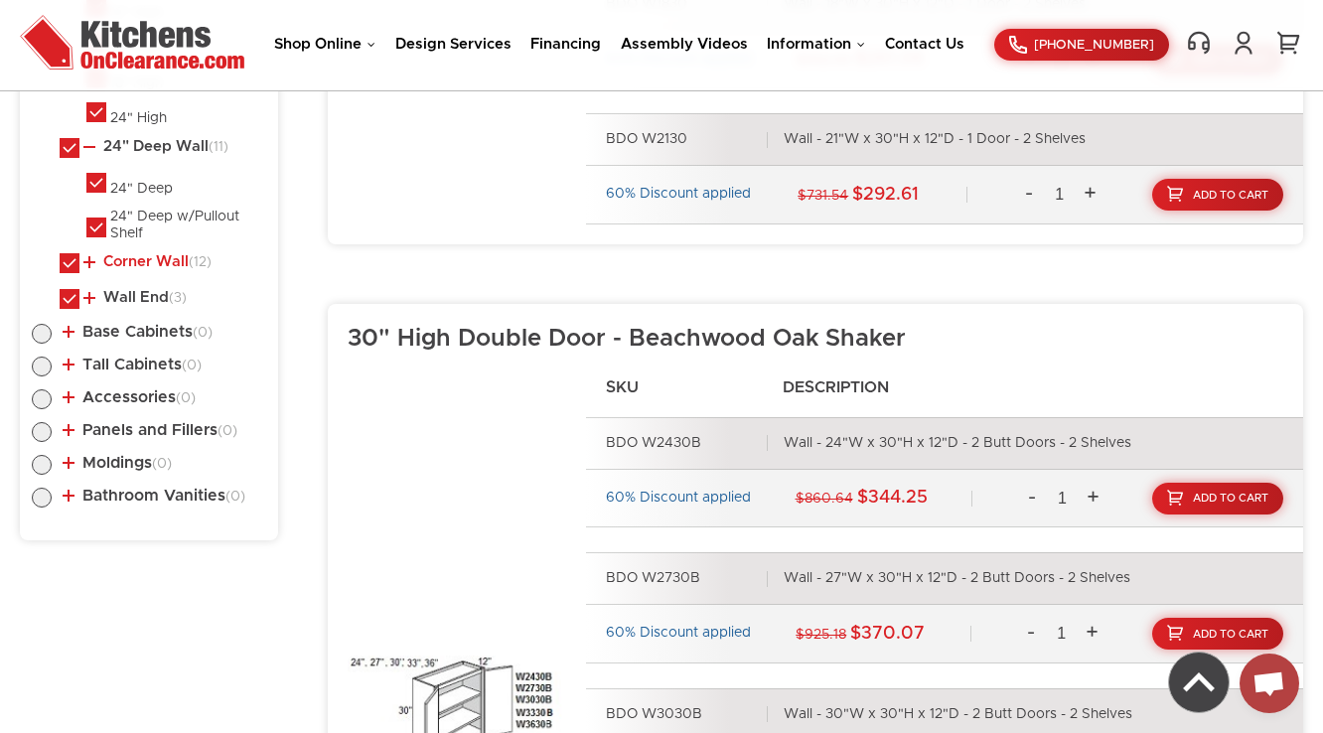
click at [146, 257] on link "Corner Wall (12)" at bounding box center [147, 262] width 128 height 16
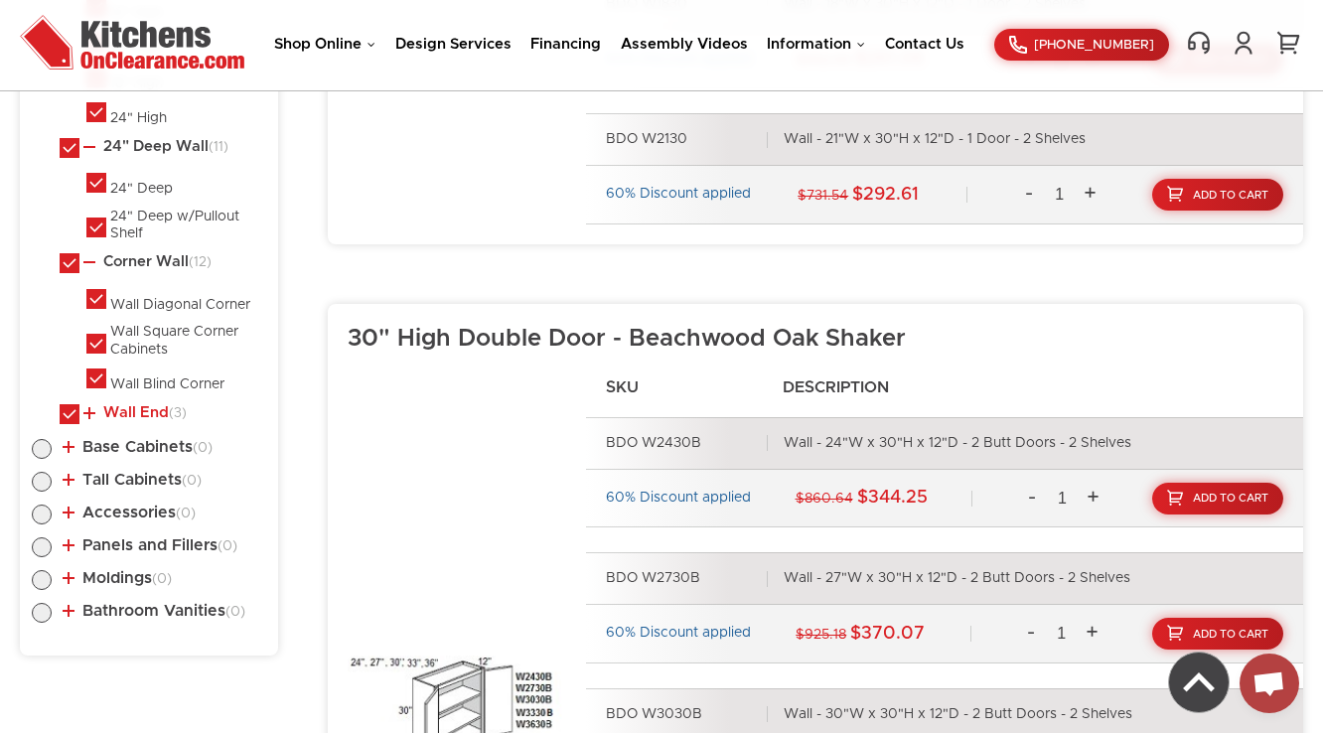
click at [138, 415] on link "Wall End (3)" at bounding box center [134, 413] width 103 height 16
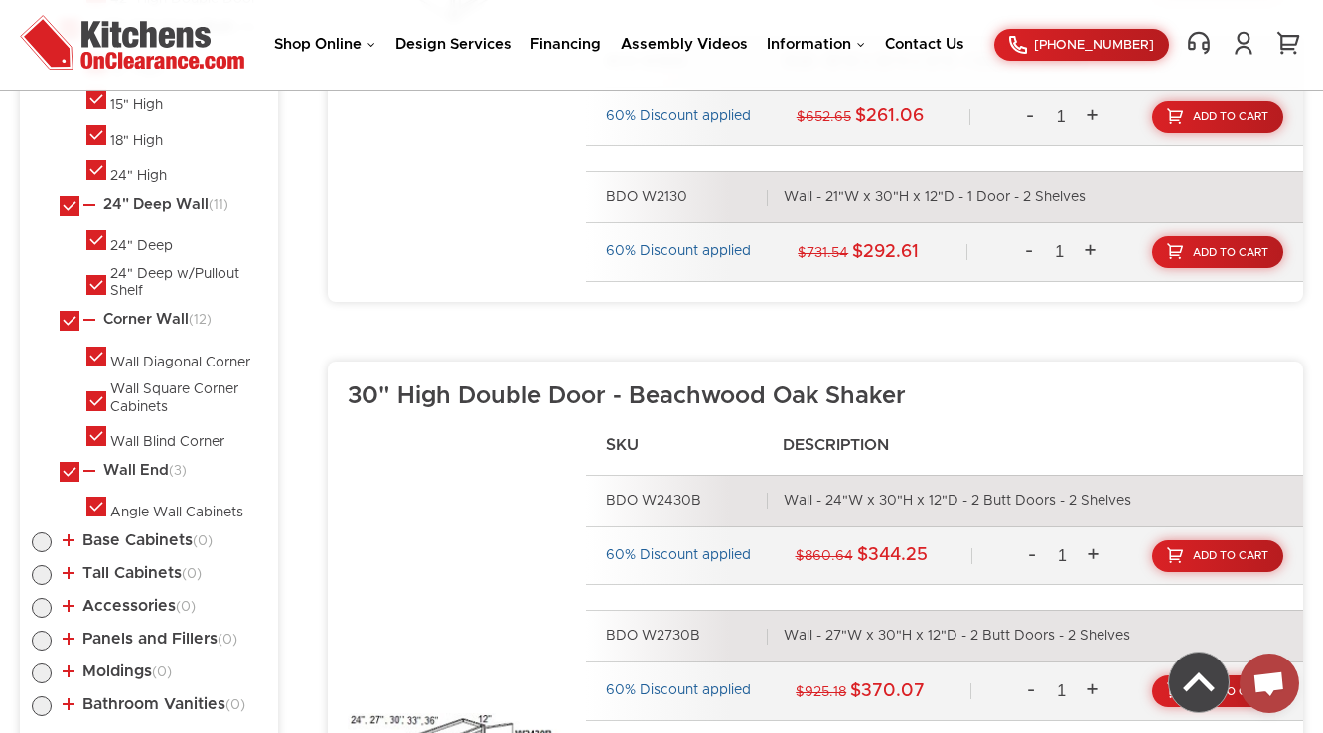
scroll to position [1406, 0]
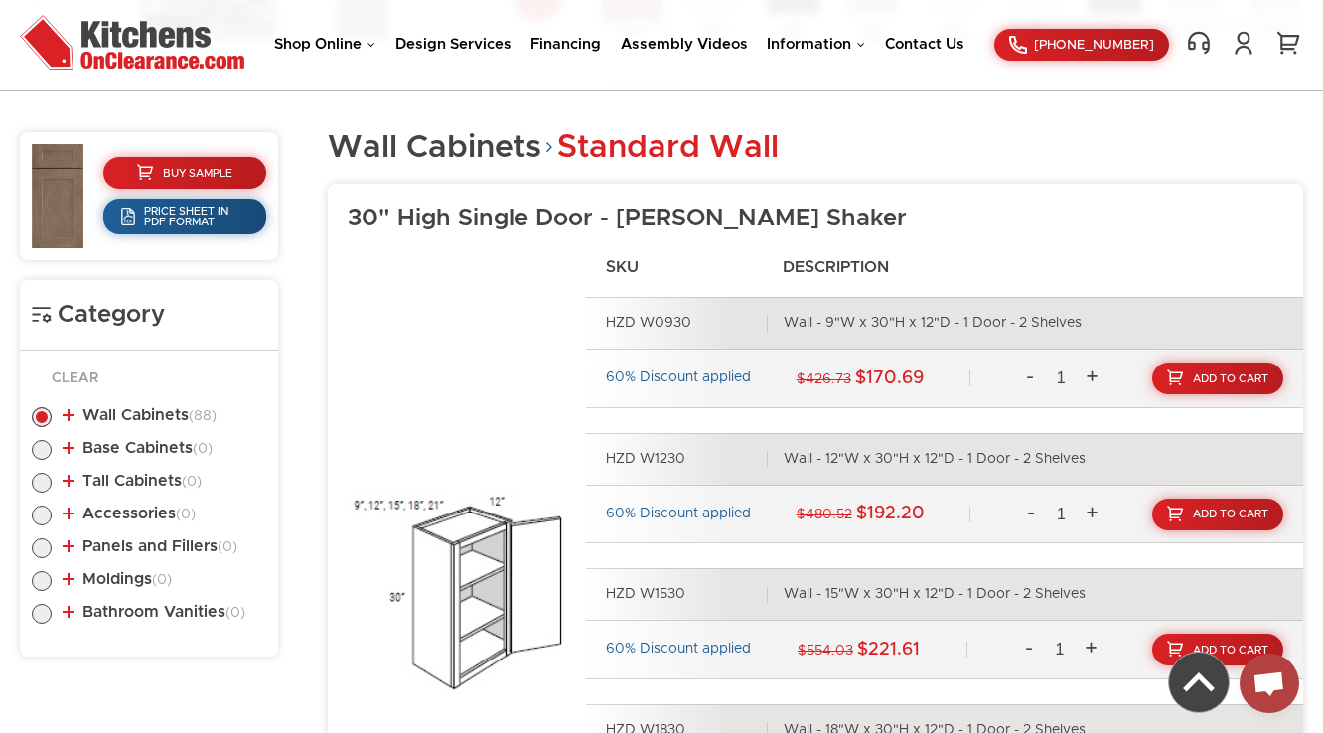
scroll to position [759, 0]
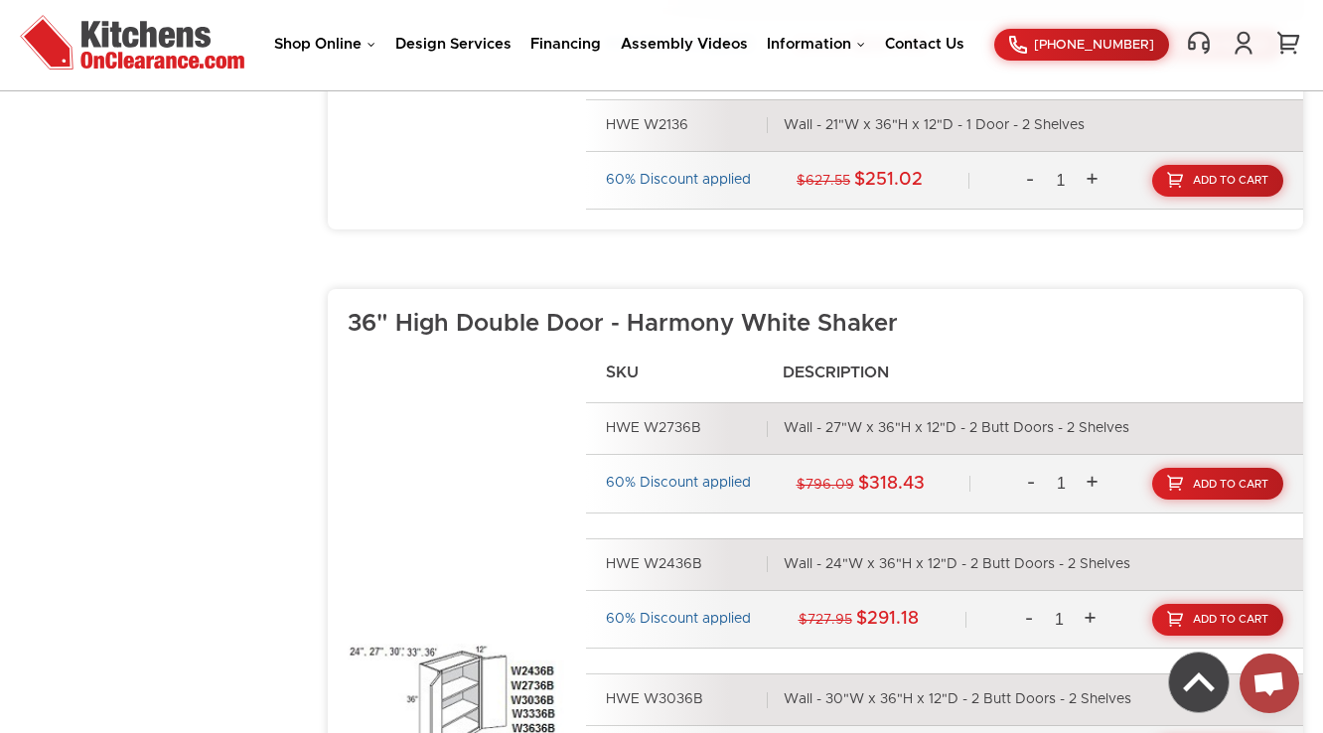
scroll to position [3461, 0]
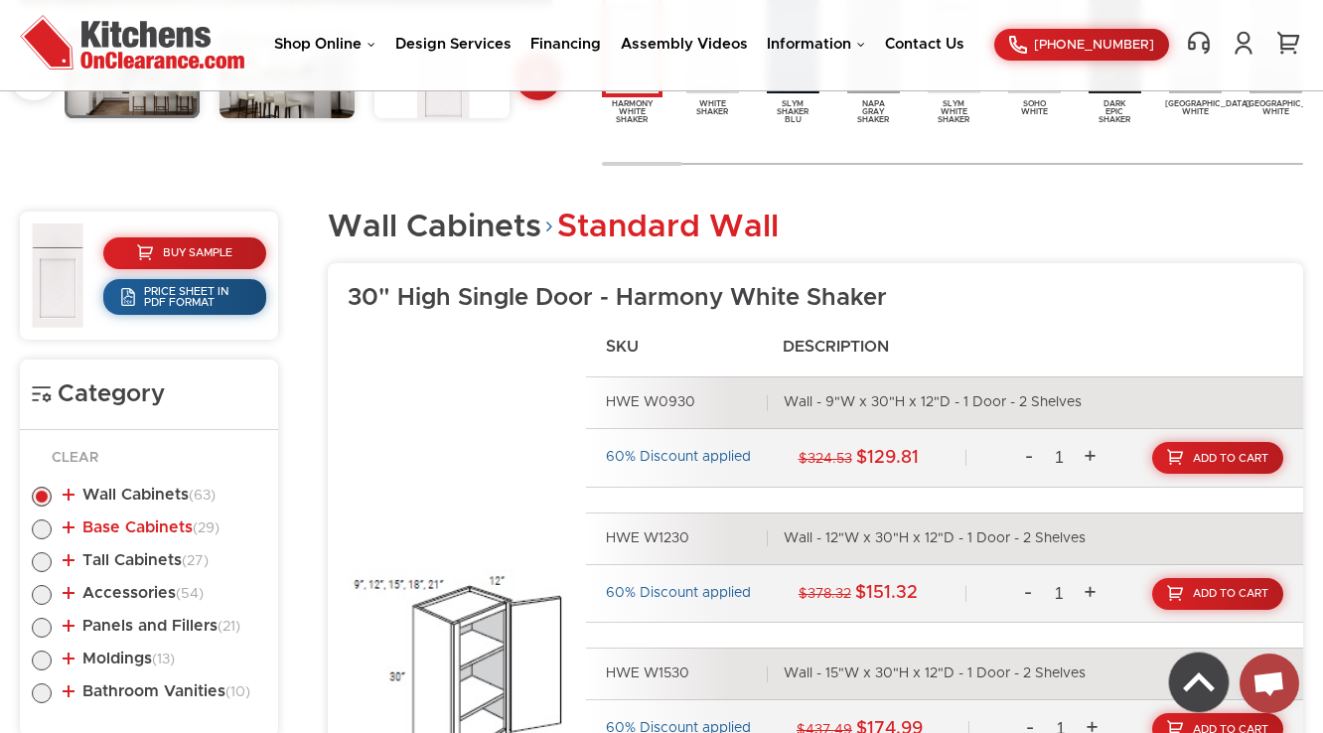
click at [111, 528] on link "Base Cabinets (29)" at bounding box center [141, 527] width 157 height 16
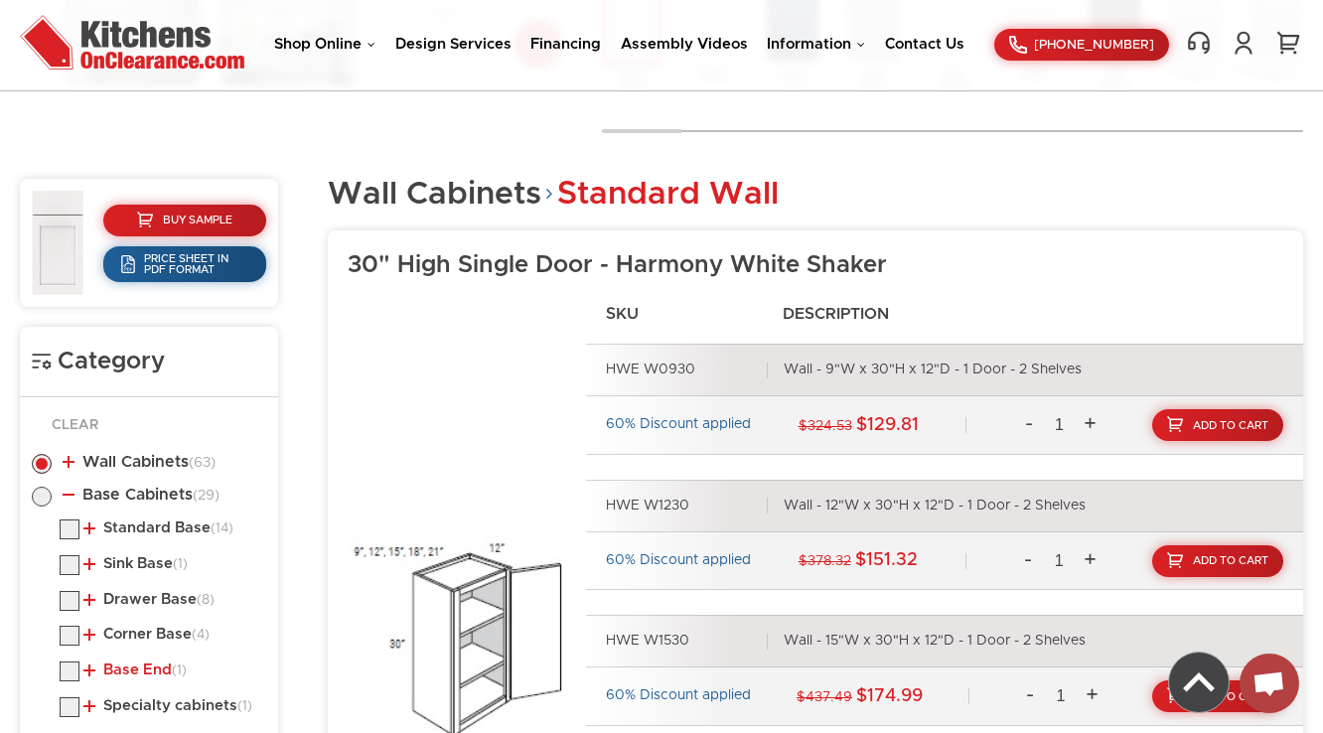
scroll to position [1077, 0]
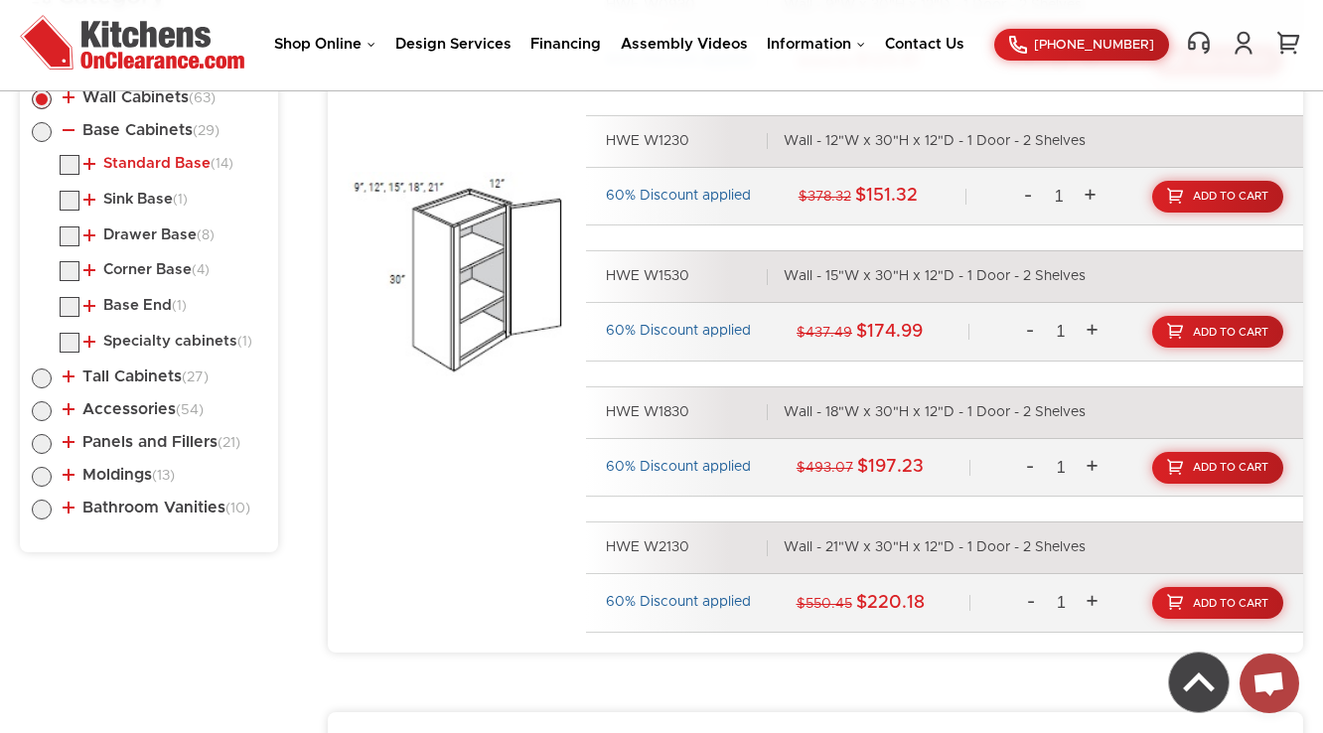
click at [168, 158] on link "Standard Base (14)" at bounding box center [158, 164] width 150 height 16
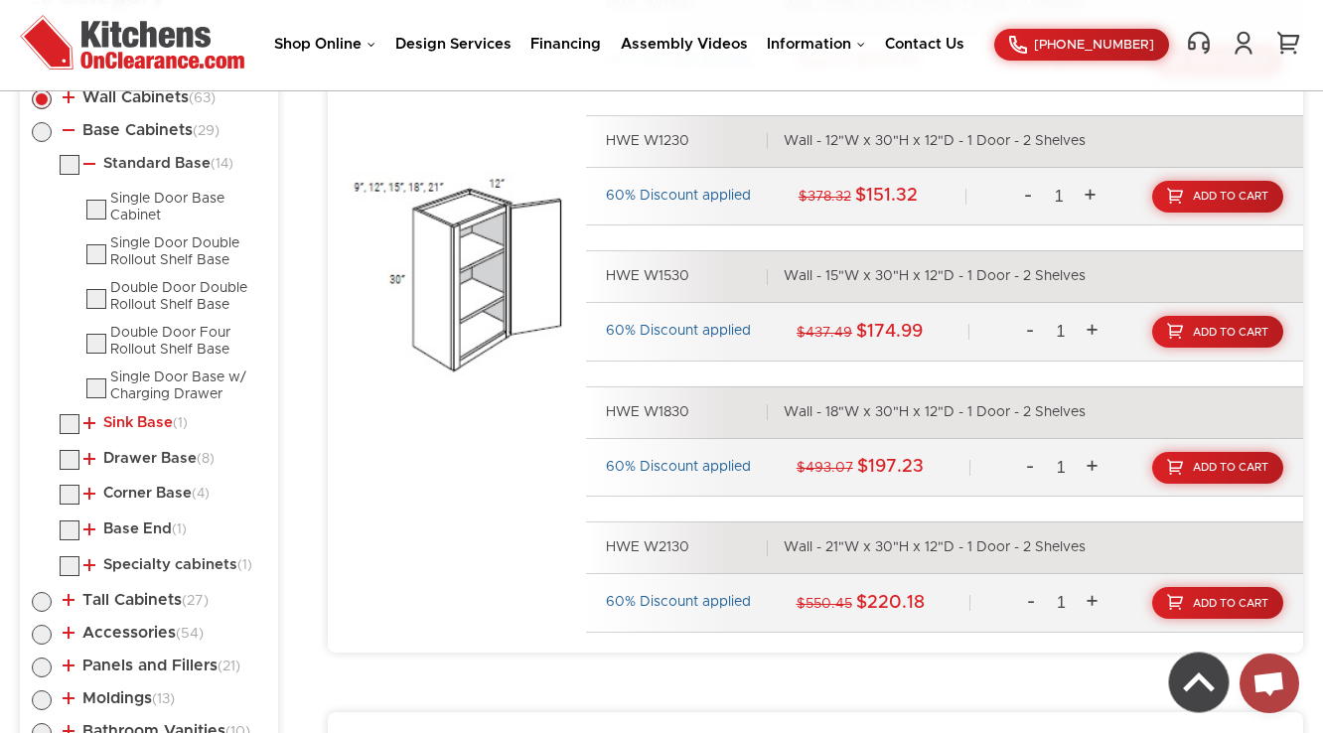
click at [154, 420] on link "Sink Base (1)" at bounding box center [135, 423] width 104 height 16
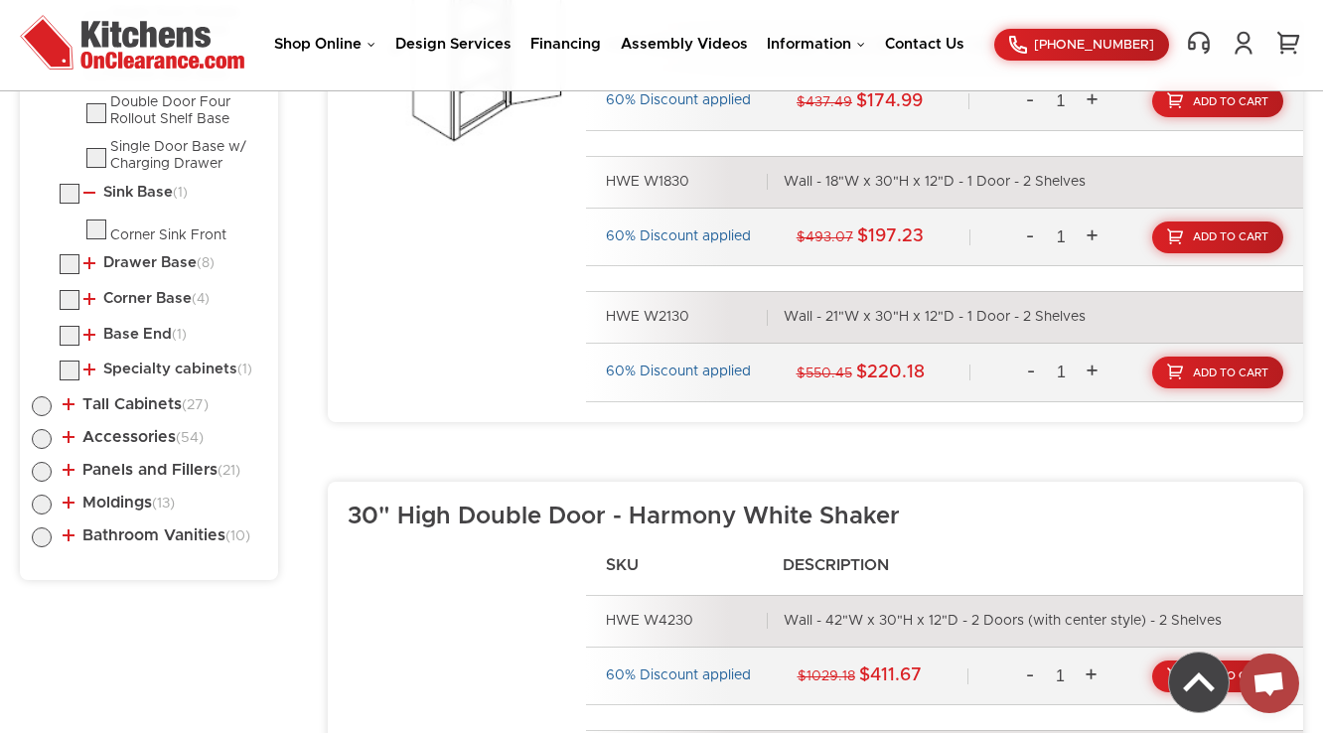
scroll to position [1315, 0]
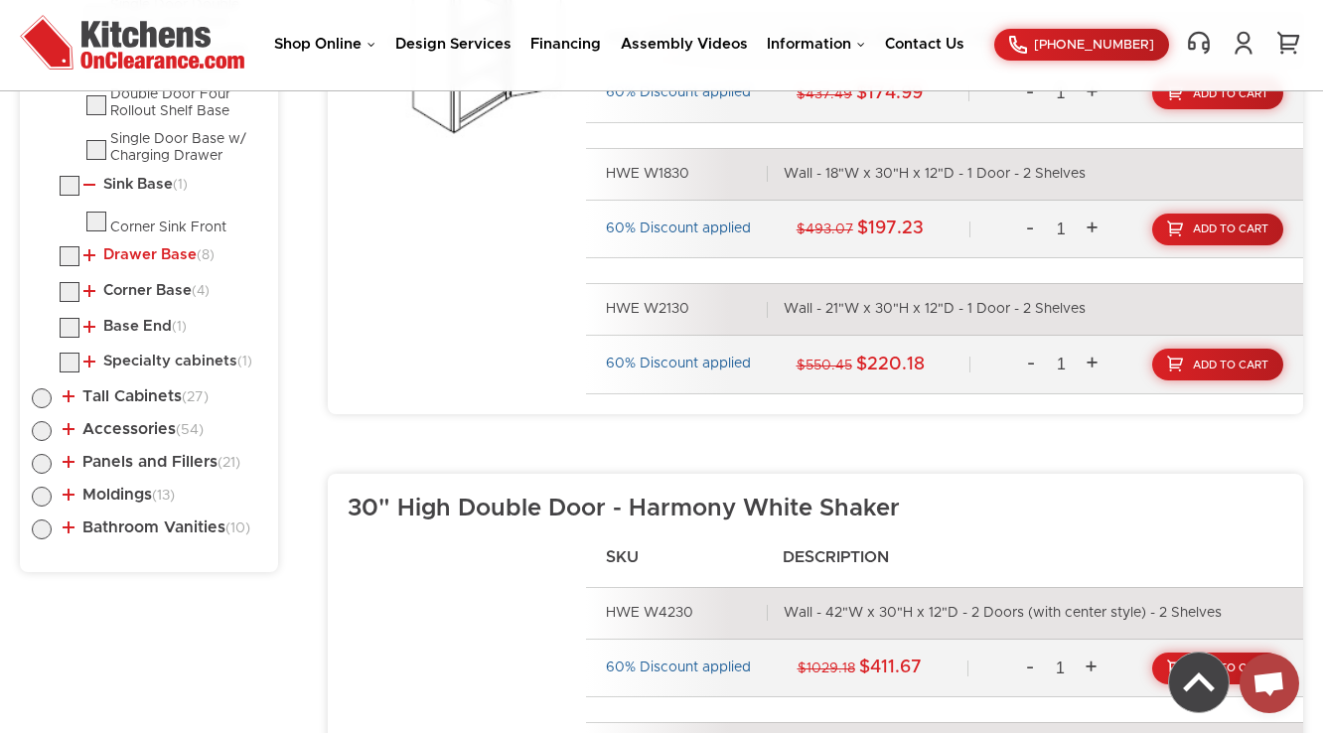
click at [170, 247] on link "Drawer Base (8)" at bounding box center [148, 255] width 131 height 16
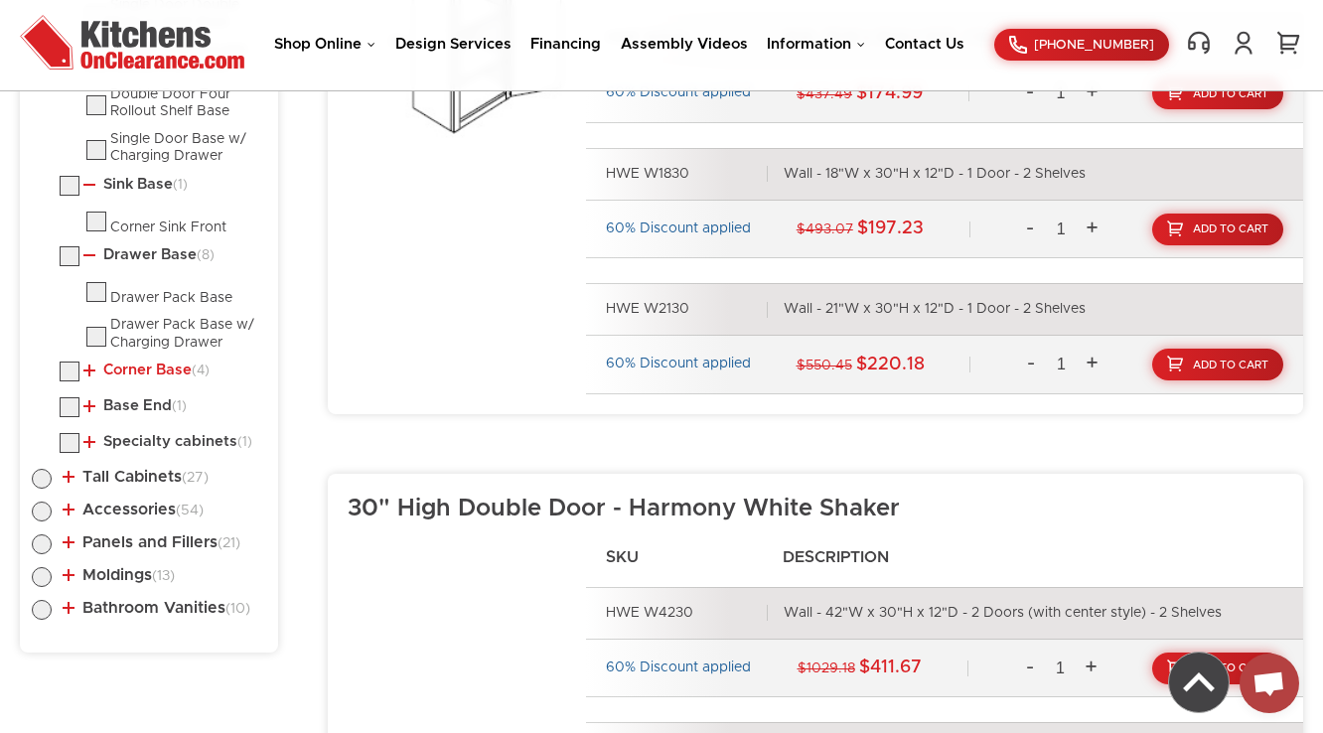
click at [131, 363] on link "Corner Base (4)" at bounding box center [146, 371] width 126 height 16
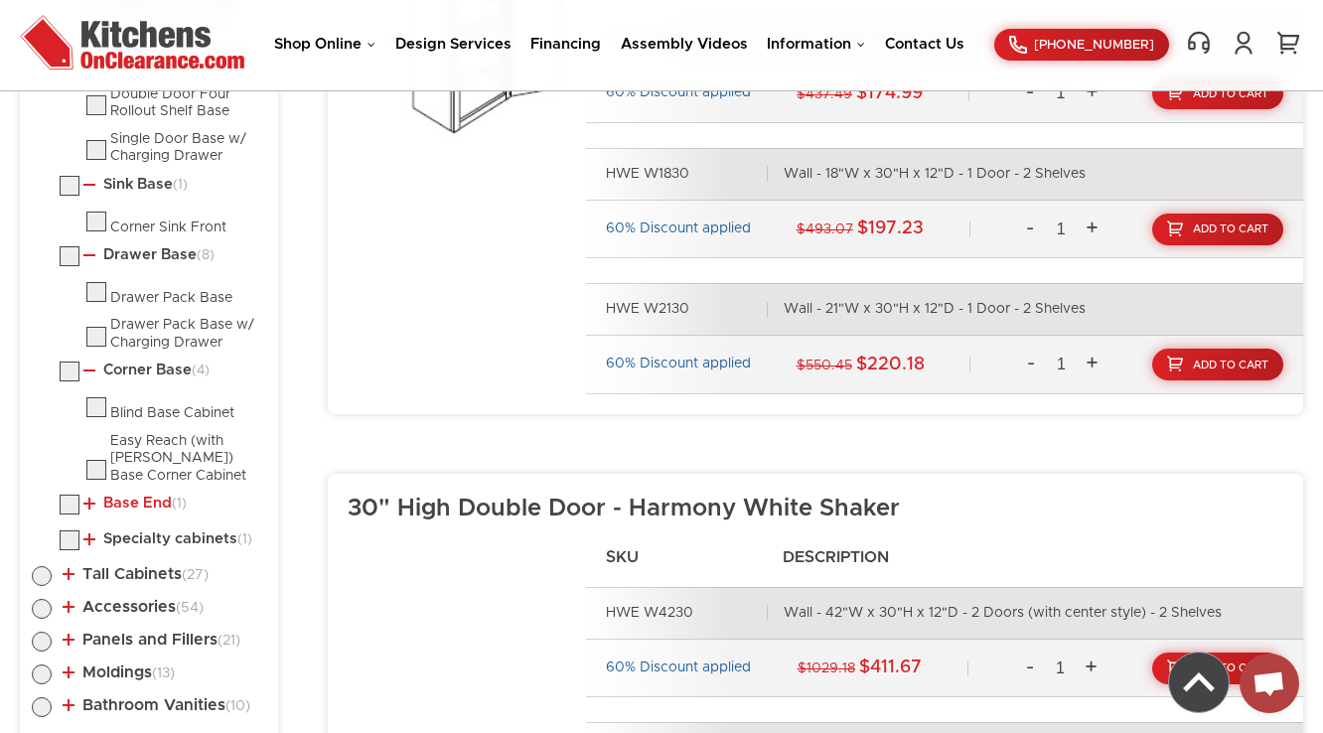
click at [143, 501] on link "Base End (1)" at bounding box center [134, 504] width 103 height 16
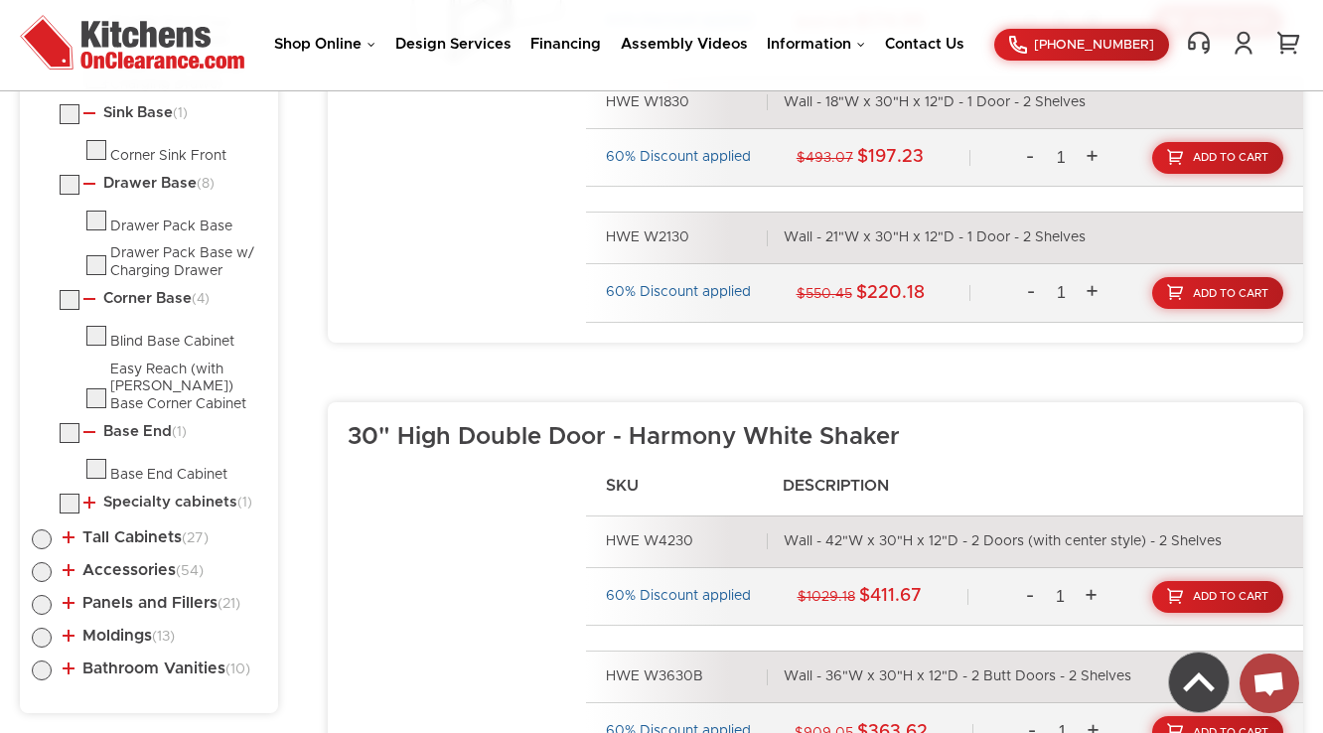
scroll to position [1474, 0]
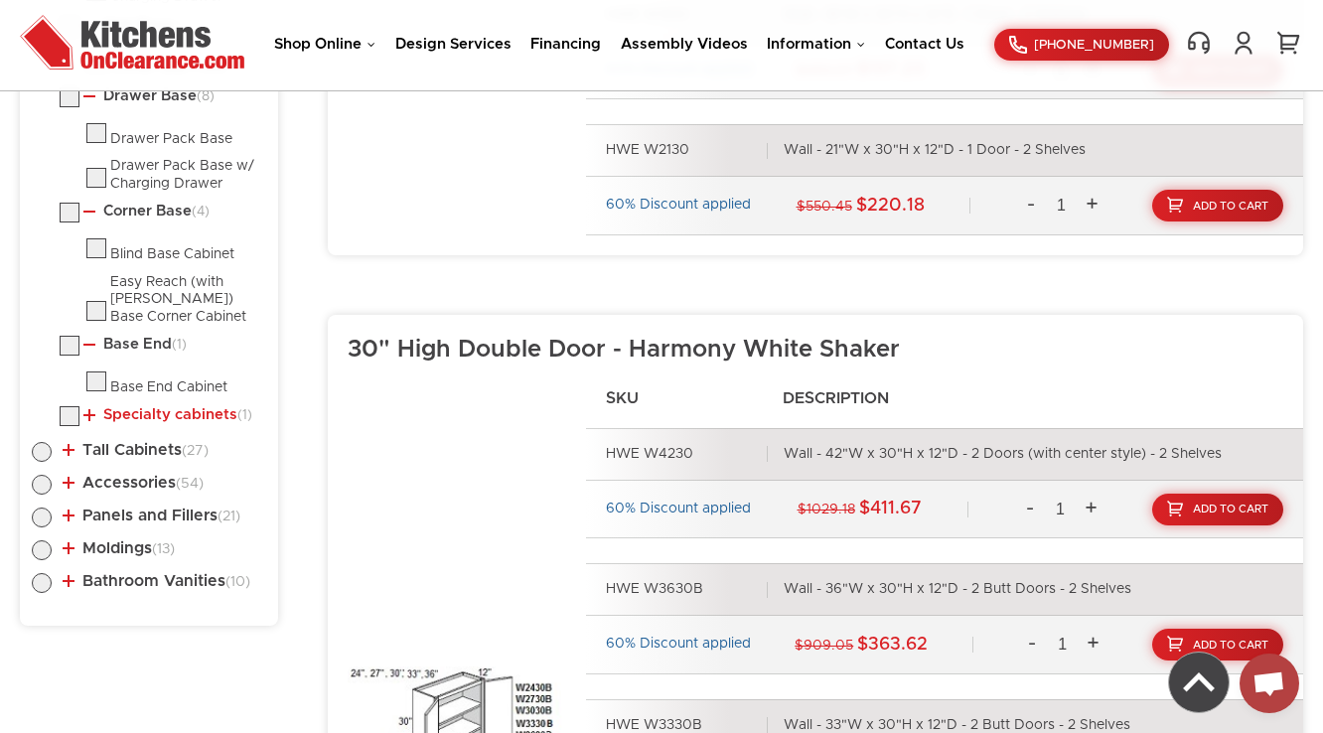
click at [167, 412] on link "Specialty cabinets (1)" at bounding box center [167, 415] width 169 height 16
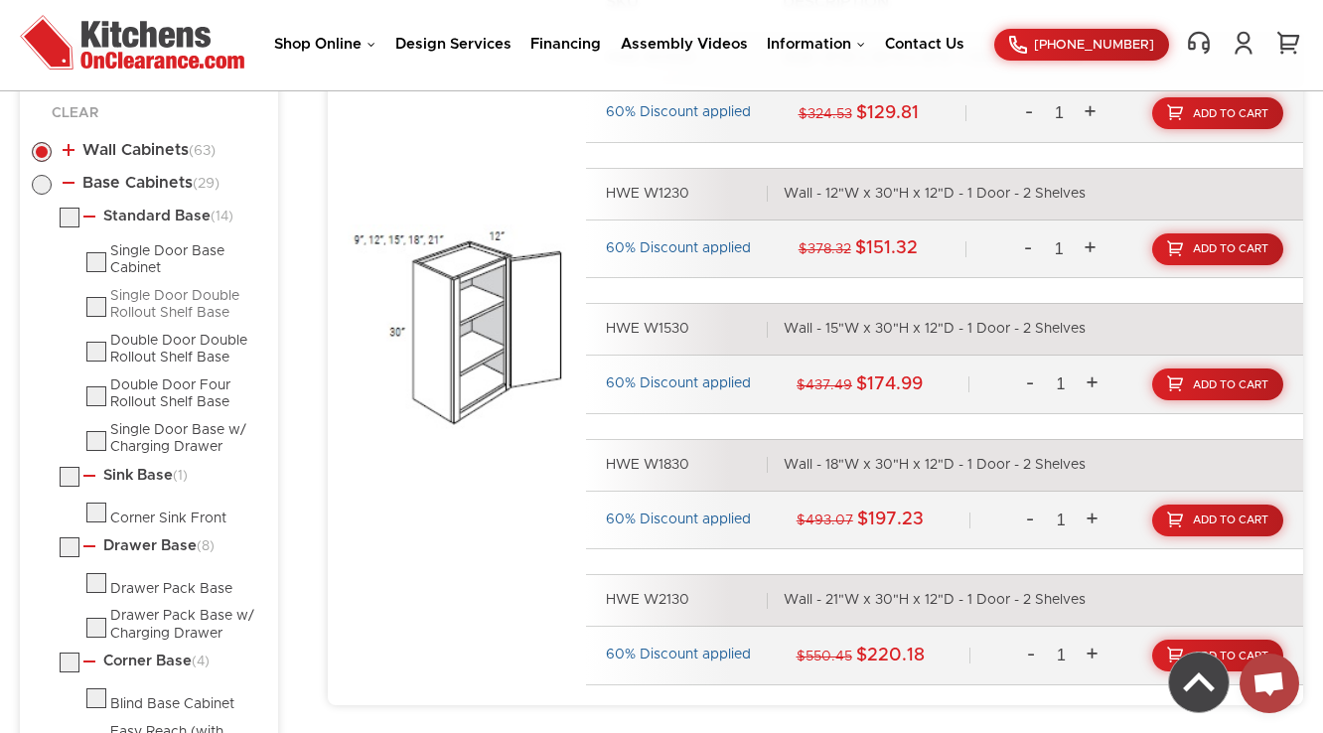
scroll to position [1040, 0]
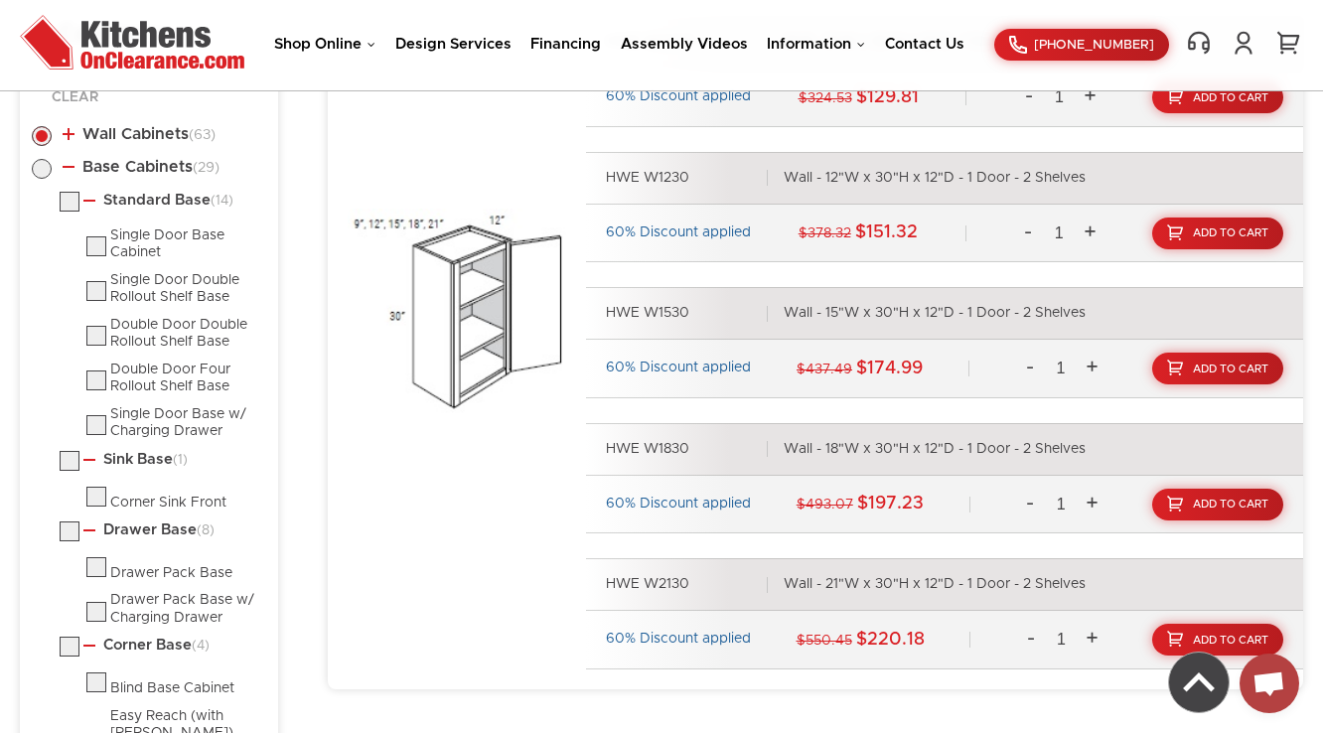
click at [0, 0] on div at bounding box center [0, 0] width 0 height 0
click at [87, 298] on label at bounding box center [96, 297] width 20 height 14
checkbox input "true"
radio input "false"
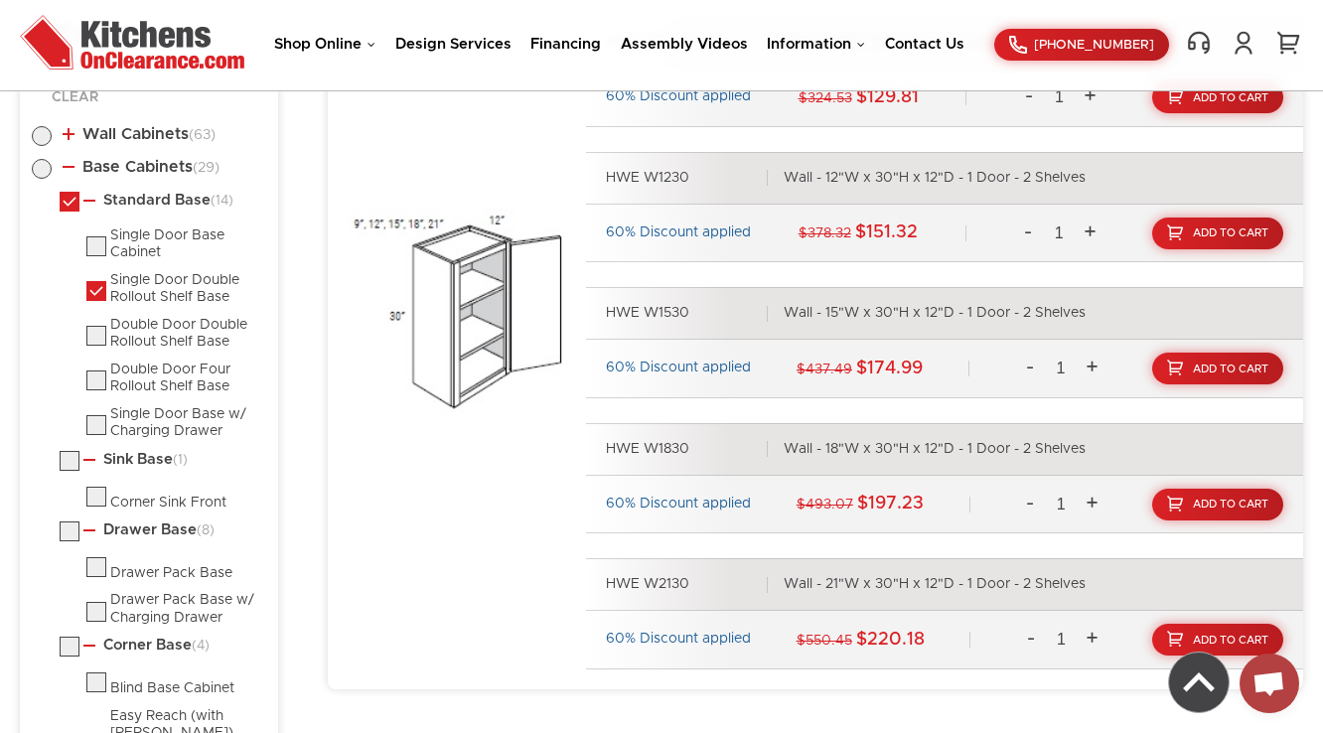
radio input "true"
checkbox input "true"
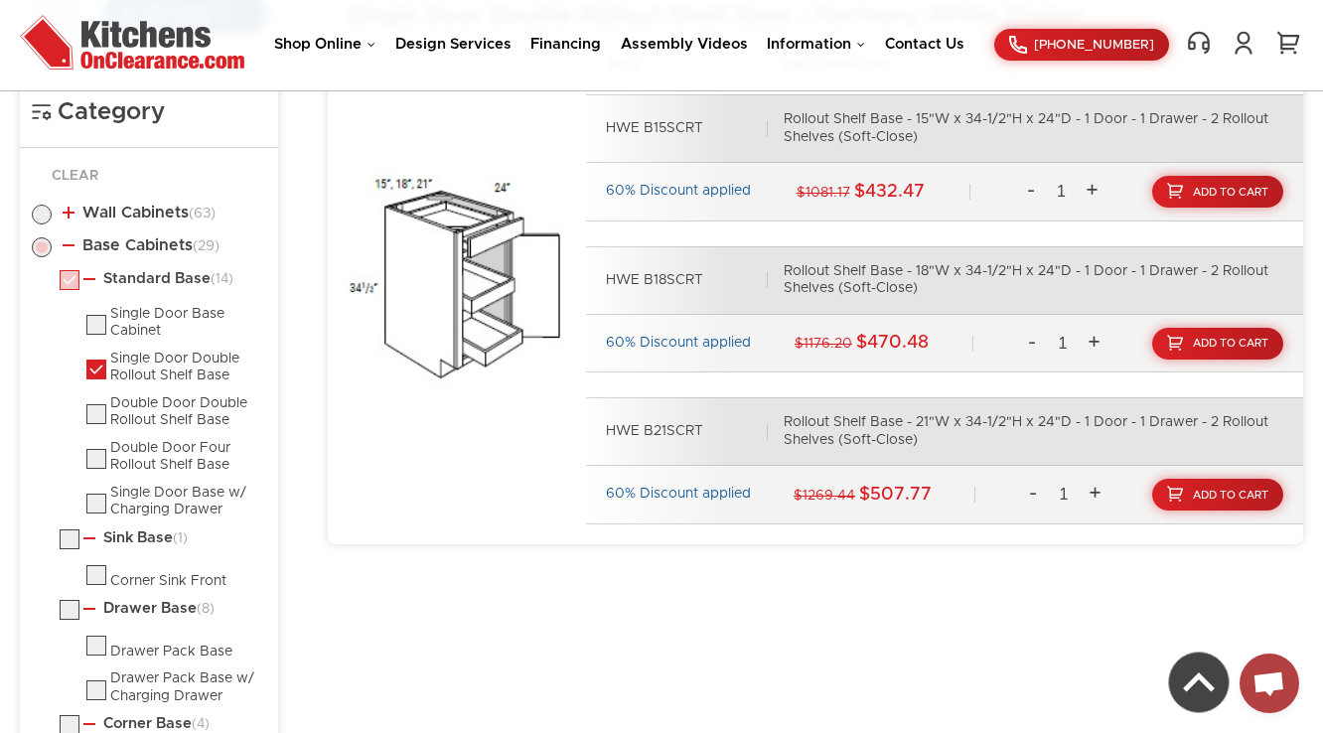
scroll to position [961, 0]
click at [97, 370] on label at bounding box center [96, 377] width 20 height 14
checkbox input "false"
radio input "false"
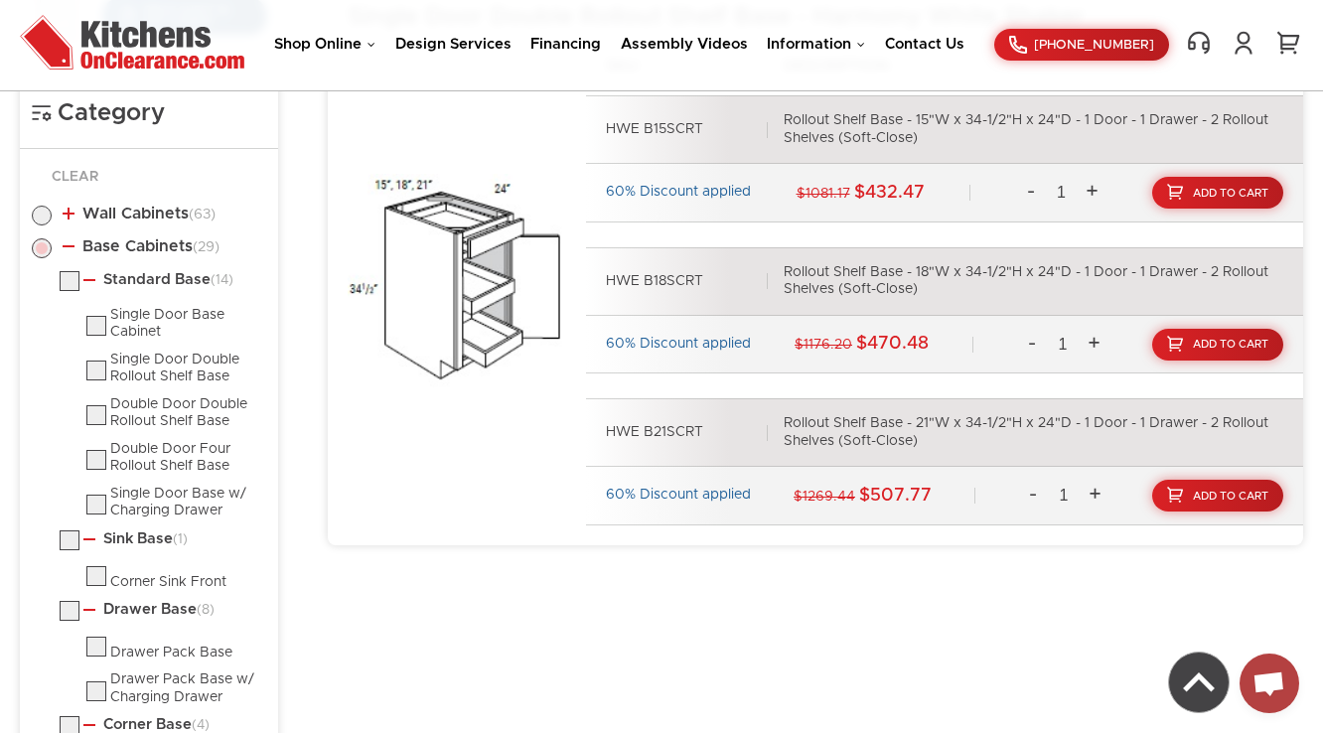
checkbox input "false"
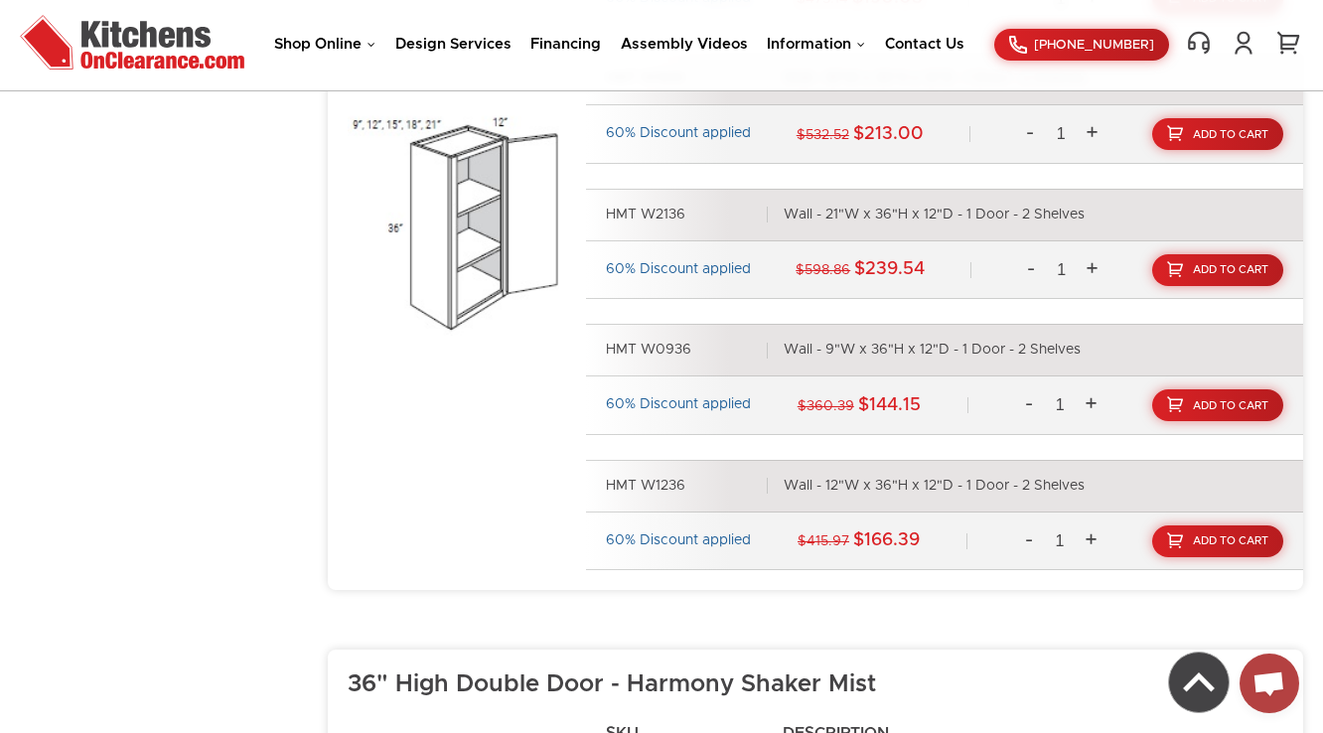
scroll to position [3154, 0]
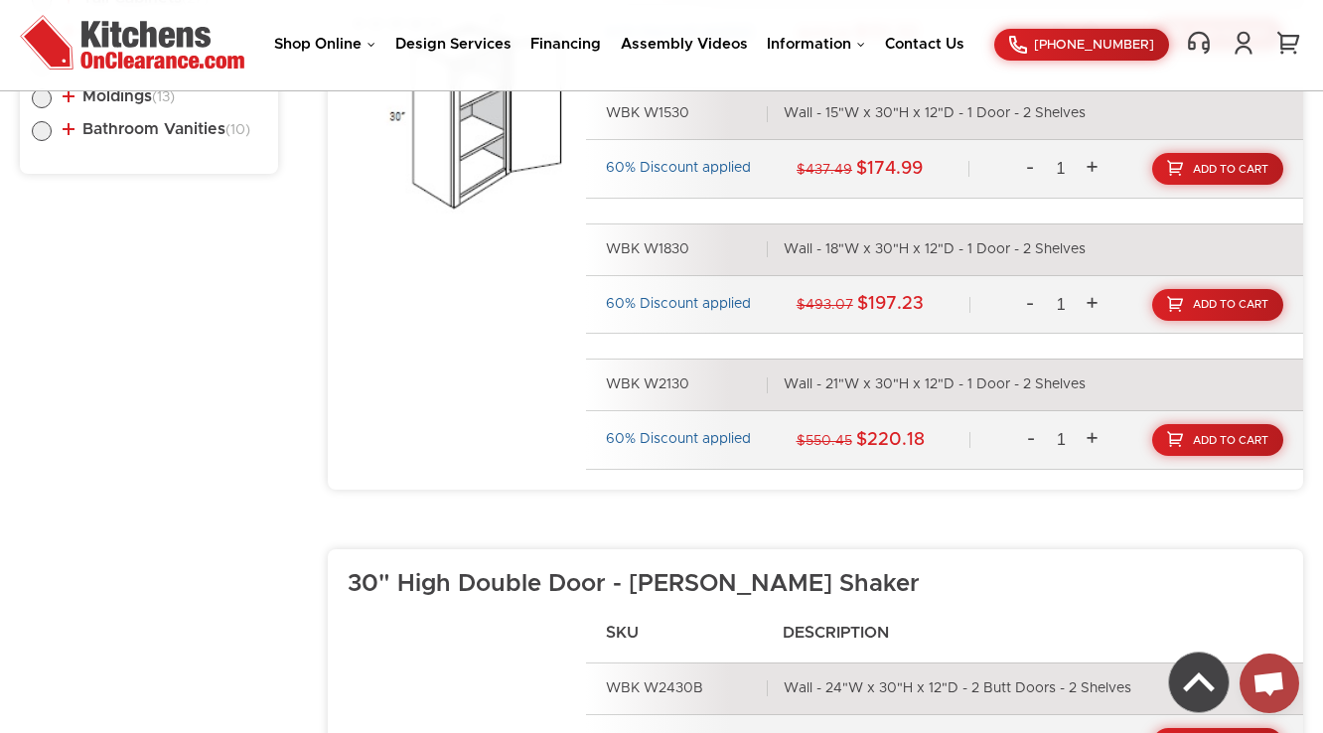
scroll to position [827, 0]
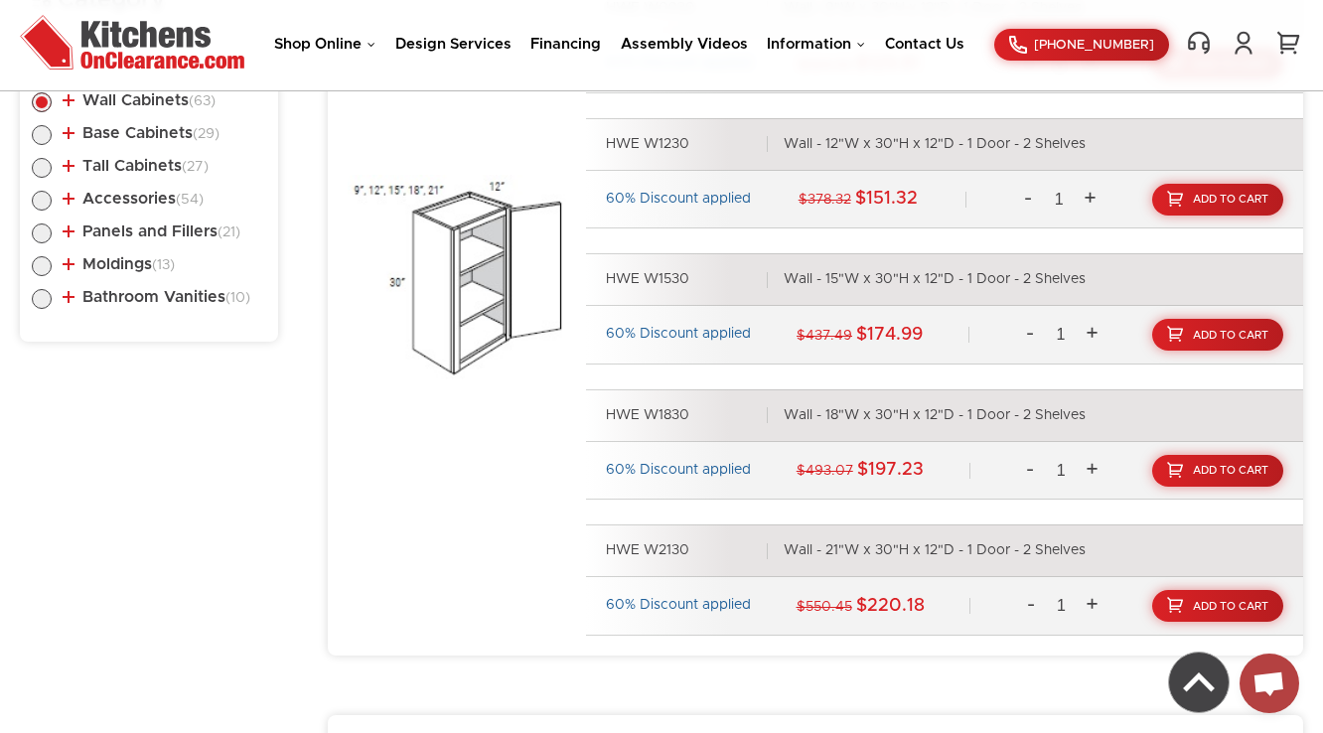
scroll to position [751, 0]
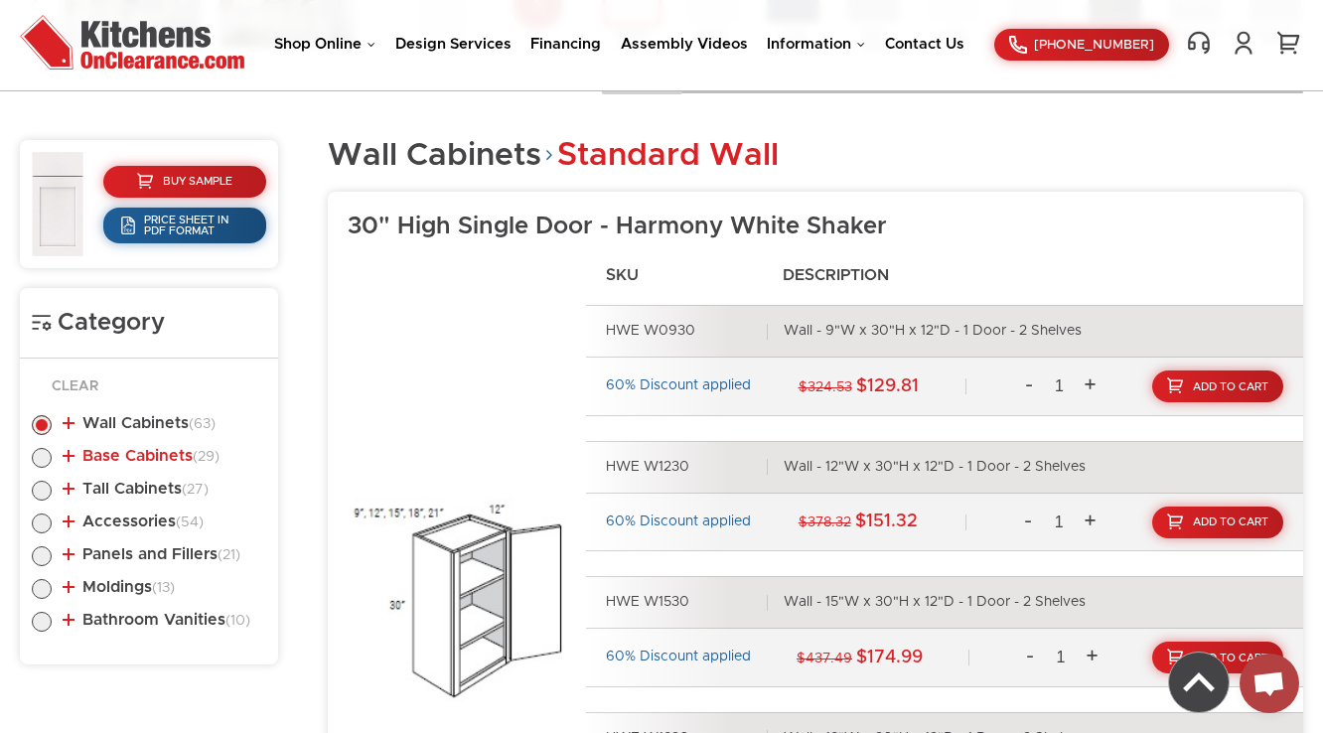
click at [118, 455] on link "Base Cabinets (29)" at bounding box center [141, 456] width 157 height 16
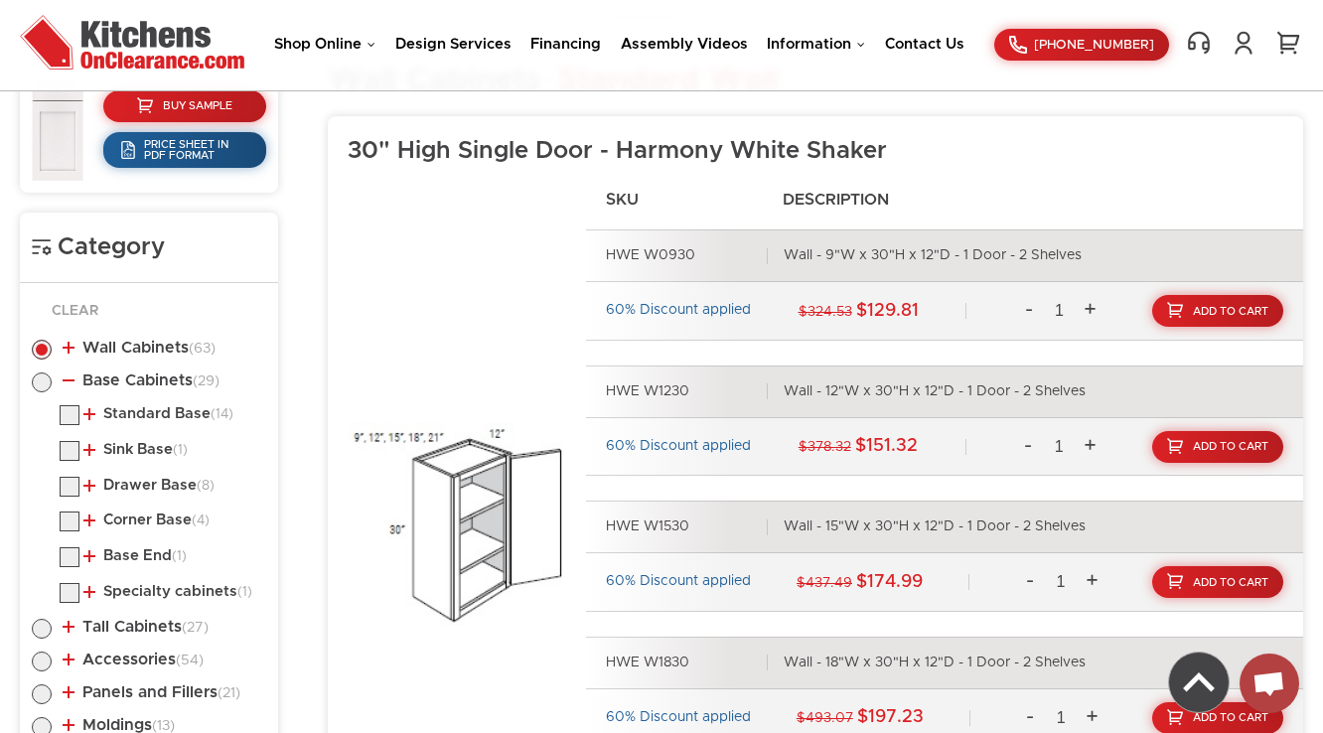
scroll to position [830, 0]
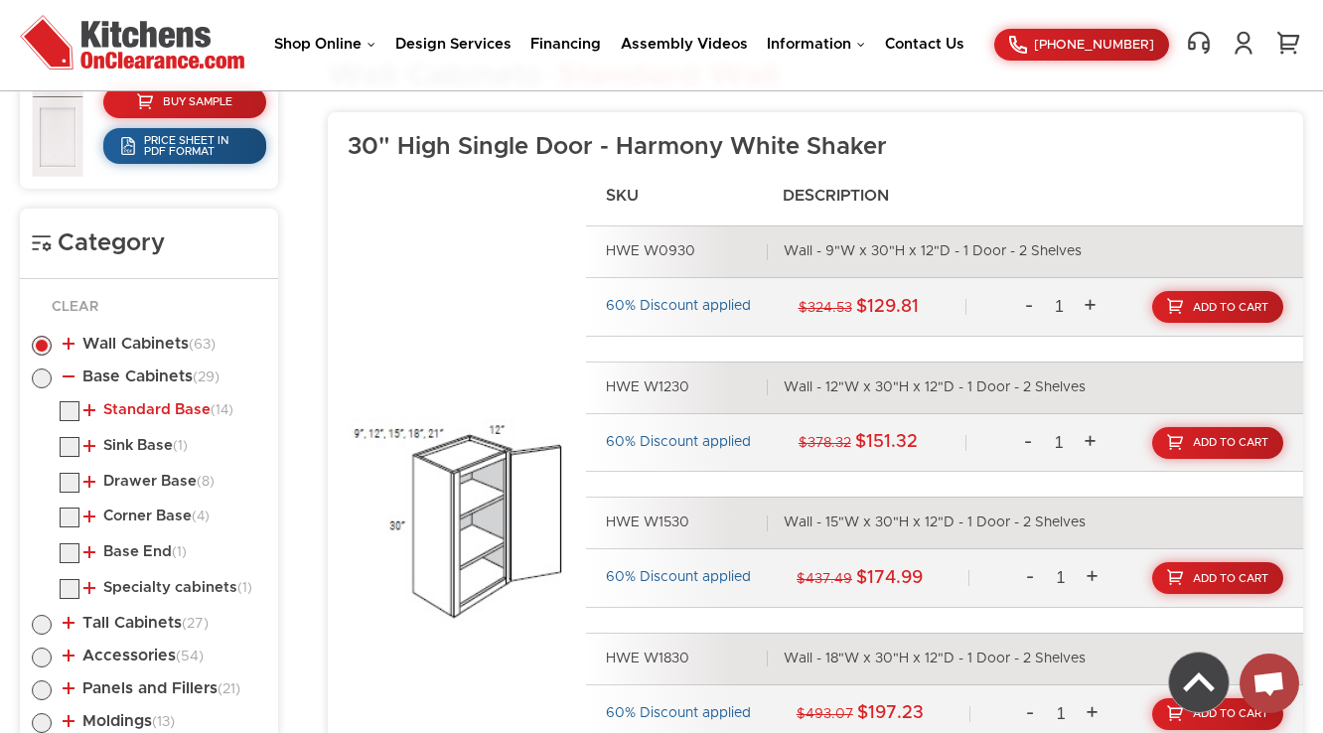
click at [155, 410] on link "Standard Base (14)" at bounding box center [158, 410] width 150 height 16
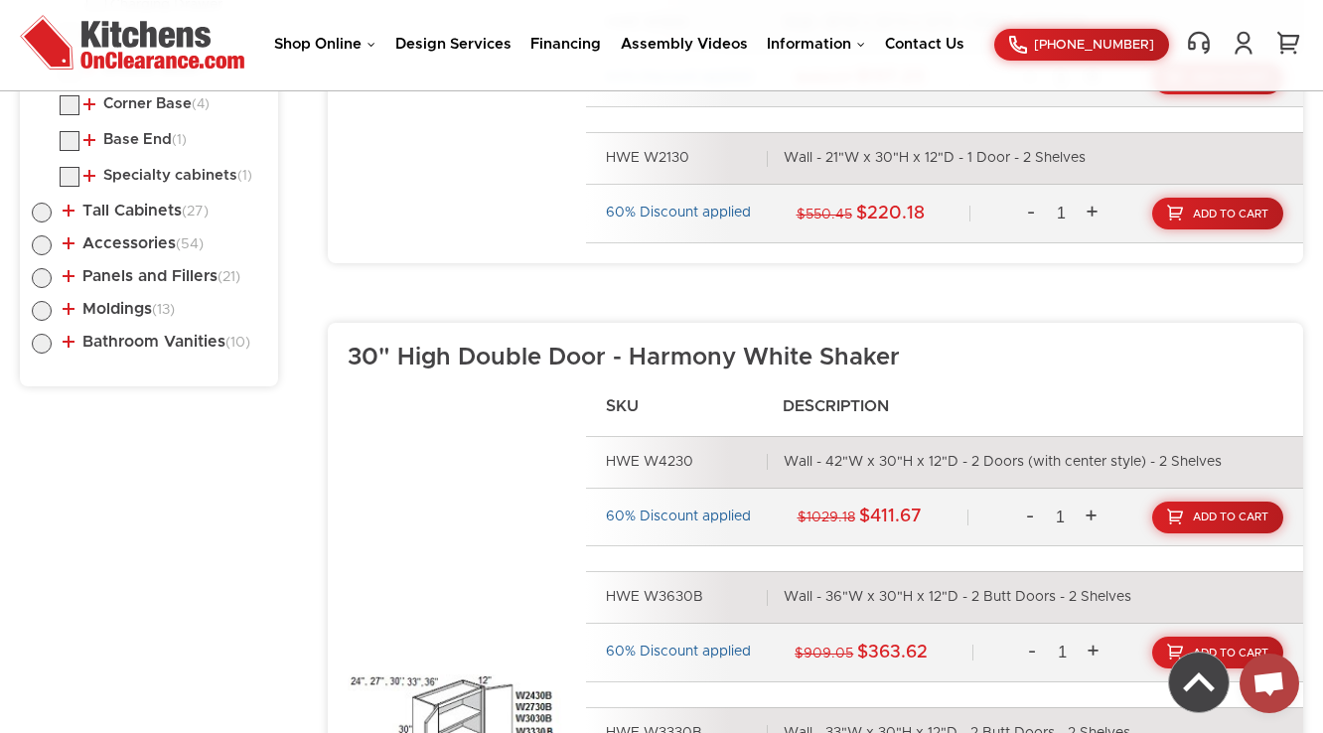
scroll to position [1069, 0]
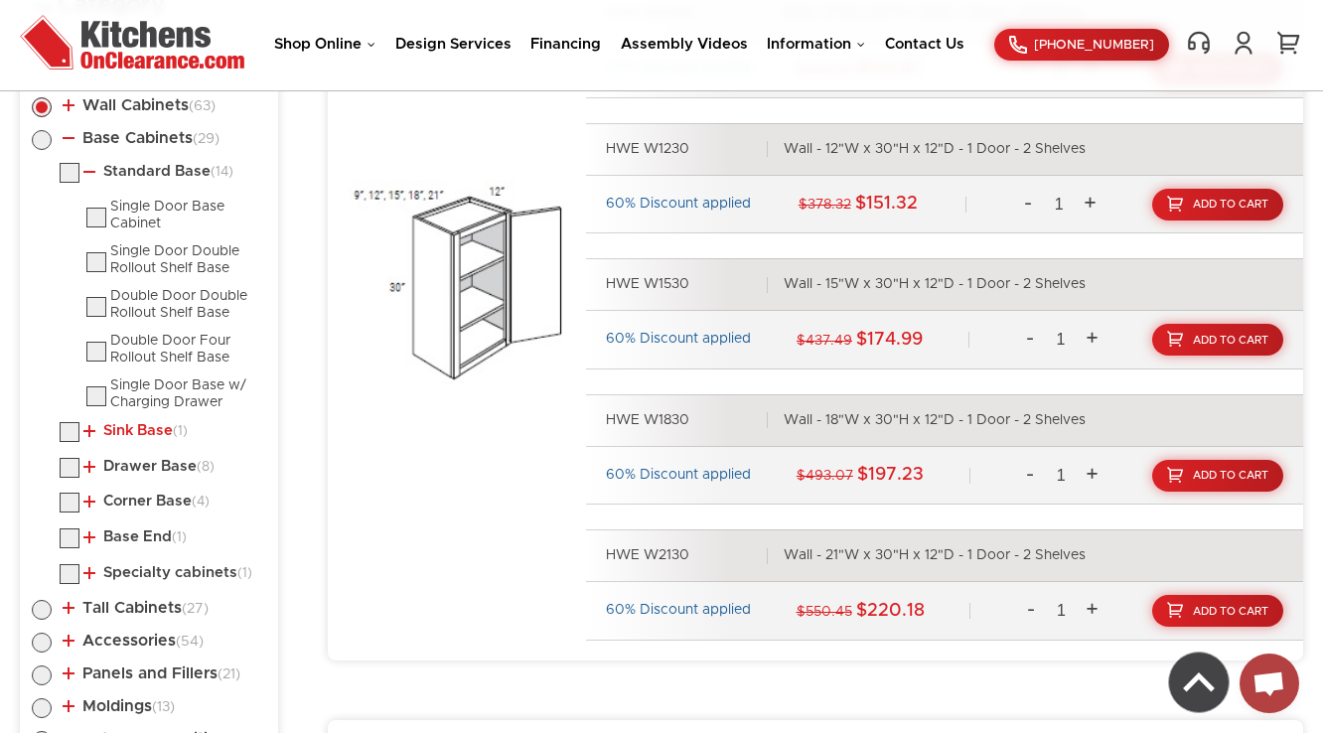
click at [112, 424] on link "Sink Base (1)" at bounding box center [135, 431] width 104 height 16
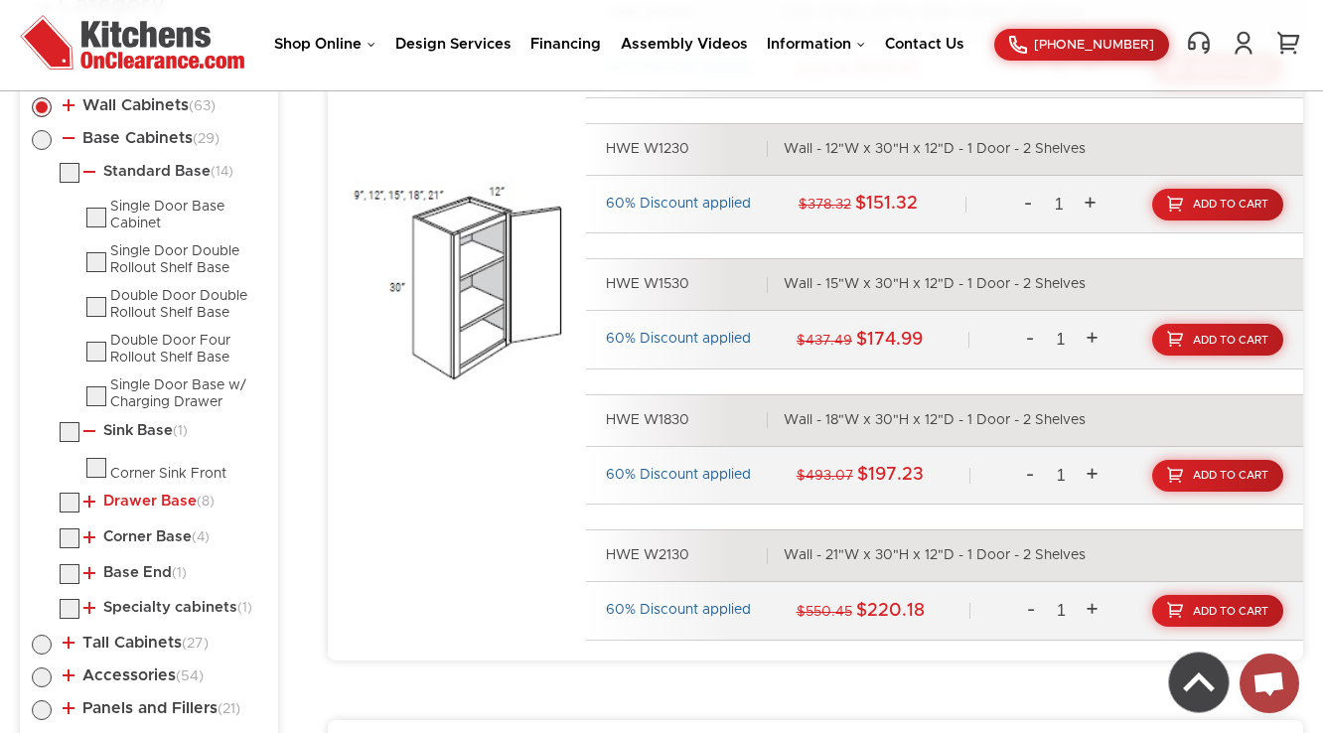
click at [132, 497] on link "Drawer Base (8)" at bounding box center [148, 502] width 131 height 16
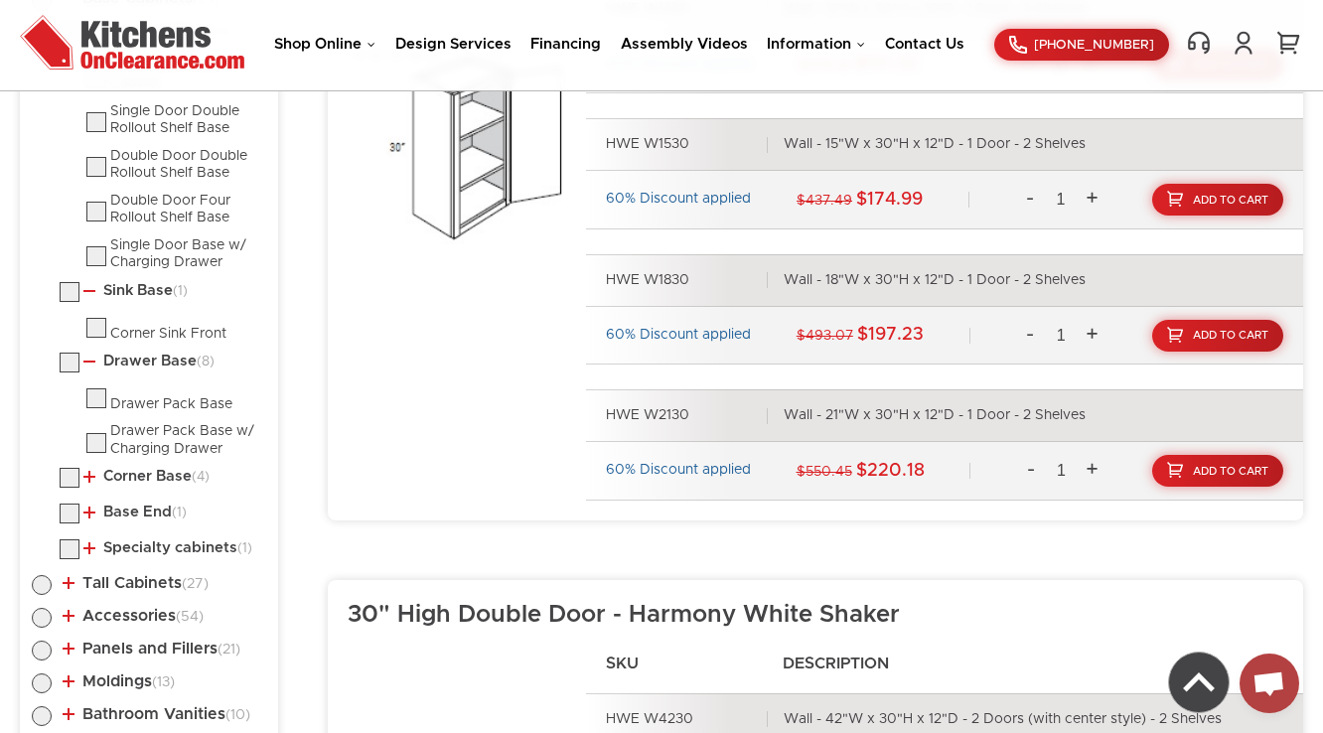
scroll to position [1148, 0]
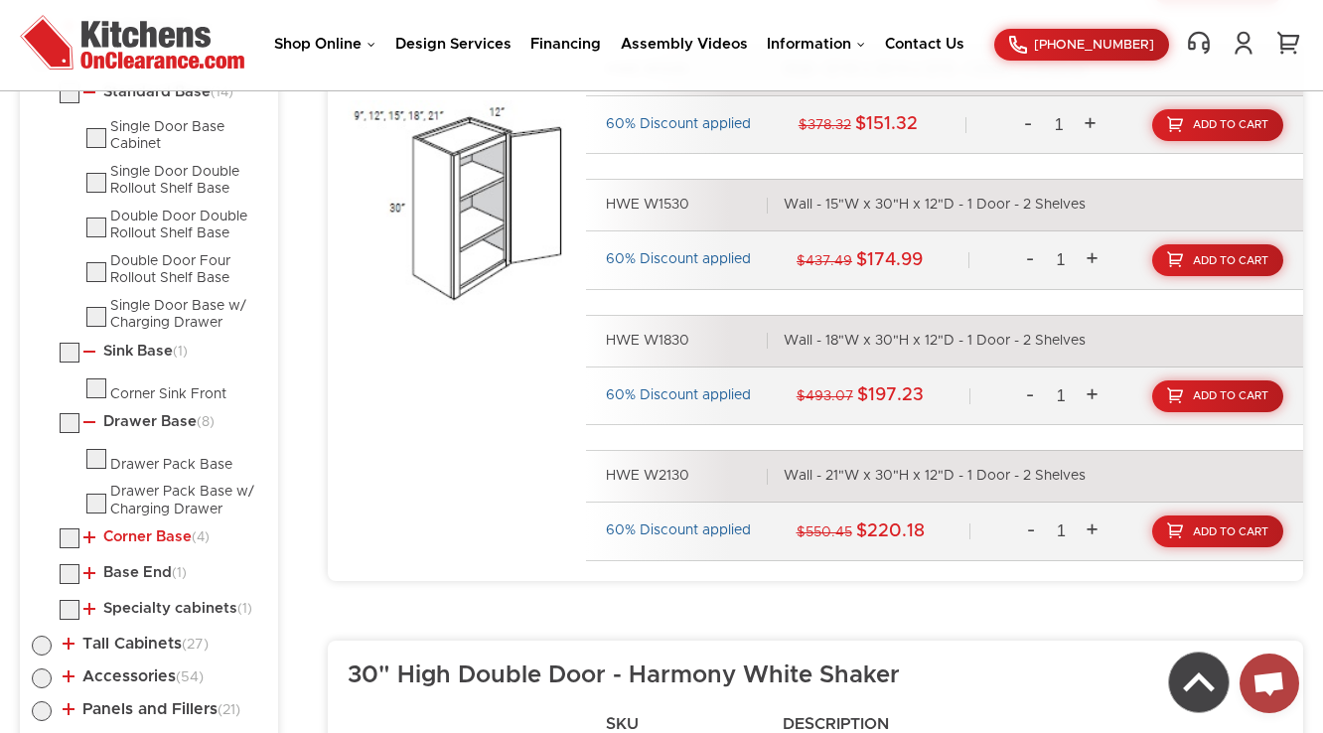
click at [155, 534] on link "Corner Base (4)" at bounding box center [146, 537] width 126 height 16
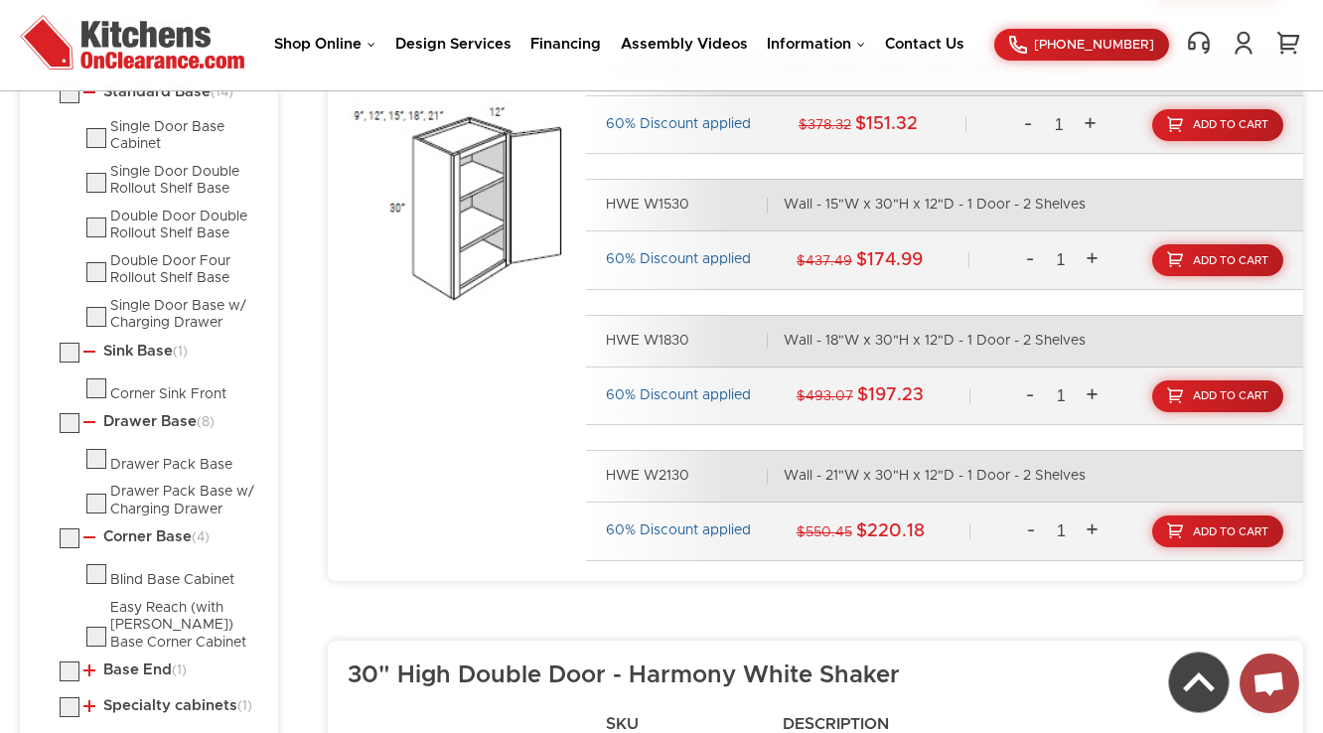
scroll to position [1466, 0]
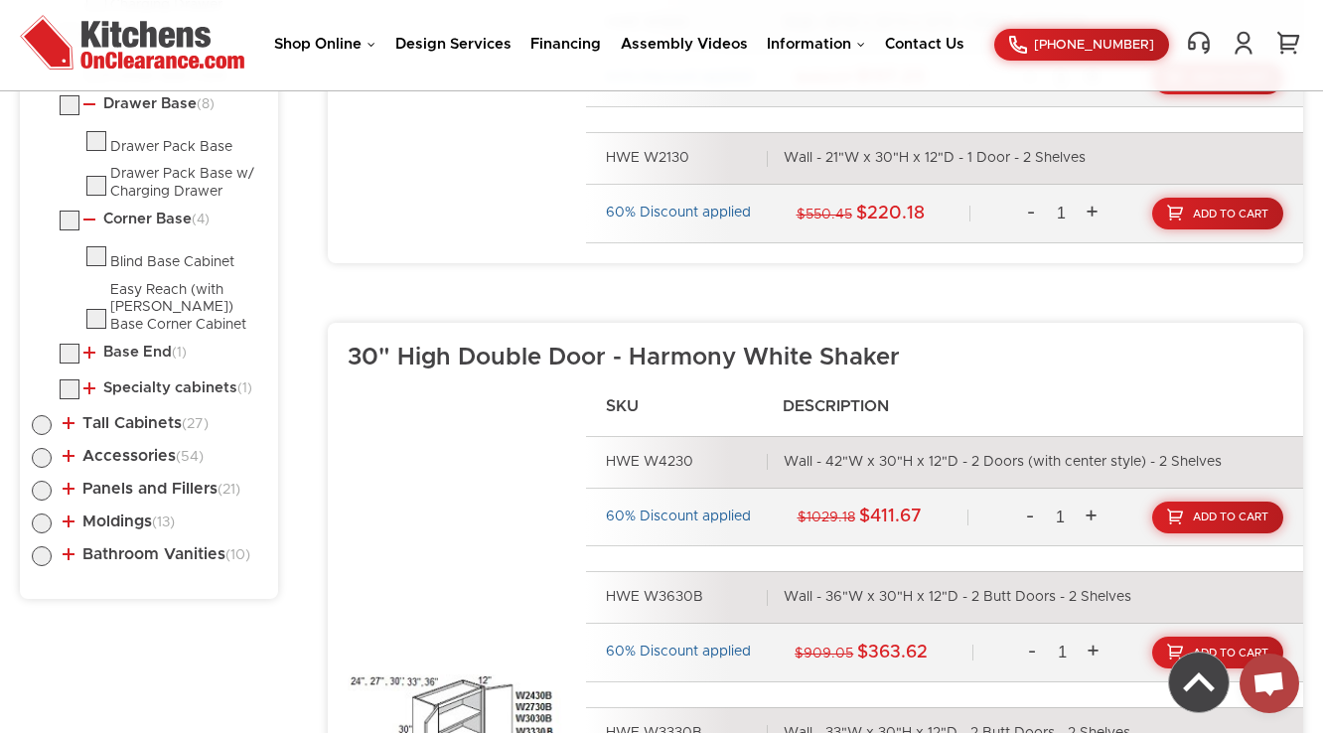
click at [137, 345] on link "Base End (1)" at bounding box center [134, 353] width 103 height 16
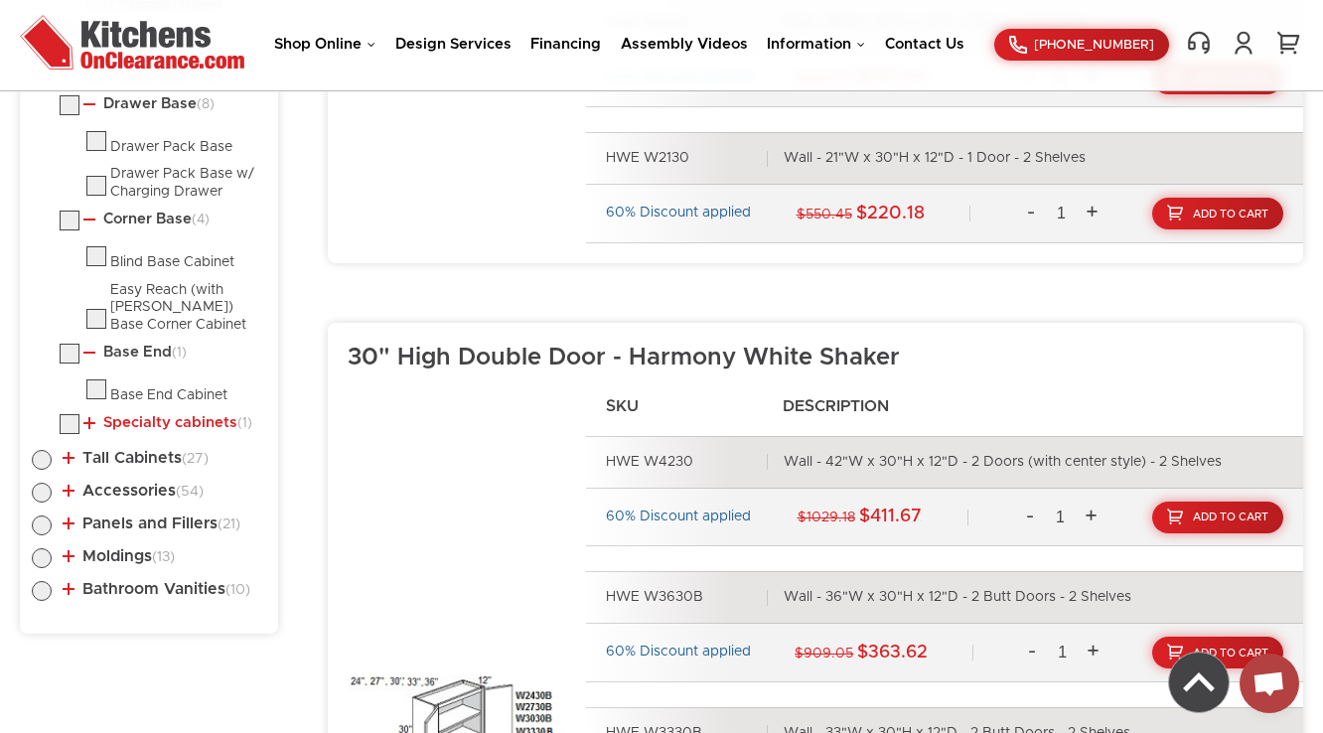
click at [140, 421] on link "Specialty cabinets (1)" at bounding box center [167, 423] width 169 height 16
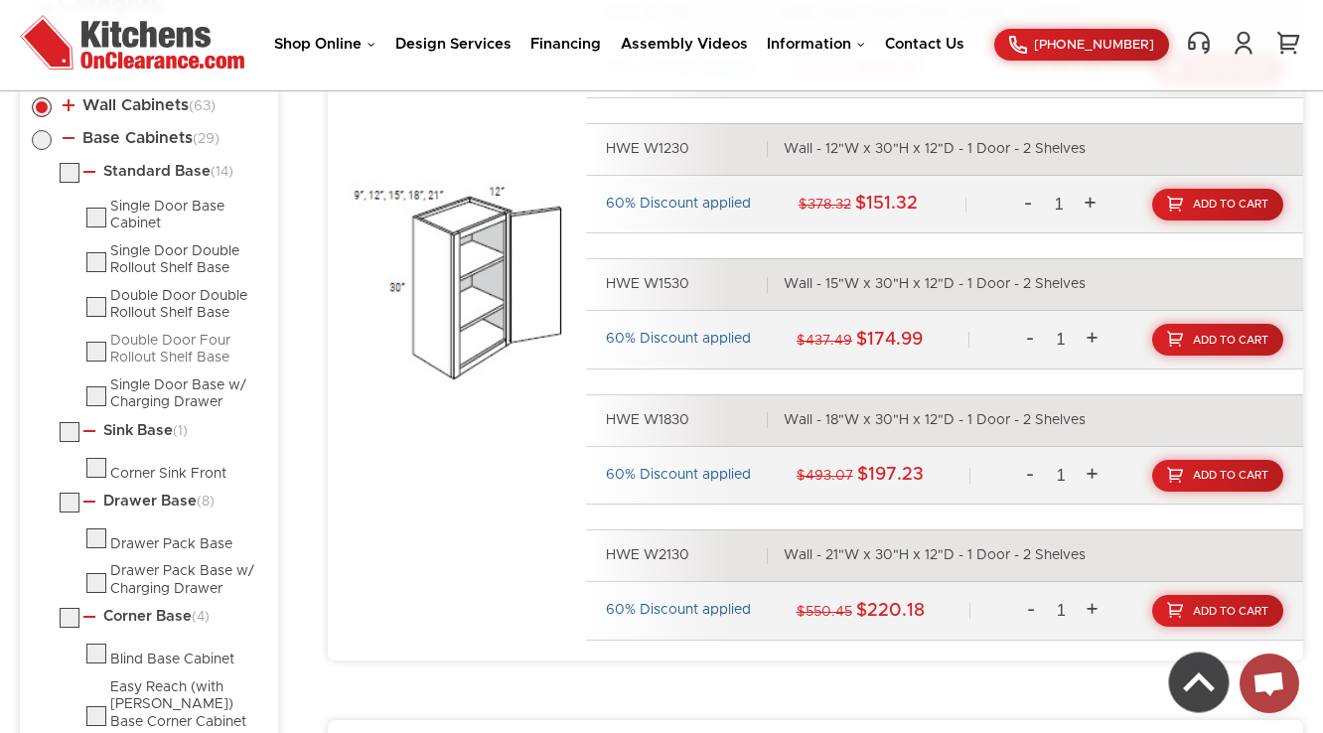
scroll to position [910, 0]
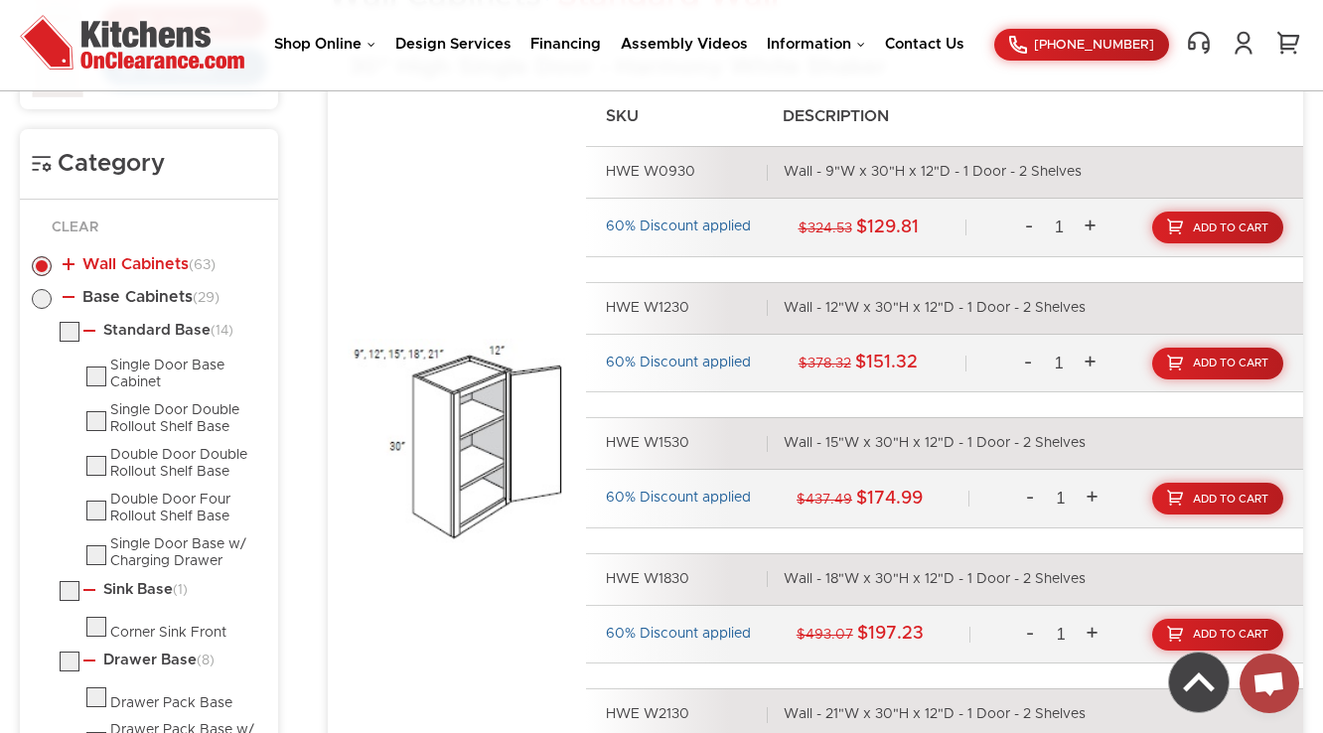
click at [147, 266] on link "Wall Cabinets (63)" at bounding box center [139, 264] width 153 height 16
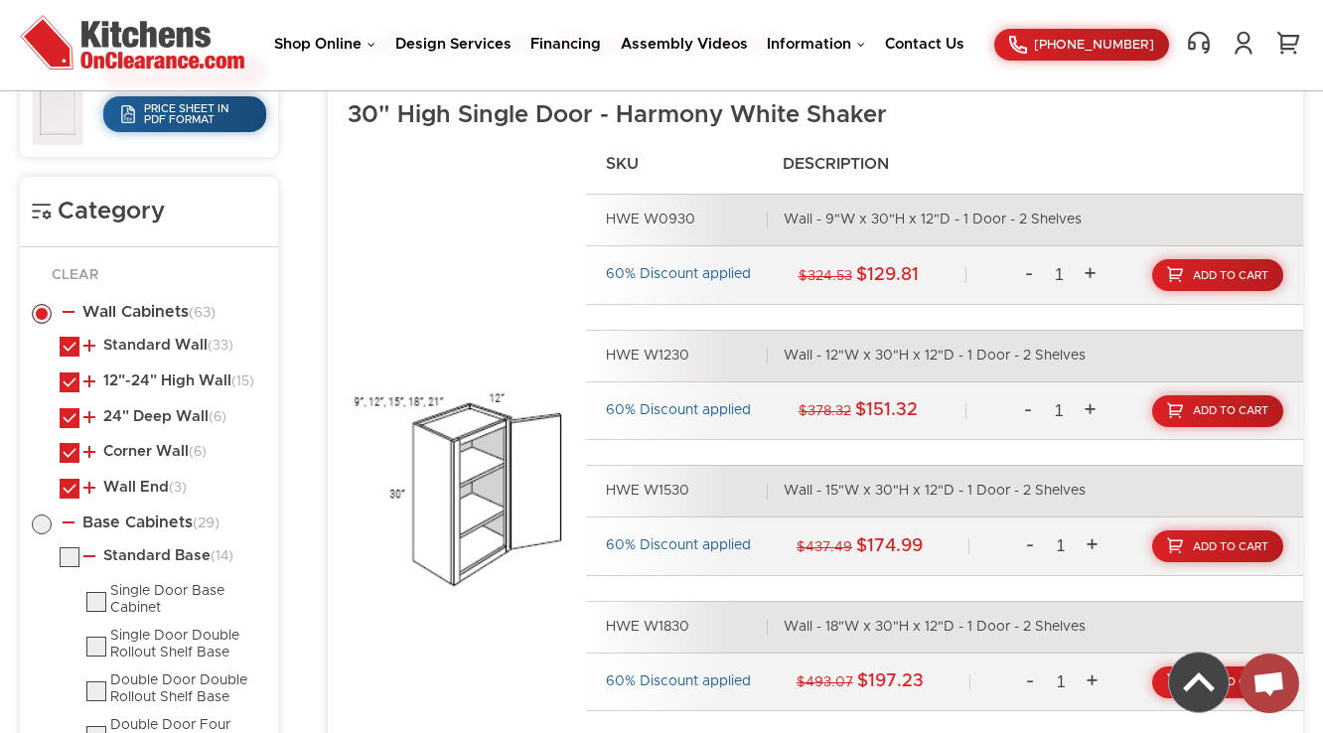
scroll to position [843, 0]
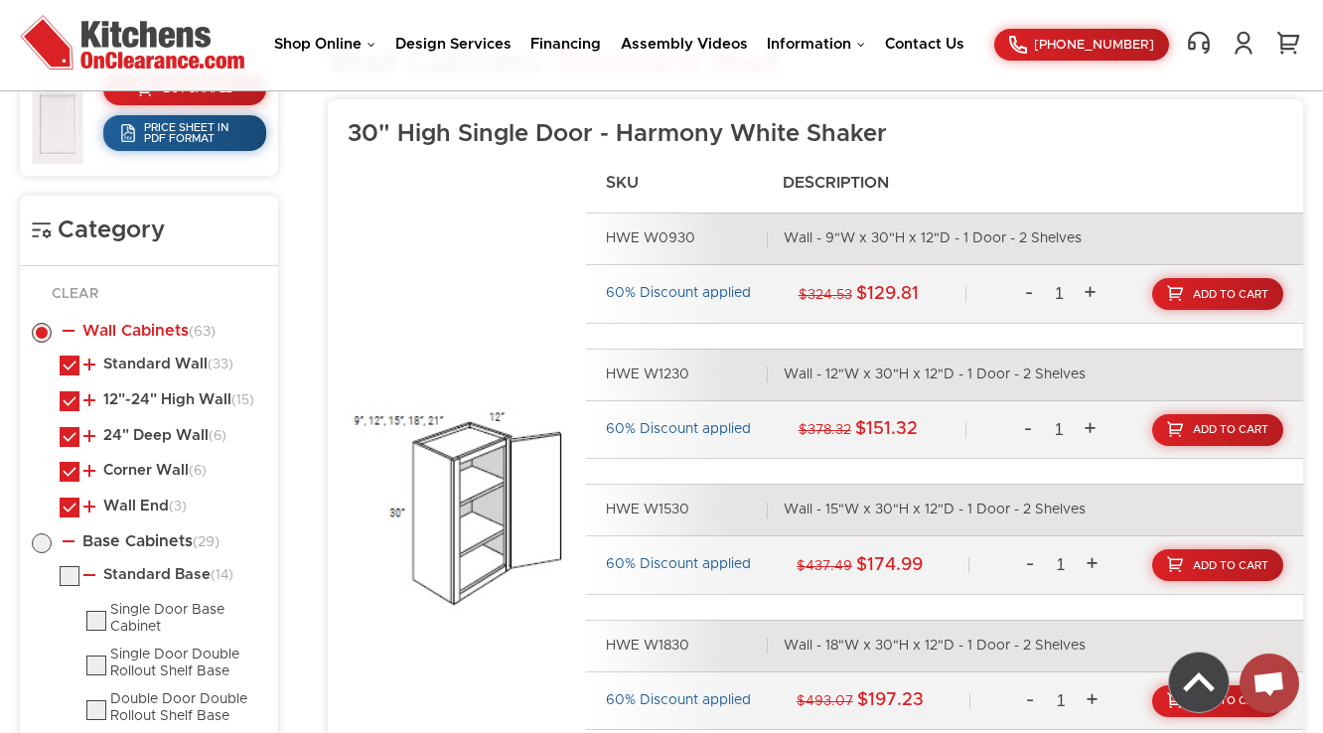
click at [157, 334] on link "Wall Cabinets (63)" at bounding box center [139, 331] width 153 height 16
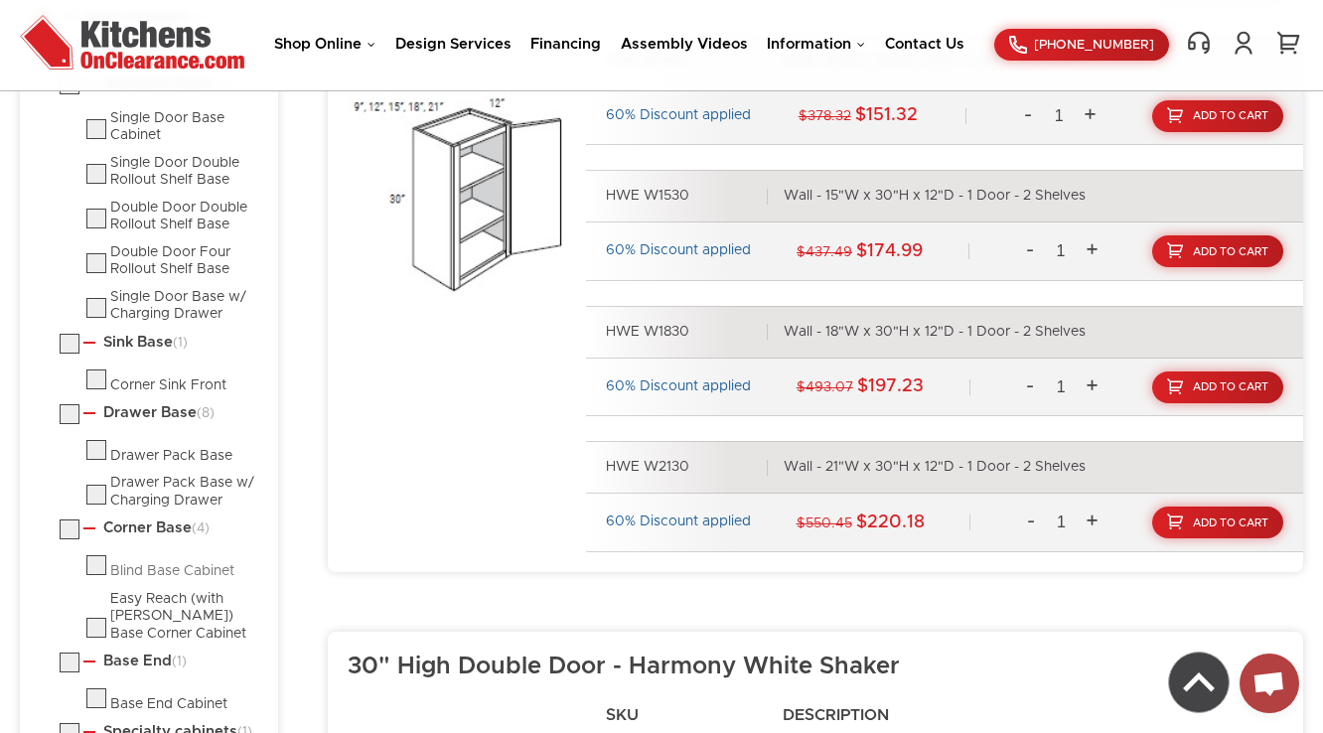
scroll to position [1002, 0]
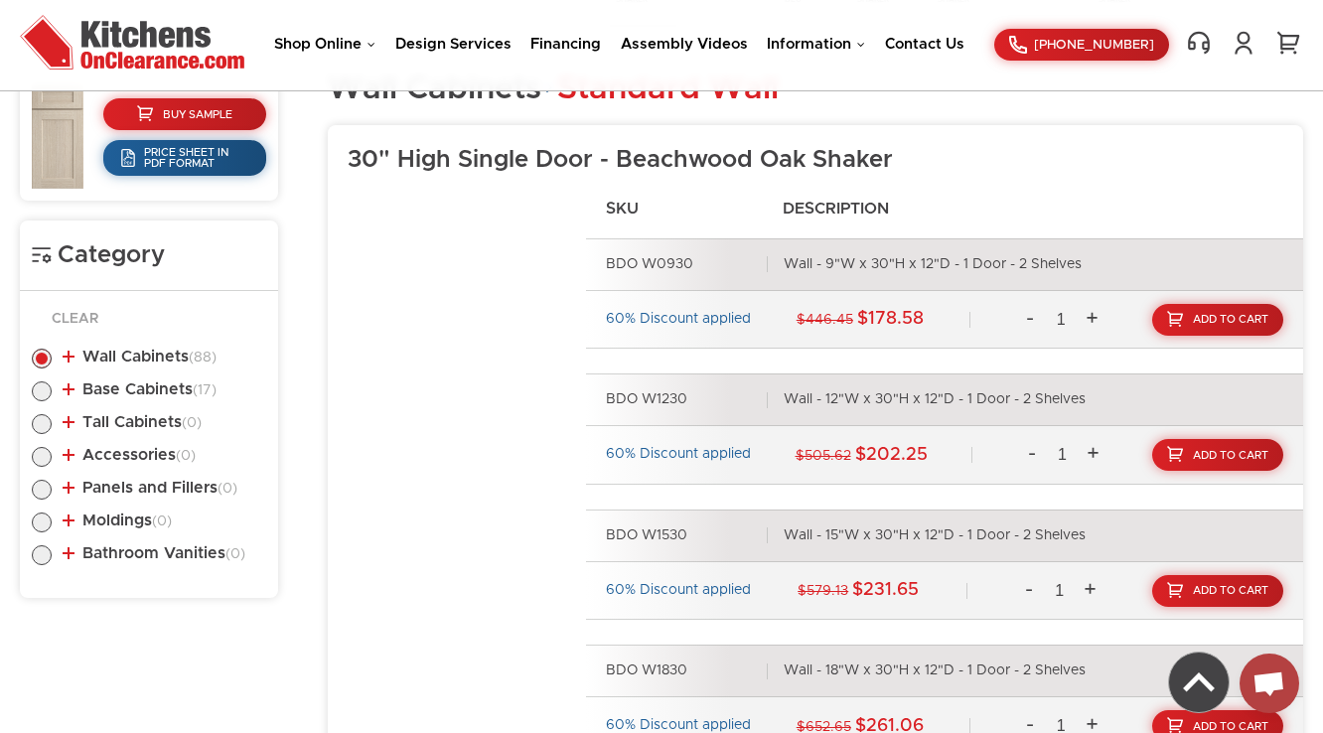
scroll to position [879, 0]
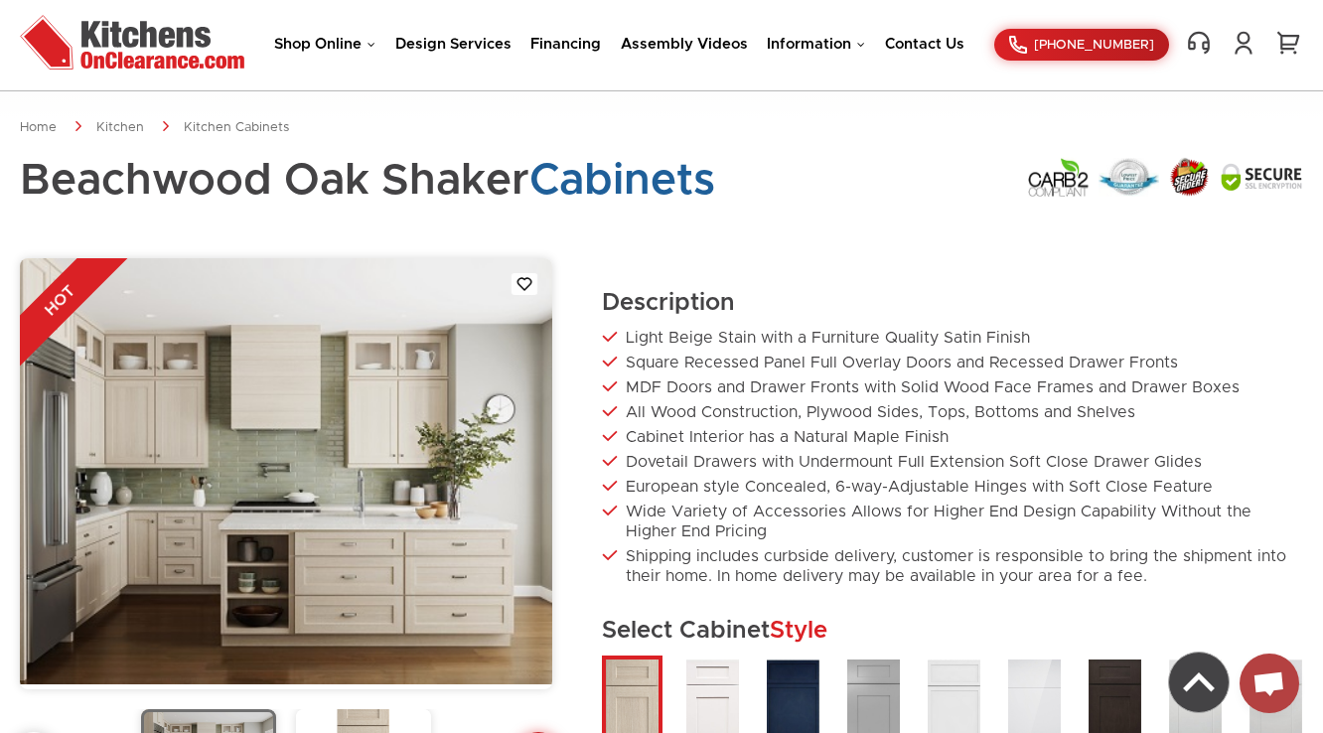
scroll to position [690, 0]
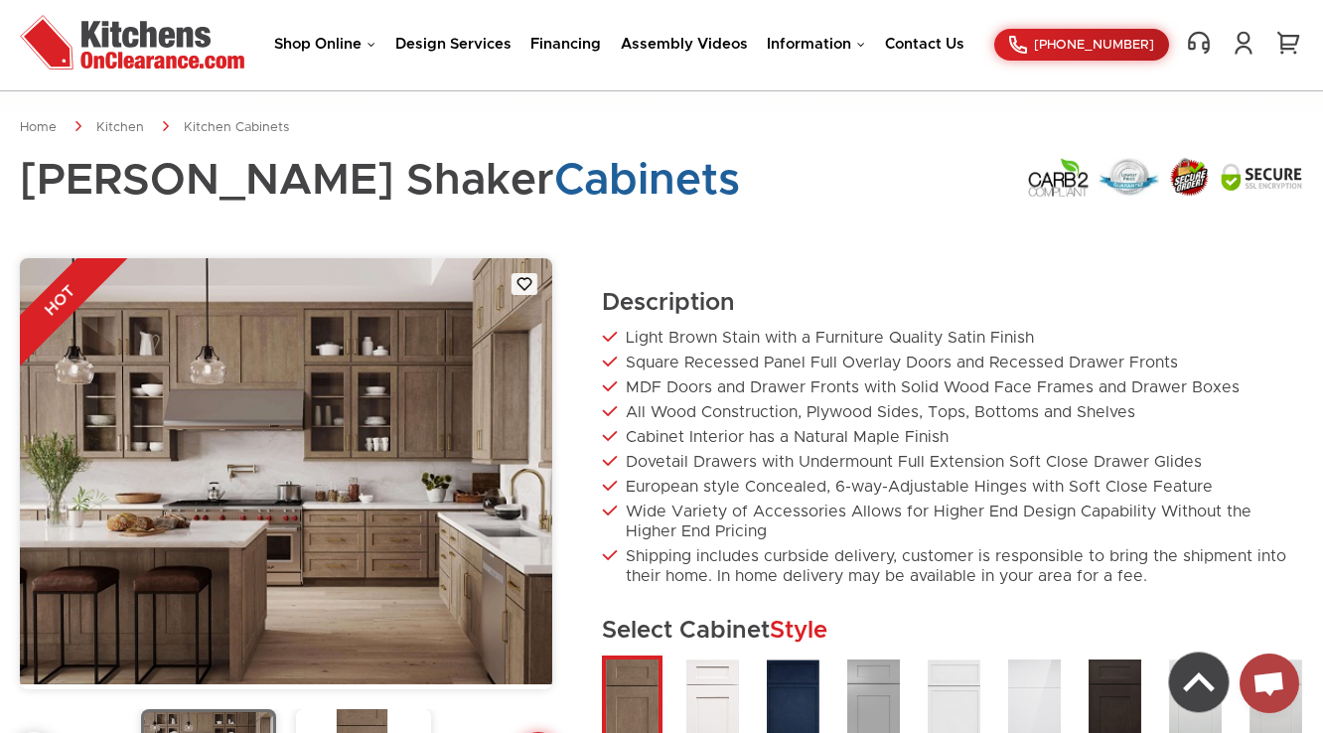
scroll to position [690, 0]
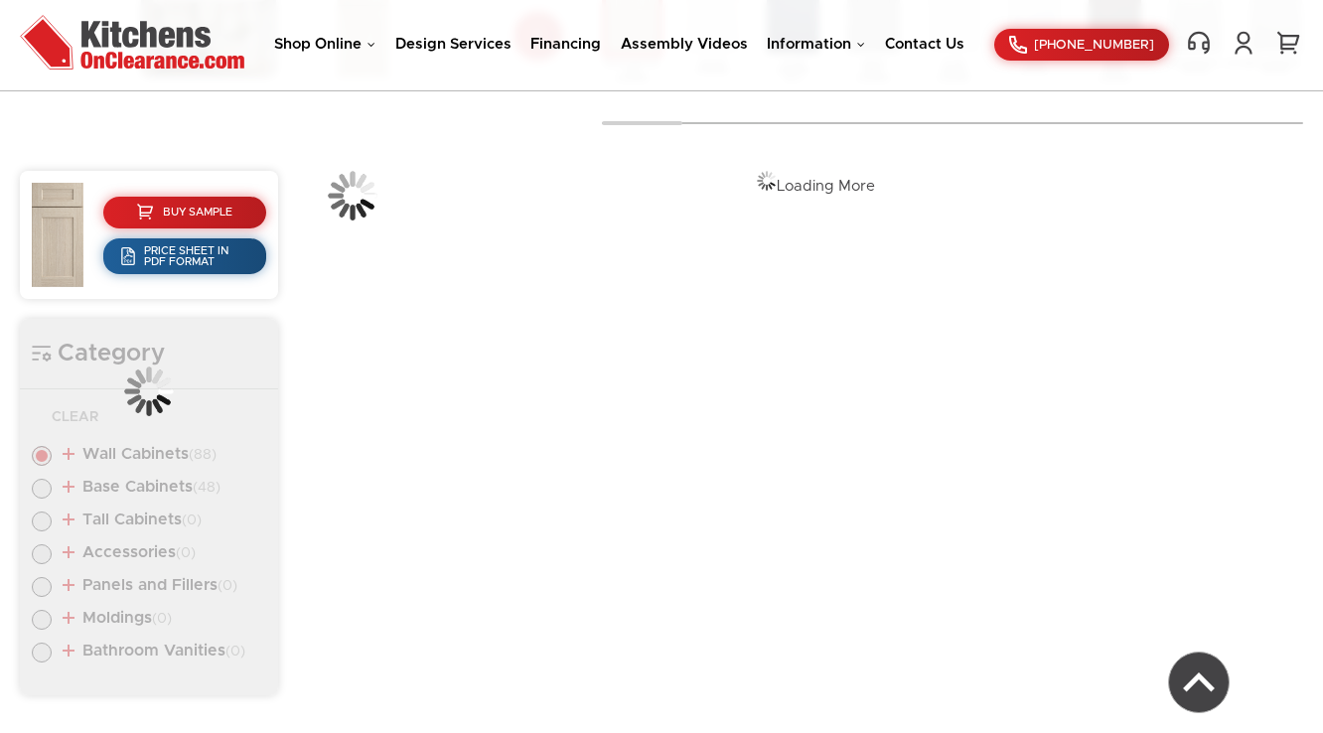
scroll to position [778, 0]
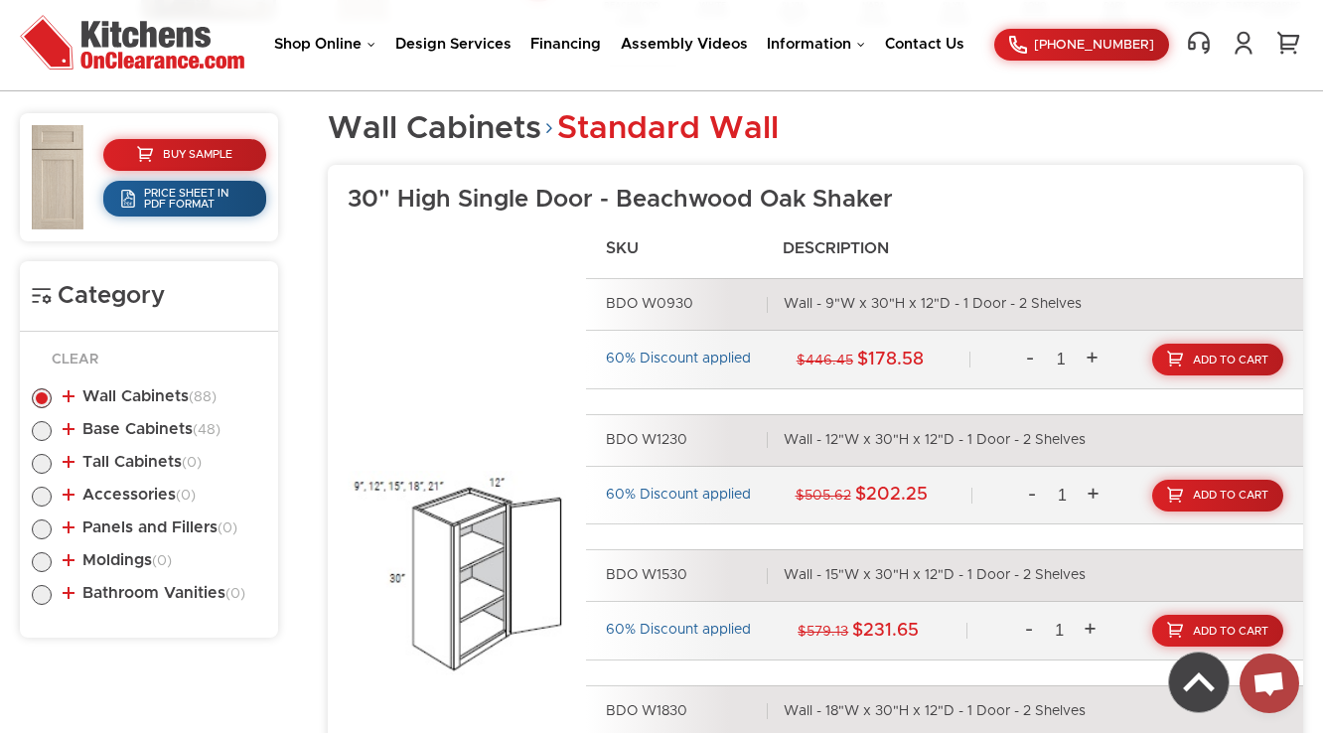
click at [43, 428] on label at bounding box center [42, 436] width 20 height 16
radio input "true"
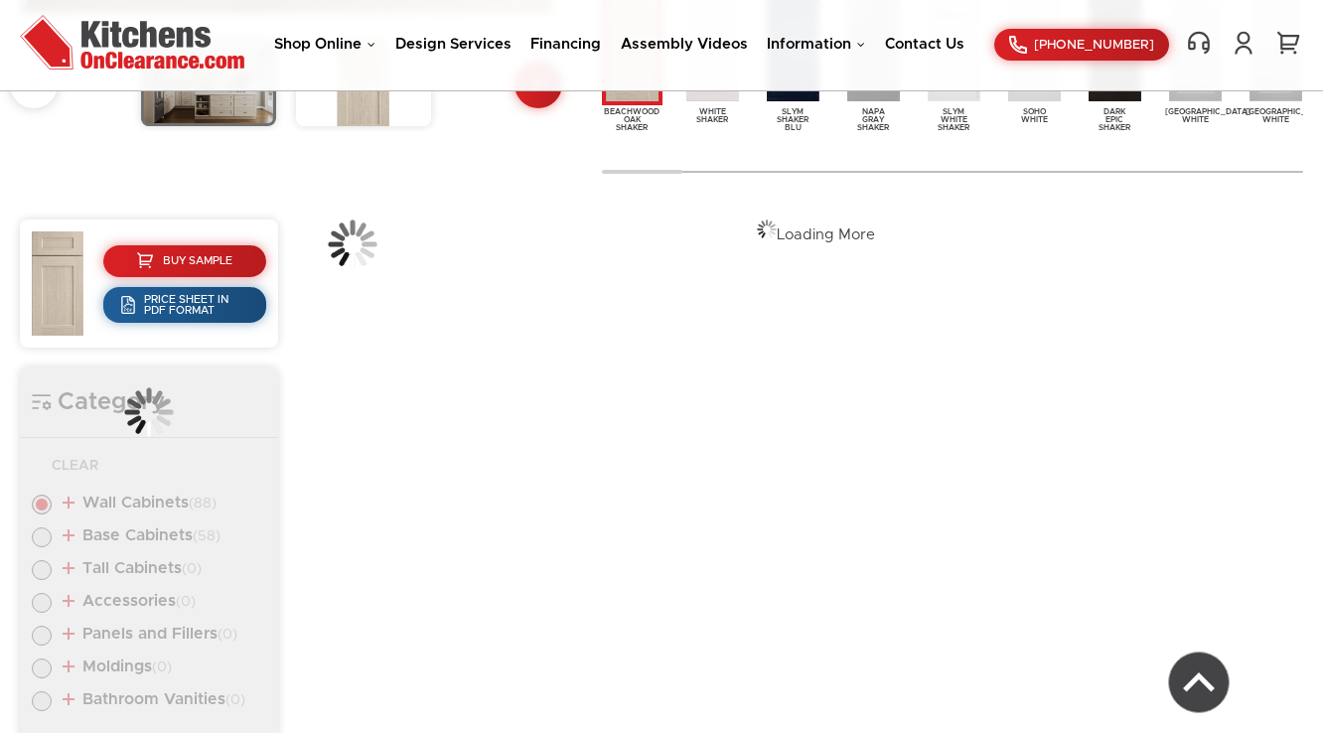
scroll to position [707, 0]
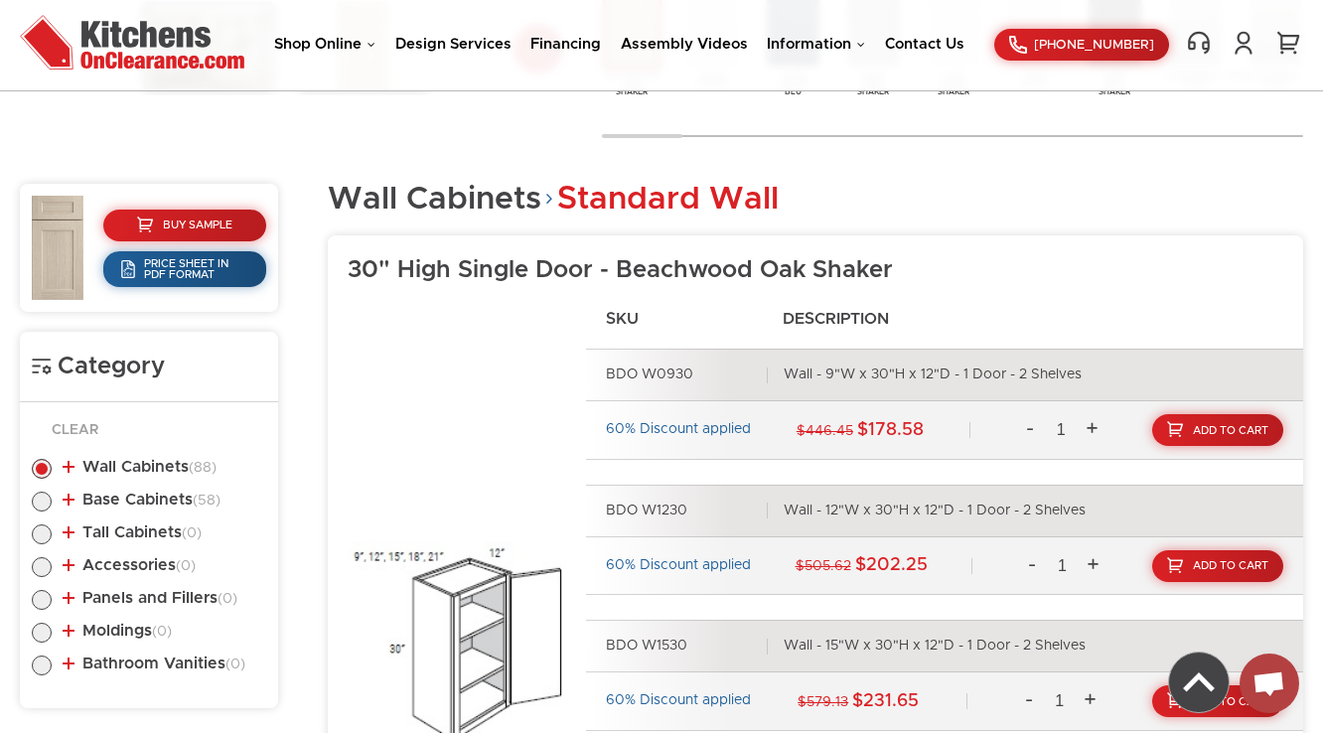
click at [57, 513] on li "Base Cabinets (58) Standard Base (20) Single Door Base Cabinet" at bounding box center [149, 503] width 234 height 23
click at [32, 499] on label at bounding box center [42, 507] width 20 height 16
radio input "true"
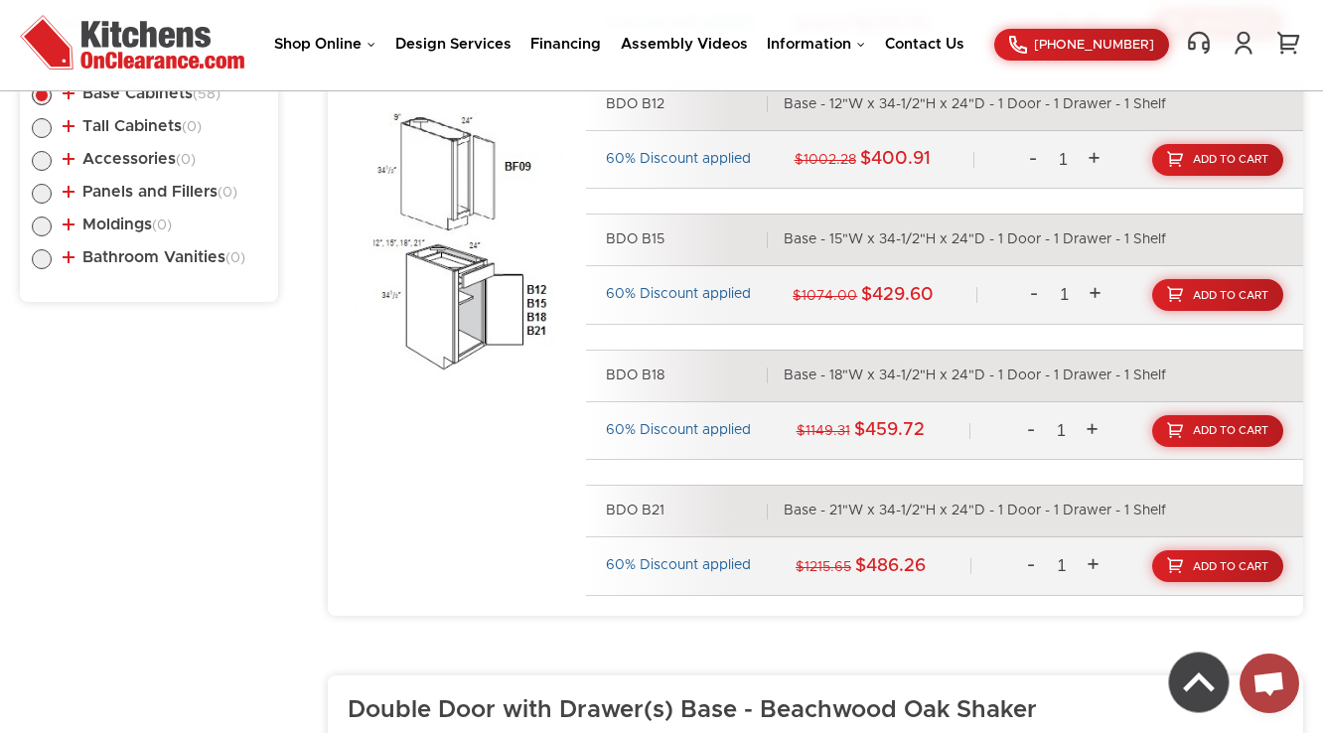
scroll to position [1025, 0]
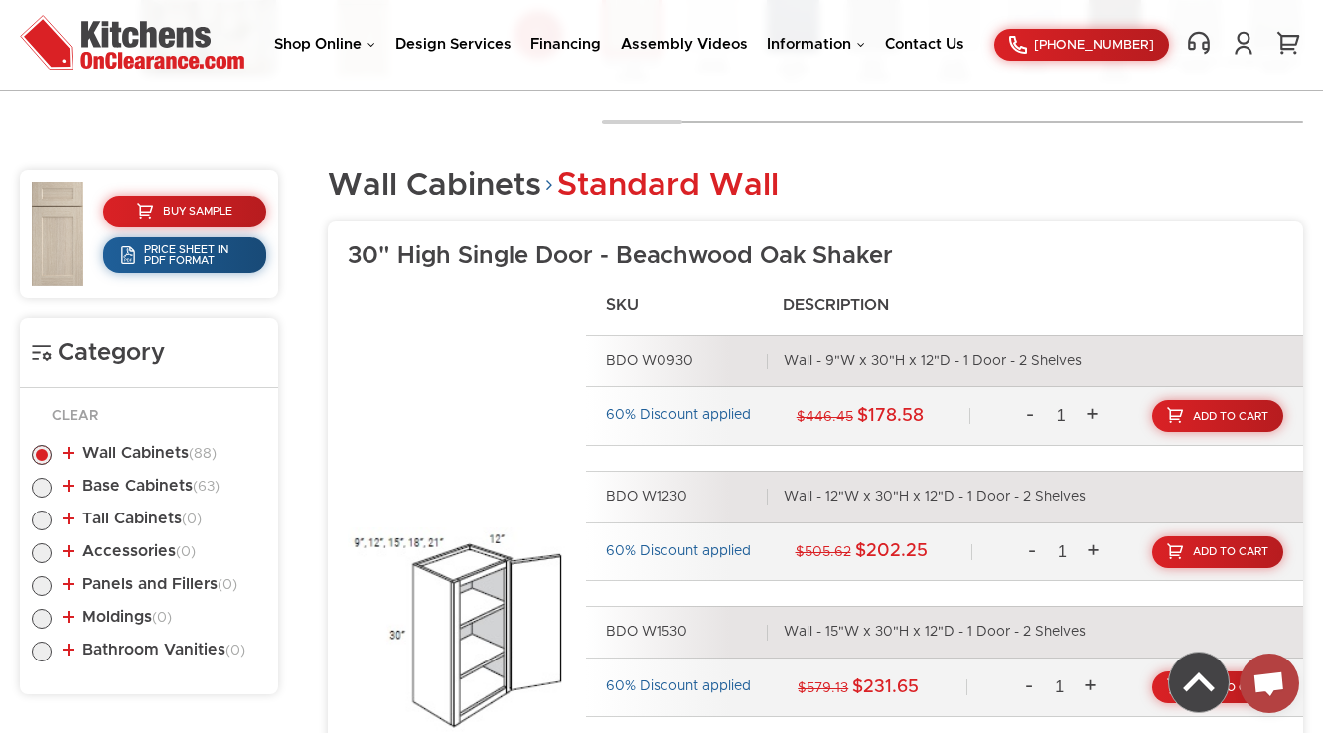
scroll to position [800, 0]
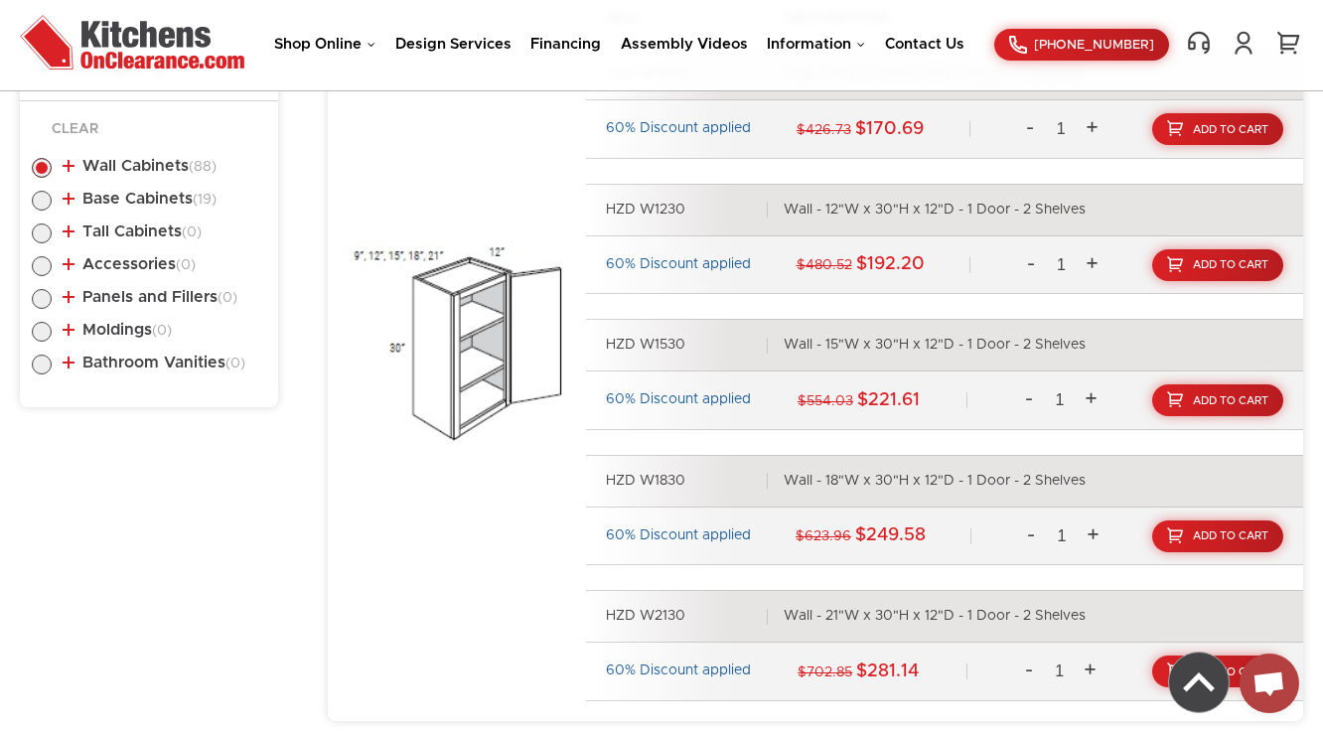
scroll to position [1008, 0]
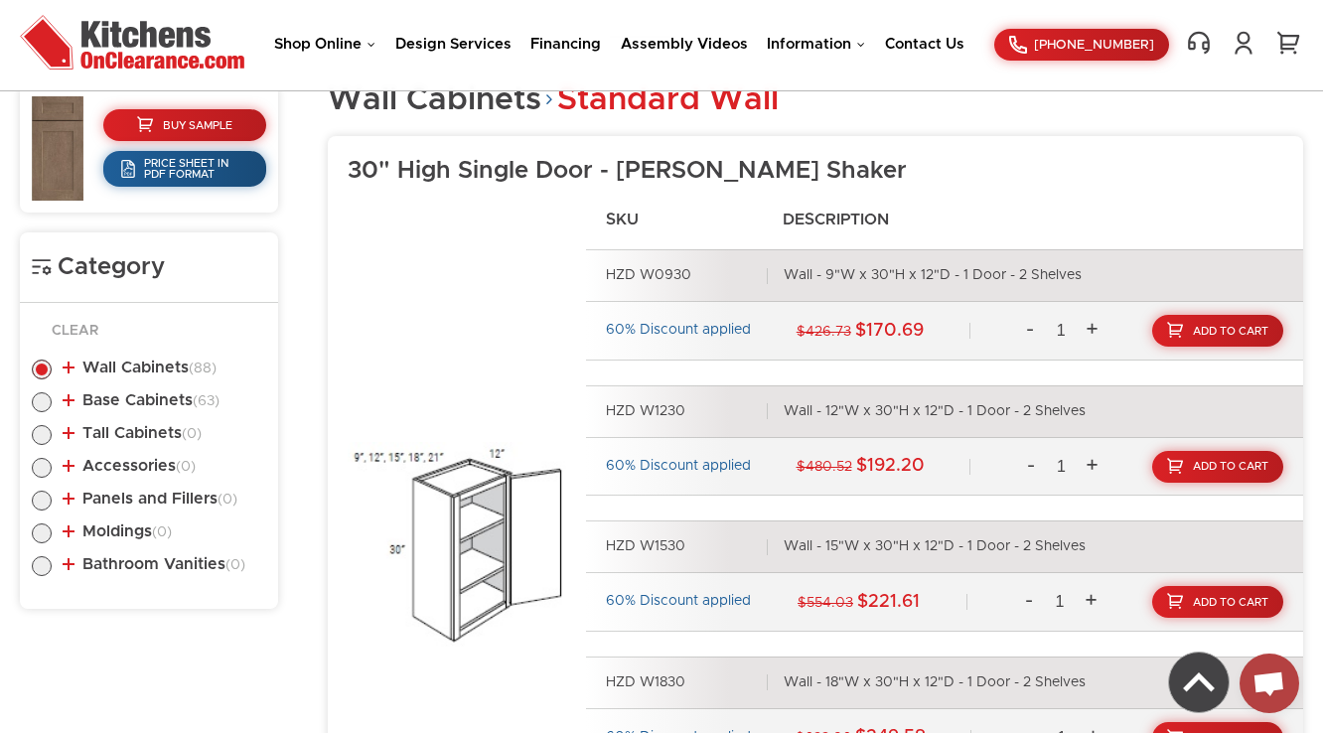
scroll to position [830, 0]
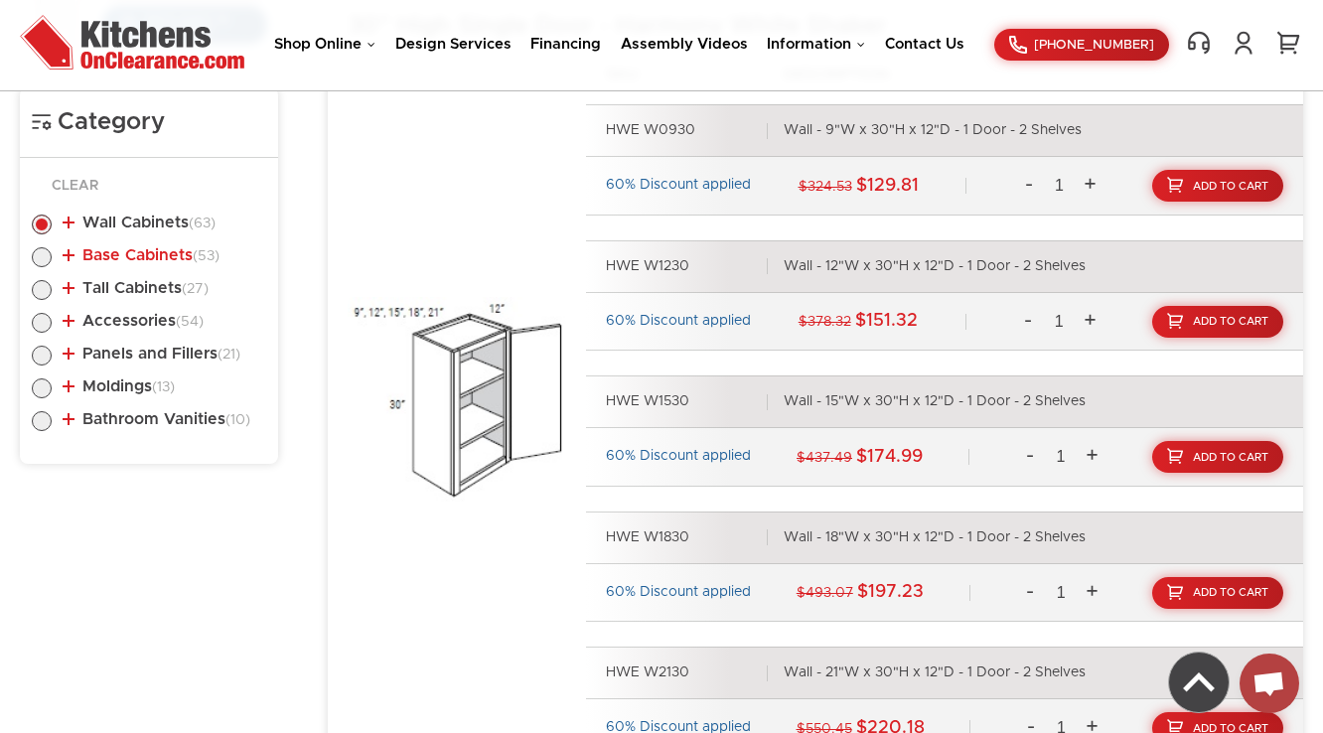
scroll to position [959, 0]
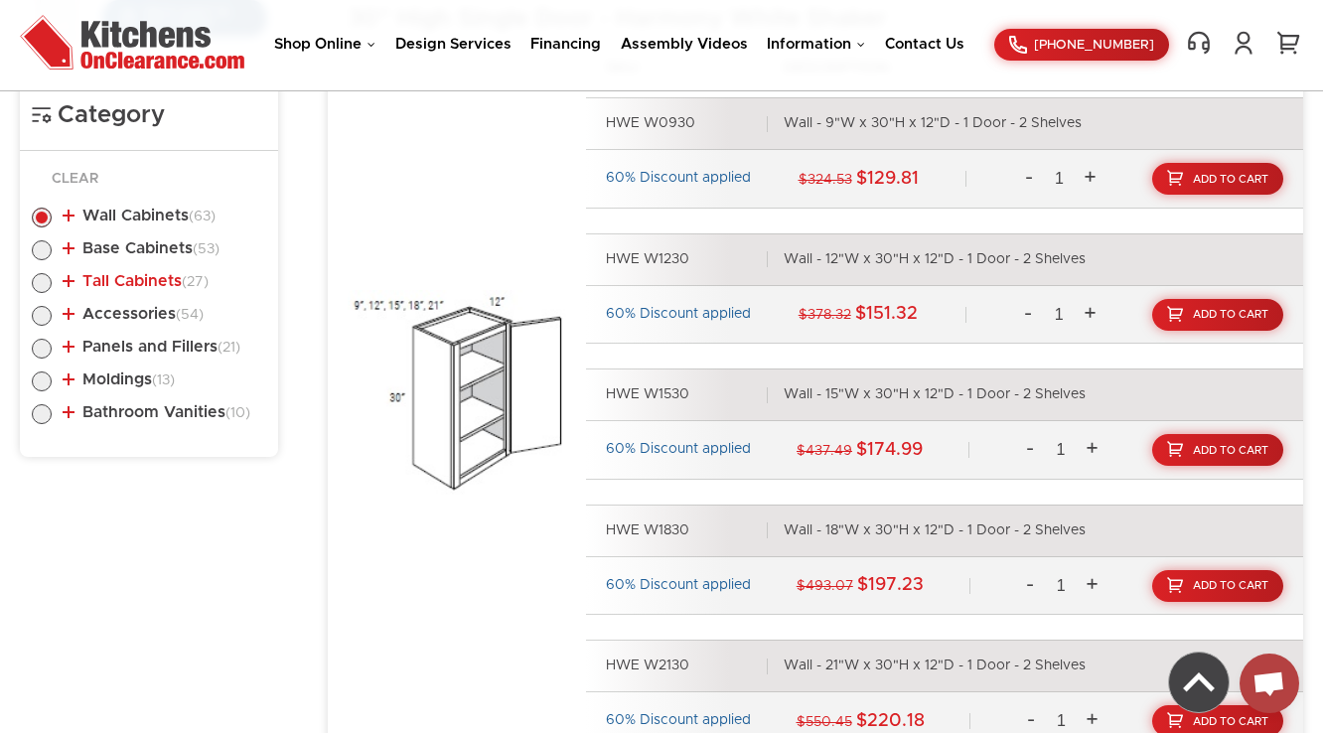
click at [123, 282] on link "Tall Cabinets (27)" at bounding box center [136, 281] width 146 height 16
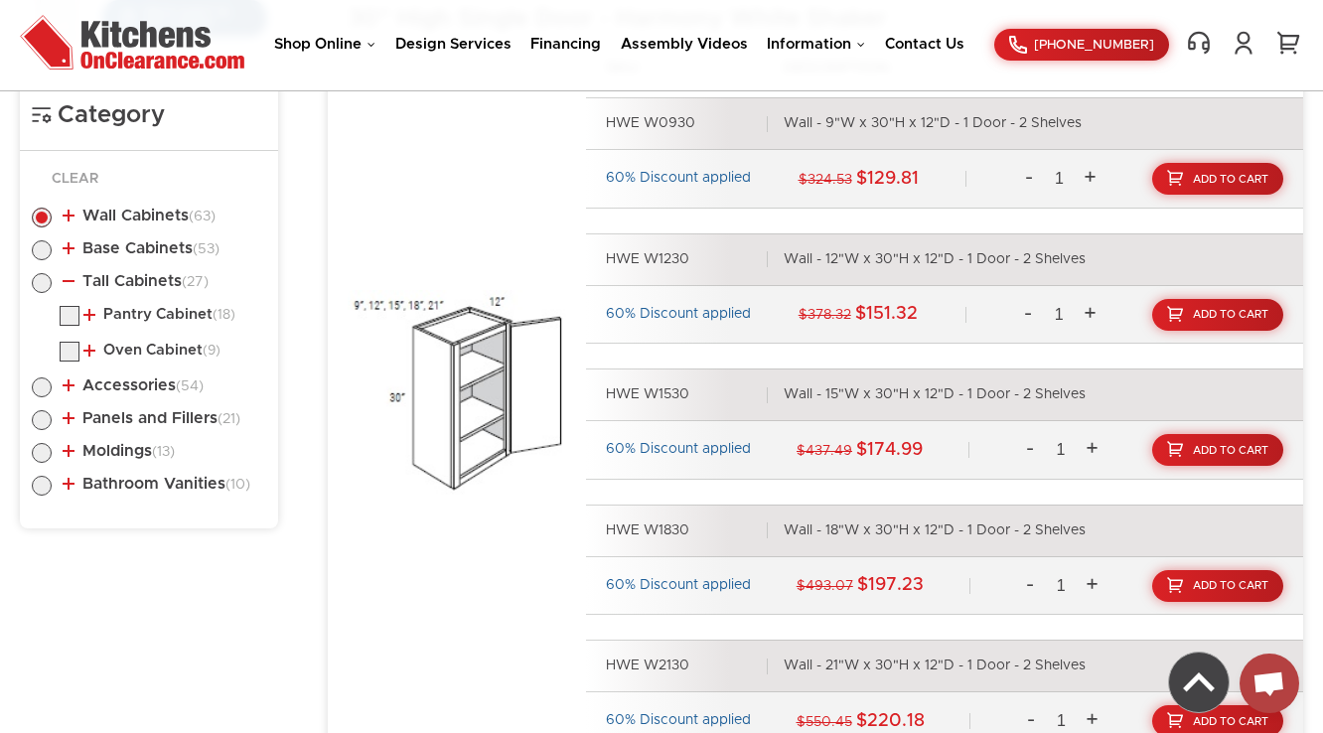
click at [141, 330] on ul "Pantry Cabinet (18) Pantry Cabinet Single Door Pantry Cabinet Double Door (9)" at bounding box center [149, 337] width 234 height 62
click at [155, 320] on link "Pantry Cabinet (18)" at bounding box center [159, 315] width 152 height 16
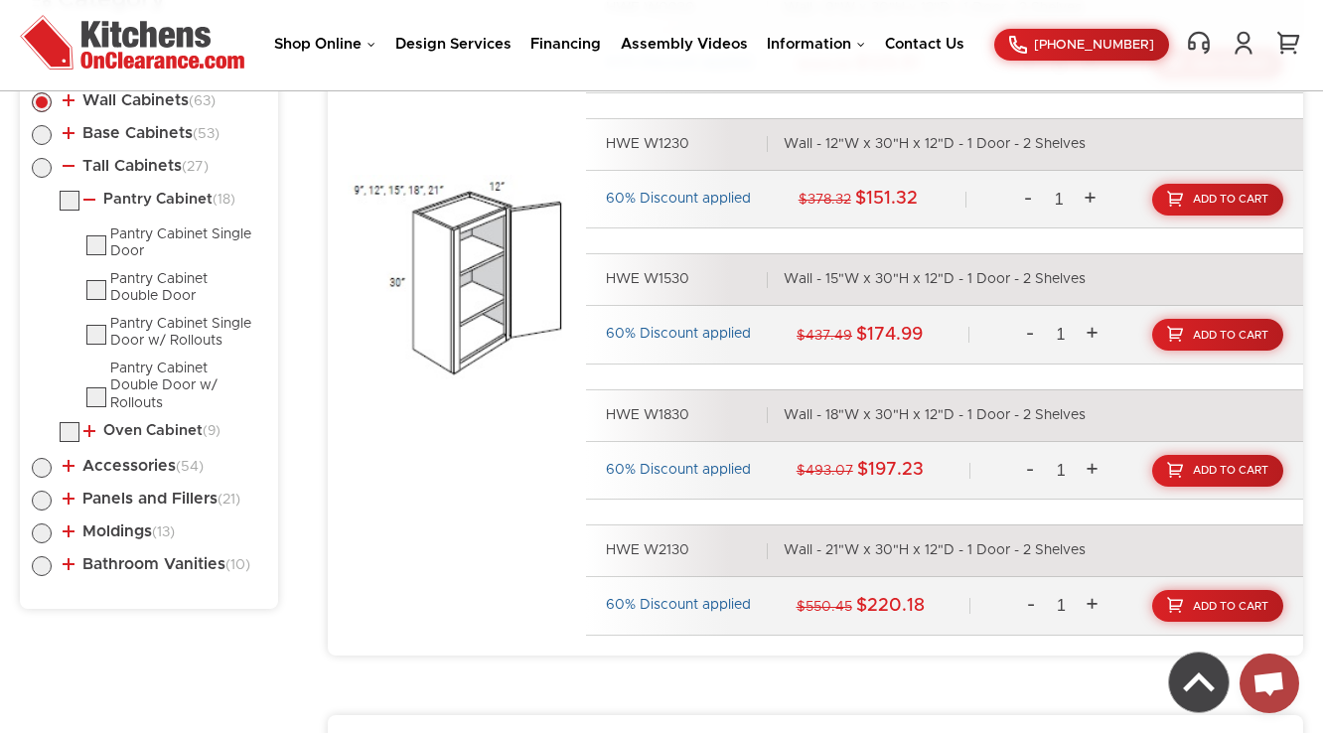
scroll to position [1117, 0]
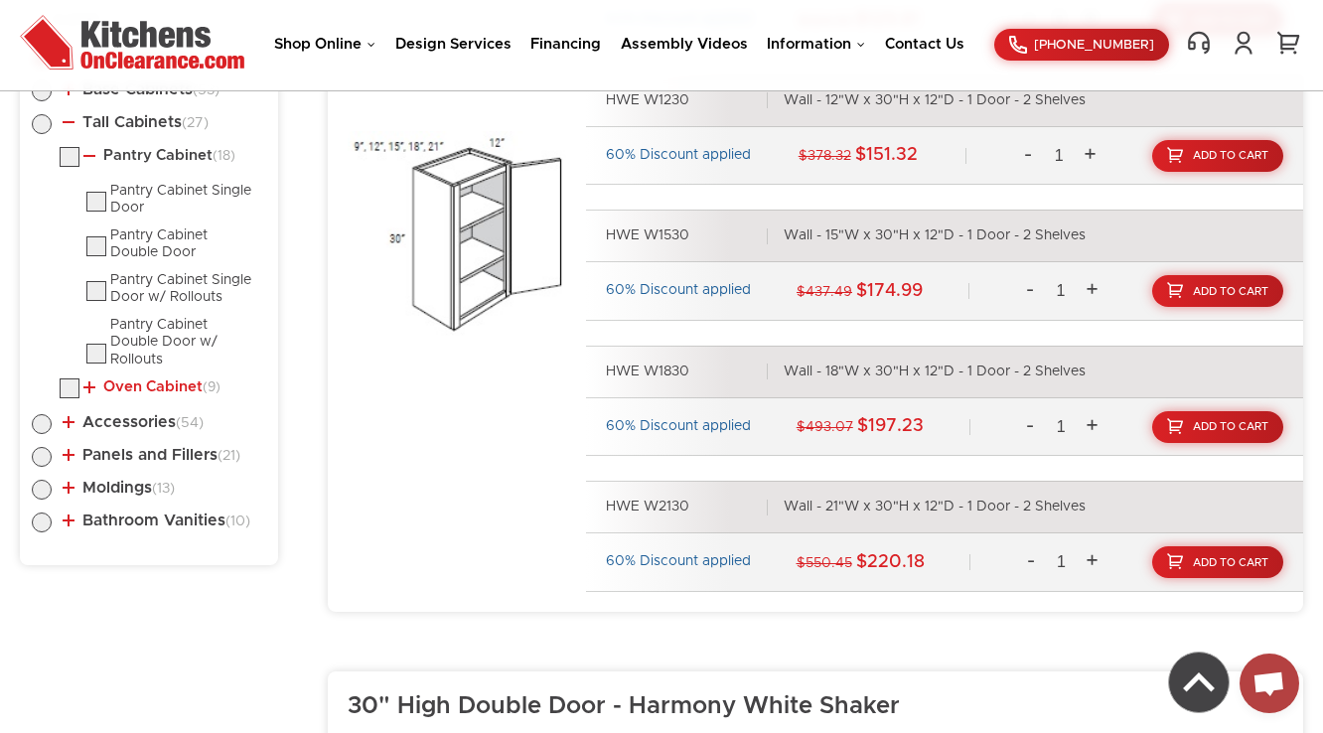
click at [138, 385] on link "Oven Cabinet (9)" at bounding box center [151, 387] width 137 height 16
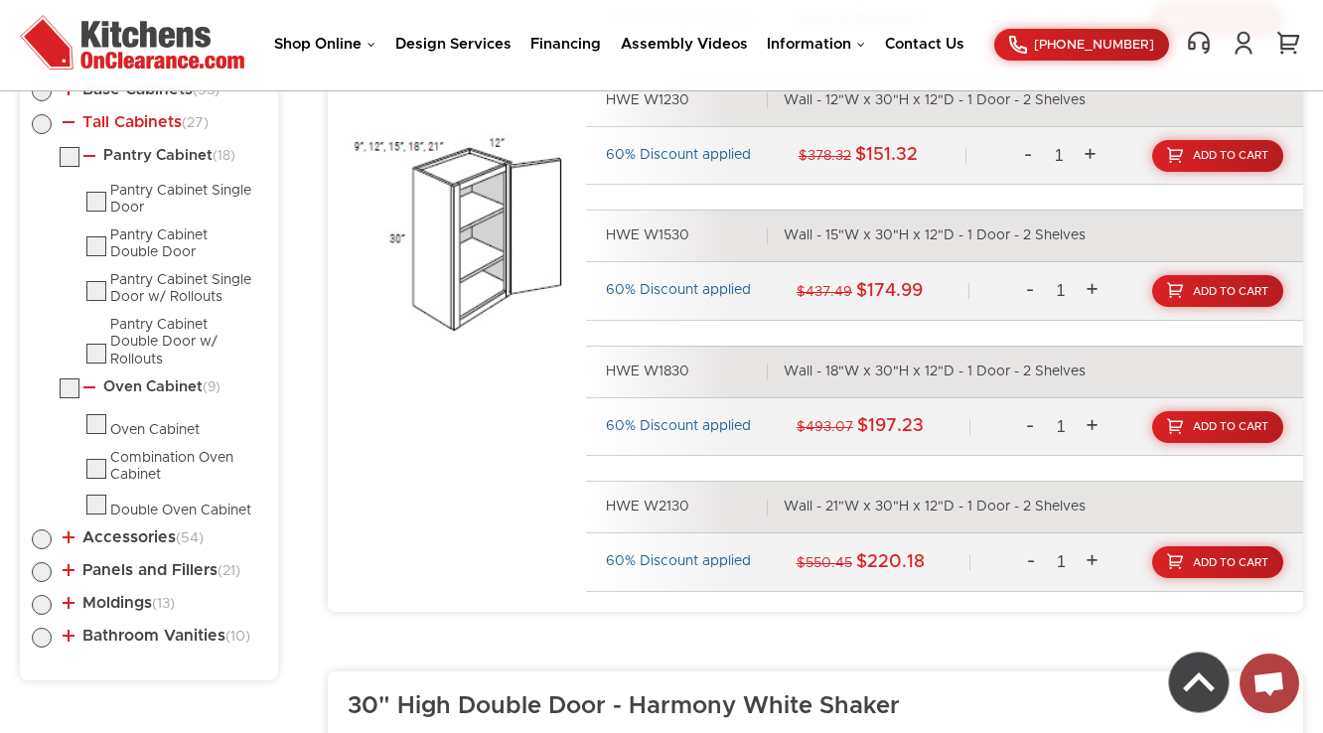
click at [81, 119] on link "Tall Cabinets (27)" at bounding box center [136, 122] width 146 height 16
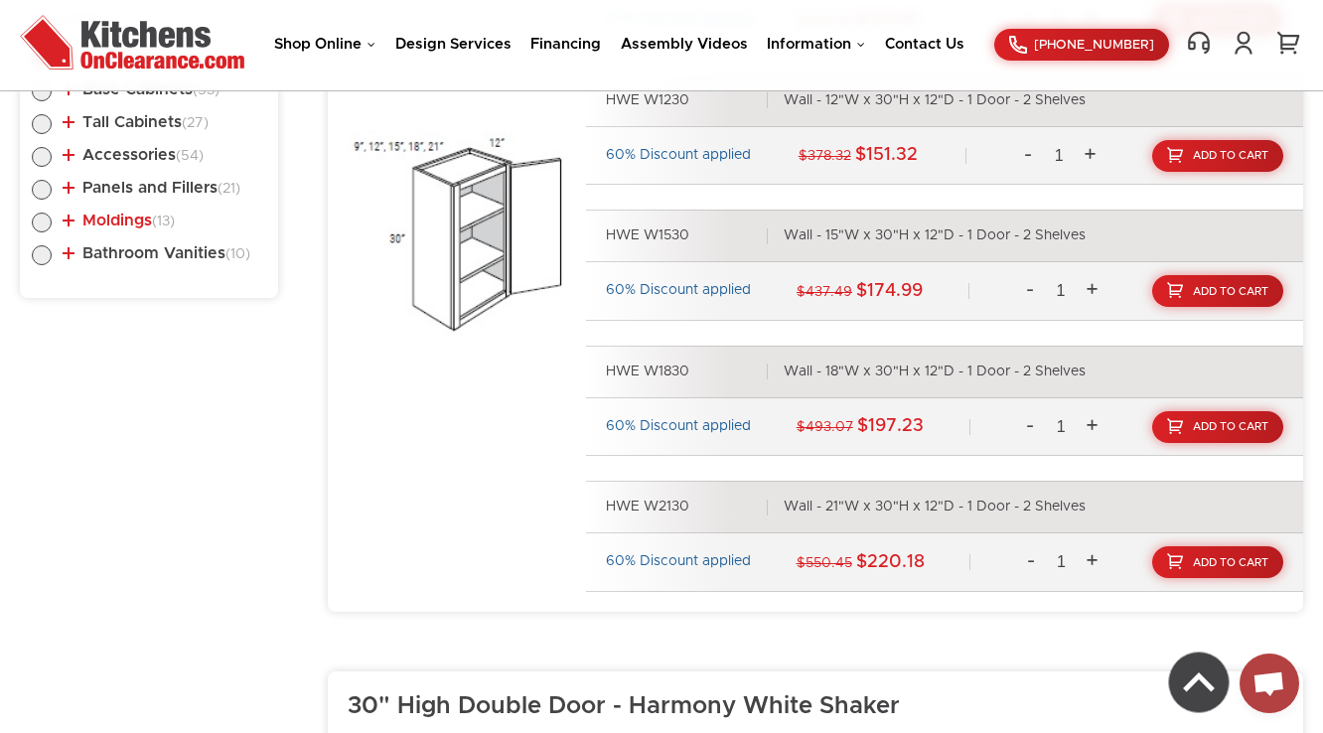
click at [131, 222] on link "Moldings (13)" at bounding box center [119, 221] width 112 height 16
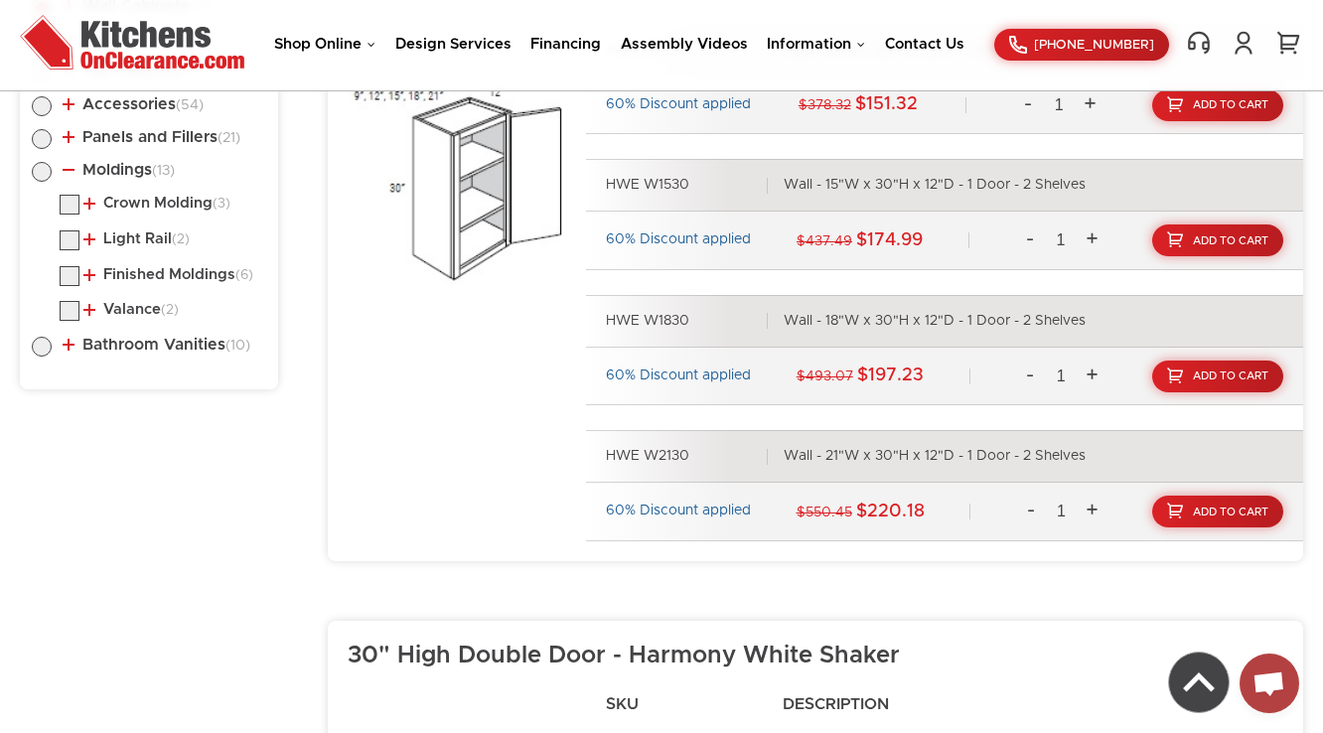
scroll to position [1197, 0]
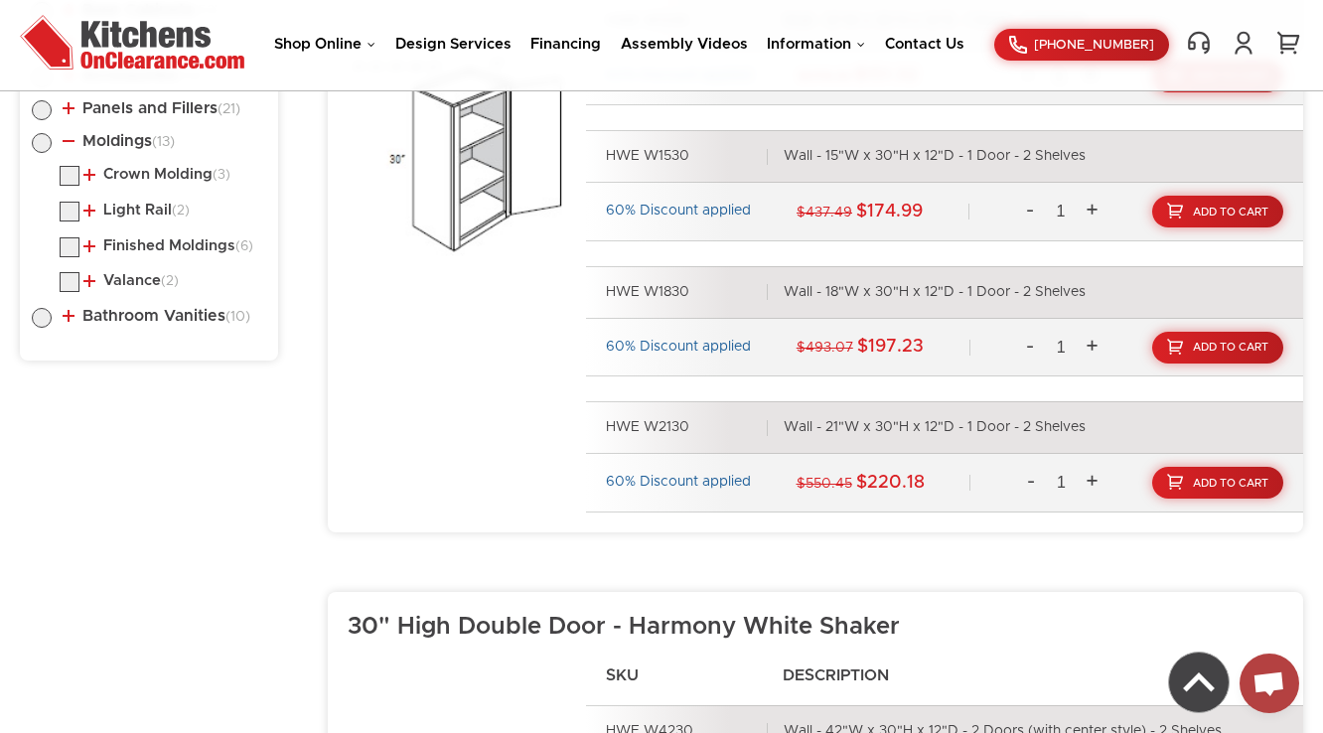
click at [154, 163] on li "Moldings (13) Crown Molding (3) Crown Molding 1 Crown Molding 3" at bounding box center [149, 215] width 234 height 165
click at [145, 179] on link "Crown Molding (3)" at bounding box center [156, 175] width 147 height 16
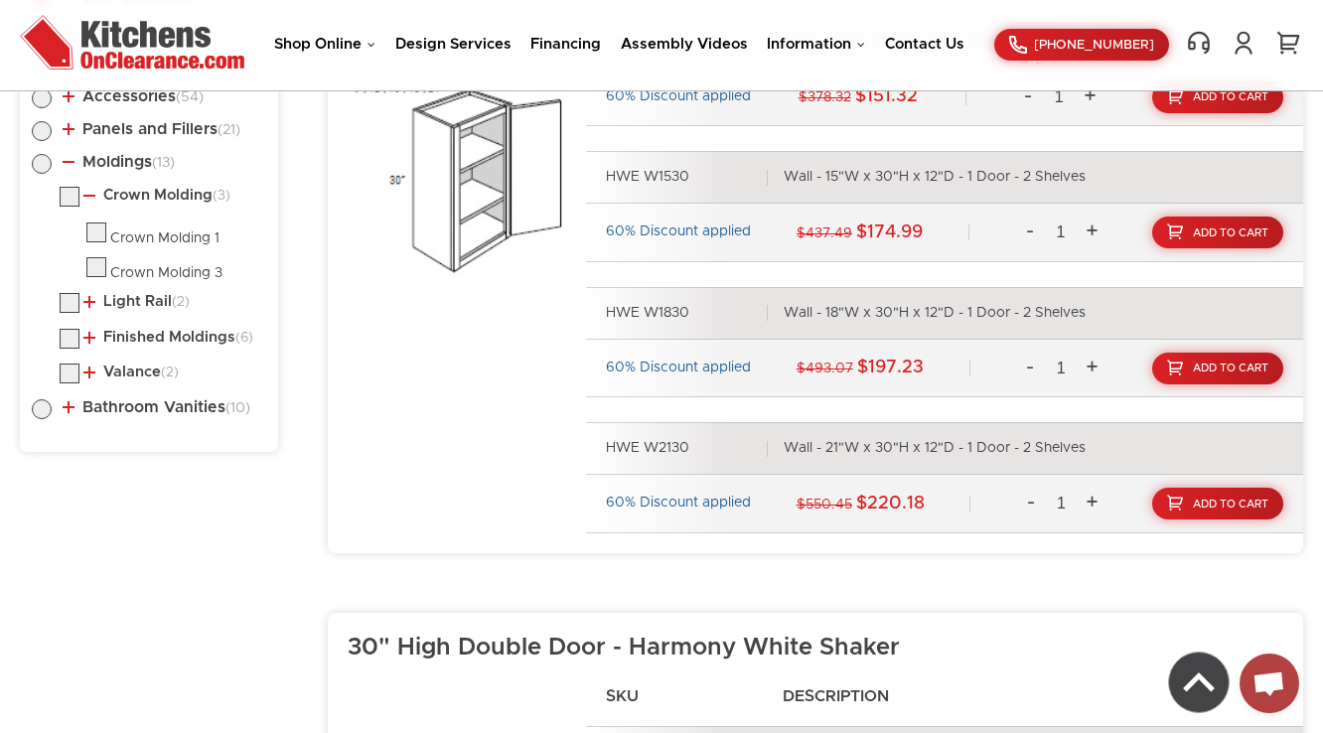
scroll to position [1038, 0]
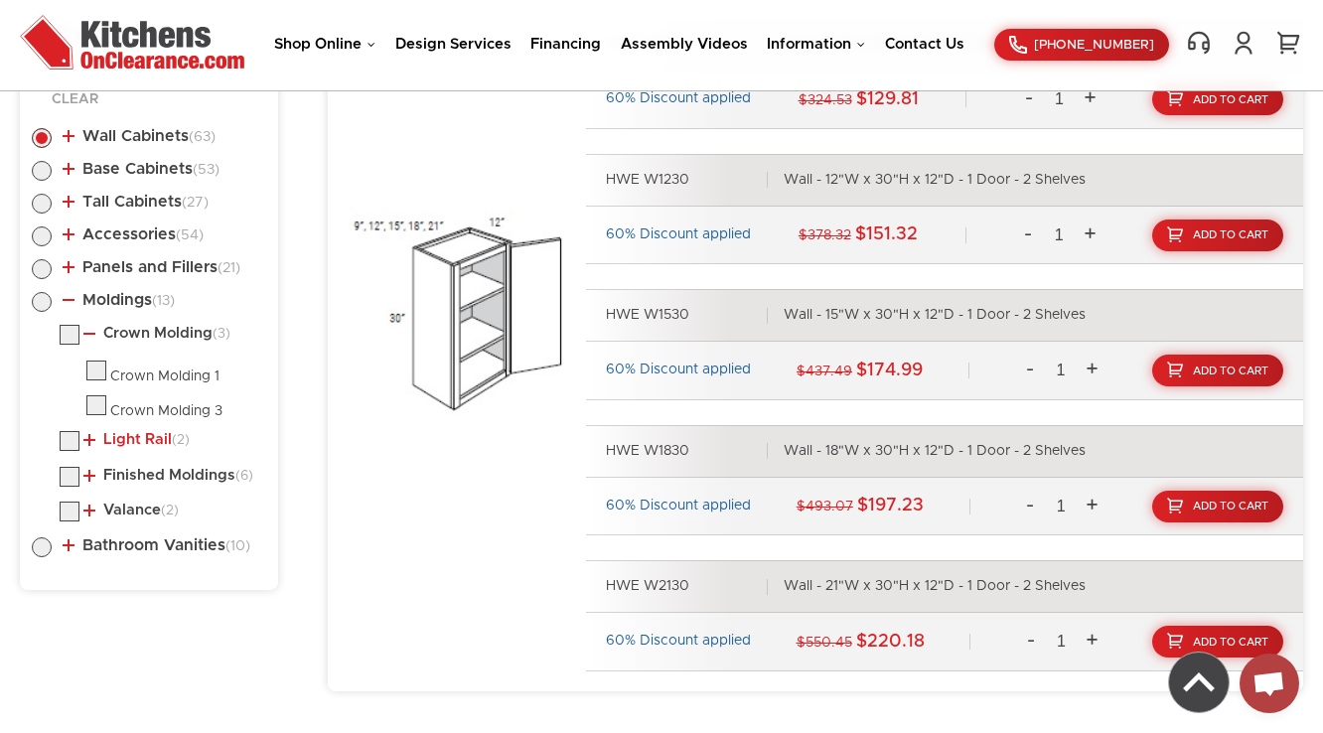
click at [135, 442] on link "Light Rail (2)" at bounding box center [136, 440] width 106 height 16
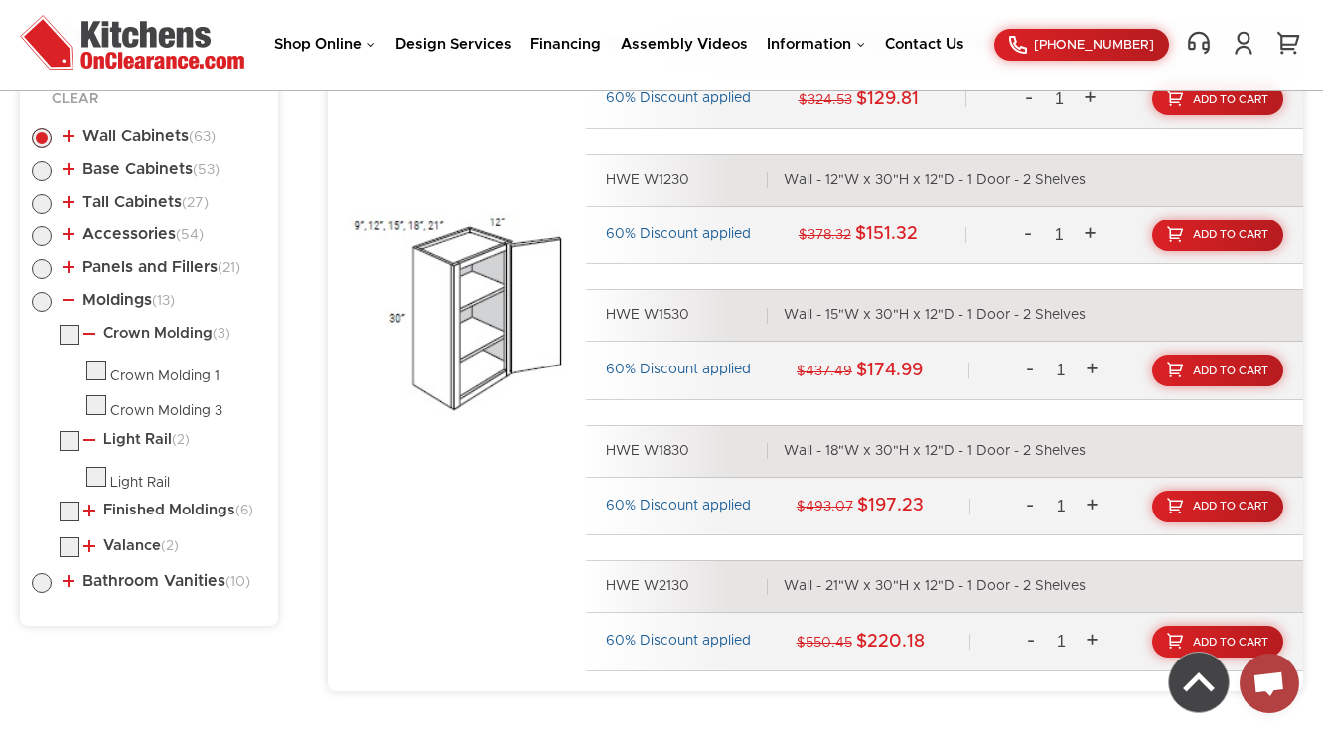
click at [152, 503] on link "Finished Moldings (6)" at bounding box center [168, 511] width 170 height 16
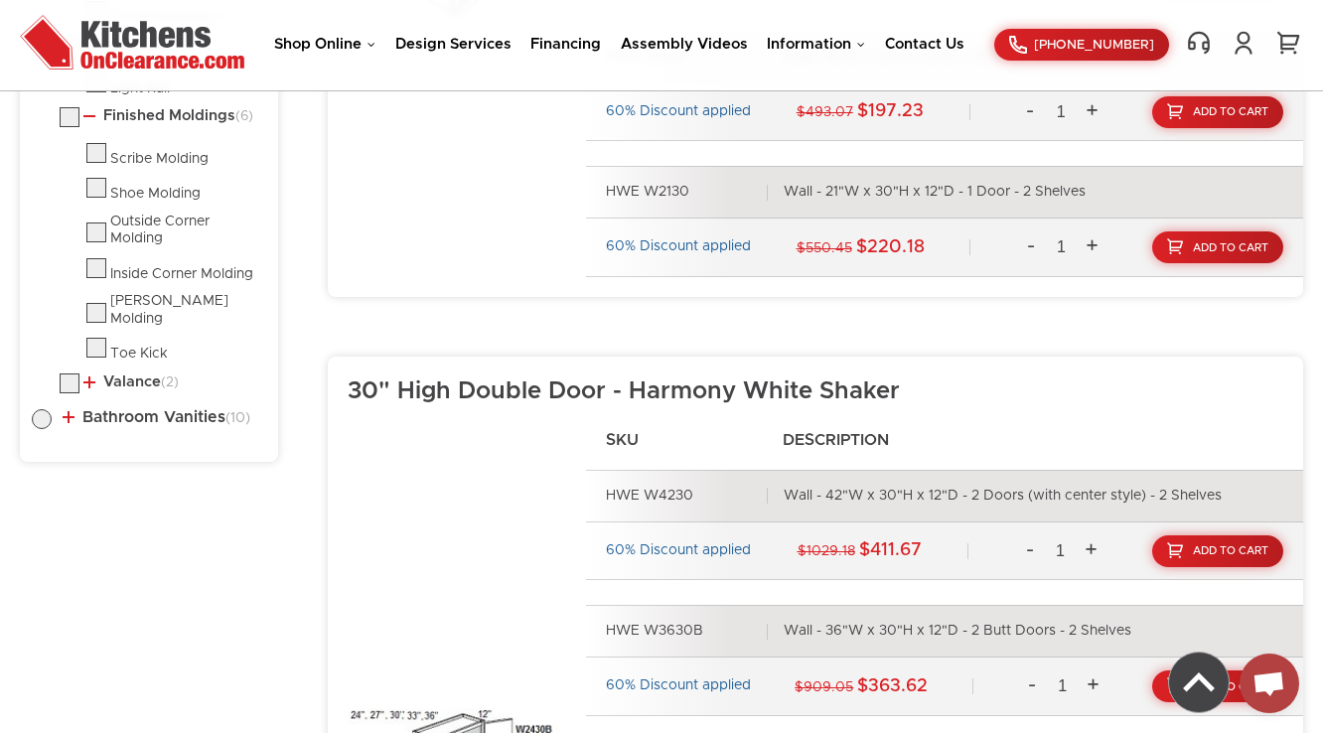
scroll to position [1435, 0]
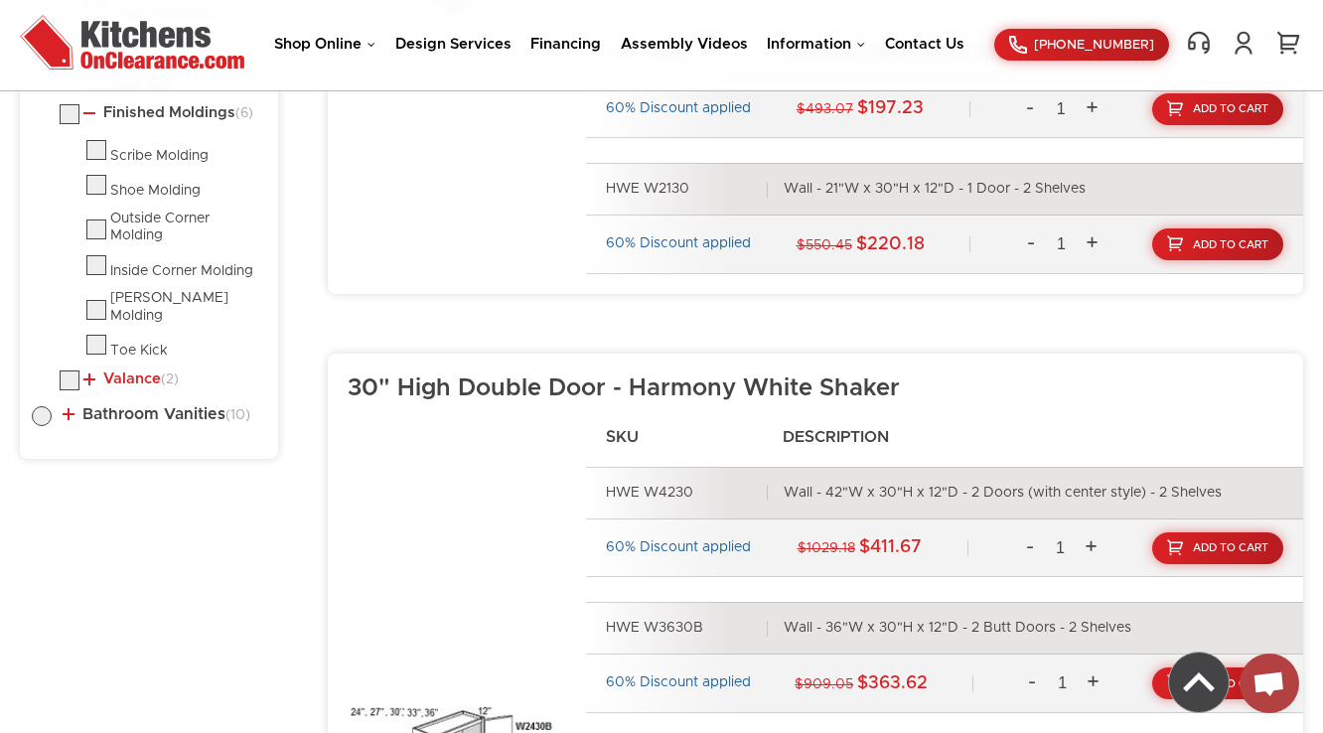
click at [131, 371] on link "Valance (2)" at bounding box center [130, 379] width 95 height 16
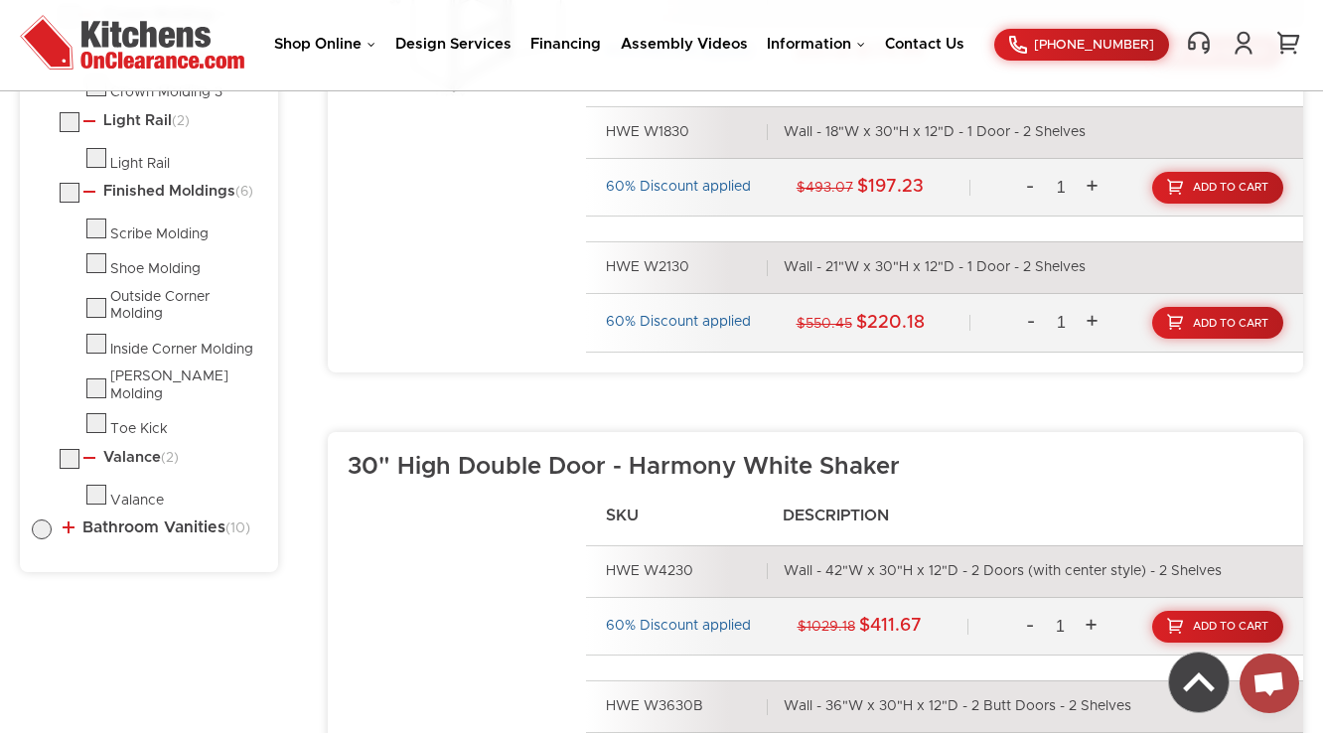
scroll to position [1356, 0]
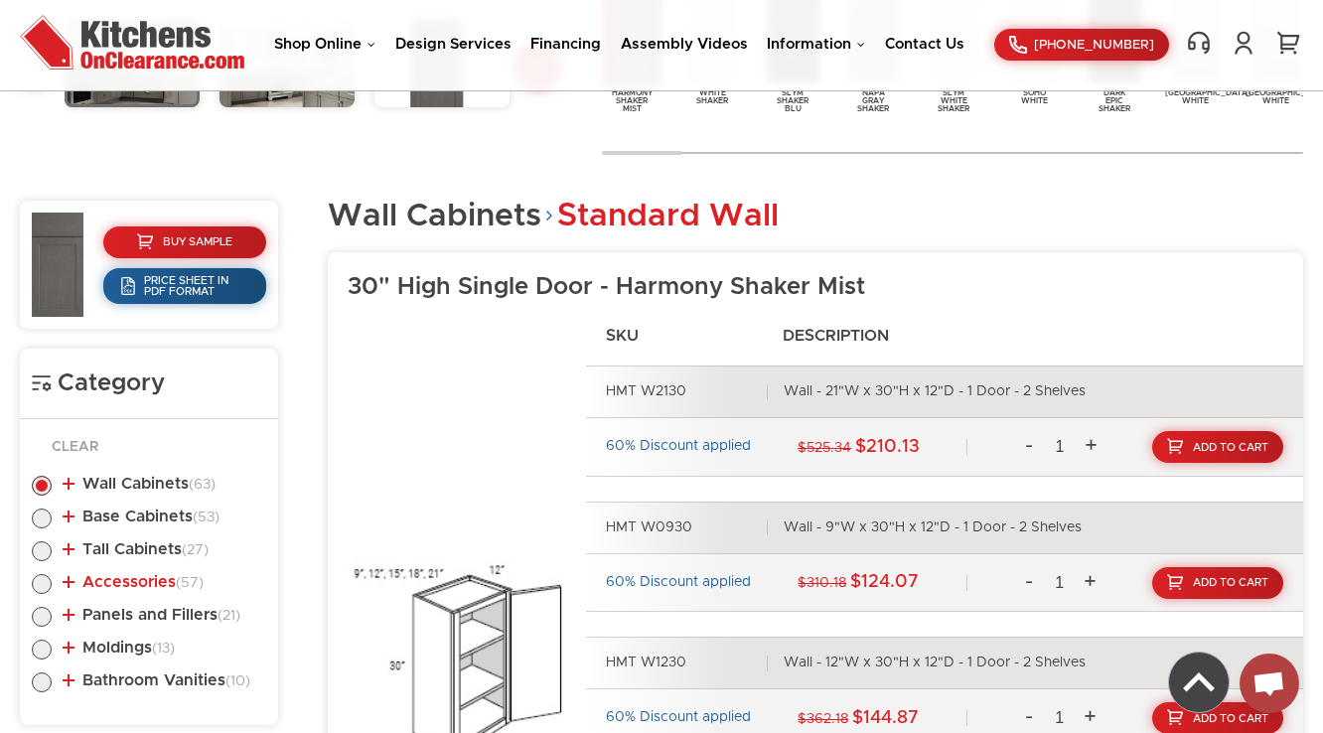
scroll to position [929, 0]
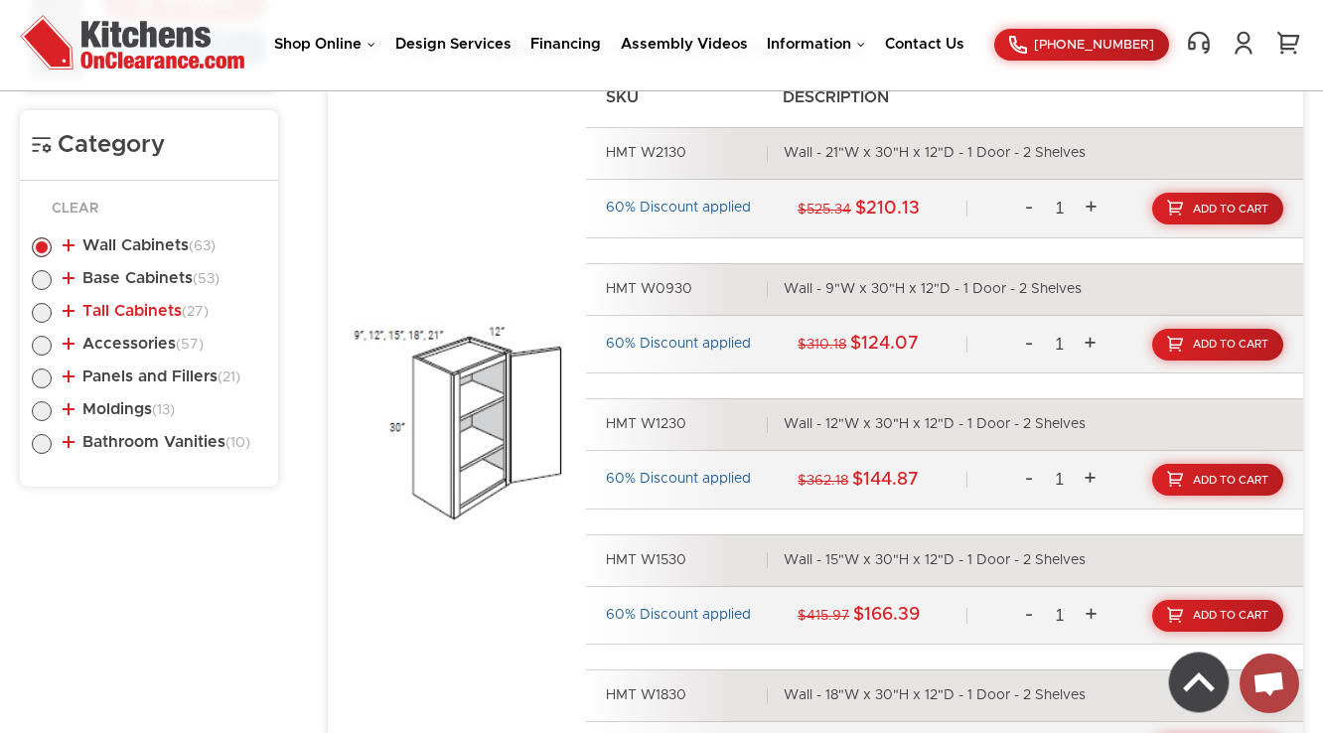
click at [116, 309] on link "Tall Cabinets (27)" at bounding box center [136, 311] width 146 height 16
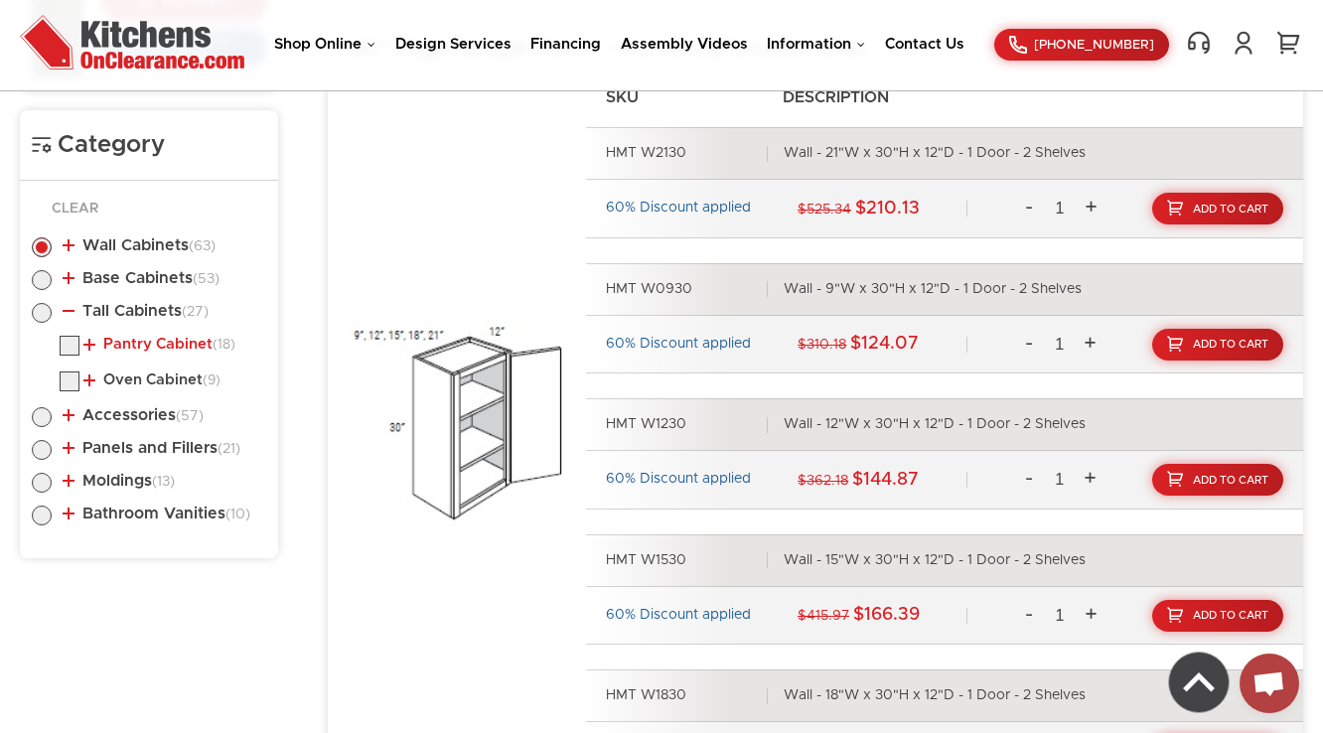
click at [141, 346] on link "Pantry Cabinet (18)" at bounding box center [159, 345] width 152 height 16
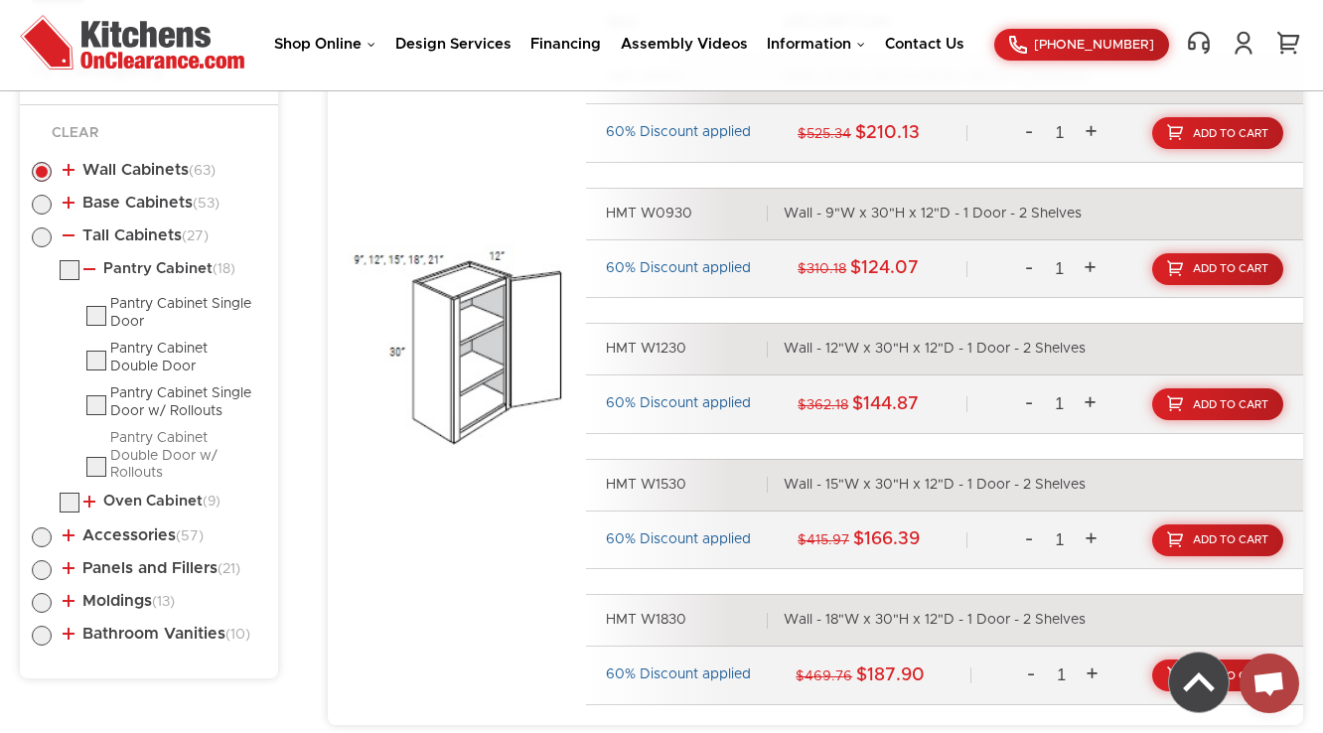
scroll to position [1008, 0]
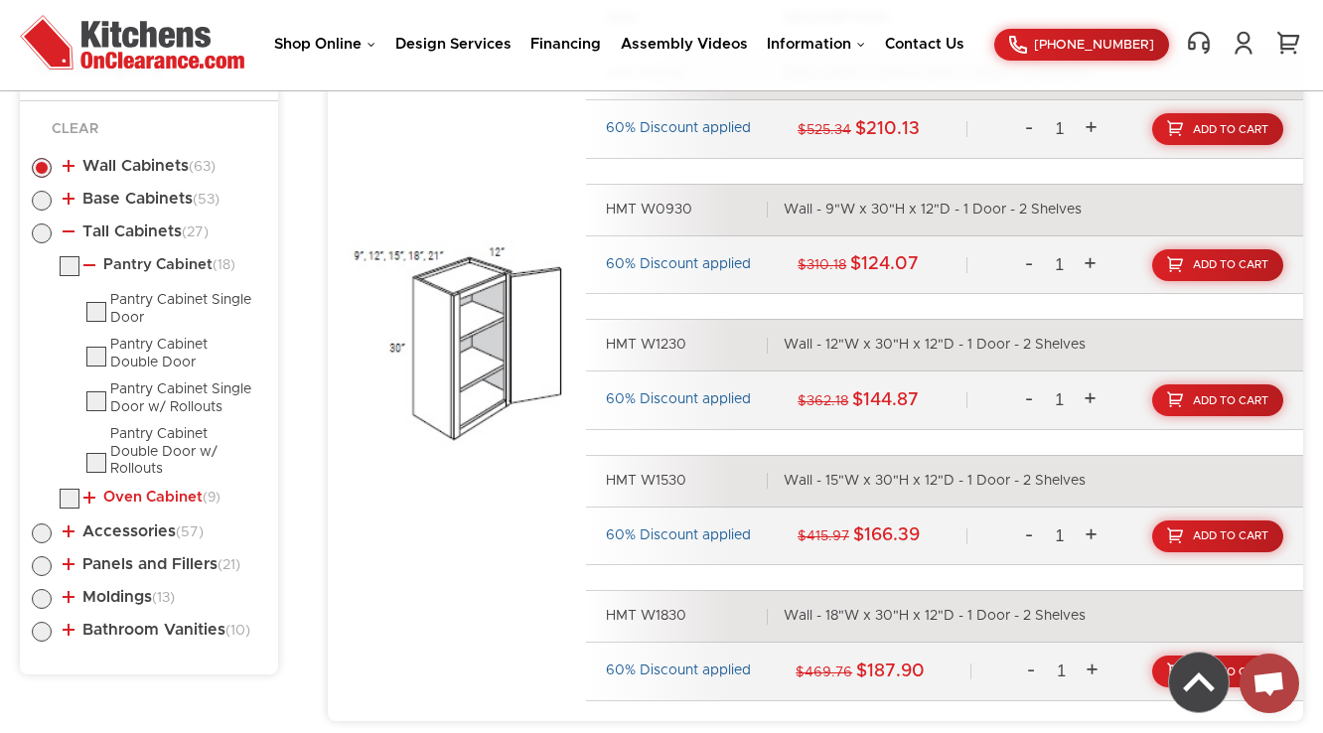
click at [132, 494] on link "Oven Cabinet (9)" at bounding box center [151, 498] width 137 height 16
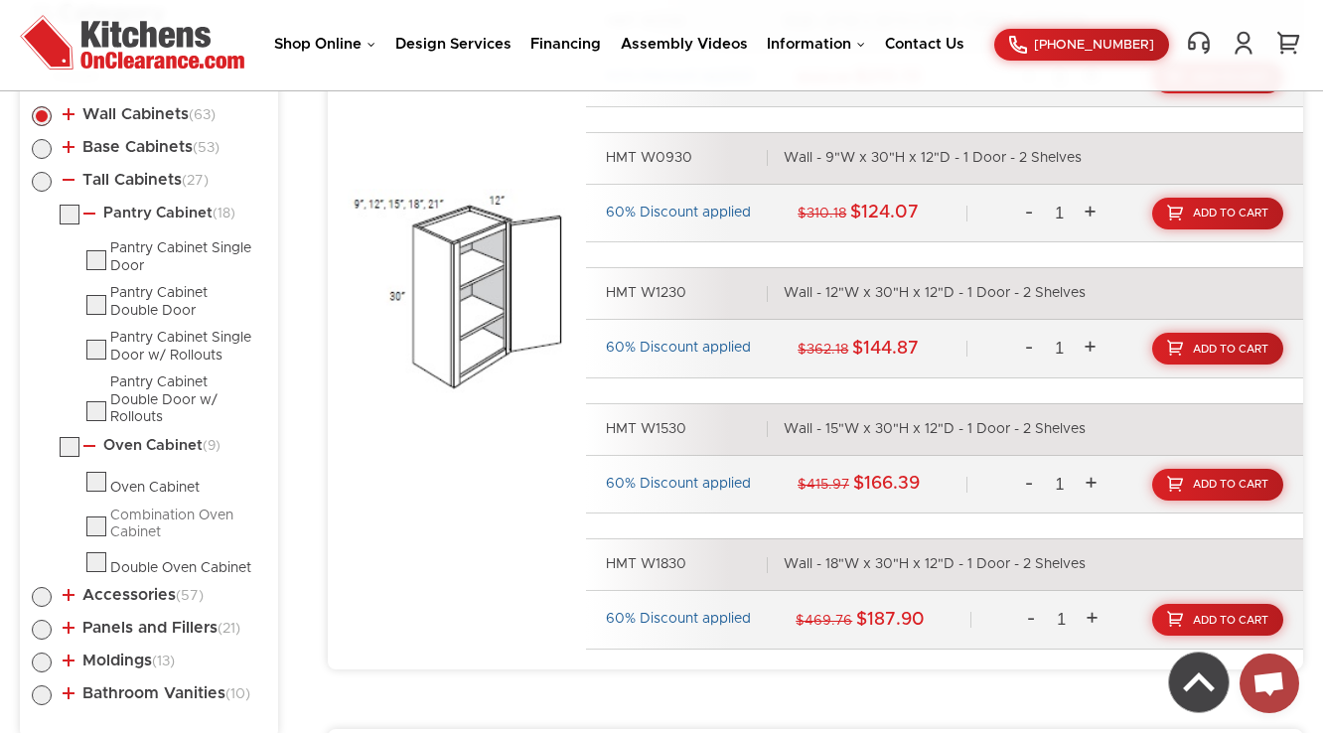
scroll to position [1088, 0]
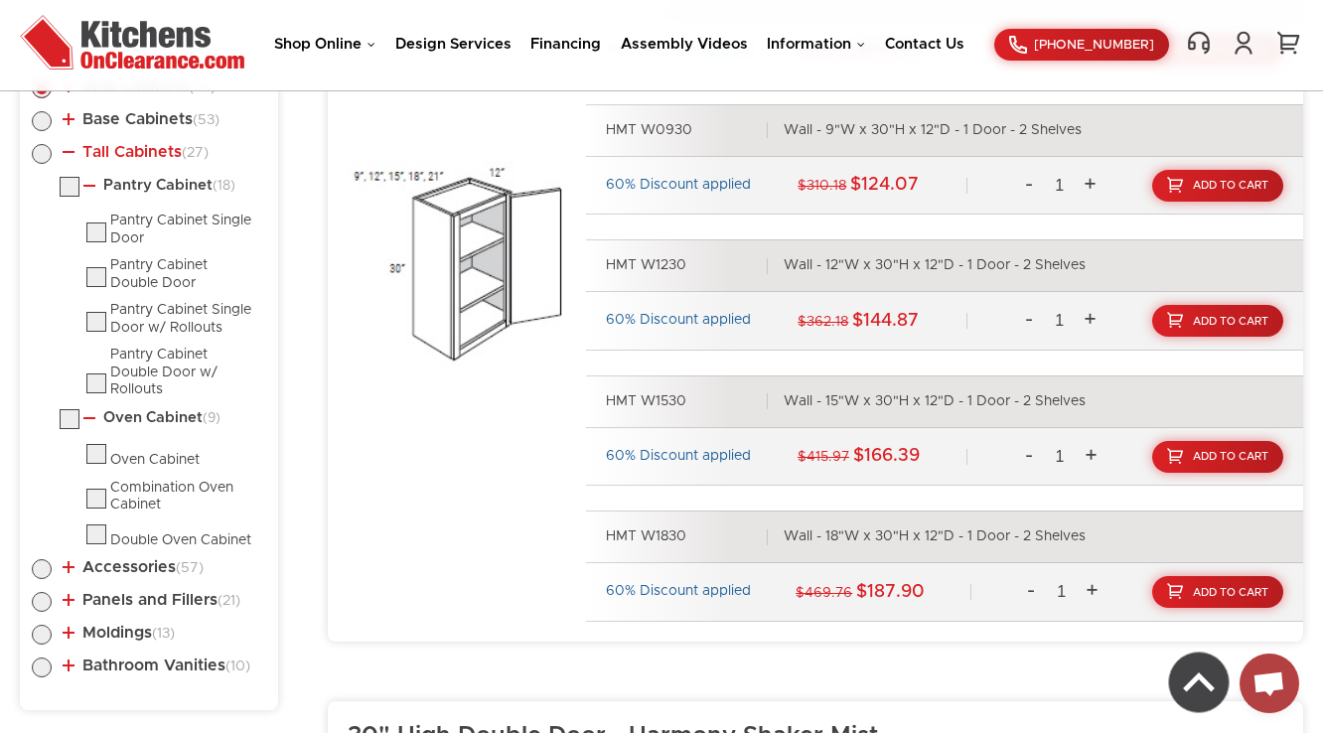
click at [89, 146] on link "Tall Cabinets (27)" at bounding box center [136, 152] width 146 height 16
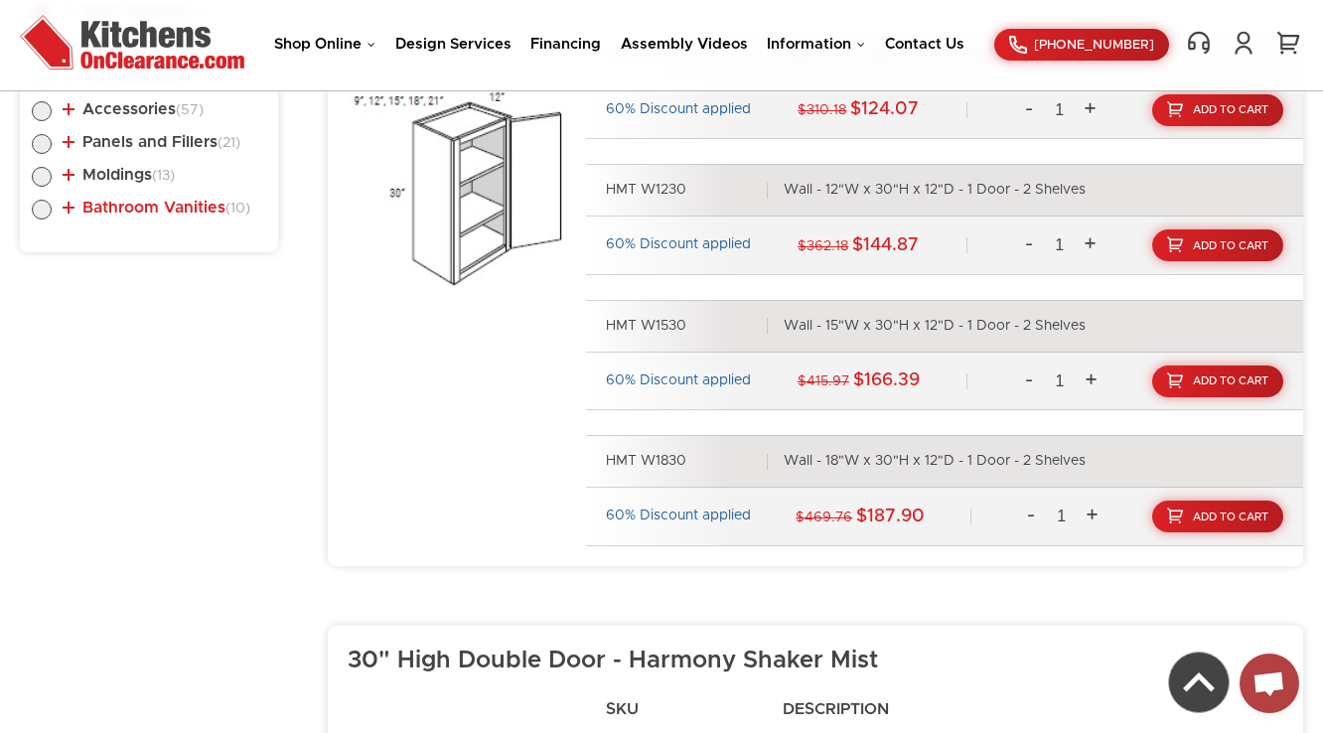
scroll to position [1167, 0]
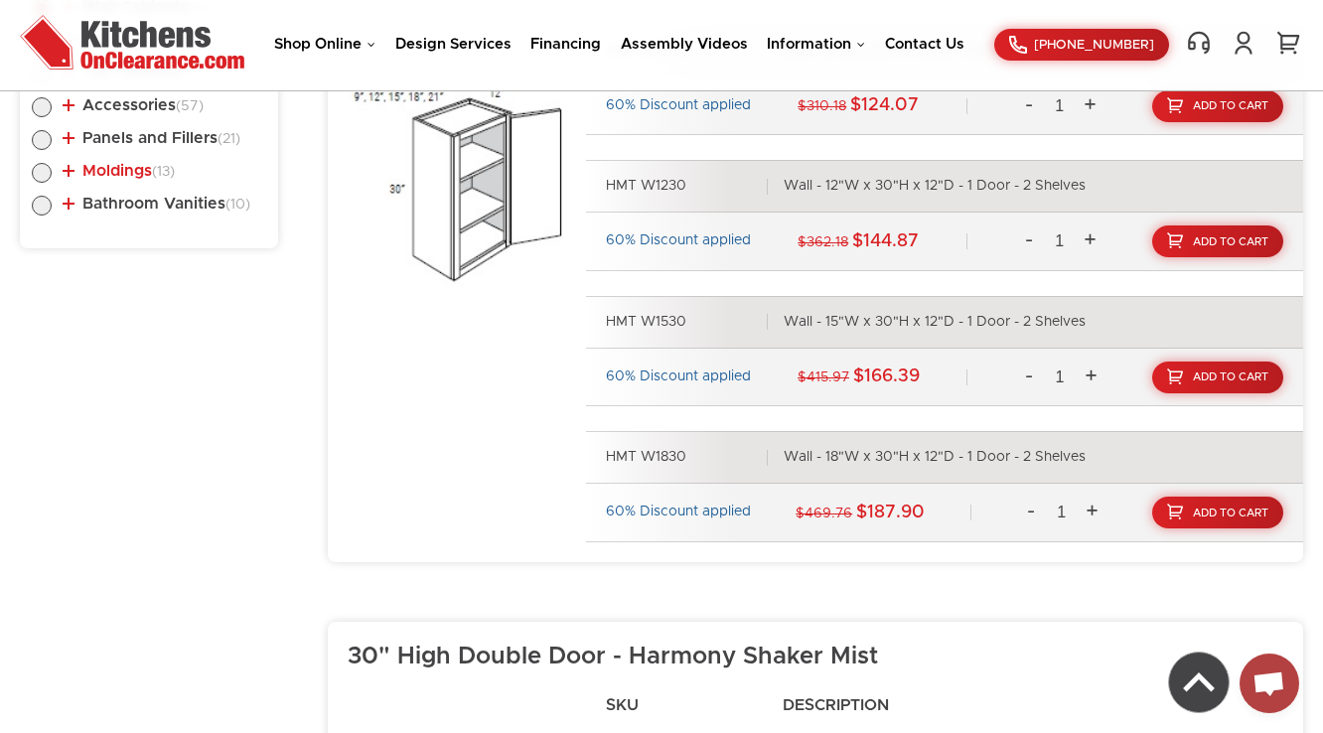
click at [92, 170] on link "Moldings (13)" at bounding box center [119, 171] width 112 height 16
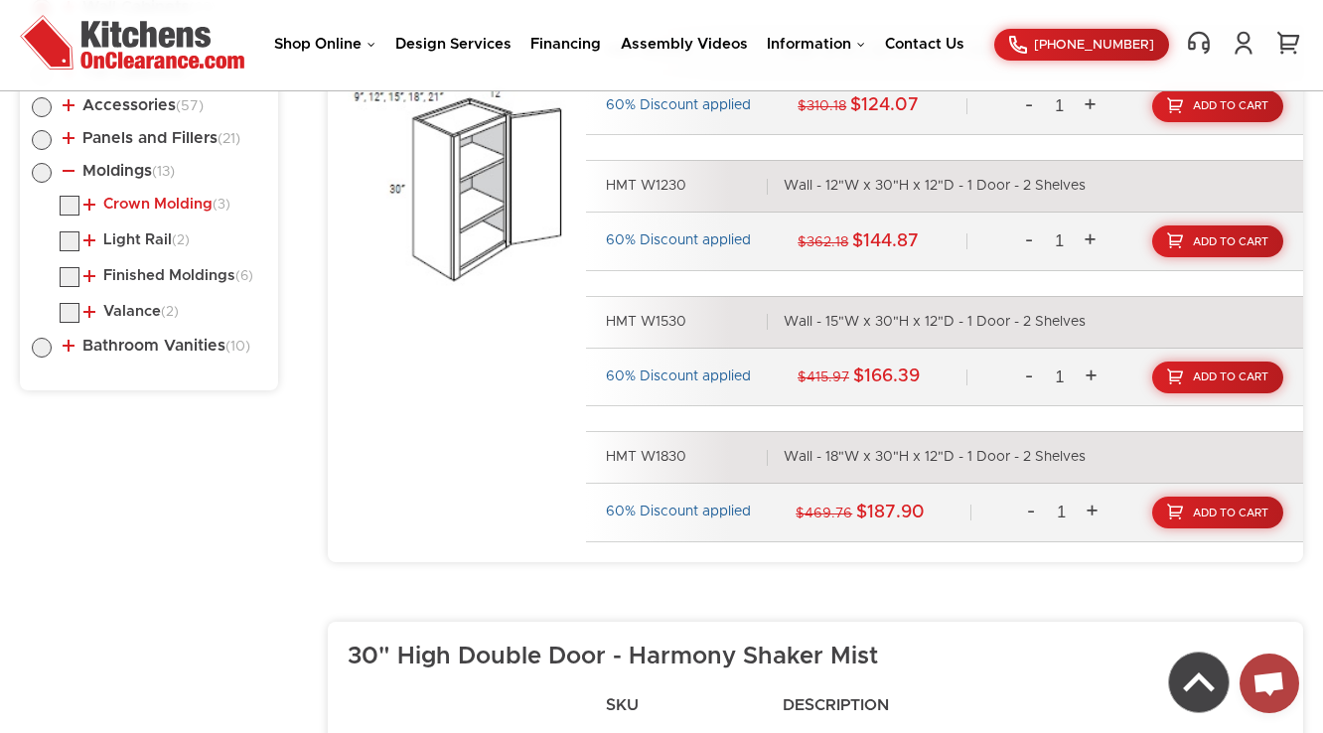
click at [119, 202] on link "Crown Molding (3)" at bounding box center [156, 205] width 147 height 16
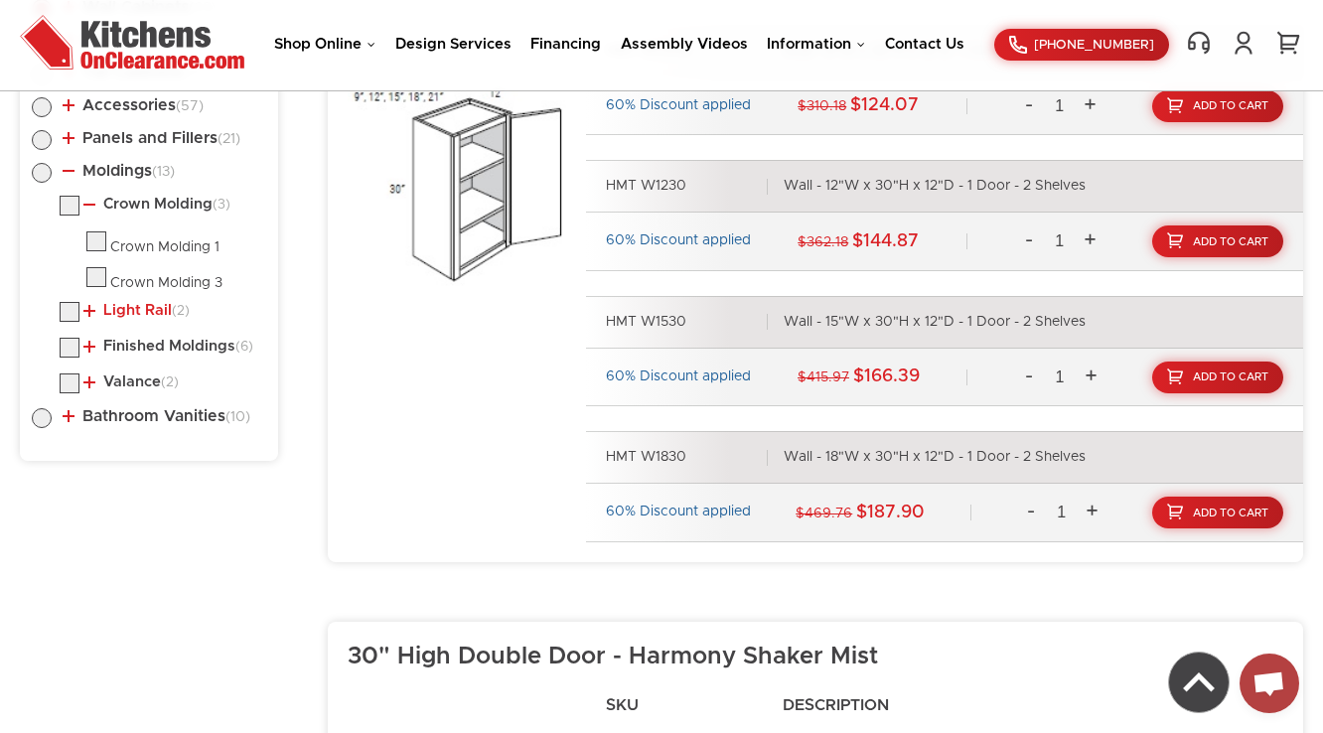
click at [123, 309] on link "Light Rail (2)" at bounding box center [136, 311] width 106 height 16
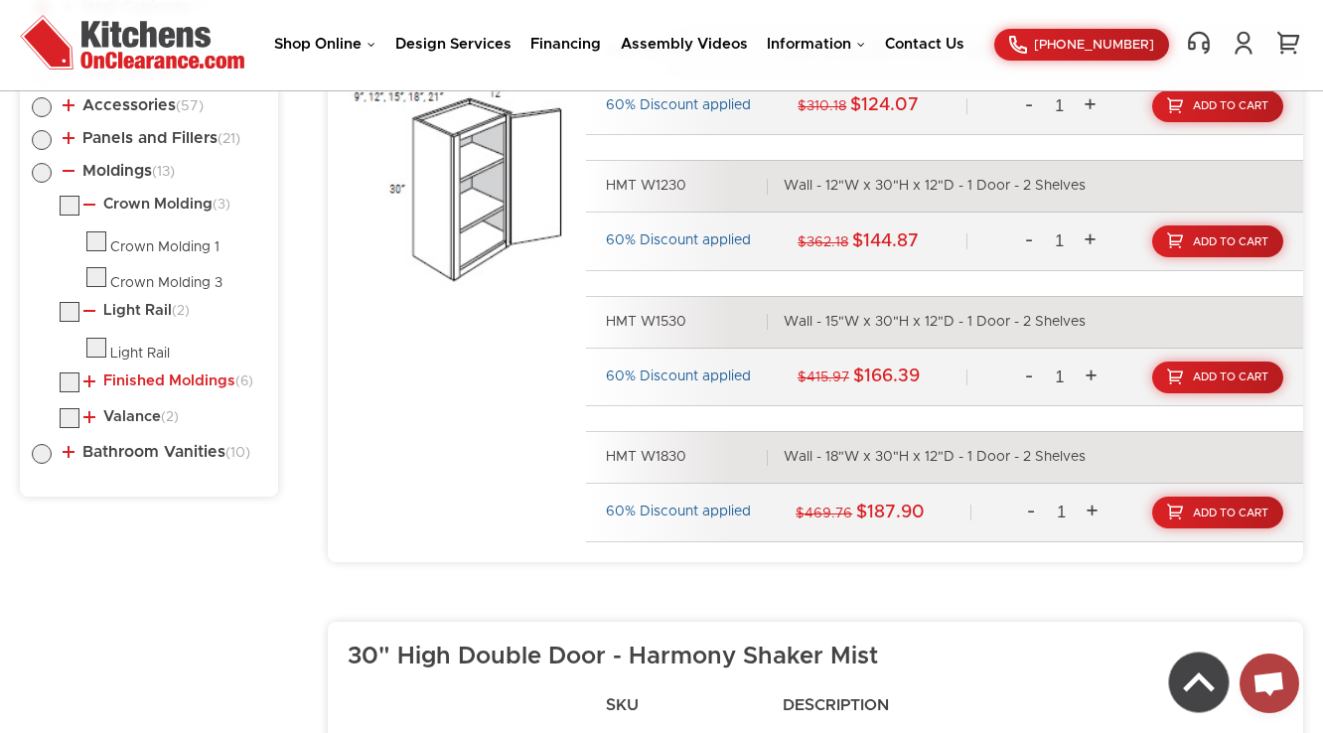
click at [120, 373] on link "Finished Moldings (6)" at bounding box center [168, 381] width 170 height 16
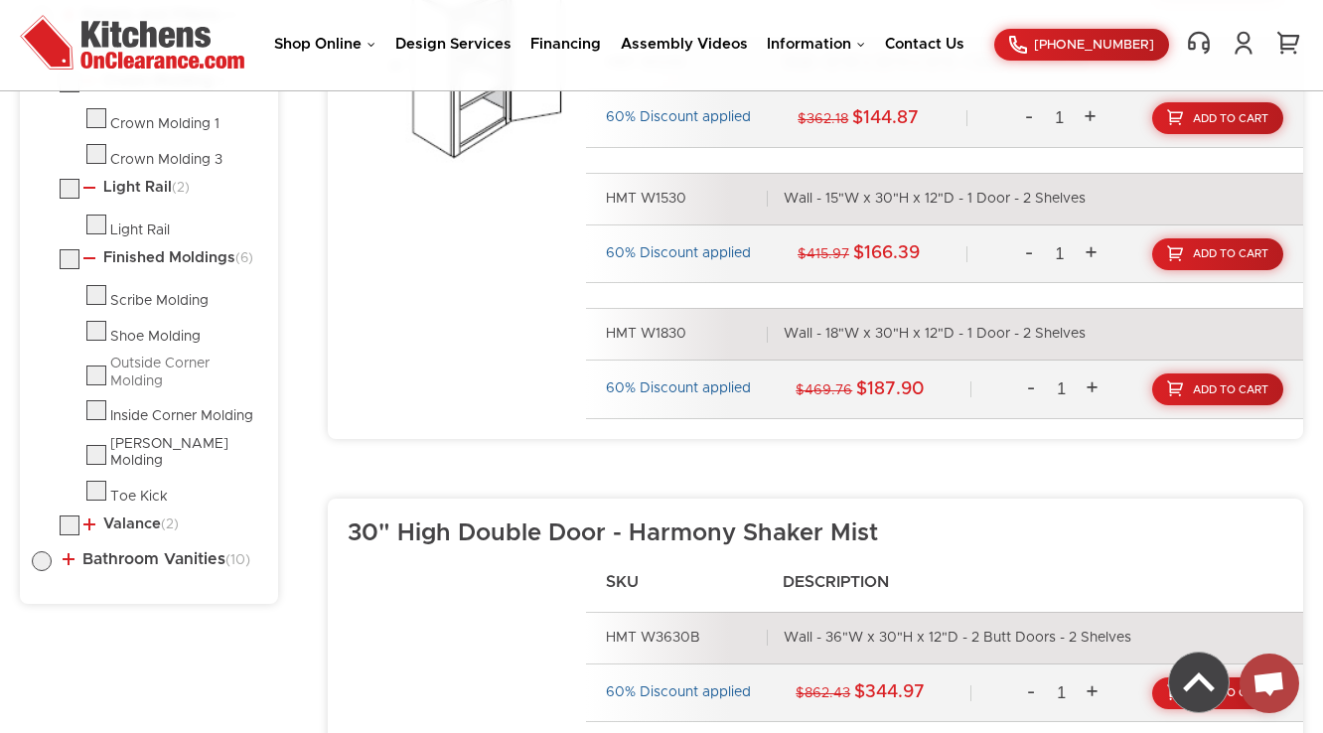
scroll to position [1326, 0]
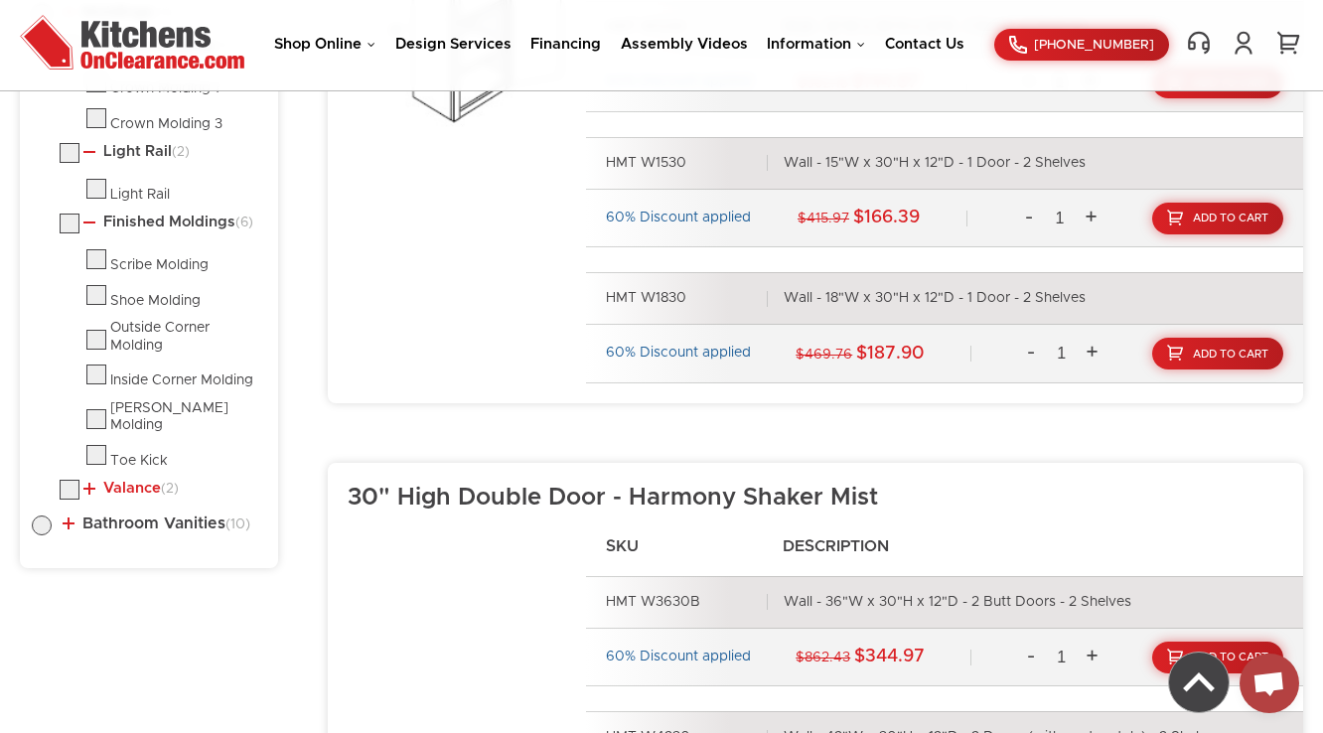
click at [133, 481] on link "Valance (2)" at bounding box center [130, 489] width 95 height 16
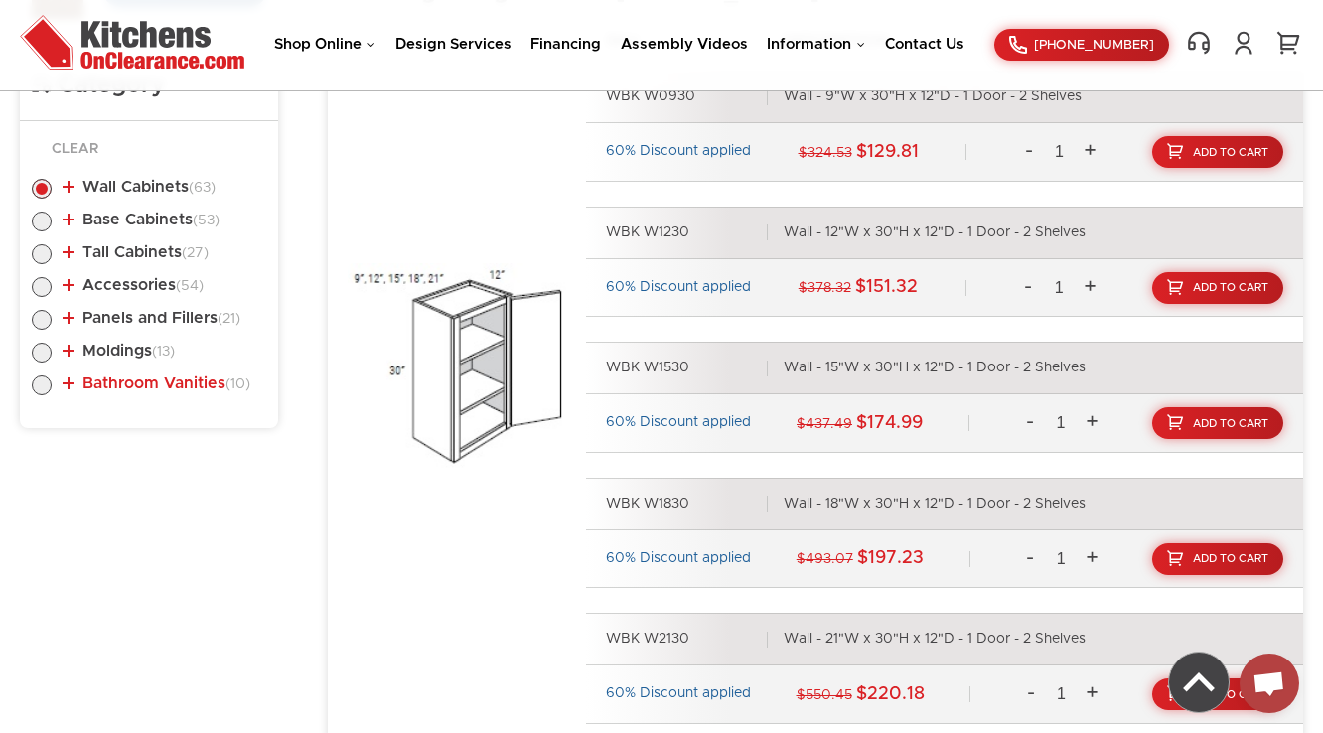
scroll to position [1056, 0]
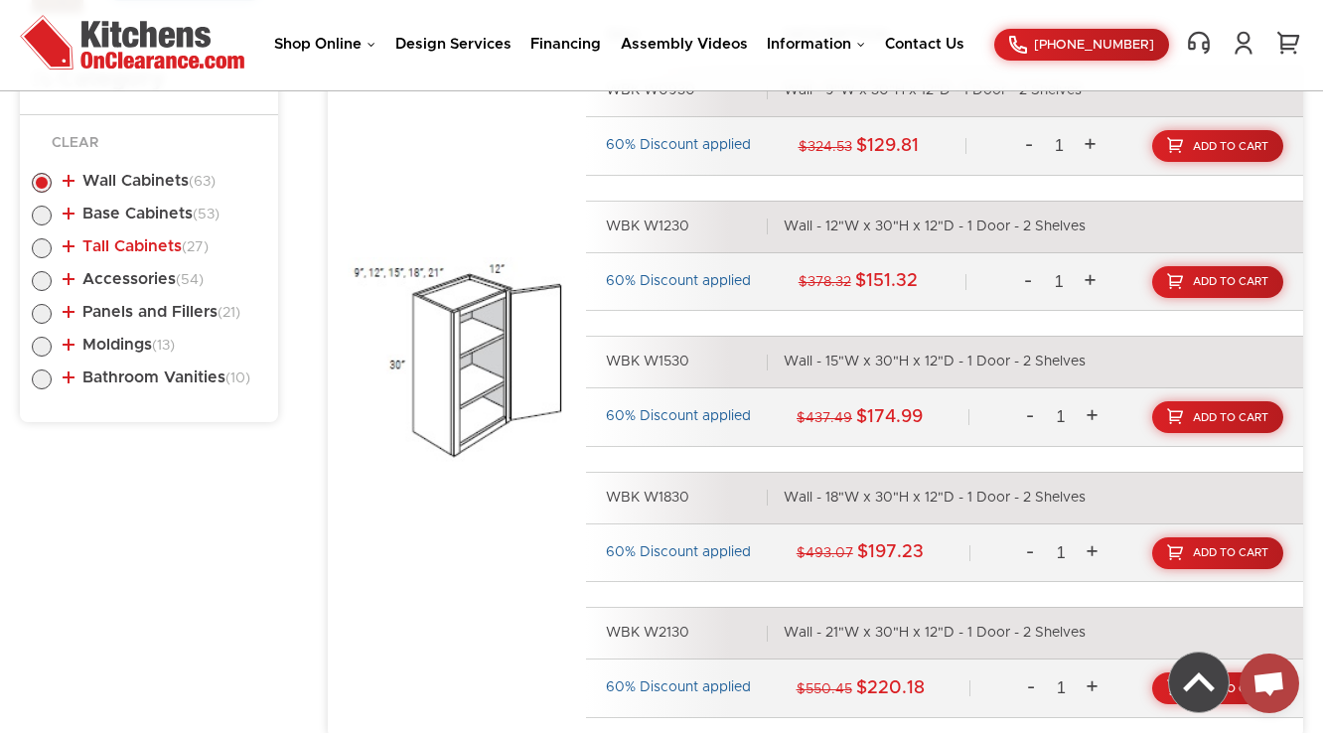
click at [122, 243] on link "Tall Cabinets (27)" at bounding box center [136, 246] width 146 height 16
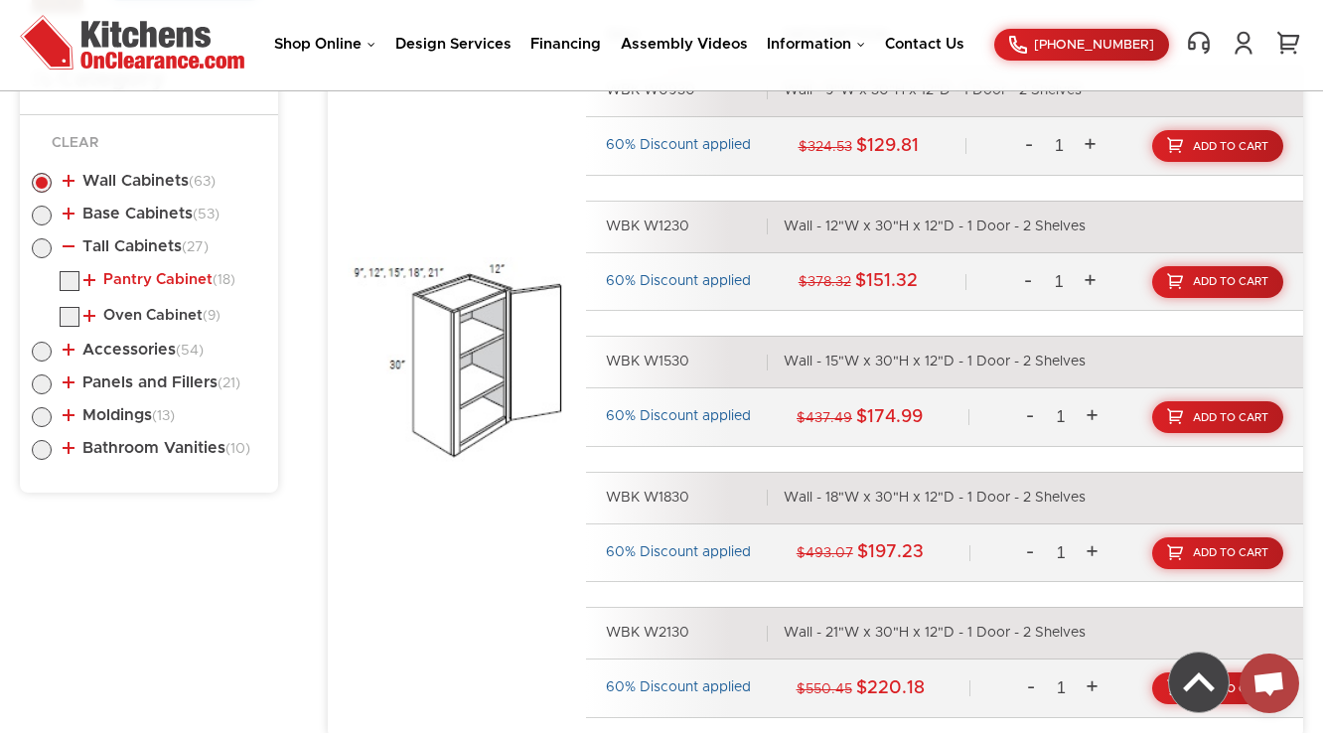
click at [147, 277] on link "Pantry Cabinet (18)" at bounding box center [159, 280] width 152 height 16
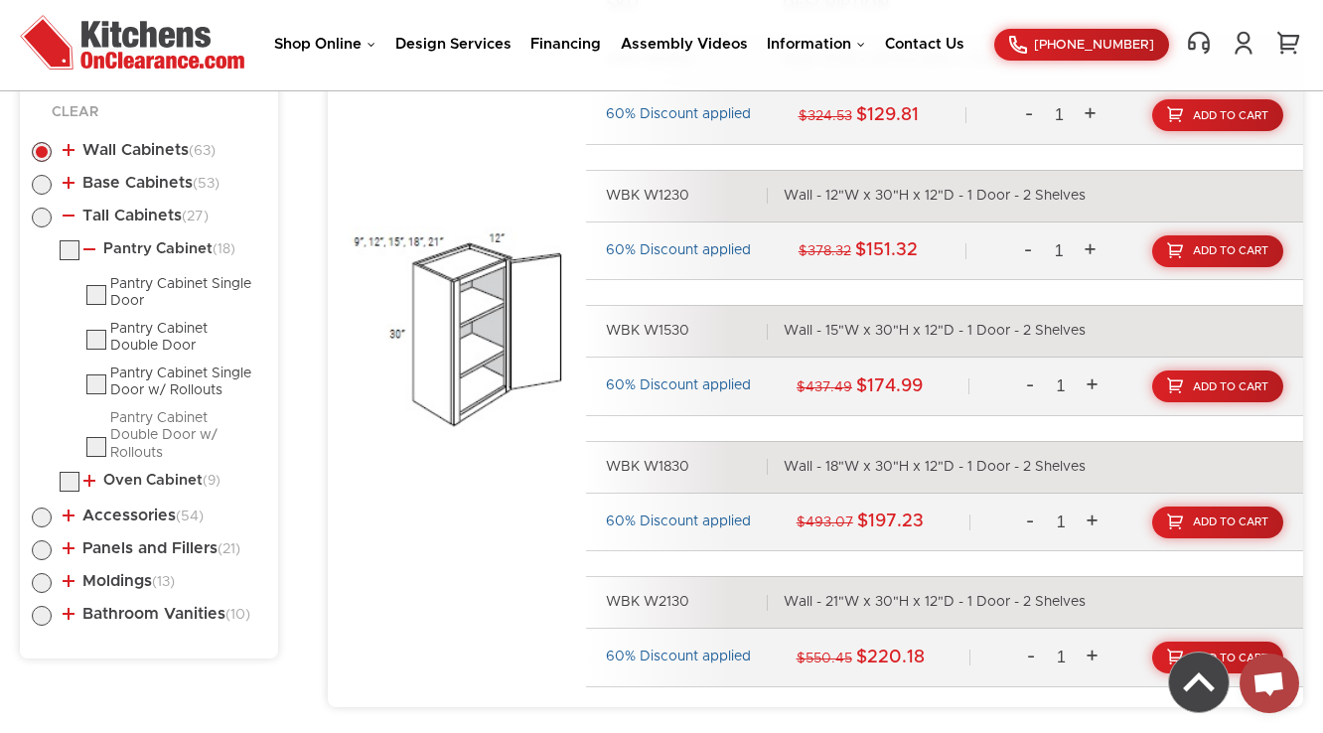
scroll to position [1135, 0]
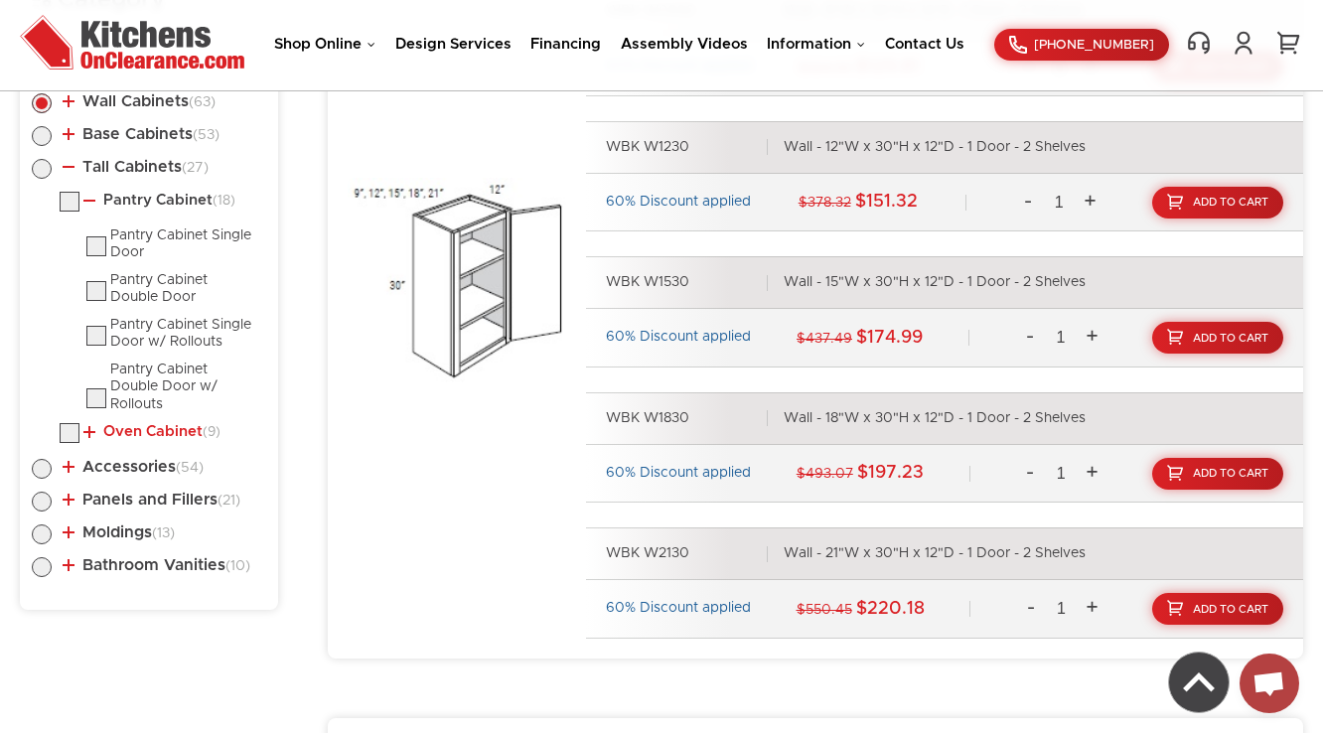
click at [143, 426] on link "Oven Cabinet (9)" at bounding box center [151, 432] width 137 height 16
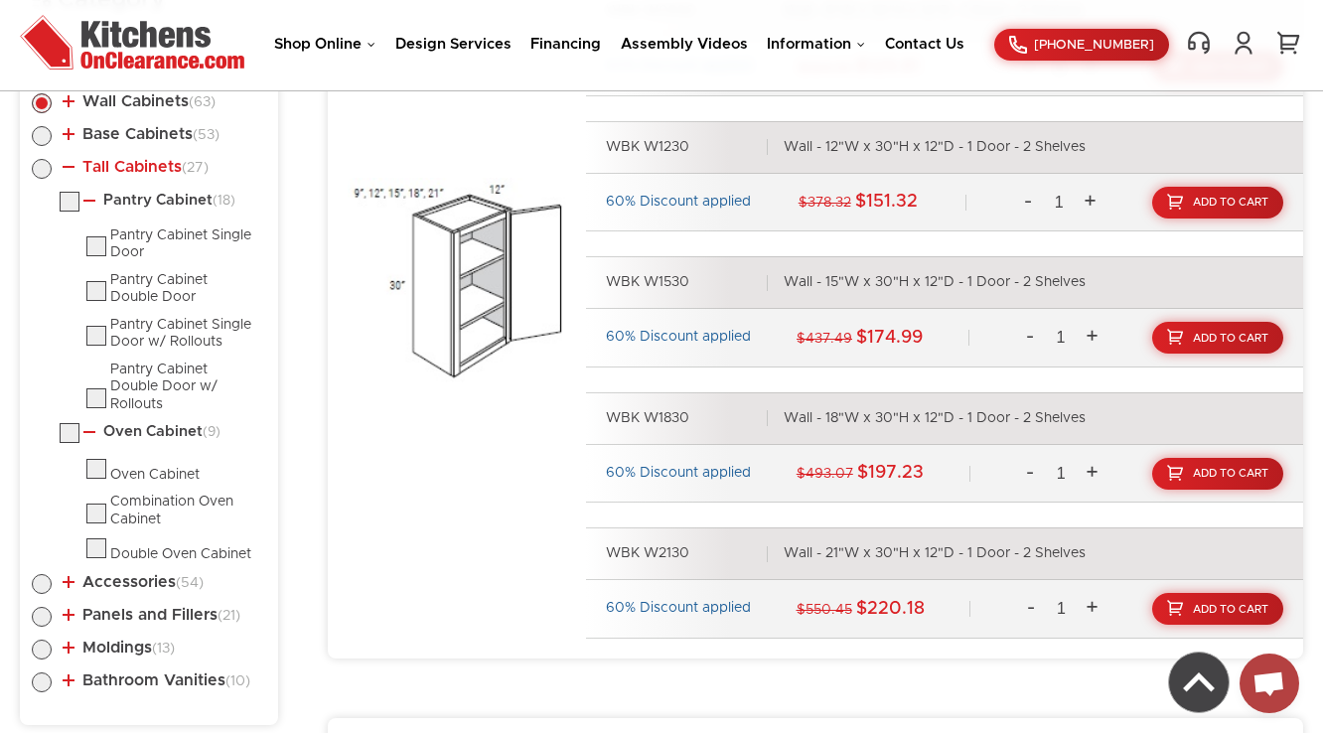
click at [115, 163] on link "Tall Cabinets (27)" at bounding box center [136, 167] width 146 height 16
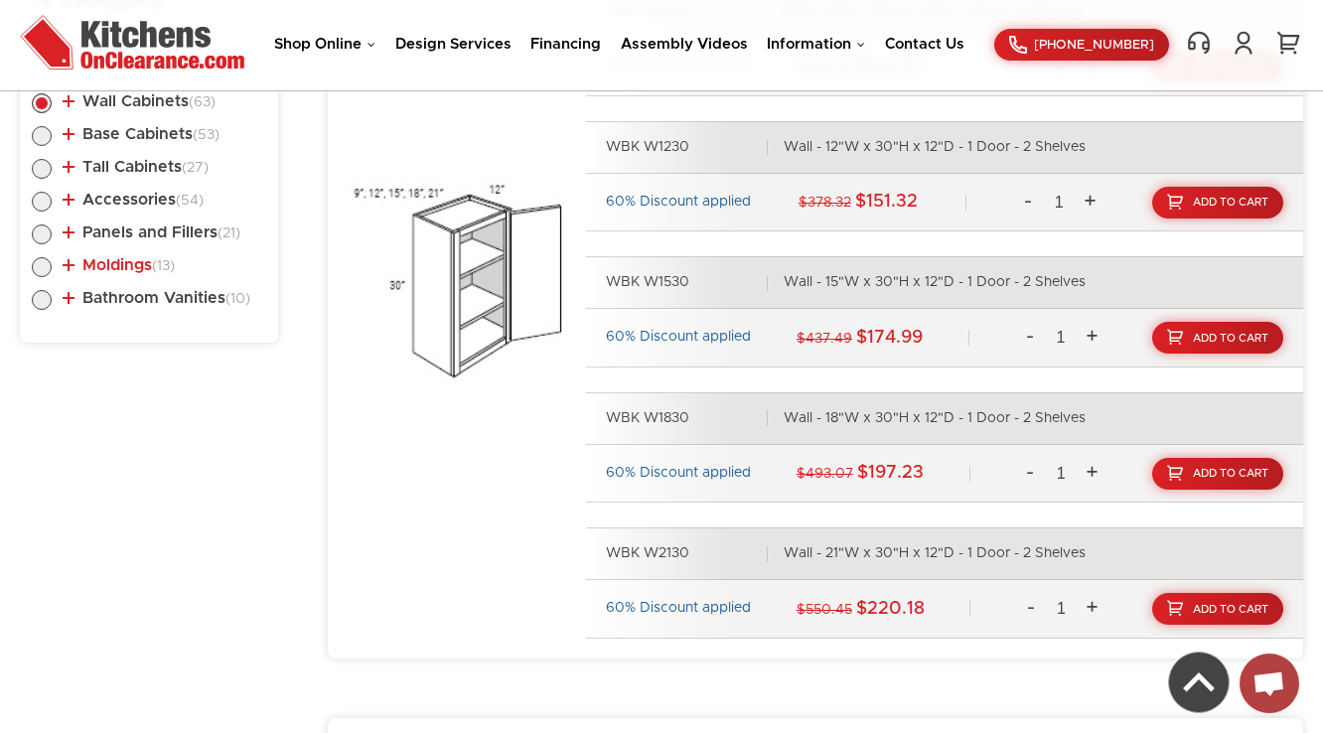
click at [113, 263] on link "Moldings (13)" at bounding box center [119, 265] width 112 height 16
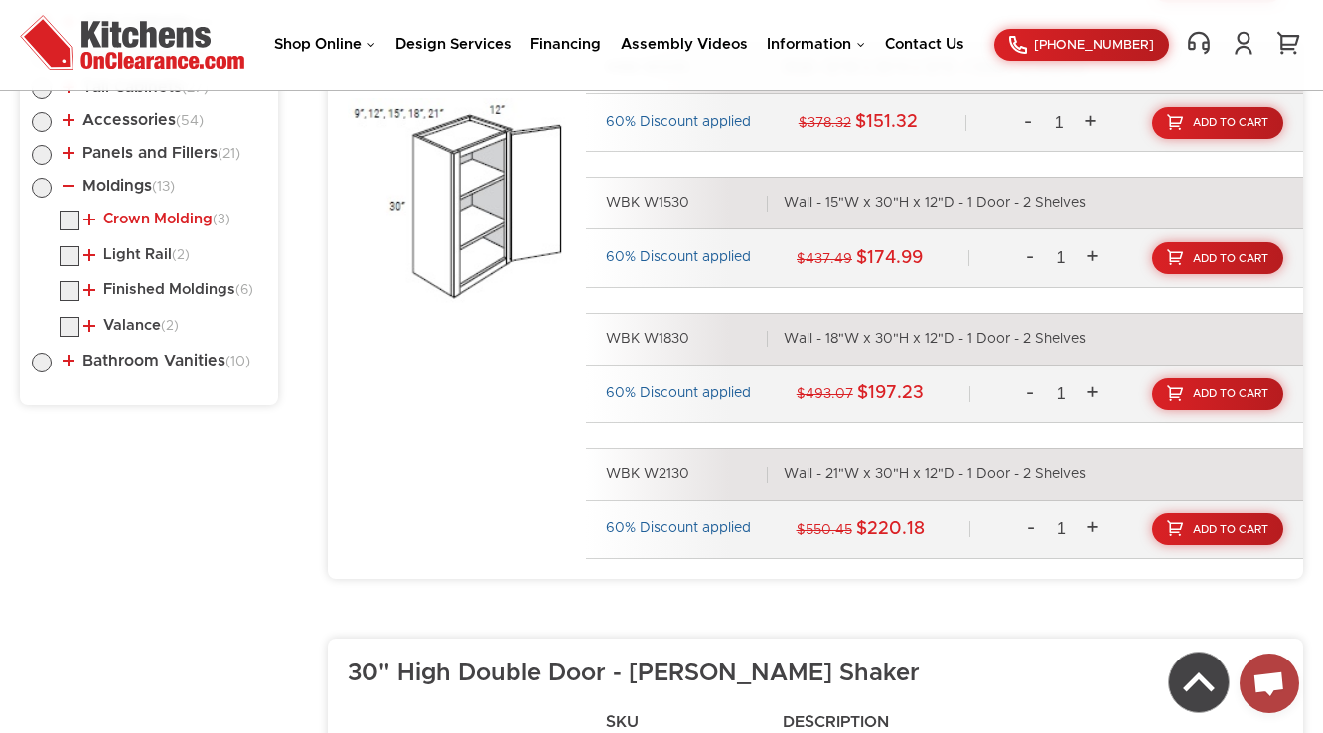
click at [123, 216] on link "Crown Molding (3)" at bounding box center [156, 220] width 147 height 16
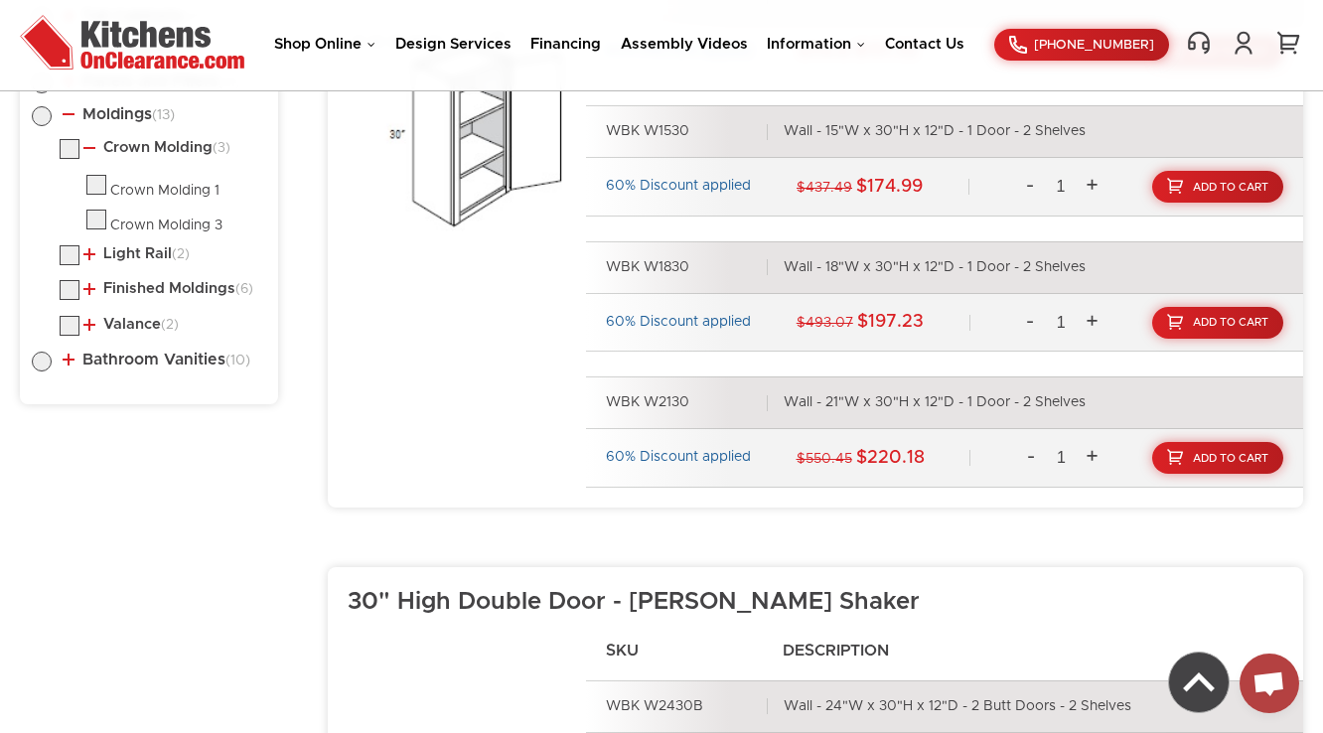
scroll to position [1294, 0]
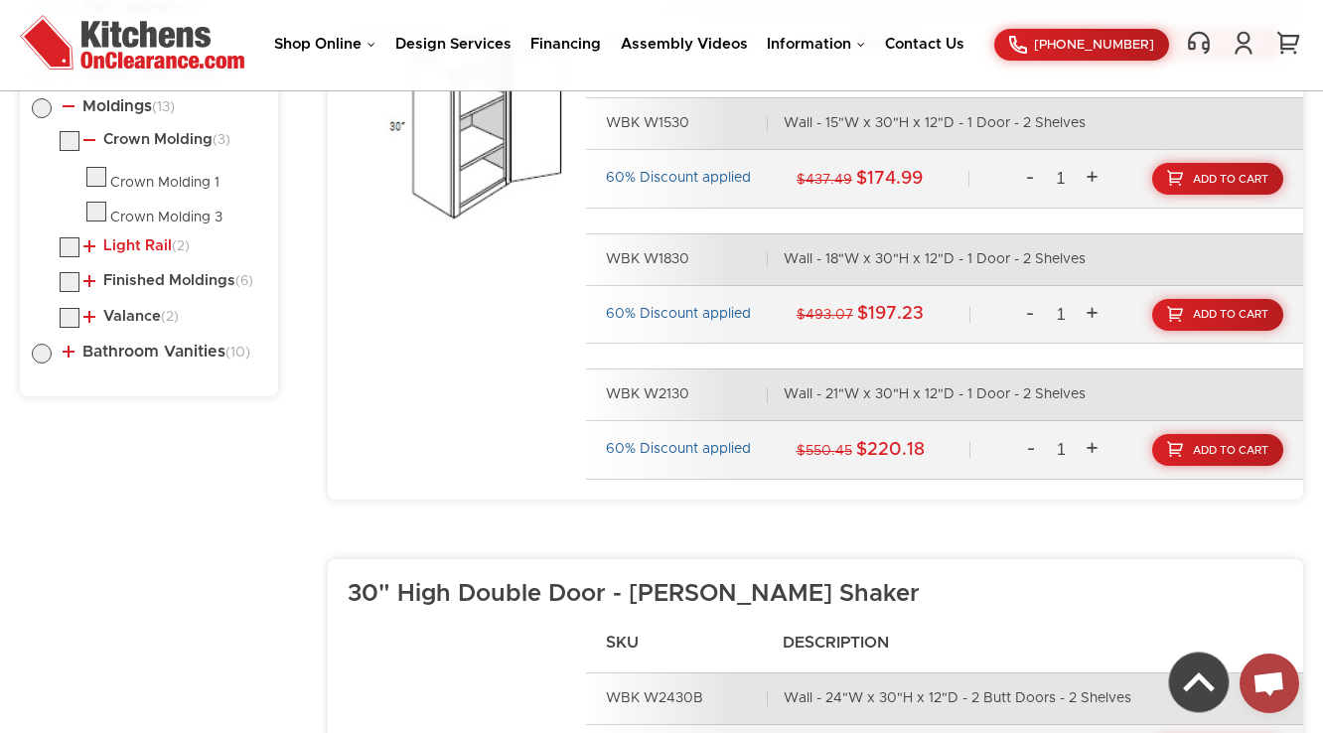
click at [128, 245] on link "Light Rail (2)" at bounding box center [136, 246] width 106 height 16
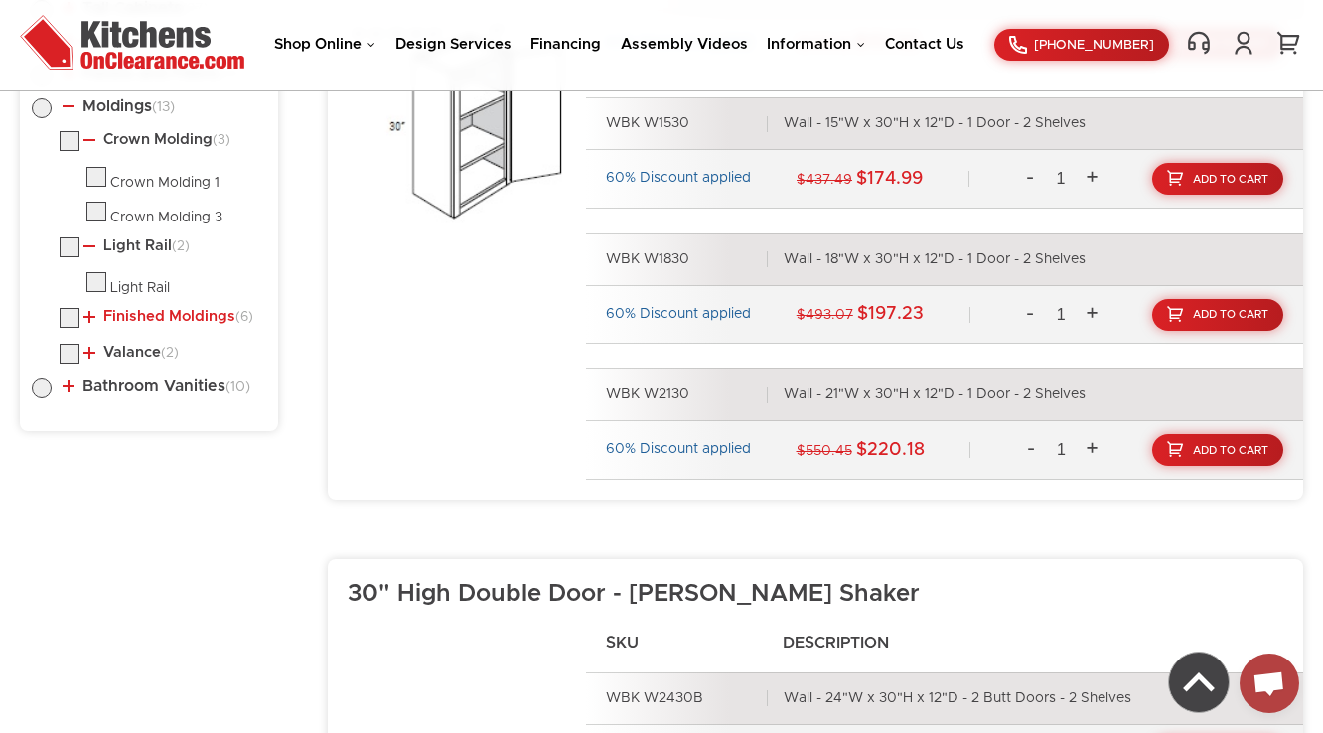
click at [119, 314] on link "Finished Moldings (6)" at bounding box center [168, 317] width 170 height 16
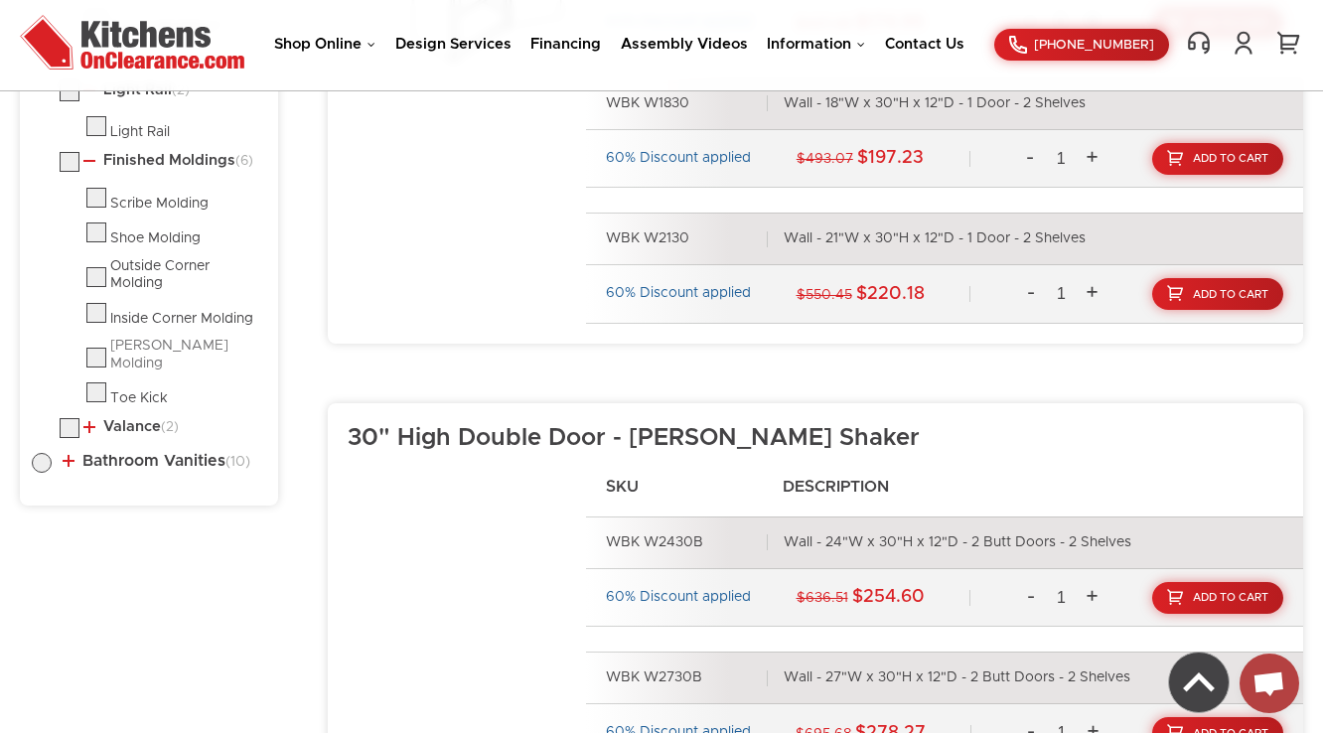
scroll to position [1453, 0]
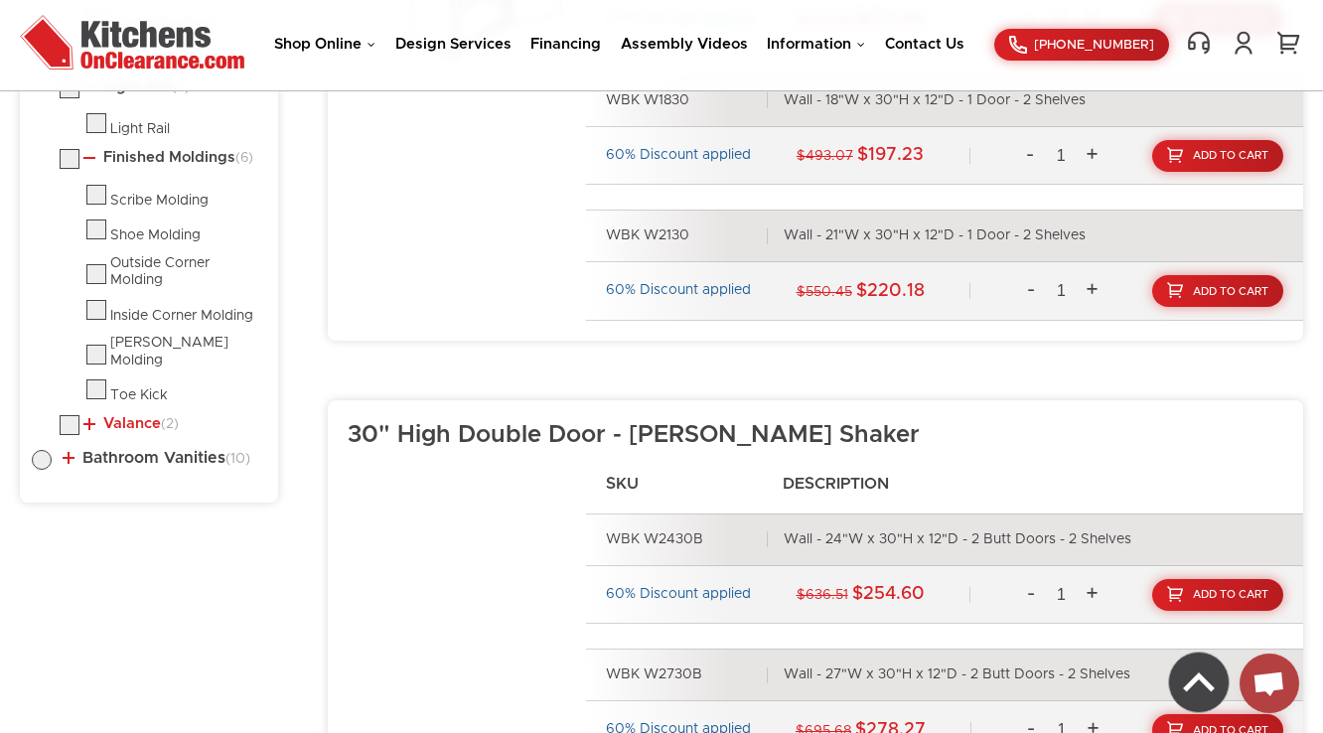
click at [111, 416] on link "Valance (2)" at bounding box center [130, 424] width 95 height 16
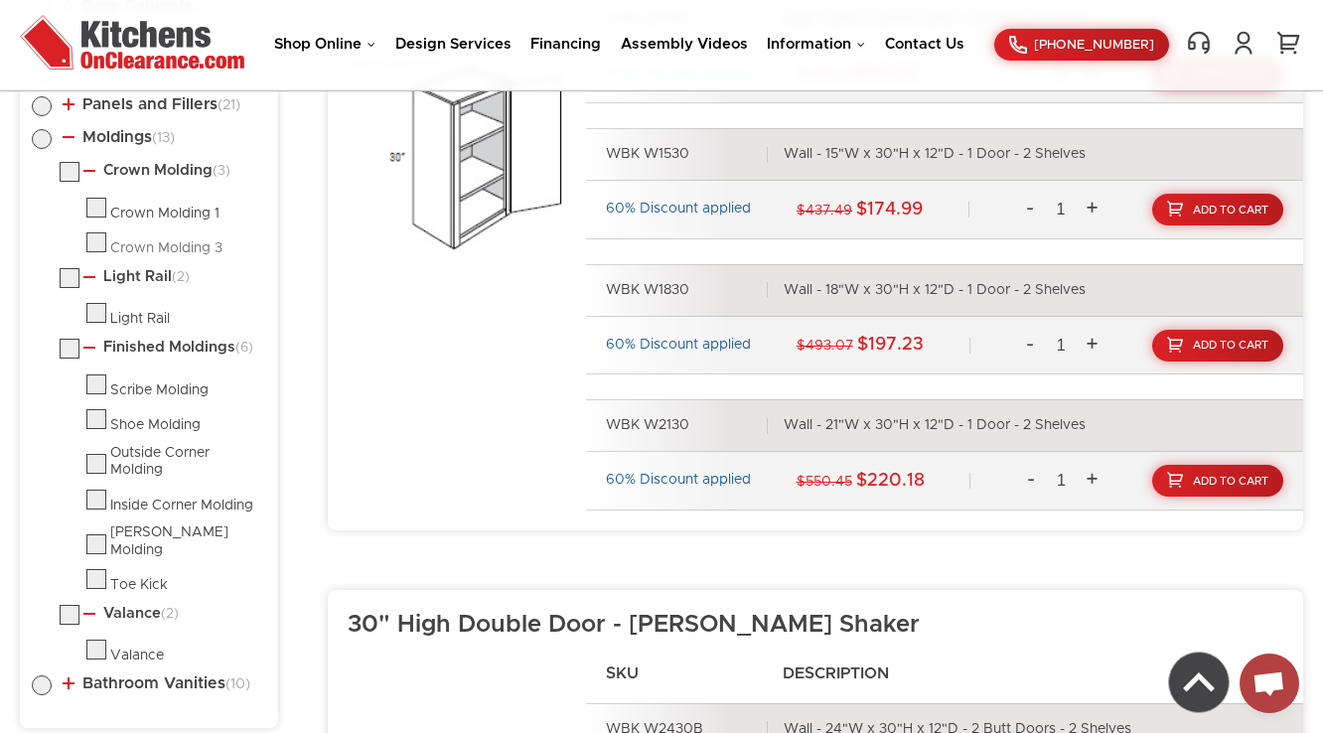
scroll to position [1215, 0]
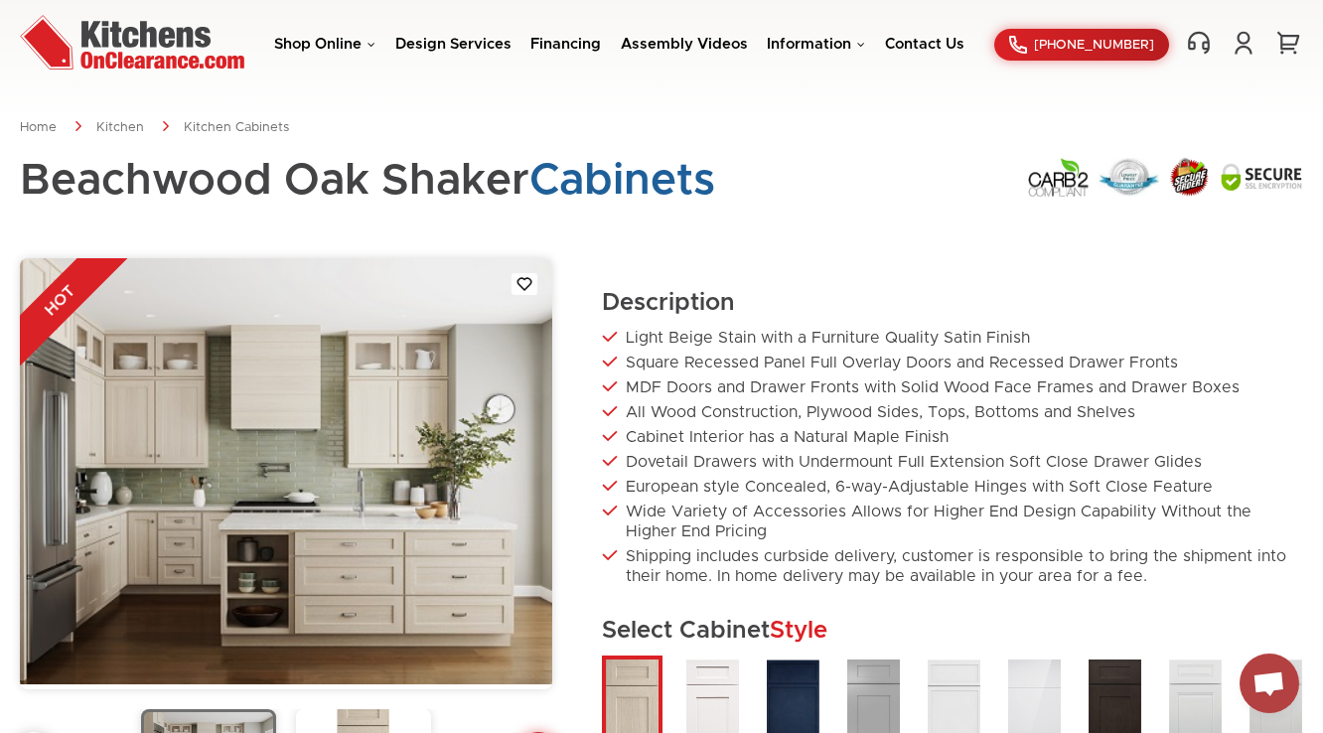
click at [350, 131] on nav "Home Kitchen Kitchen Cabinets" at bounding box center [661, 128] width 1283 height 18
click at [519, 225] on div "Beachwood Oak Shaker Cabinets" at bounding box center [661, 193] width 1283 height 72
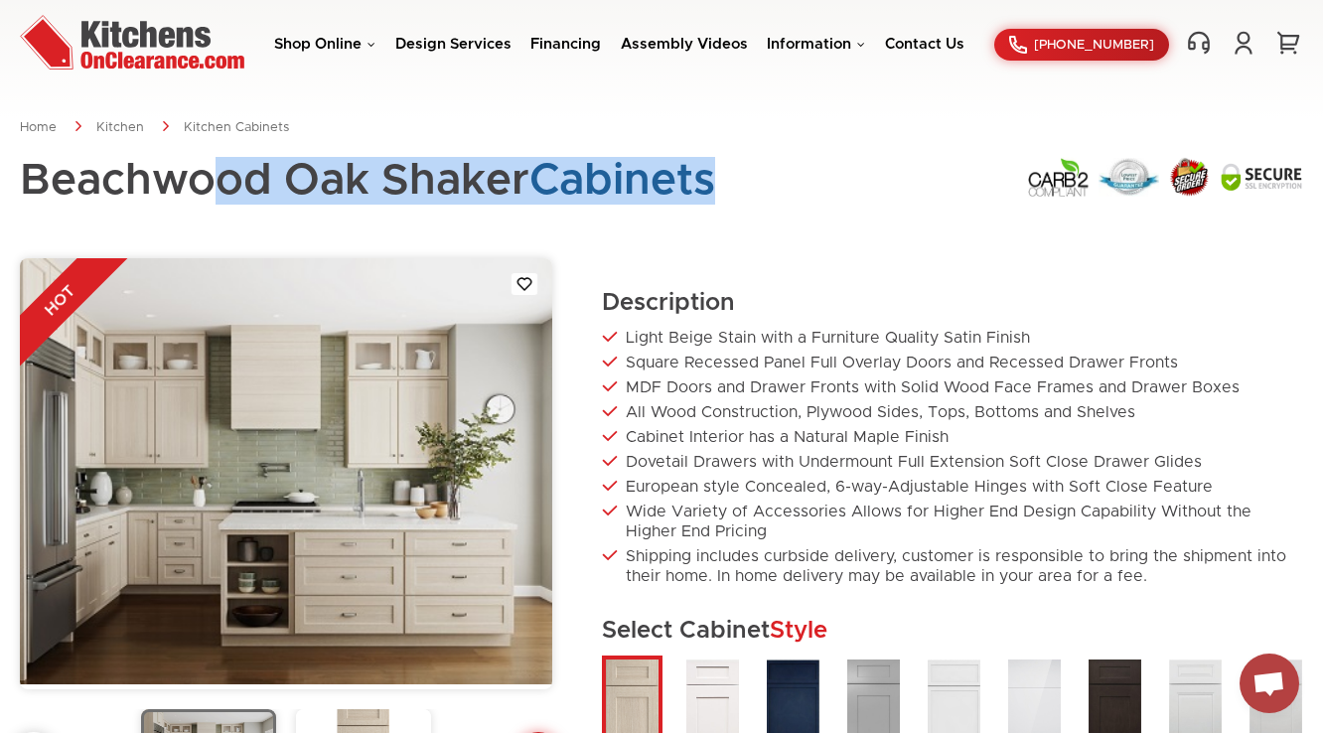
drag, startPoint x: 740, startPoint y: 212, endPoint x: 0, endPoint y: 199, distance: 740.1
click at [251, 173] on h1 "Beachwood Oak Shaker Cabinets" at bounding box center [367, 181] width 695 height 48
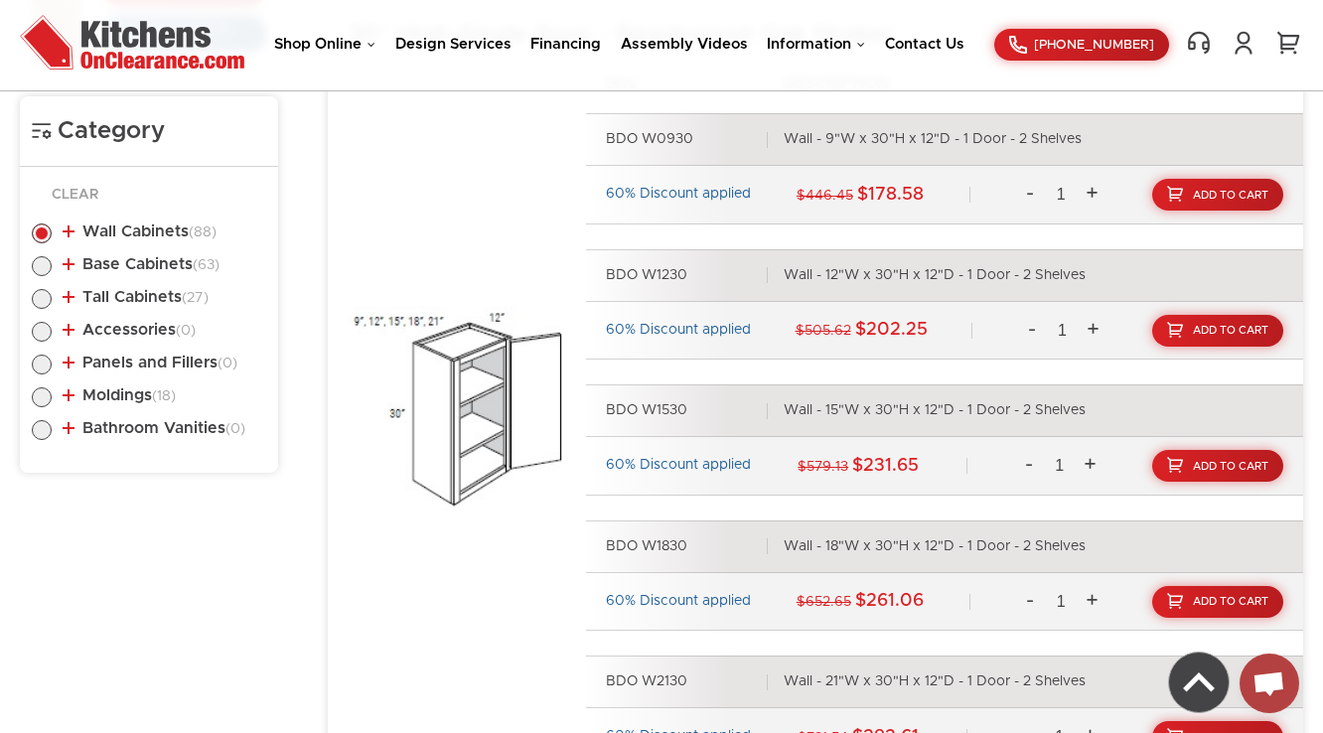
scroll to position [954, 0]
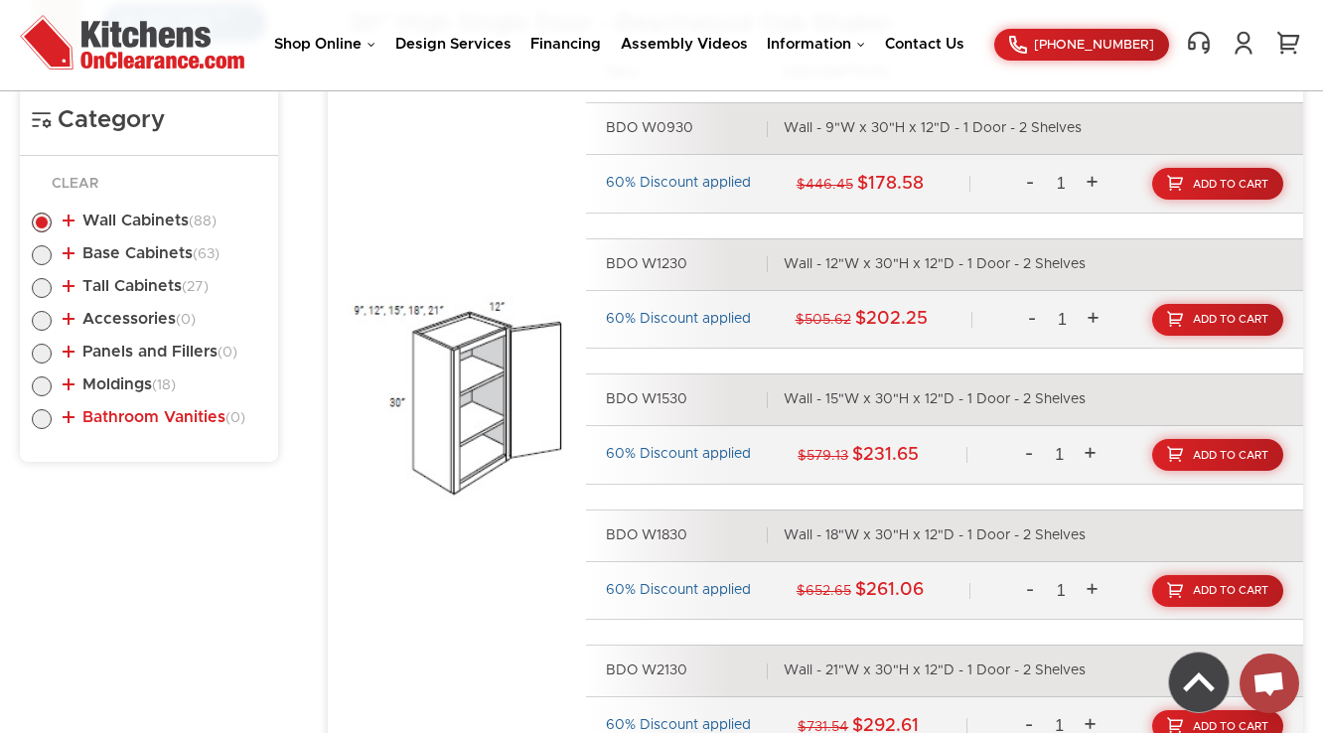
click at [90, 412] on link "Bathroom Vanities (0)" at bounding box center [154, 417] width 183 height 16
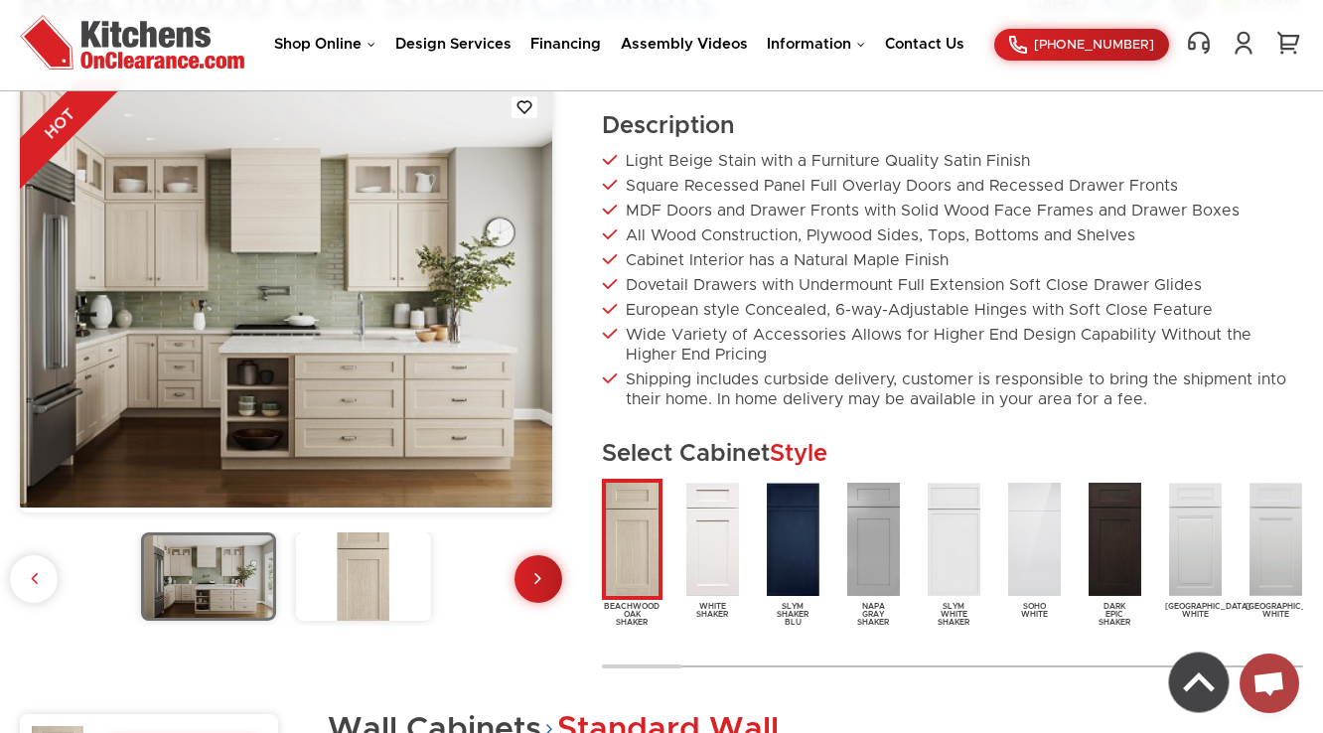
scroll to position [397, 0]
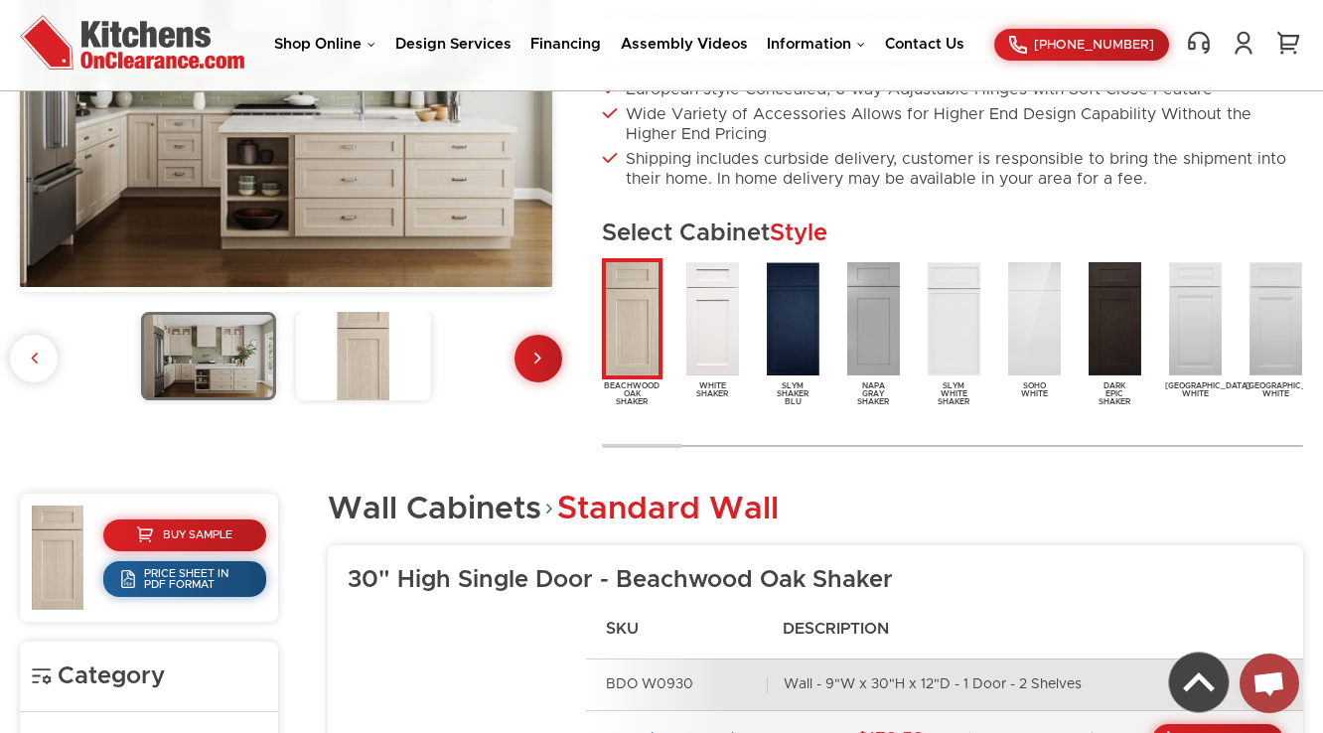
click at [405, 384] on img at bounding box center [363, 355] width 135 height 87
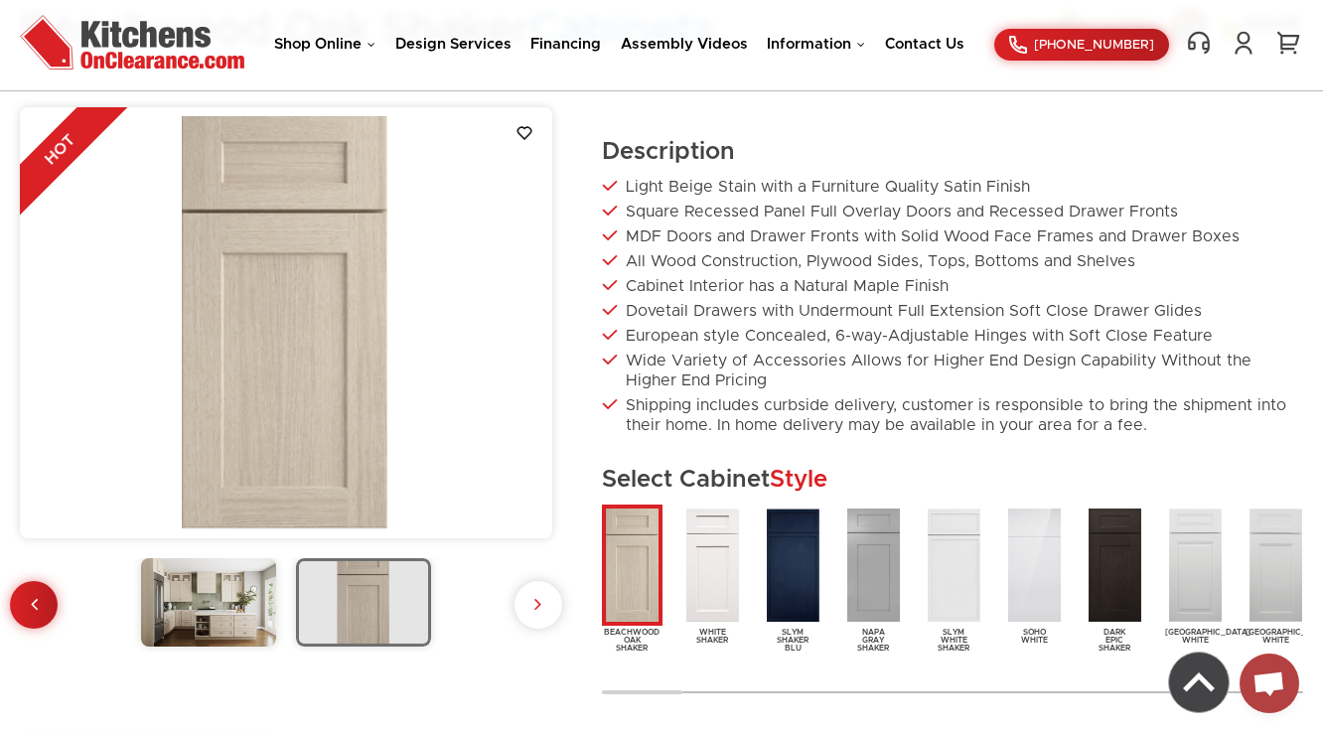
scroll to position [318, 0]
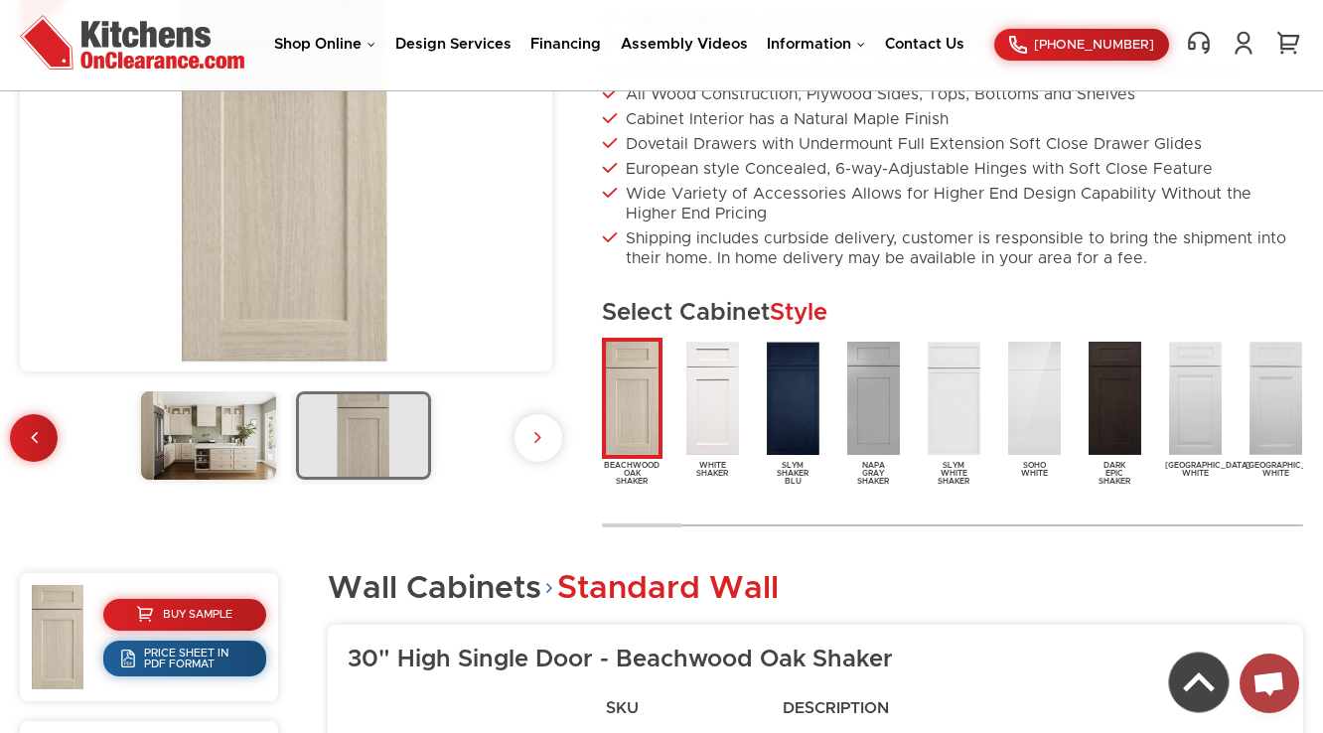
click at [231, 418] on img at bounding box center [208, 434] width 135 height 87
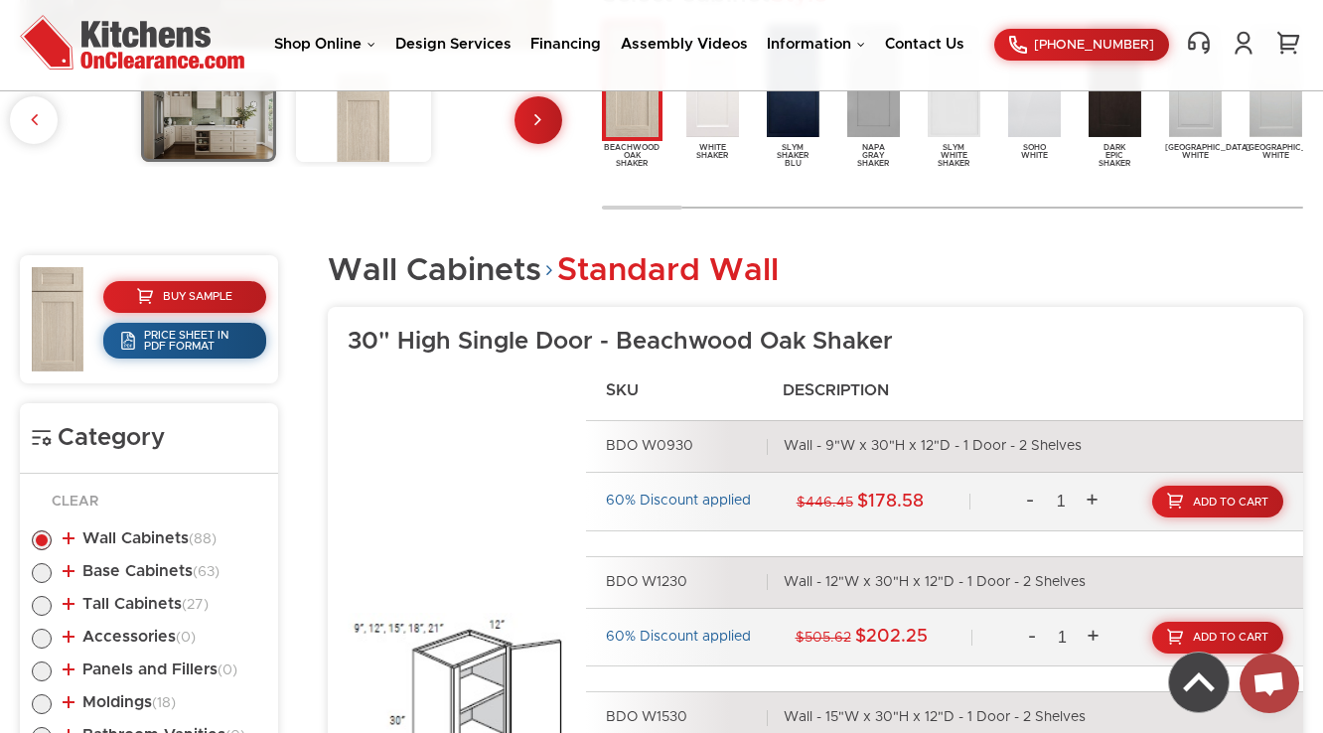
scroll to position [954, 0]
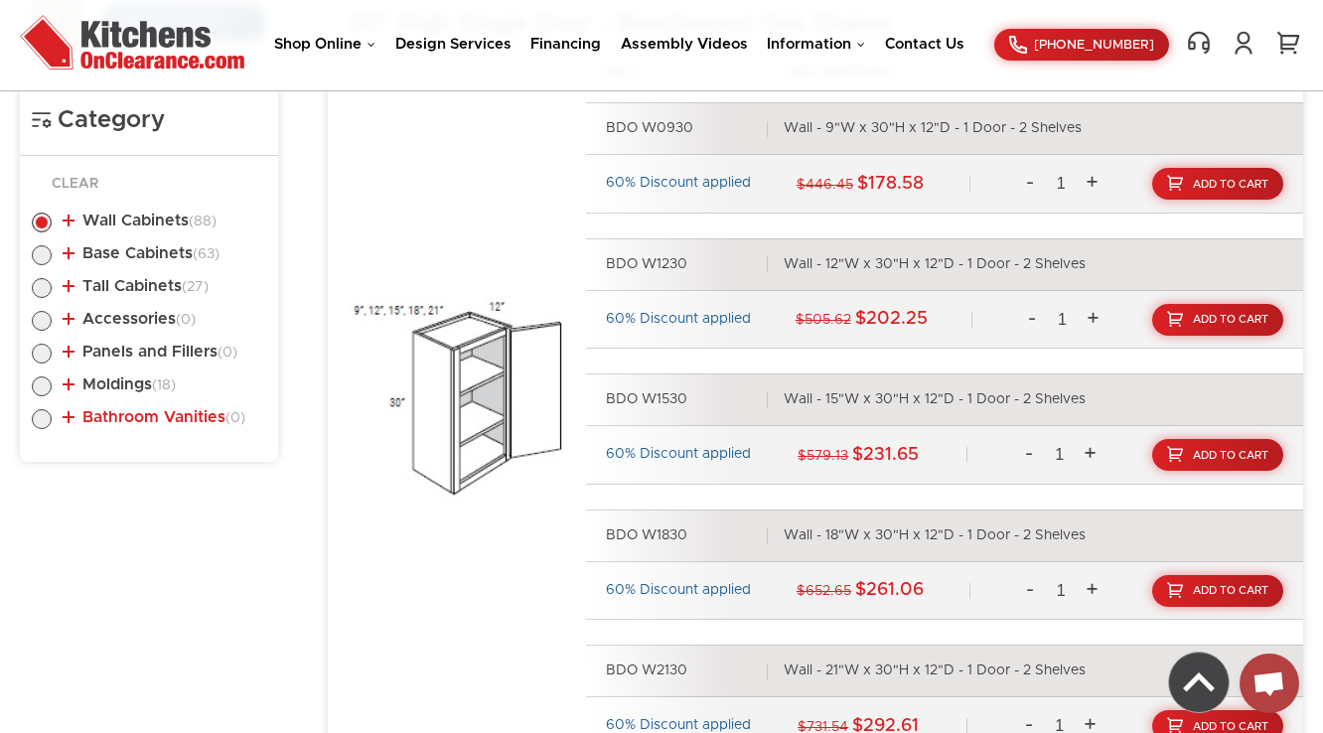
click at [132, 410] on link "Bathroom Vanities (0)" at bounding box center [154, 417] width 183 height 16
click at [143, 372] on ul "Wall Cabinets (88) Standard Wall (33) 30" High Single Door (29)" at bounding box center [149, 317] width 234 height 249
click at [142, 377] on link "Moldings (18)" at bounding box center [119, 384] width 113 height 16
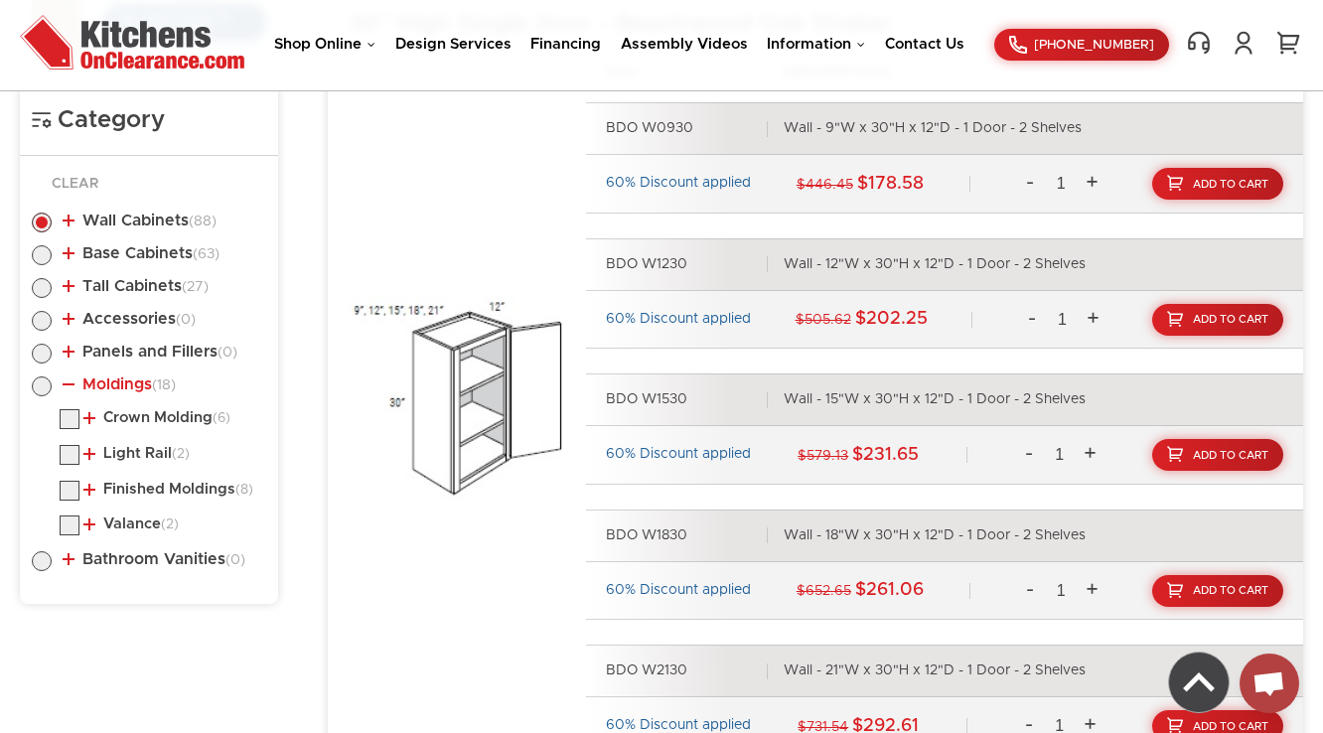
click at [141, 379] on link "Moldings (18)" at bounding box center [119, 384] width 113 height 16
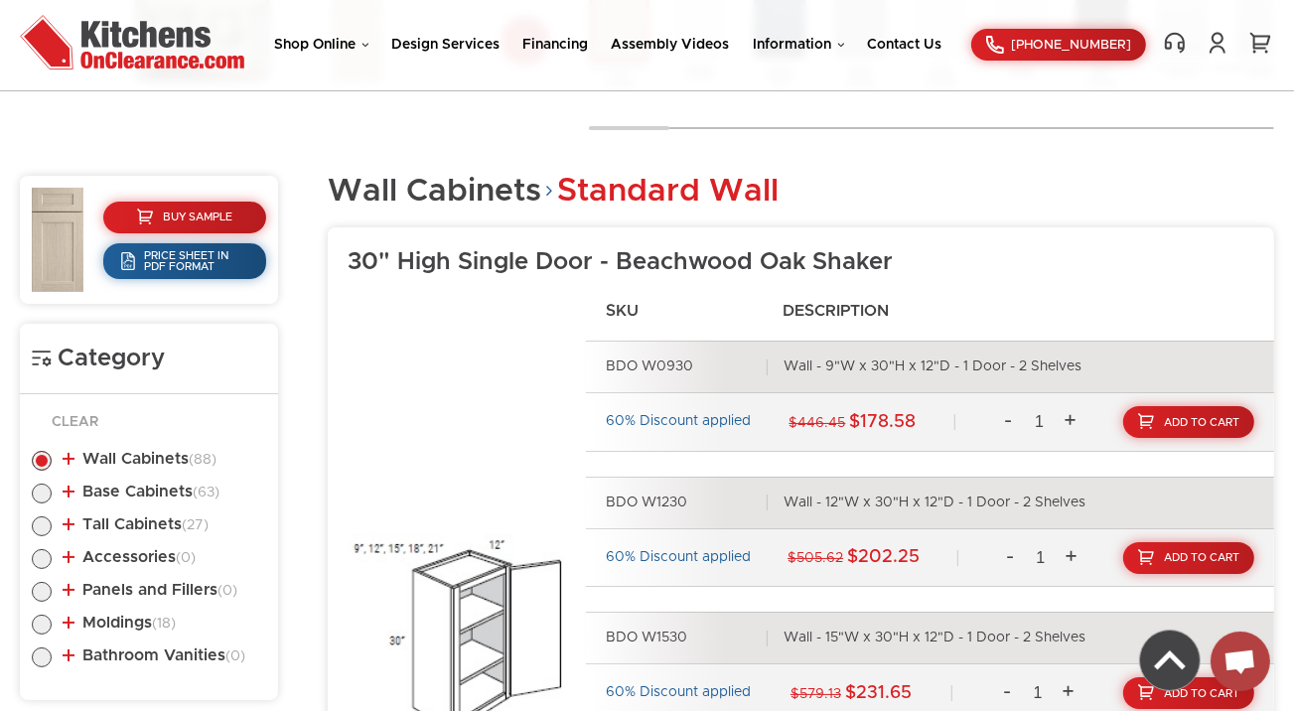
scroll to position [703, 0]
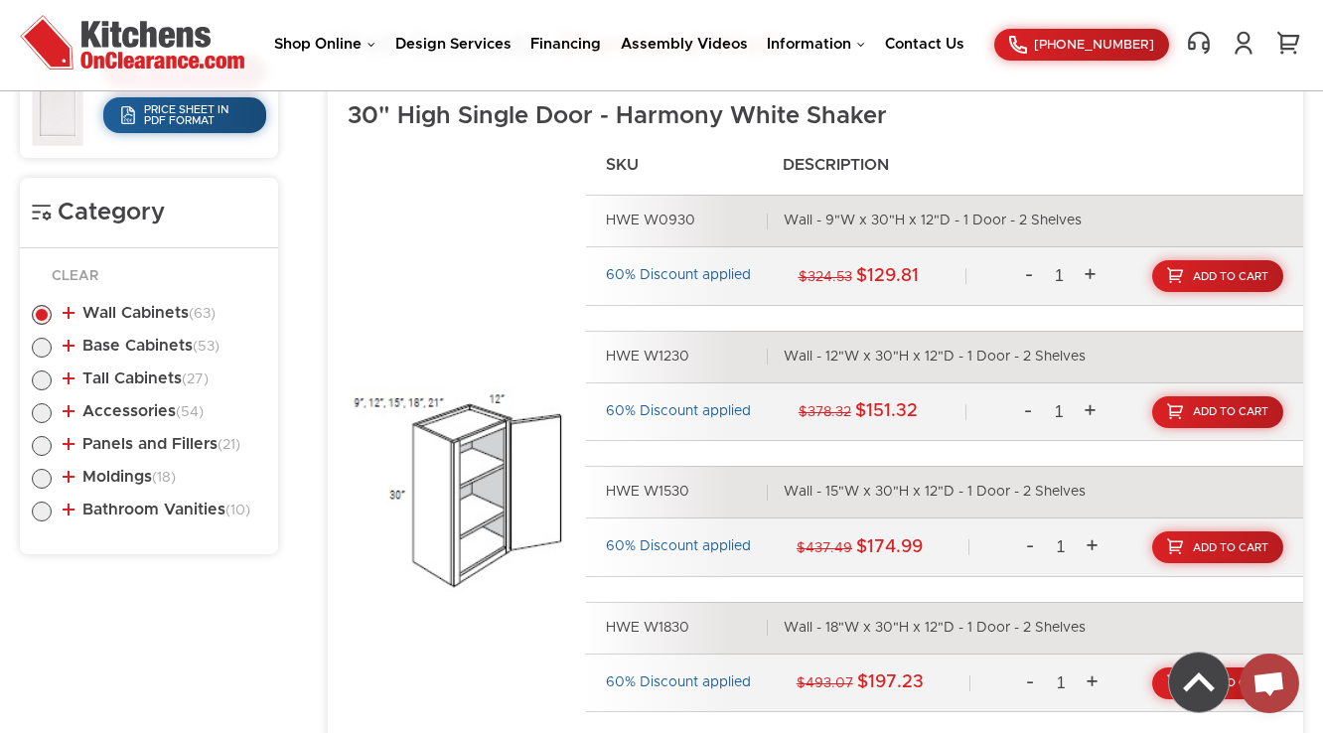
scroll to position [879, 0]
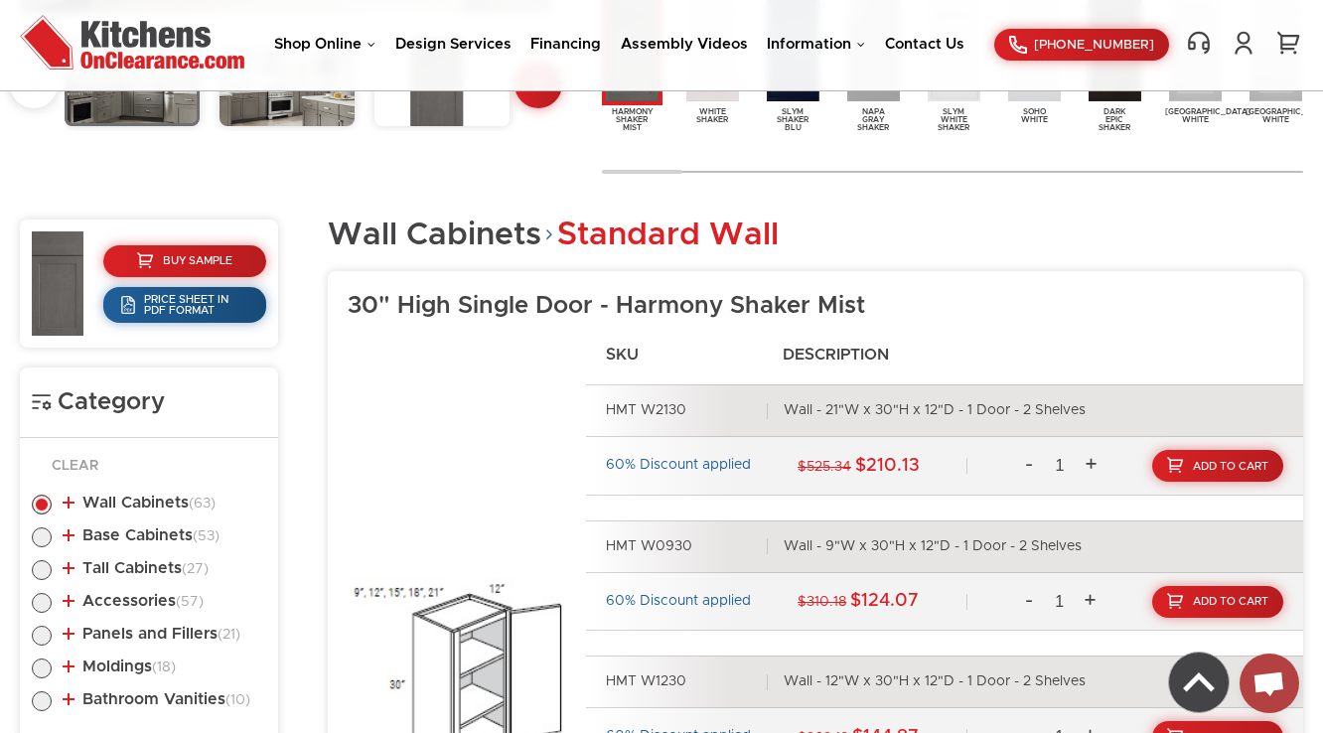
scroll to position [671, 0]
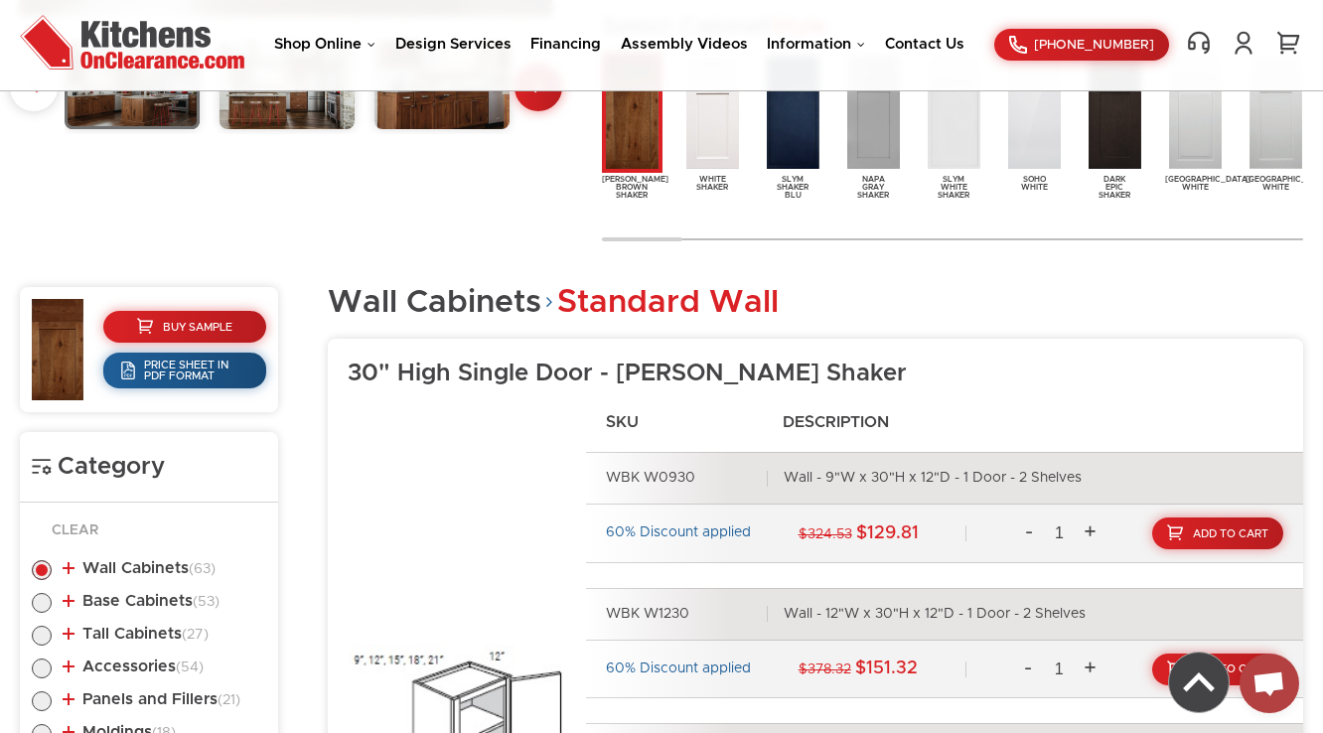
scroll to position [668, 0]
click at [887, 297] on div "Wall Cabinets Standard Wall" at bounding box center [815, 303] width 975 height 32
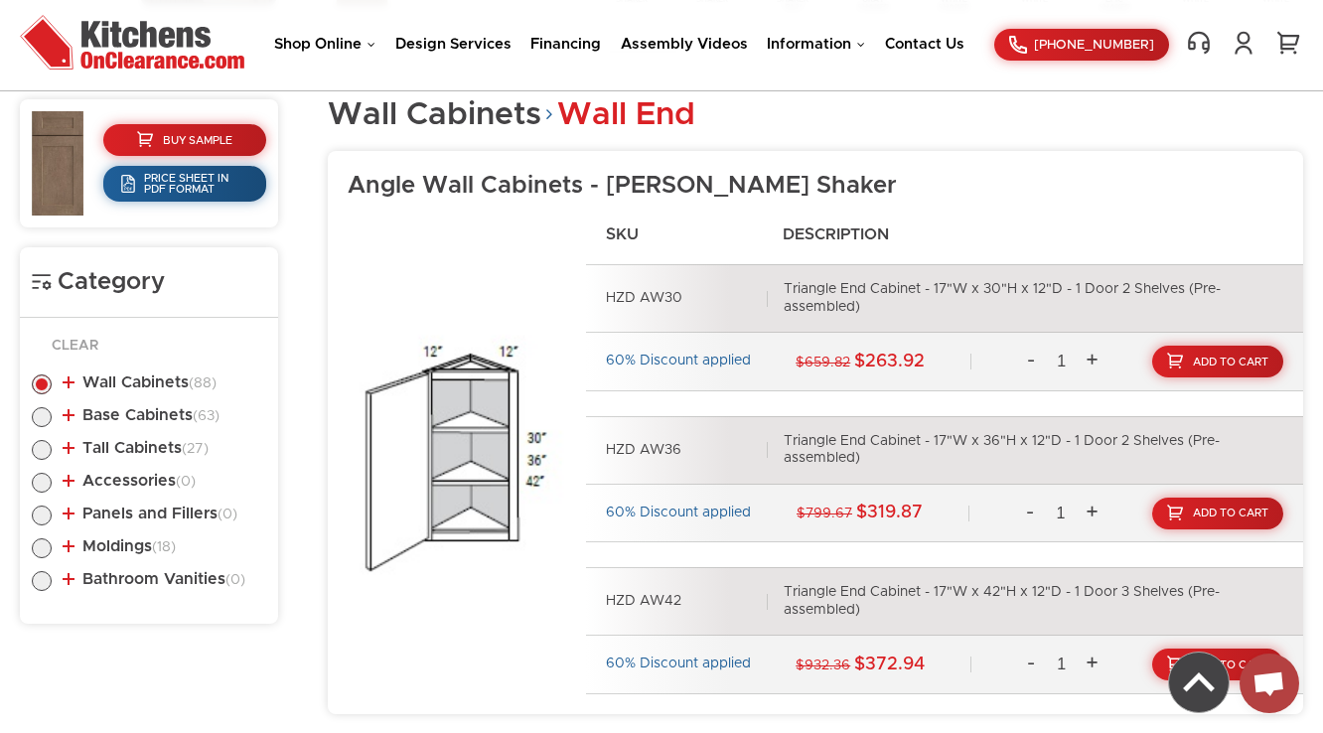
scroll to position [819, 0]
